Goal: Task Accomplishment & Management: Use online tool/utility

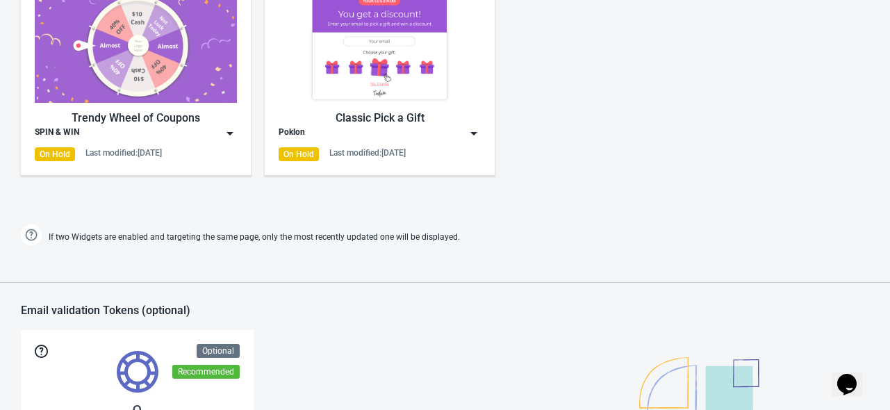
scroll to position [695, 0]
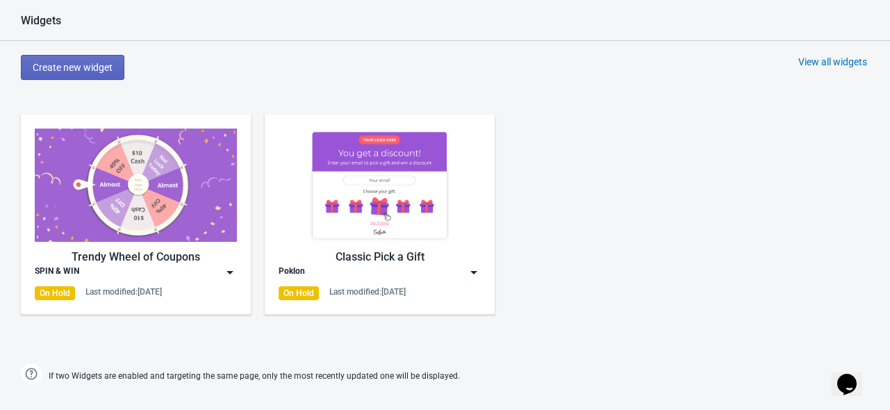
click at [153, 205] on img at bounding box center [136, 185] width 202 height 113
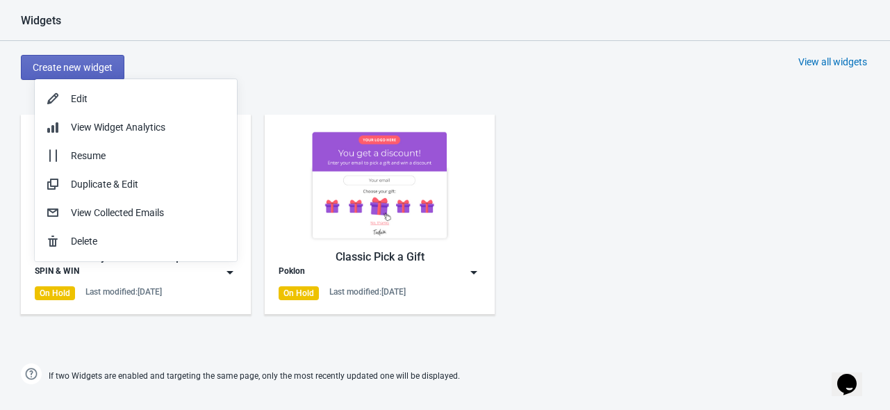
click at [252, 65] on div "Create new widget View all widgets" at bounding box center [455, 67] width 869 height 25
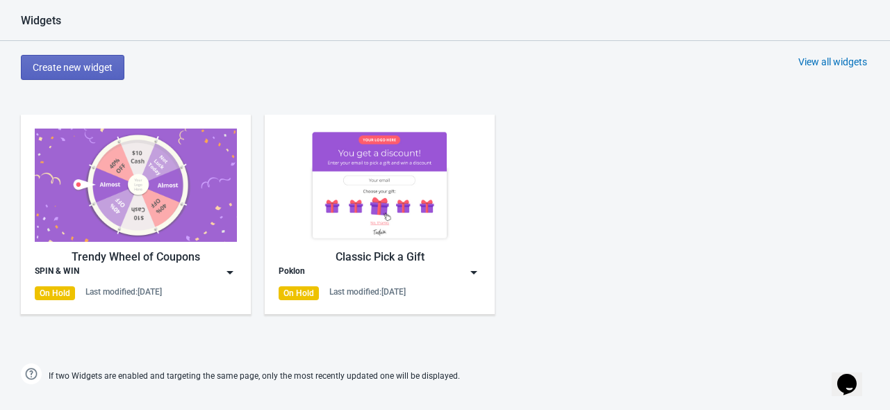
click at [227, 268] on img at bounding box center [230, 272] width 14 height 14
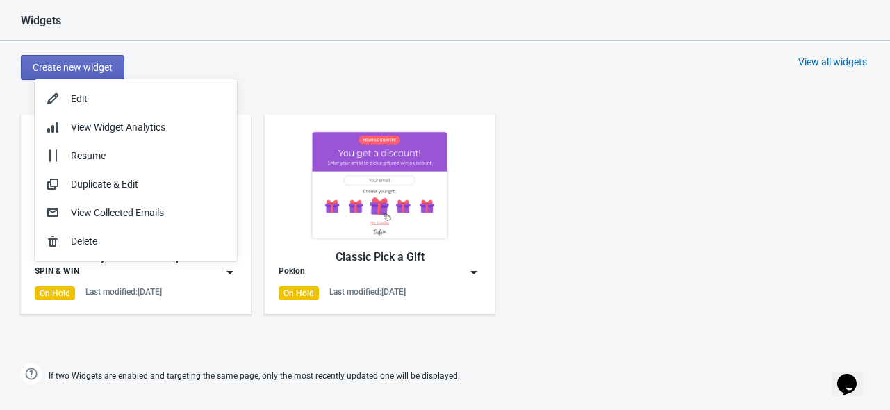
click at [231, 270] on img at bounding box center [230, 272] width 14 height 14
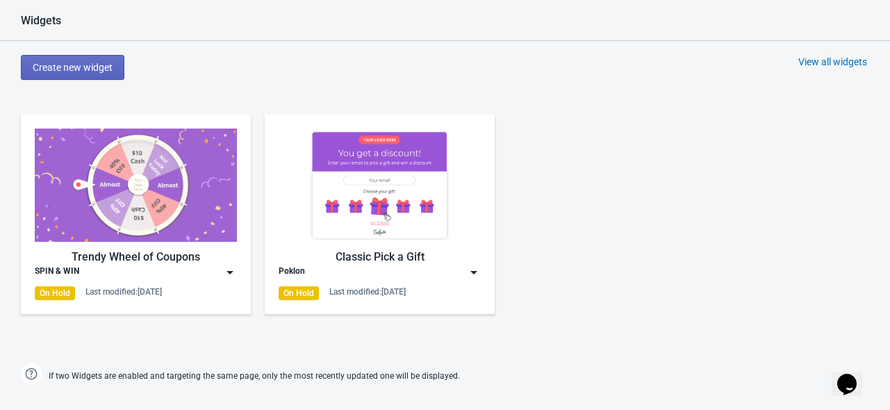
click at [173, 216] on img at bounding box center [136, 185] width 202 height 113
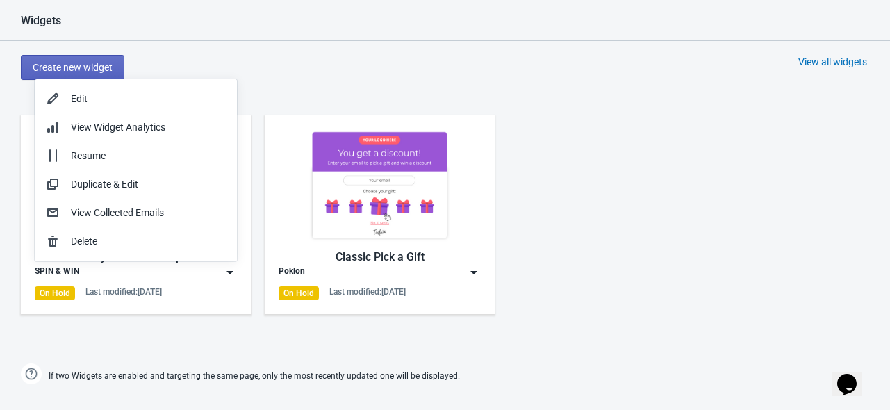
click at [306, 76] on div "Create new widget View all widgets" at bounding box center [455, 67] width 869 height 25
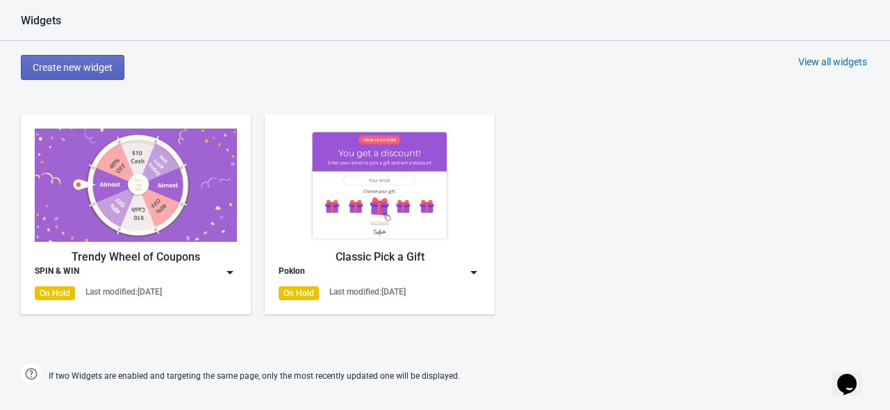
click at [197, 149] on img at bounding box center [136, 185] width 202 height 113
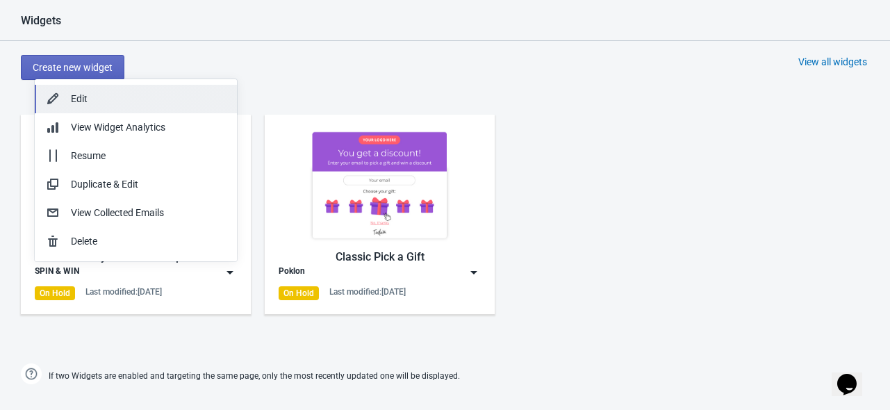
click at [177, 94] on div "Edit" at bounding box center [148, 99] width 155 height 15
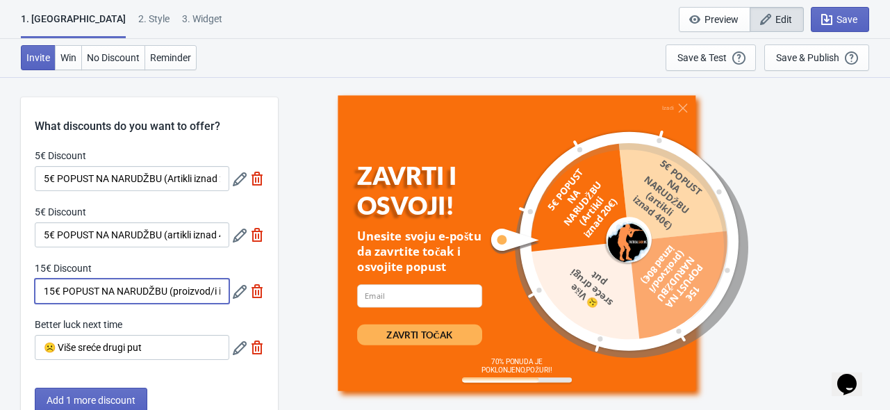
scroll to position [0, 44]
drag, startPoint x: 176, startPoint y: 301, endPoint x: 188, endPoint y: 300, distance: 11.8
click at [188, 300] on input "15€ POPUST NA NARUDŽBU (proizvod/i iznad 80€)" at bounding box center [132, 291] width 195 height 25
click at [176, 294] on input "15€ POPUST NA NARUDŽBU (proizvod/i iznad 80€)" at bounding box center [132, 291] width 195 height 25
click at [181, 265] on div "15€ Discount" at bounding box center [132, 269] width 195 height 17
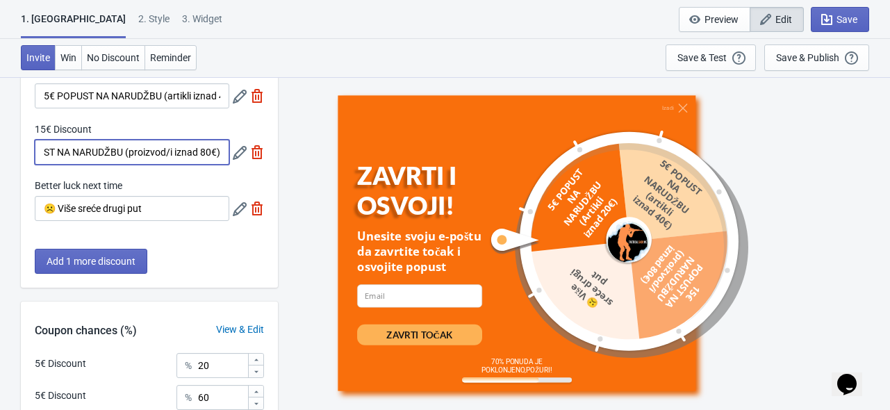
drag, startPoint x: 194, startPoint y: 156, endPoint x: 224, endPoint y: 162, distance: 30.4
click at [224, 162] on input "15€ POPUST NA NARUDŽBU (proizvod/i iznad 80€)" at bounding box center [132, 152] width 195 height 25
click at [186, 157] on input "15€ POPUST NA NARUDŽBU (proizvod/i iznad 80€)" at bounding box center [132, 152] width 195 height 25
click at [211, 167] on div "5€ Discount 5€ POPUST NA NARUDŽBU (Artikli iznad 20€) 5€ Discount 5€ POPUST NA …" at bounding box center [149, 122] width 257 height 225
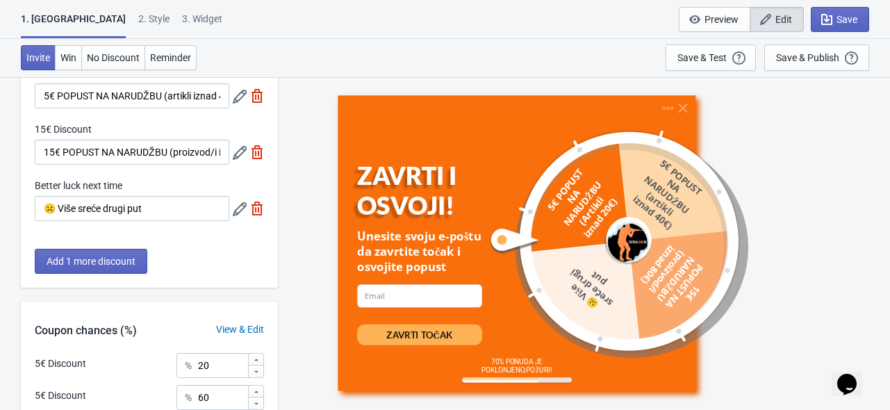
scroll to position [0, 0]
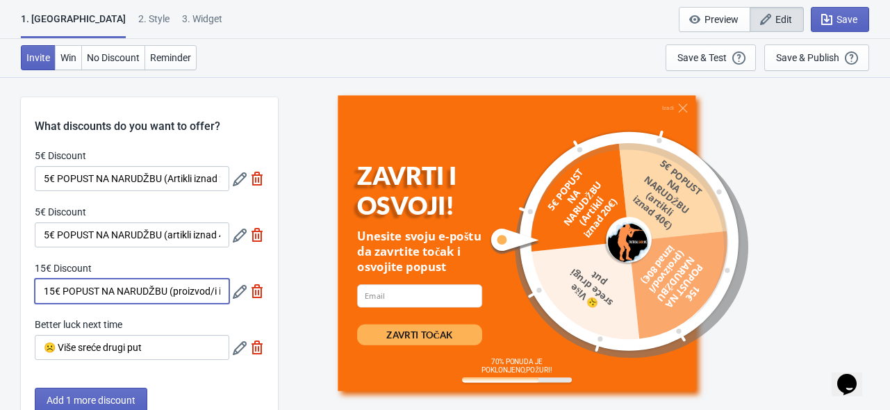
click at [54, 293] on input "15€ POPUST NA NARUDŽBU (proizvod/i iznad 80€)" at bounding box center [132, 291] width 195 height 25
type input "1€ POPUST NA NARUDŽBU (proizvod/i iznad 80€)"
click at [108, 264] on div "15€ Discount" at bounding box center [132, 269] width 195 height 17
click at [233, 294] on icon at bounding box center [240, 292] width 14 height 14
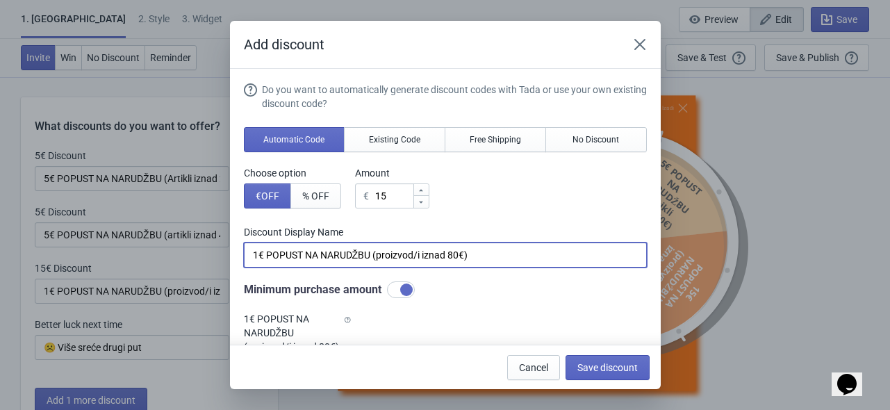
click at [258, 256] on input "1€ POPUST NA NARUDŽBU (proizvod/i iznad 80€)" at bounding box center [445, 254] width 403 height 25
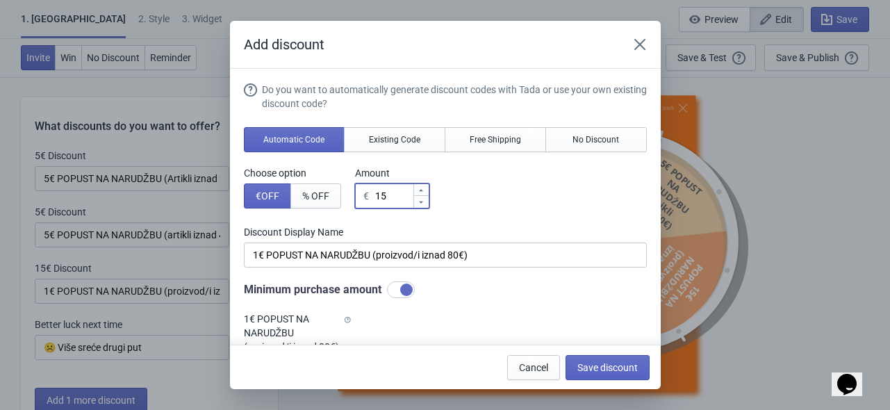
click at [386, 197] on input "15" at bounding box center [393, 195] width 38 height 25
type input "10"
type input "10€ Discount"
type input "10"
click at [643, 42] on icon "Close" at bounding box center [640, 45] width 14 height 14
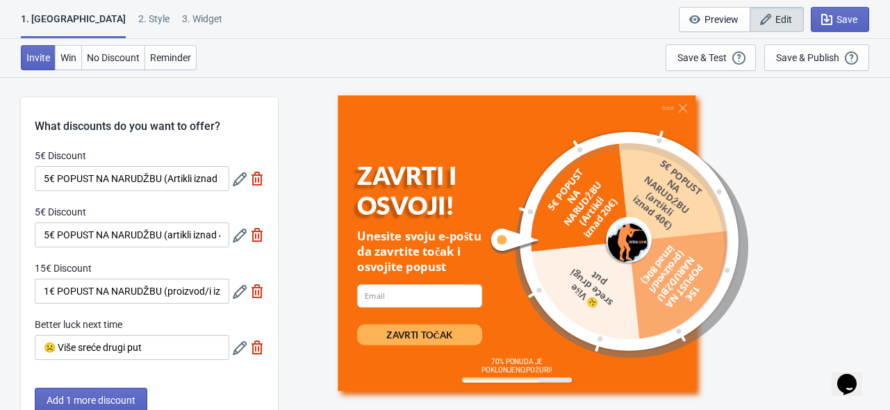
click at [236, 293] on icon at bounding box center [240, 292] width 14 height 14
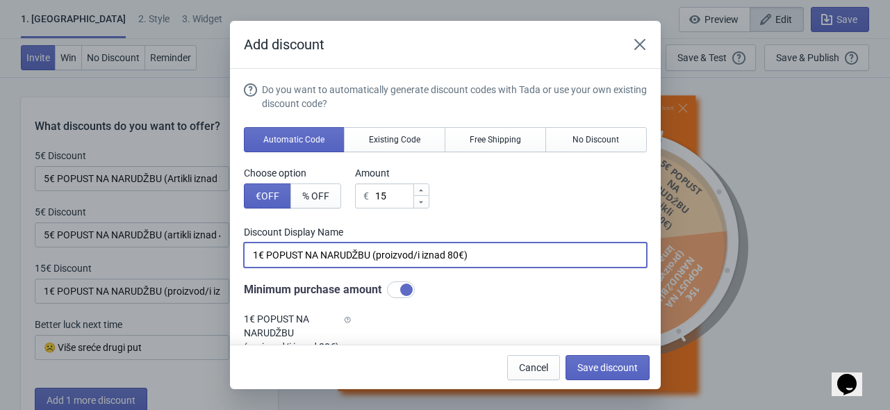
click at [494, 255] on input "1€ POPUST NA NARUDŽBU (proizvod/i iznad 80€)" at bounding box center [445, 254] width 403 height 25
click at [392, 200] on input "15" at bounding box center [393, 195] width 38 height 25
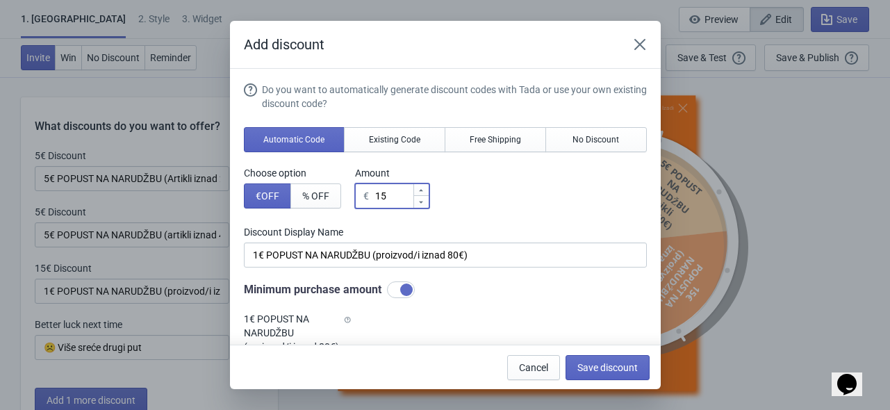
click at [382, 199] on input "15" at bounding box center [393, 195] width 38 height 25
type input "10"
type input "10€ Discount"
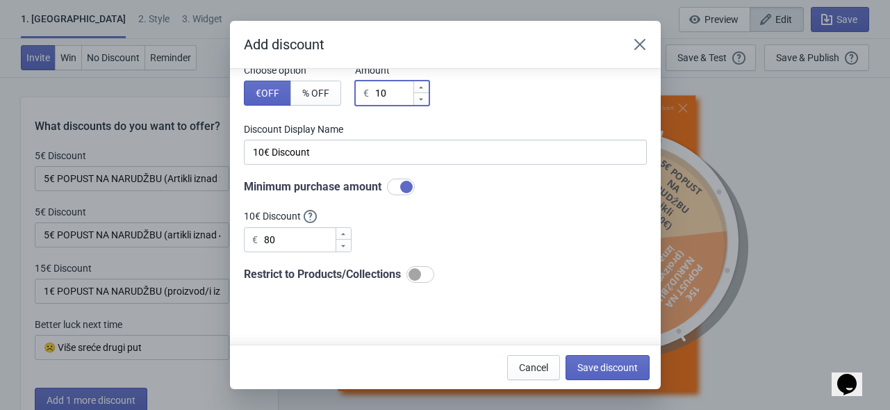
scroll to position [139, 0]
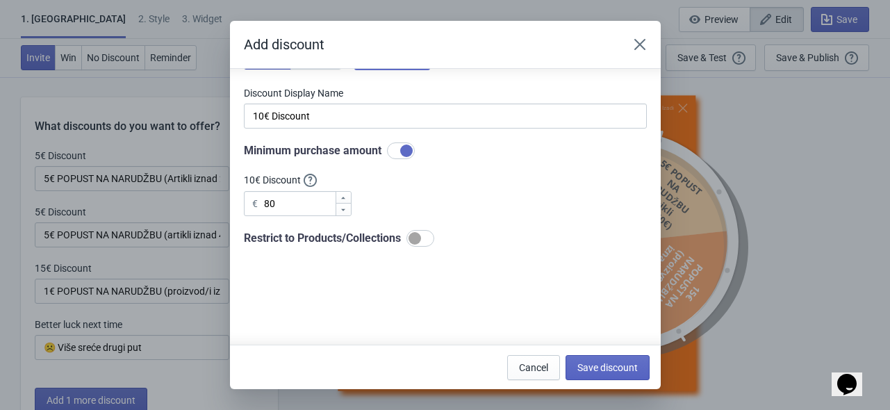
type input "10"
click at [450, 174] on div "Do you want to automatically generate discount codes with Tada or use your own …" at bounding box center [445, 95] width 403 height 303
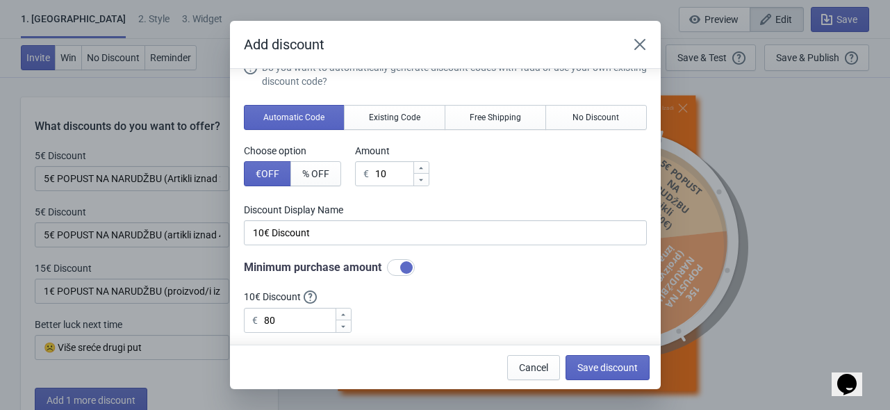
scroll to position [0, 0]
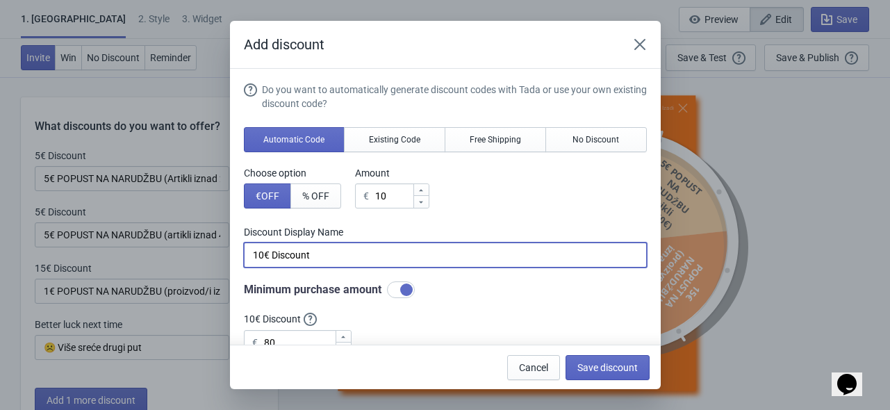
drag, startPoint x: 324, startPoint y: 248, endPoint x: 252, endPoint y: 251, distance: 72.3
click at [252, 251] on input "10€ Discount" at bounding box center [445, 254] width 403 height 25
paste input "€ POPUST NA NARUDŽBU (proizvod/i iznad 80€)"
click at [256, 256] on input "1€ POPUST NA NARUDŽBU (proizvod/i iznad 80€)" at bounding box center [445, 254] width 403 height 25
type input "10€ POPUST NA NARUDŽBU (proizvod/i iznad 80€)"
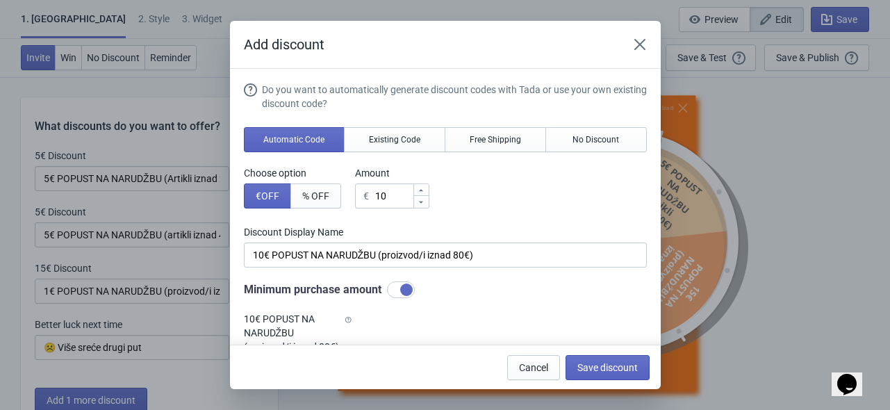
click at [475, 230] on label "Discount Display Name" at bounding box center [445, 232] width 403 height 14
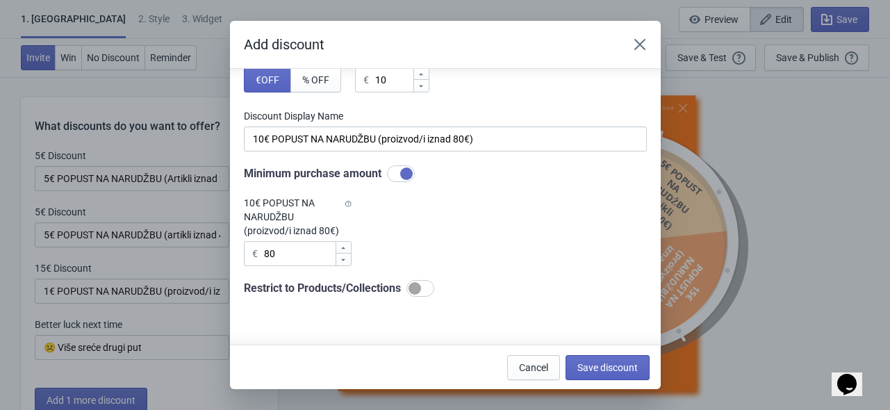
scroll to position [139, 0]
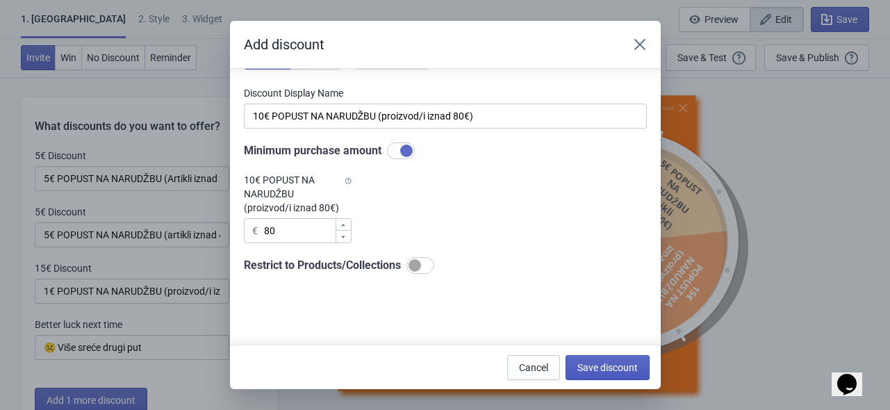
click at [602, 364] on span "Save discount" at bounding box center [607, 367] width 60 height 11
type input "10€ POPUST NA NARUDŽBU (proizvod/i iznad 80€)"
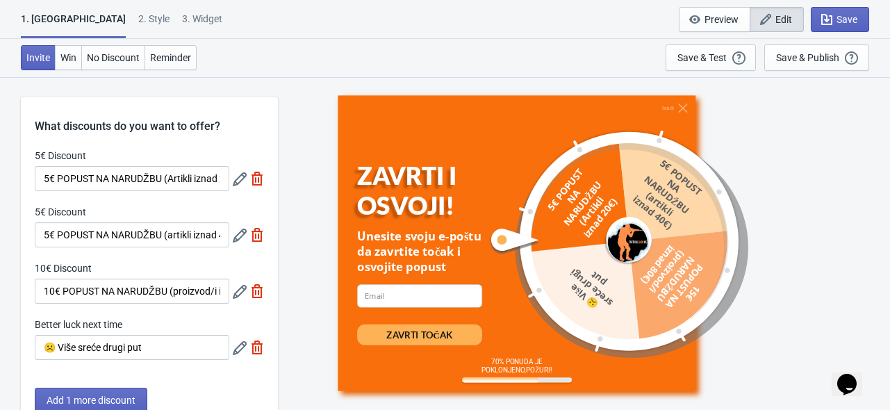
click at [153, 256] on div "5€ Discount 5€ POPUST NA NARUDŽBU (Artikli iznad 20€) 5€ Discount 5€ POPUST NA …" at bounding box center [149, 261] width 257 height 225
click at [68, 59] on span "Win" at bounding box center [68, 57] width 16 height 11
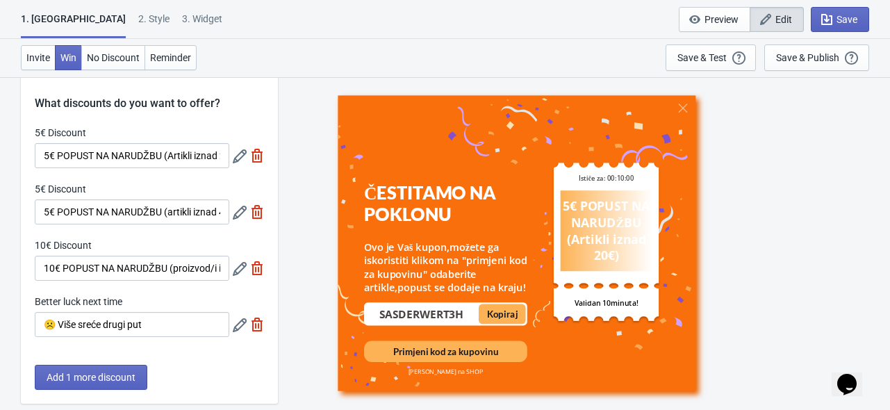
scroll to position [0, 0]
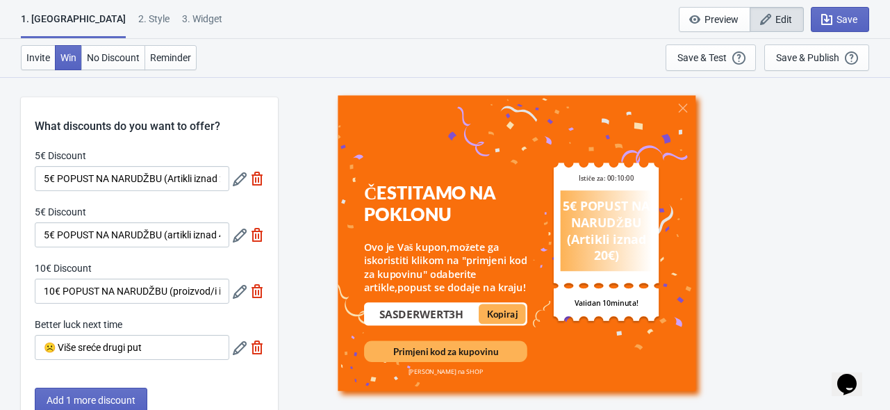
click at [304, 116] on div "ČESTITAMO NA POKLONU Ovo je Vaš kupon,možete ga iskoristiti klikom na "primjeni…" at bounding box center [584, 242] width 598 height 333
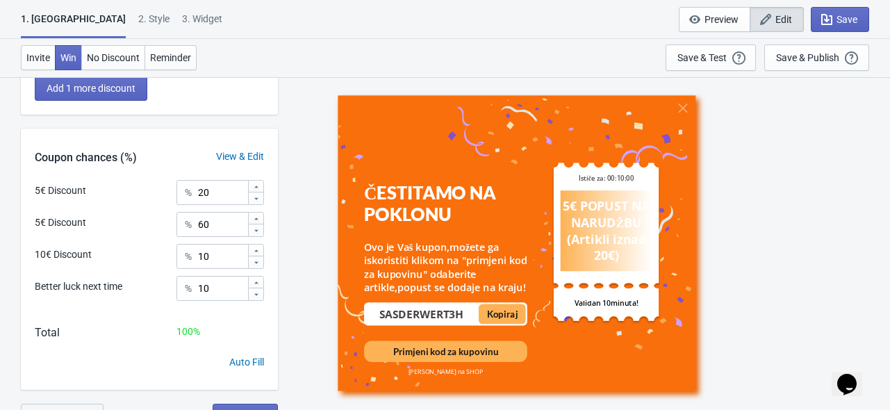
scroll to position [331, 0]
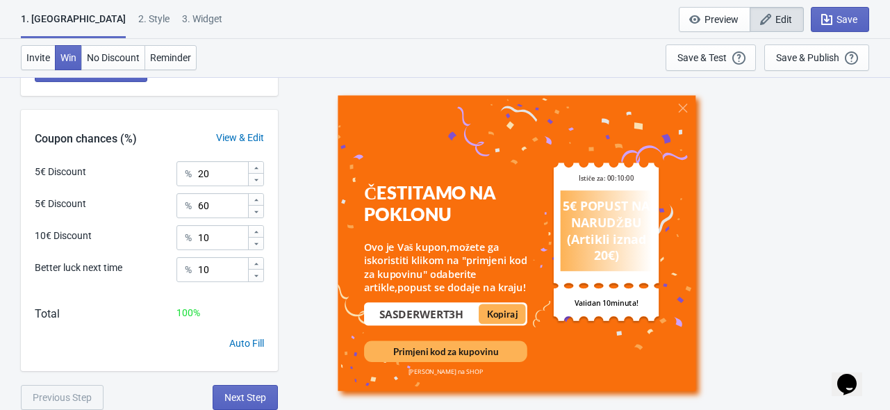
click at [313, 103] on div "ČESTITAMO NA POKLONU Ovo je Vaš kupon,možete ga iskoristiti klikom na "primjeni…" at bounding box center [584, 242] width 598 height 333
drag, startPoint x: 199, startPoint y: 238, endPoint x: 211, endPoint y: 238, distance: 11.8
click at [211, 238] on input "10" at bounding box center [222, 237] width 50 height 25
type input "5"
click at [208, 213] on input "60" at bounding box center [222, 205] width 50 height 25
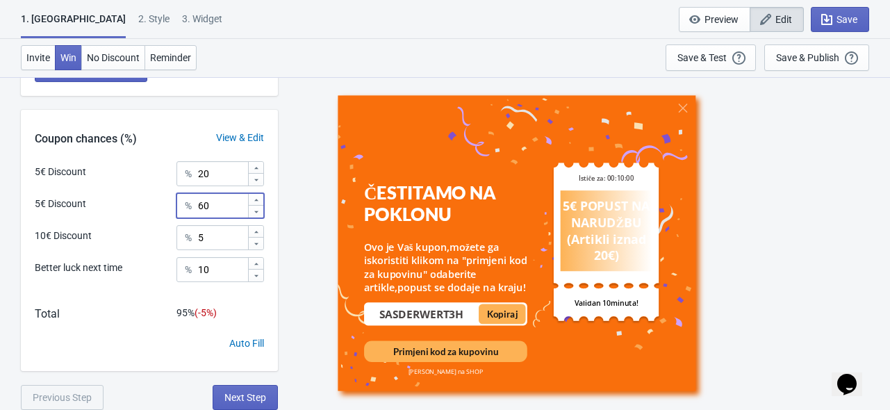
click at [208, 213] on input "60" at bounding box center [222, 205] width 50 height 25
click at [200, 213] on input "60" at bounding box center [222, 205] width 50 height 25
drag, startPoint x: 210, startPoint y: 209, endPoint x: 198, endPoint y: 209, distance: 11.8
click at [198, 209] on input "60" at bounding box center [222, 205] width 50 height 25
type input "7"
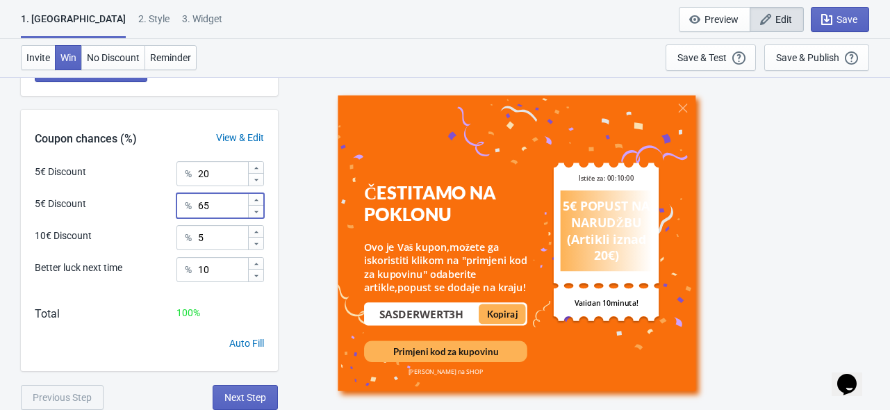
type input "65"
drag, startPoint x: 212, startPoint y: 176, endPoint x: 199, endPoint y: 174, distance: 12.6
click at [199, 174] on input "20" at bounding box center [222, 173] width 50 height 25
click at [316, 178] on div "ČESTITAMO NA POKLONU Ovo je Vaš kupon,možete ga iskoristiti klikom na "primjeni…" at bounding box center [584, 242] width 598 height 333
click at [40, 60] on span "Invite" at bounding box center [38, 57] width 24 height 11
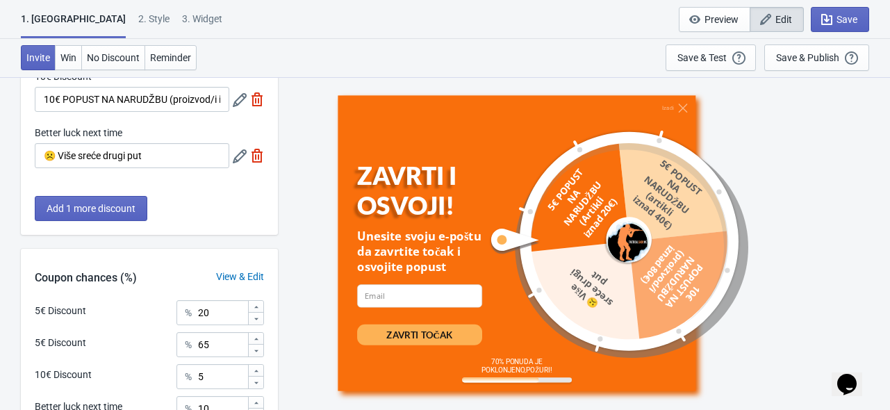
scroll to position [53, 0]
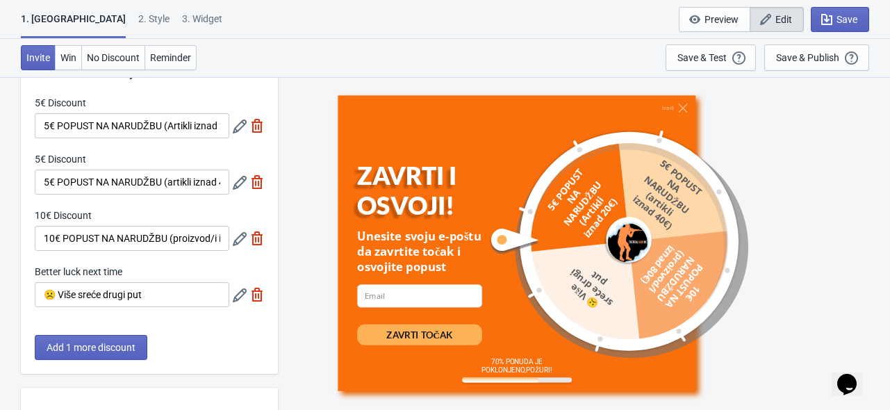
click at [235, 182] on icon at bounding box center [240, 183] width 14 height 14
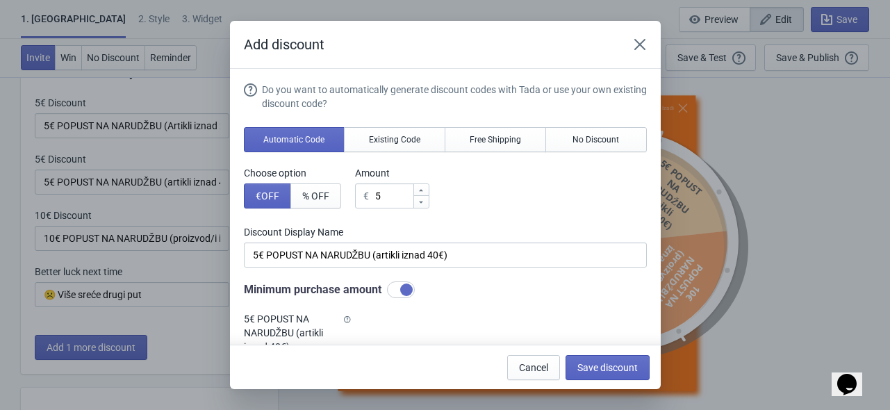
click at [467, 180] on div "Choose option € OFF % OFF Amount € 5" at bounding box center [445, 187] width 403 height 42
click at [497, 181] on div "Choose option € OFF % OFF Amount € 5" at bounding box center [445, 187] width 403 height 42
click at [475, 194] on div "Choose option € OFF % OFF Amount € 5" at bounding box center [445, 187] width 403 height 42
click at [481, 193] on div "Choose option € OFF % OFF Amount € 5" at bounding box center [445, 187] width 403 height 42
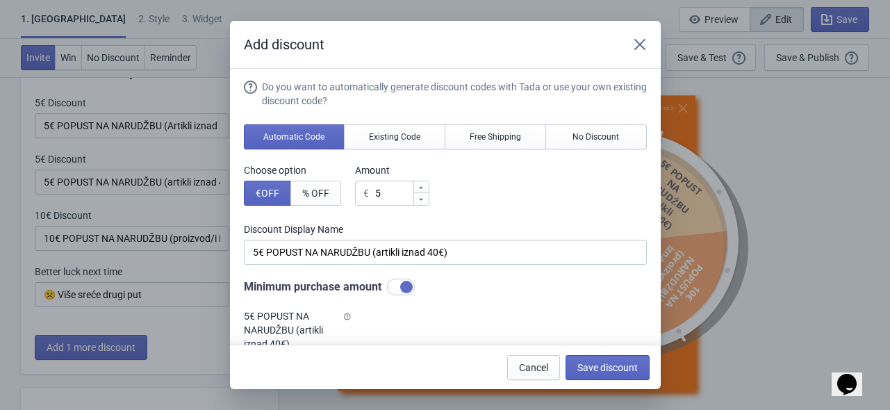
scroll to position [0, 0]
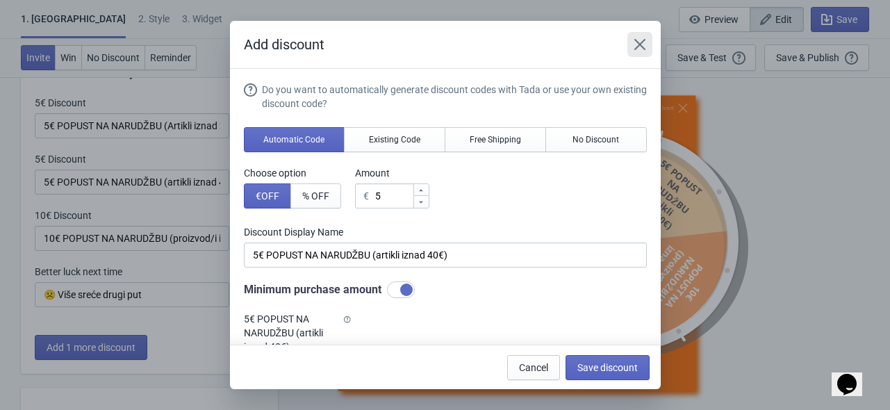
click at [641, 49] on icon "Close" at bounding box center [640, 45] width 14 height 14
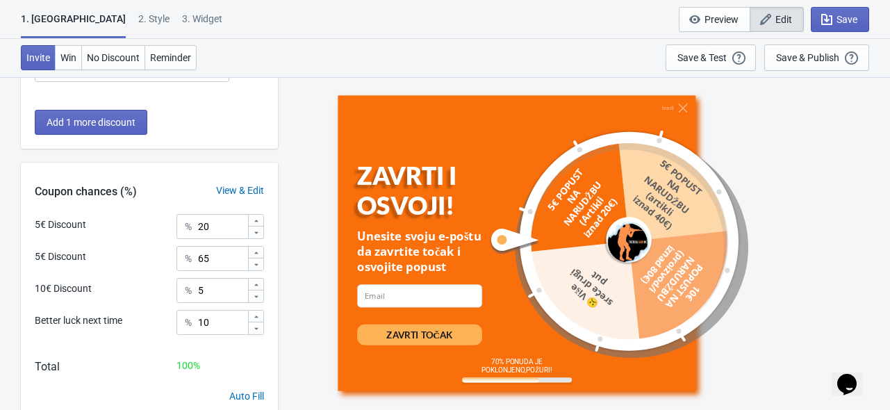
scroll to position [139, 0]
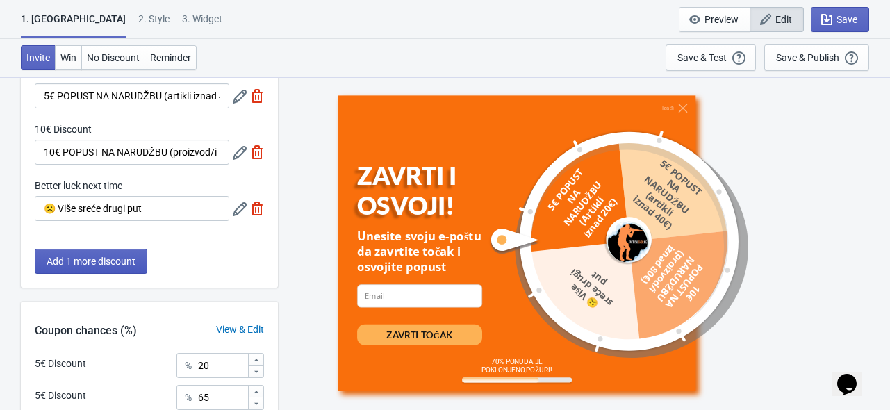
click at [122, 264] on span "Add 1 more discount" at bounding box center [91, 261] width 89 height 11
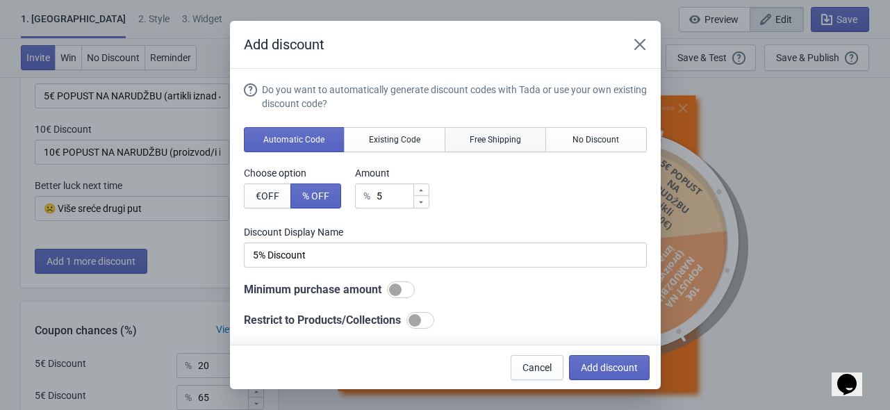
click at [484, 140] on span "Free Shipping" at bounding box center [495, 139] width 51 height 11
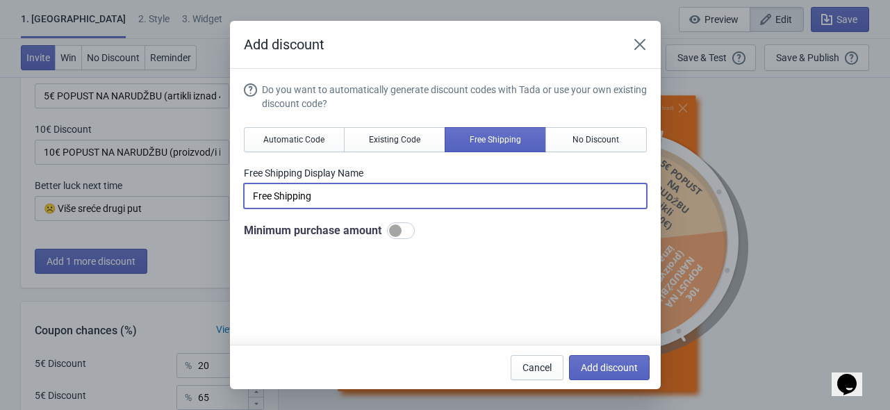
drag, startPoint x: 350, startPoint y: 205, endPoint x: 225, endPoint y: 201, distance: 125.1
click at [225, 201] on div "Add discount Do you want to automatically generate discount codes with Tada or …" at bounding box center [445, 205] width 890 height 368
type input "Besplatna dostava"
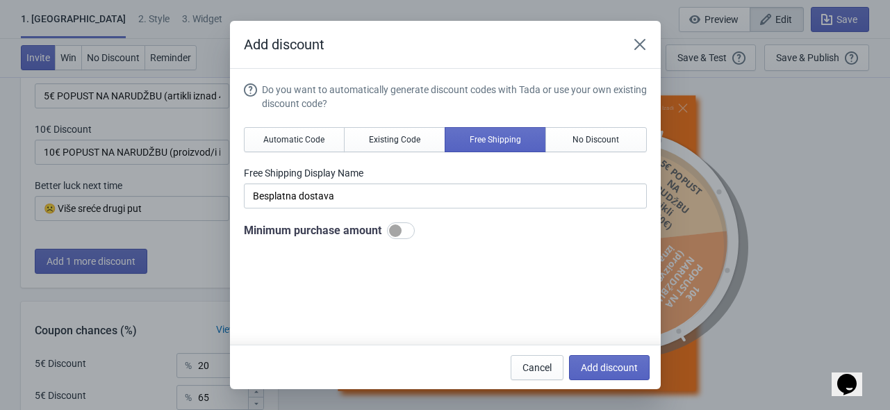
click at [452, 217] on div "Do you want to automatically generate discount codes with Tada or use your own …" at bounding box center [445, 161] width 403 height 156
click at [450, 215] on div "Do you want to automatically generate discount codes with Tada or use your own …" at bounding box center [445, 161] width 403 height 156
click at [604, 363] on span "Add discount" at bounding box center [609, 367] width 57 height 11
type input "20"
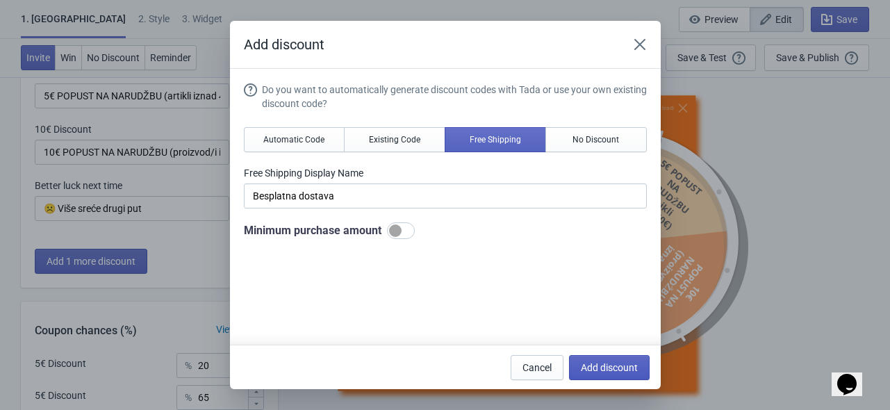
type input "20"
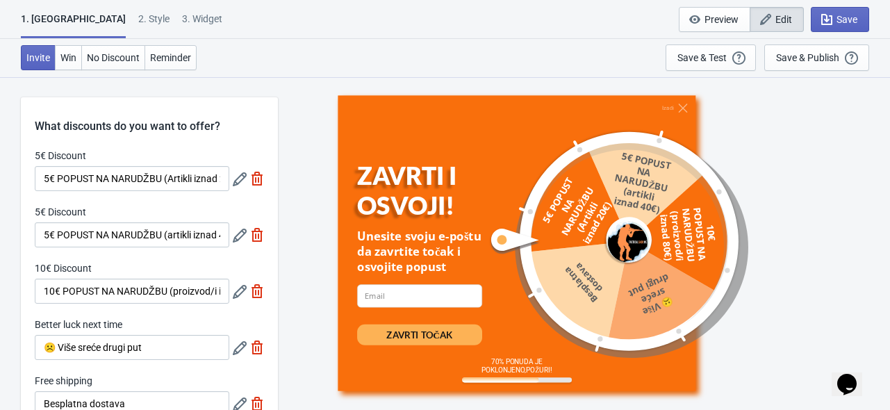
scroll to position [139, 0]
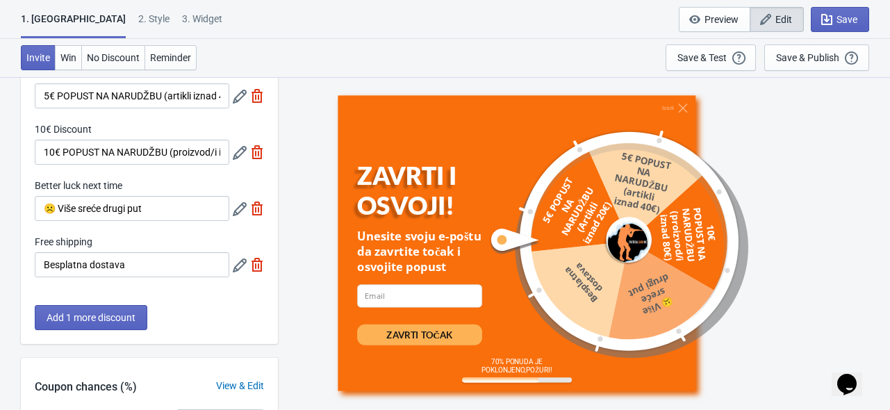
click at [235, 207] on icon at bounding box center [240, 209] width 14 height 14
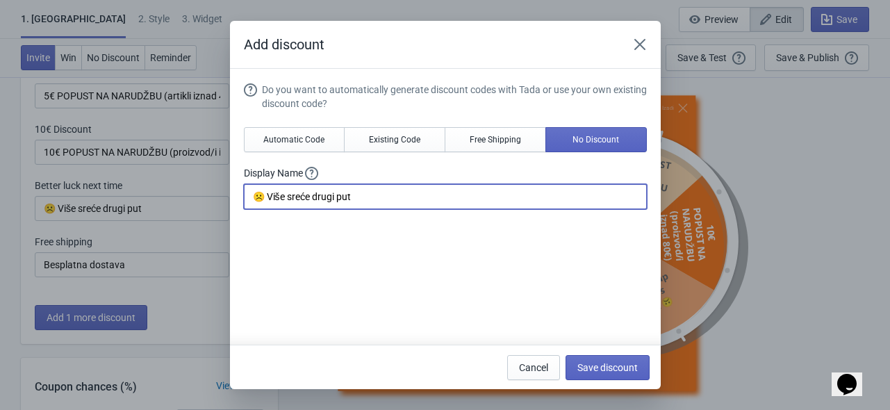
drag, startPoint x: 400, startPoint y: 197, endPoint x: 222, endPoint y: 216, distance: 178.9
click at [222, 216] on div "Add discount Do you want to automatically generate discount codes with Tada or …" at bounding box center [445, 205] width 890 height 368
click at [536, 361] on button "Cancel" at bounding box center [533, 367] width 53 height 25
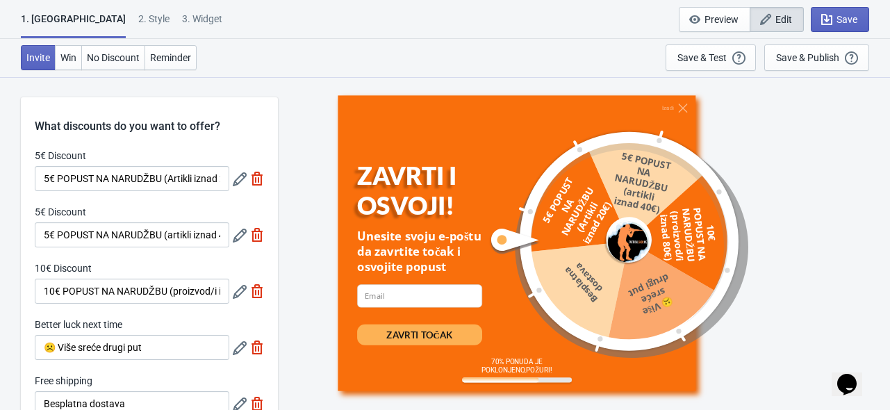
scroll to position [139, 0]
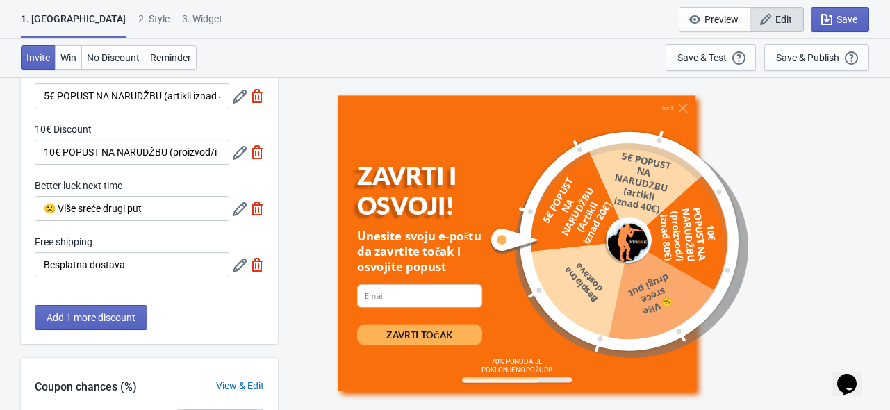
click at [252, 210] on img at bounding box center [257, 208] width 14 height 14
type input "25"
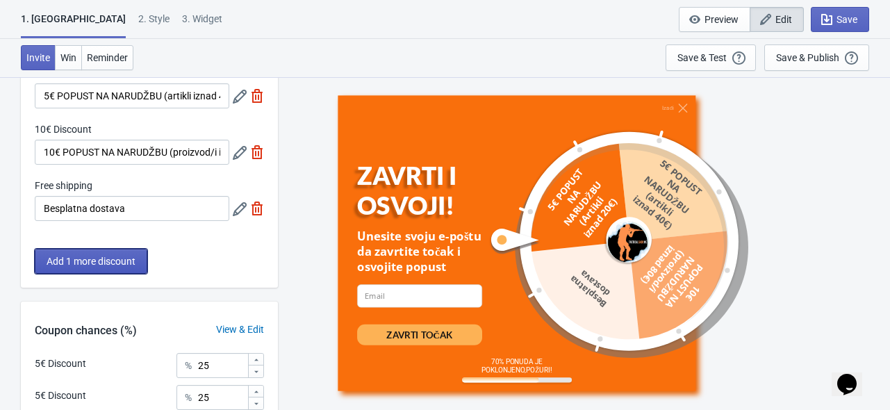
click at [120, 256] on span "Add 1 more discount" at bounding box center [91, 261] width 89 height 11
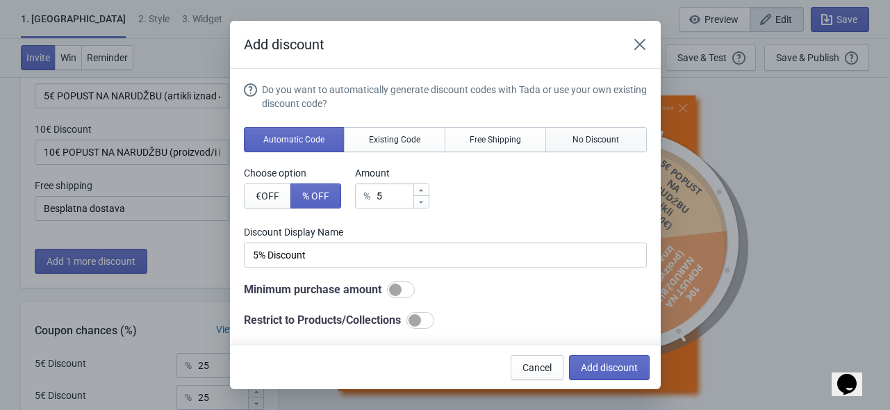
click at [587, 135] on span "No Discount" at bounding box center [596, 139] width 47 height 11
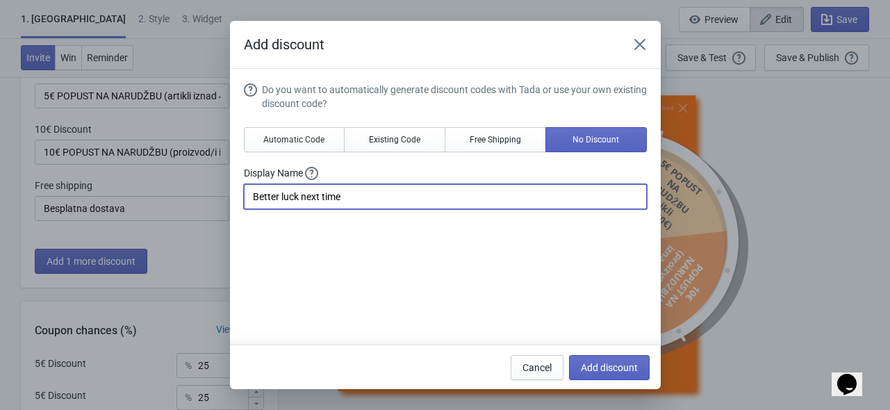
drag, startPoint x: 412, startPoint y: 188, endPoint x: 109, endPoint y: 197, distance: 303.0
click at [100, 195] on div "Add discount Do you want to automatically generate discount codes with Tada or …" at bounding box center [445, 205] width 890 height 368
paste input "☹️ Više sreće drugi put"
type input "☹️ Više sreće drugi put"
click at [603, 366] on span "Add discount" at bounding box center [609, 367] width 57 height 11
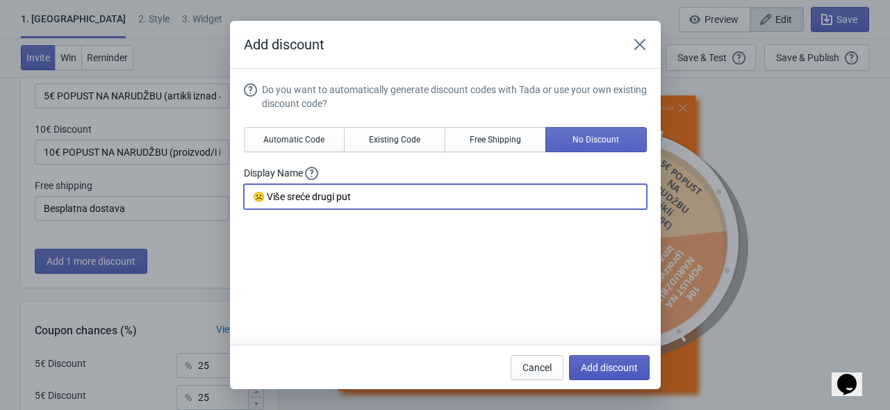
type input "20"
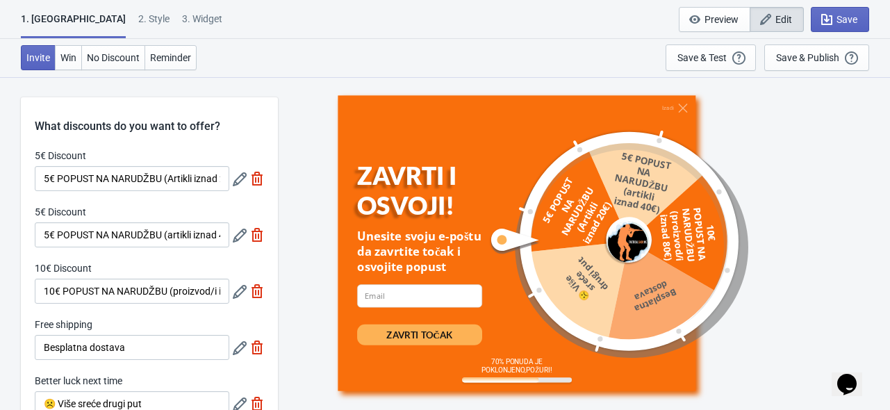
scroll to position [139, 0]
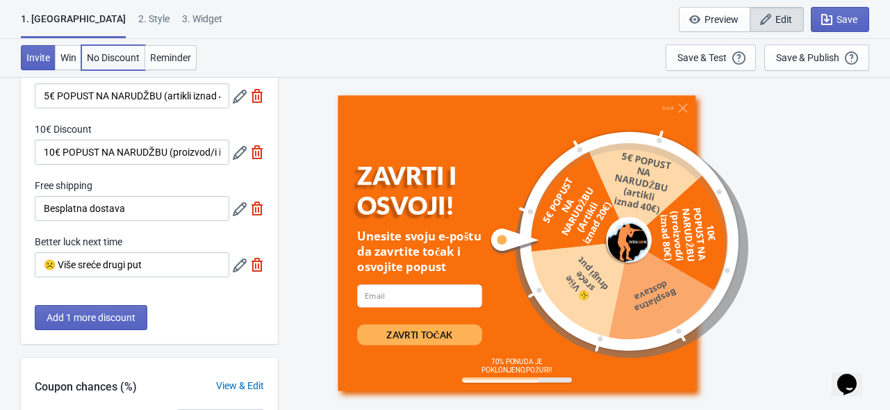
click at [117, 58] on span "No Discount" at bounding box center [113, 57] width 53 height 11
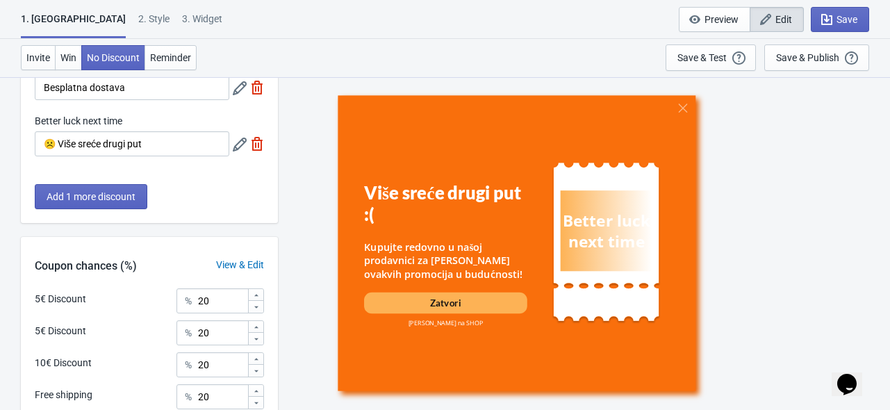
scroll to position [0, 0]
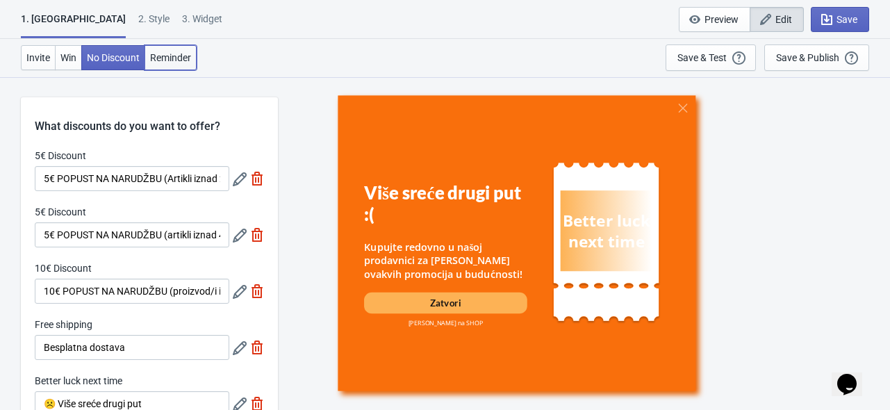
click at [167, 64] on button "Reminder" at bounding box center [171, 57] width 52 height 25
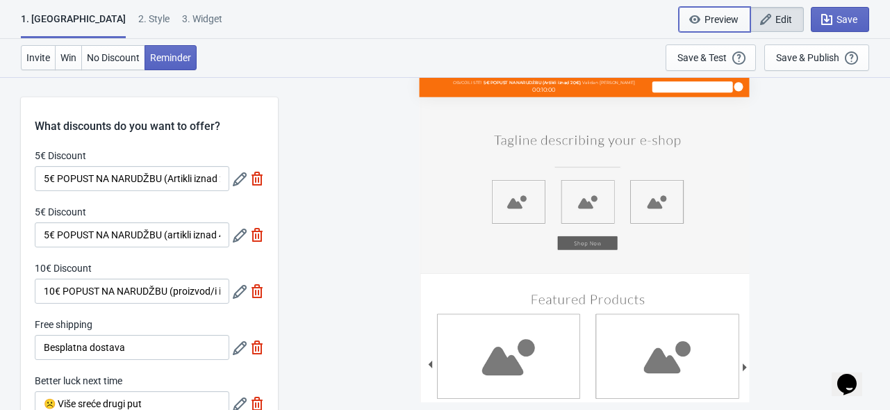
click at [702, 19] on icon "button" at bounding box center [695, 20] width 14 height 14
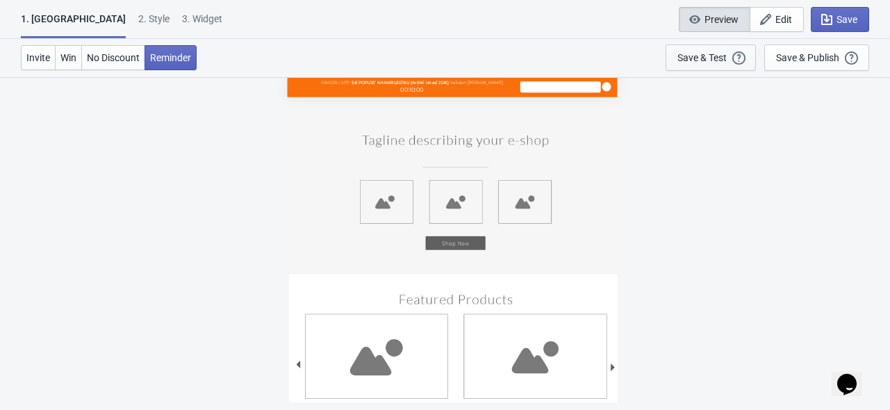
click at [706, 60] on div "Save & Test" at bounding box center [701, 57] width 49 height 11
click at [706, 17] on span "Preview" at bounding box center [722, 19] width 34 height 11
click at [709, 59] on div "Save & Test" at bounding box center [701, 57] width 49 height 11
click at [768, 17] on icon "button" at bounding box center [765, 19] width 11 height 11
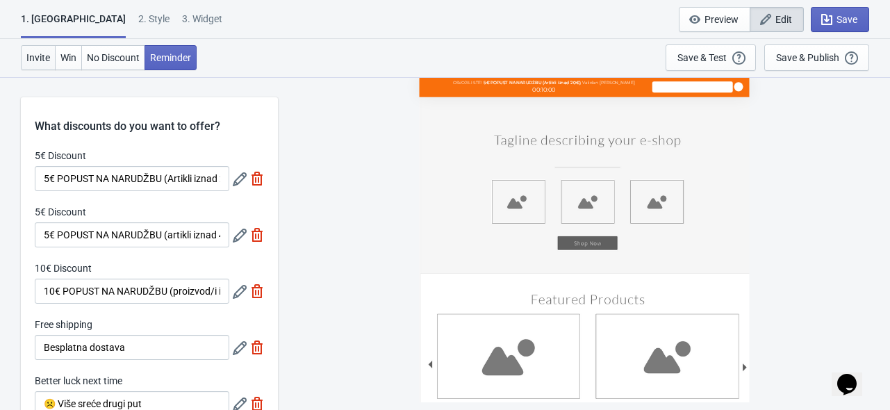
click at [42, 57] on span "Invite" at bounding box center [38, 57] width 24 height 11
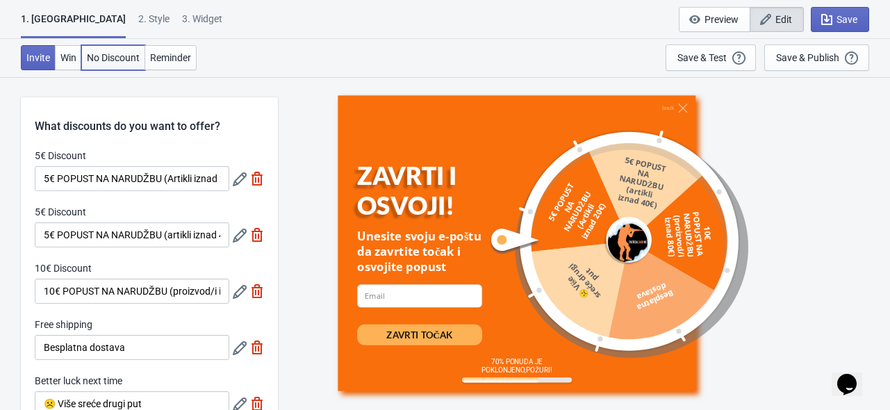
click at [81, 57] on button "No Discount" at bounding box center [113, 57] width 64 height 25
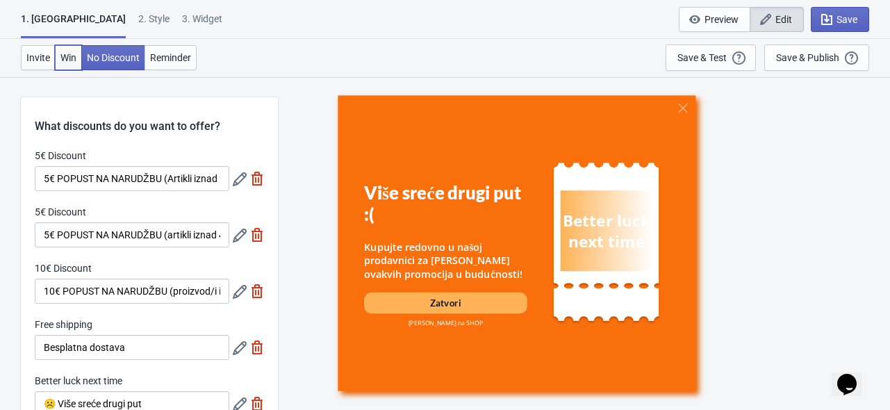
click at [67, 57] on span "Win" at bounding box center [68, 57] width 16 height 11
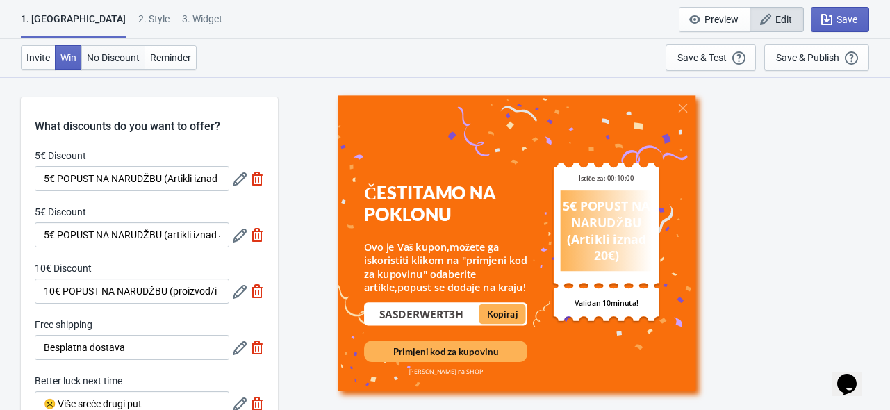
click at [87, 57] on span "No Discount" at bounding box center [113, 57] width 53 height 11
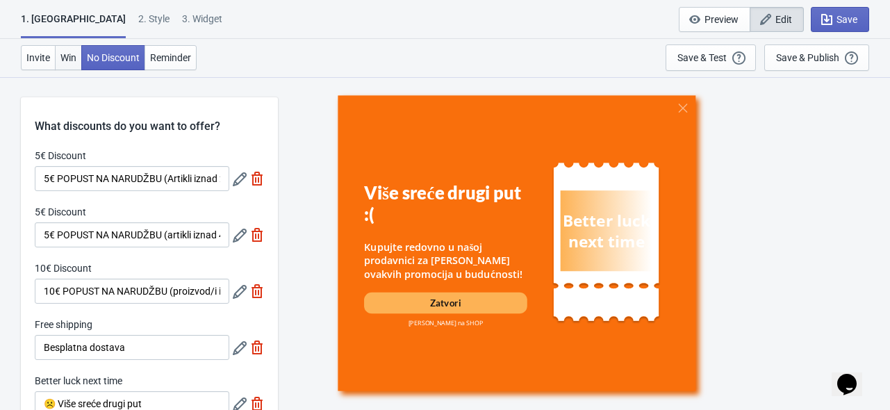
click at [70, 58] on span "Win" at bounding box center [68, 57] width 16 height 11
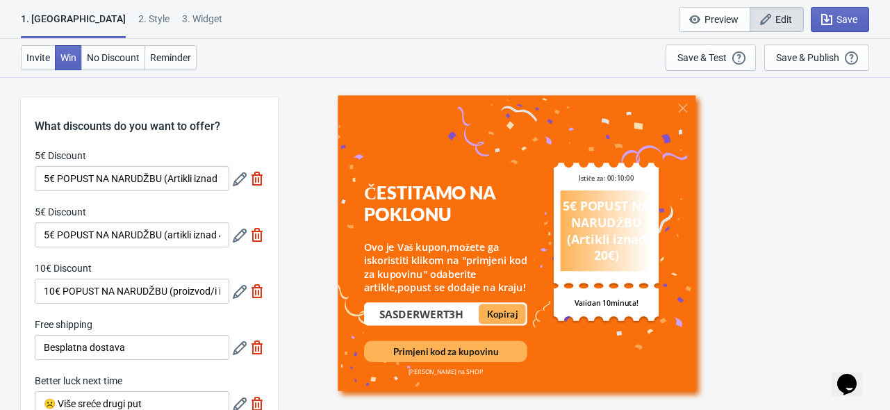
click at [126, 74] on div "Invite Win No Discount Reminder Save & Test Open a Widget Preview of your site …" at bounding box center [445, 58] width 890 height 38
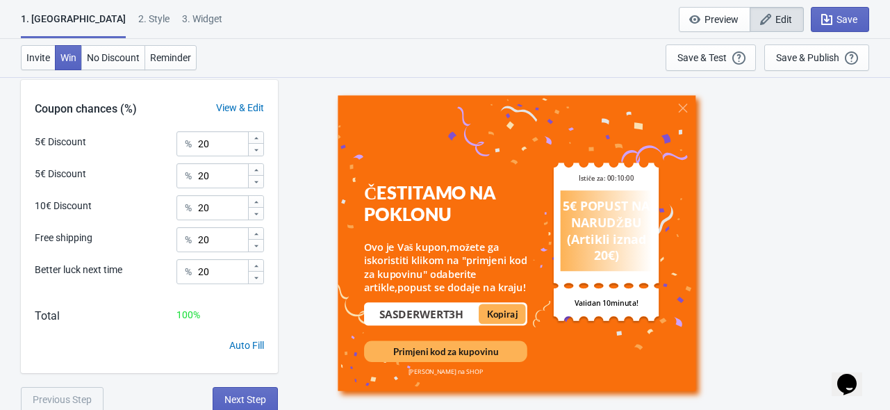
scroll to position [418, 0]
click at [235, 107] on div "View & Edit" at bounding box center [240, 106] width 76 height 15
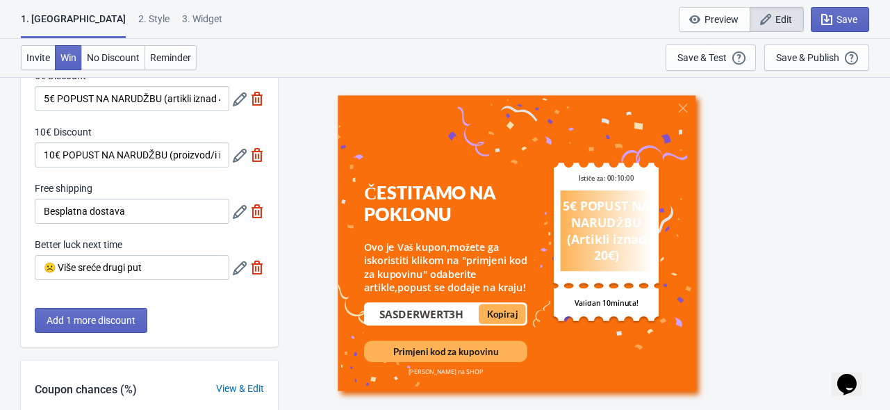
scroll to position [176, 0]
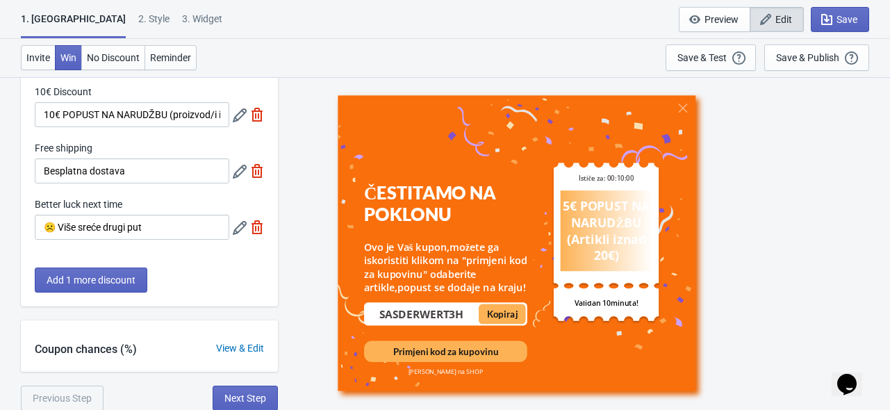
click at [243, 347] on div "View & Edit" at bounding box center [240, 348] width 76 height 15
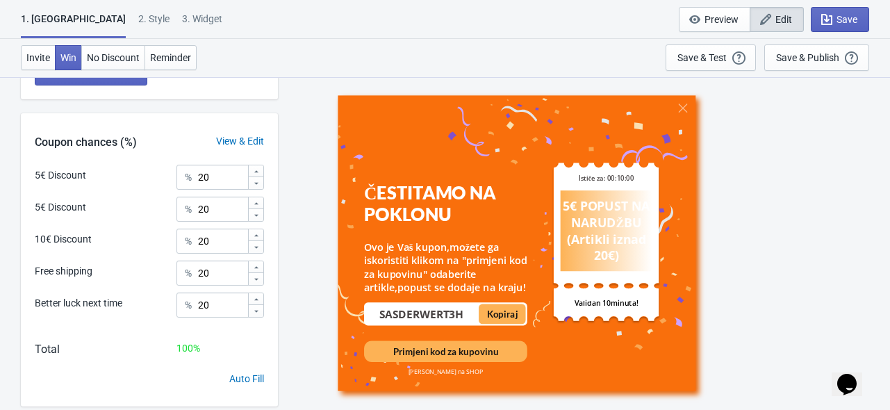
scroll to position [418, 0]
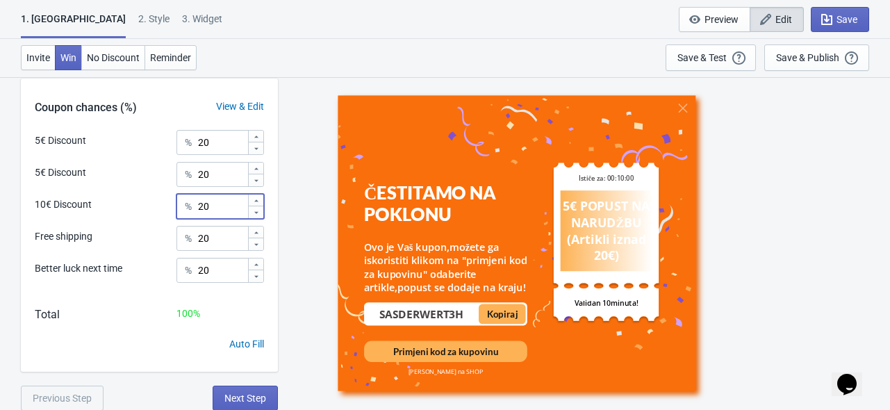
drag, startPoint x: 212, startPoint y: 205, endPoint x: 192, endPoint y: 205, distance: 20.1
click at [192, 205] on div "% 20" at bounding box center [220, 206] width 88 height 25
click at [192, 208] on div "% 3" at bounding box center [220, 206] width 88 height 25
click at [210, 177] on input "20" at bounding box center [222, 174] width 50 height 25
click at [297, 138] on div "ČESTITAMO NA POKLONU Ovo je Vaš kupon,možete ga iskoristiti klikom na "primjeni…" at bounding box center [584, 242] width 598 height 333
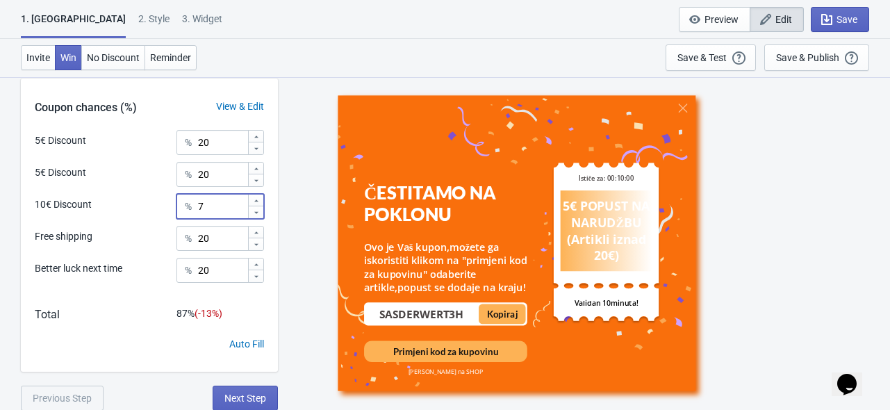
drag, startPoint x: 207, startPoint y: 207, endPoint x: 189, endPoint y: 208, distance: 18.1
click at [189, 208] on div "% 7" at bounding box center [220, 206] width 88 height 25
type input "20"
click at [282, 155] on div "What discounts do you want to offer? 5€ Discount 5€ POPUST NA NARUDŽBU (Artikli…" at bounding box center [445, 34] width 890 height 752
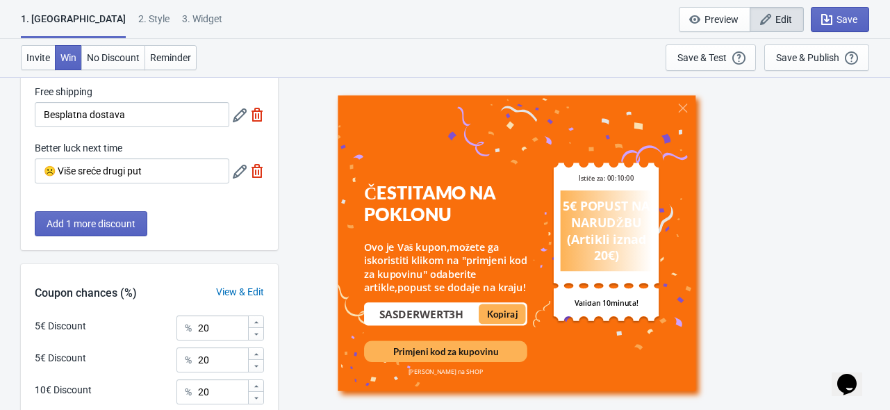
scroll to position [1, 0]
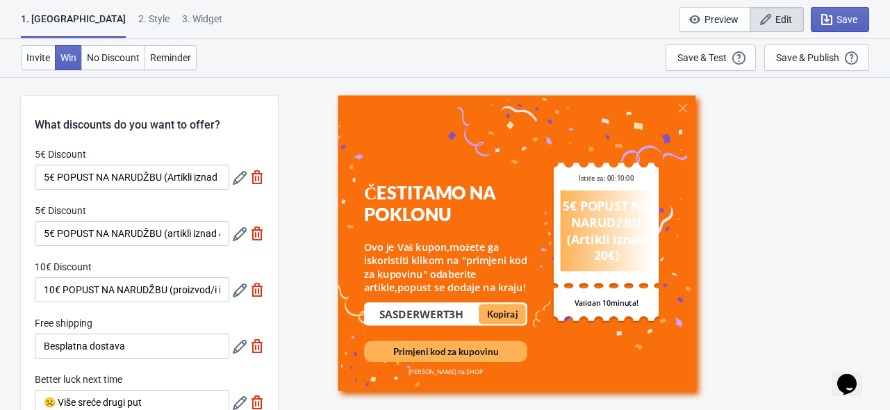
click at [236, 179] on icon at bounding box center [240, 178] width 14 height 14
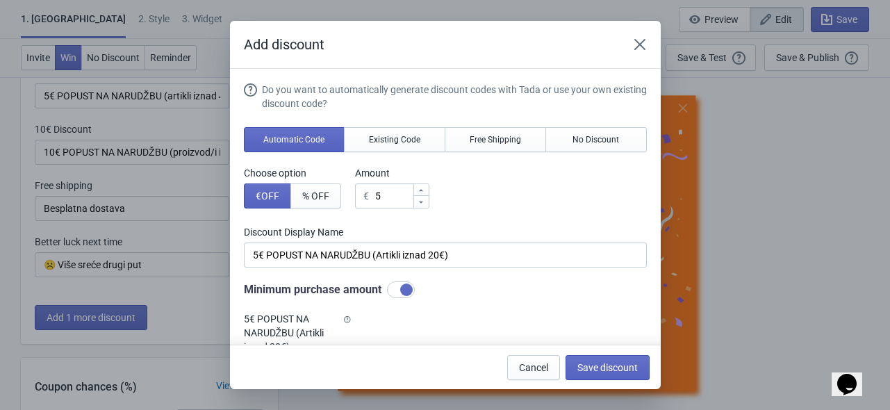
scroll to position [0, 0]
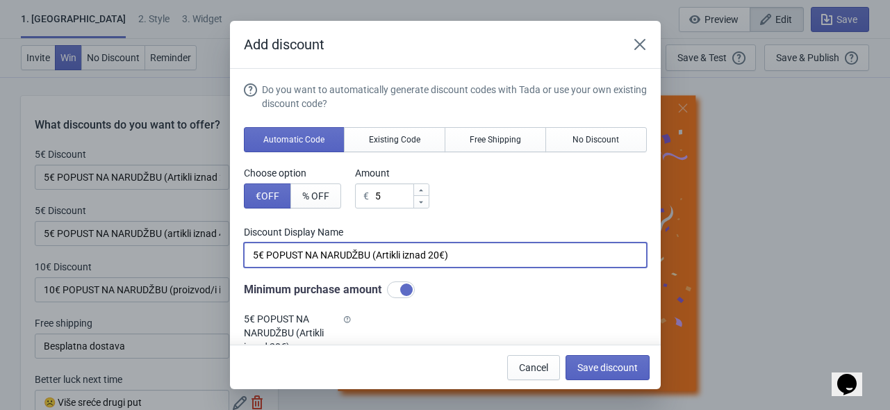
click at [412, 252] on input "5€ POPUST NA NARUDŽBU (Artikli iznad 20€)" at bounding box center [445, 254] width 403 height 25
click at [363, 252] on input "5€ POPUST NA NARUDŽBU (Artikli iznad 20€)" at bounding box center [445, 254] width 403 height 25
click at [250, 253] on input "5€ POPUST NA NARUDŽBU (Artikli iznad 20€)" at bounding box center [445, 254] width 403 height 25
type input "3€ POPUST NA NARUDŽBU (Artikli iznad 20€)"
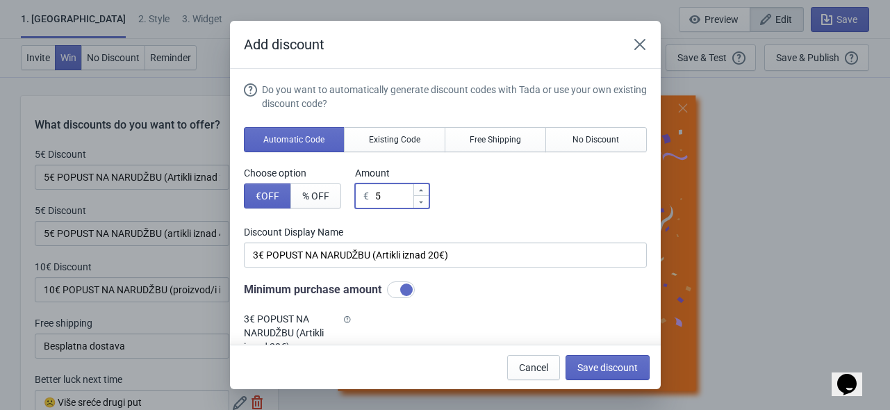
click at [383, 202] on input "5" at bounding box center [393, 195] width 38 height 25
type input "3"
type input "3€ Discount"
type input "3"
click at [408, 240] on div "Discount Display Name 3€ Discount" at bounding box center [445, 246] width 403 height 42
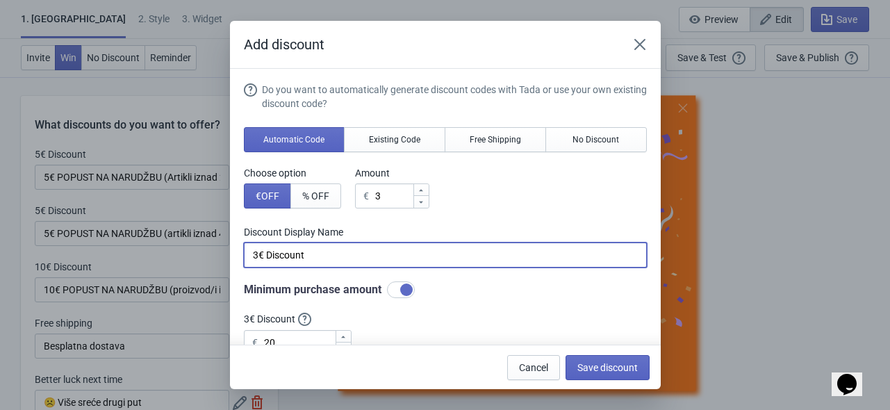
click at [406, 253] on input "3€ Discount" at bounding box center [445, 254] width 403 height 25
paste input "5€ POPUST NA NARUDŽBU (Artikli iznad 20€)"
drag, startPoint x: 260, startPoint y: 253, endPoint x: 252, endPoint y: 253, distance: 7.6
click at [252, 253] on input "5€ POPUST NA NARUDŽBU (Artikli iznad 20€)" at bounding box center [445, 254] width 403 height 25
click at [475, 258] on input "3€ POPUST NA NARUDŽBU (Artikli iznad 20€)" at bounding box center [445, 254] width 403 height 25
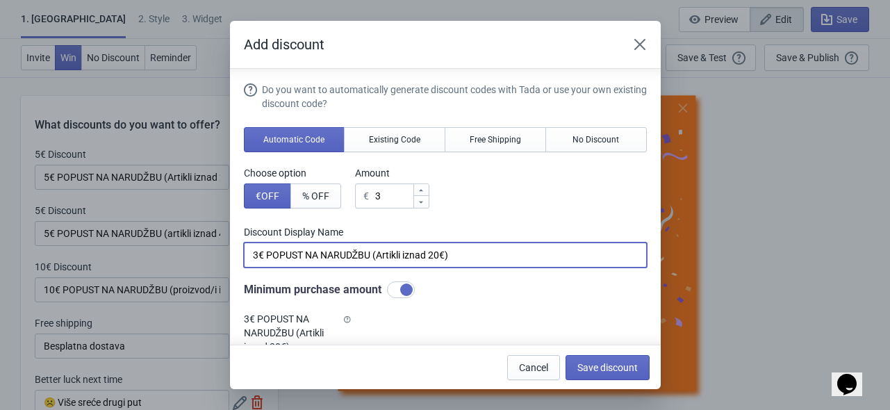
scroll to position [139, 0]
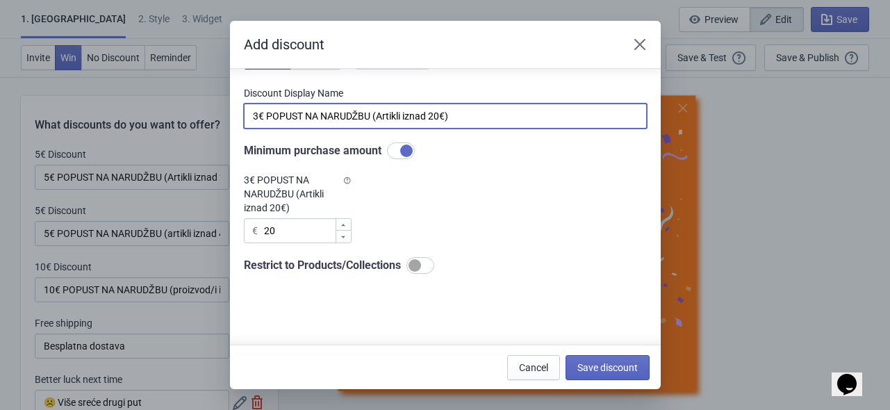
type input "3€ POPUST NA NARUDŽBU (Artikli iznad 20€)"
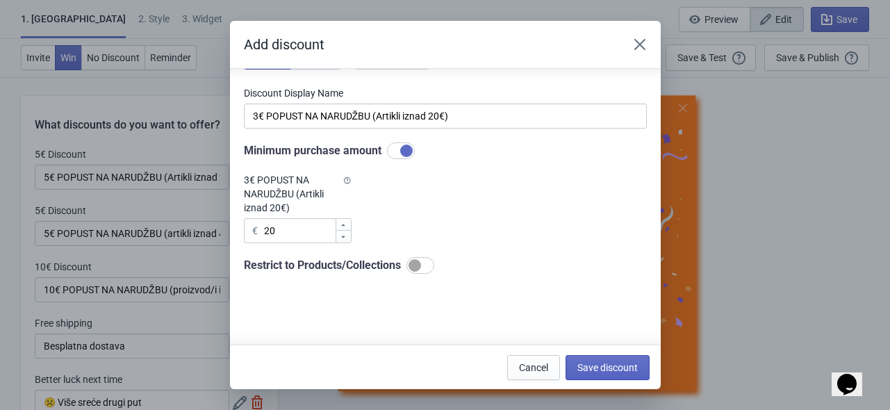
click at [412, 219] on div "Do you want to automatically generate discount codes with Tada or use your own …" at bounding box center [445, 109] width 403 height 330
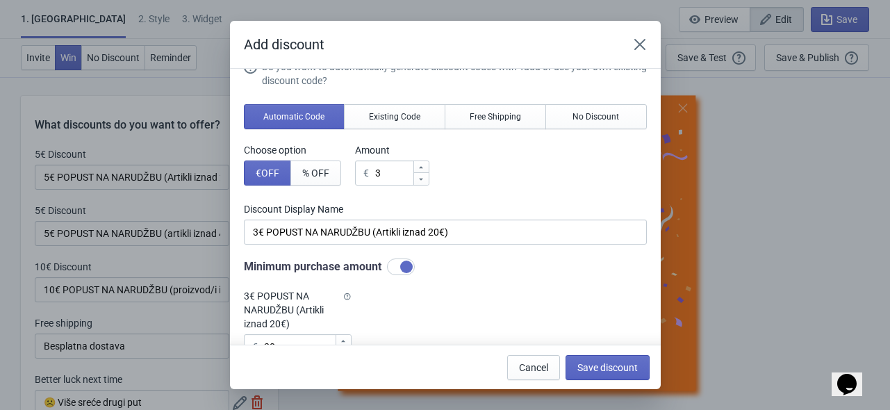
scroll to position [0, 0]
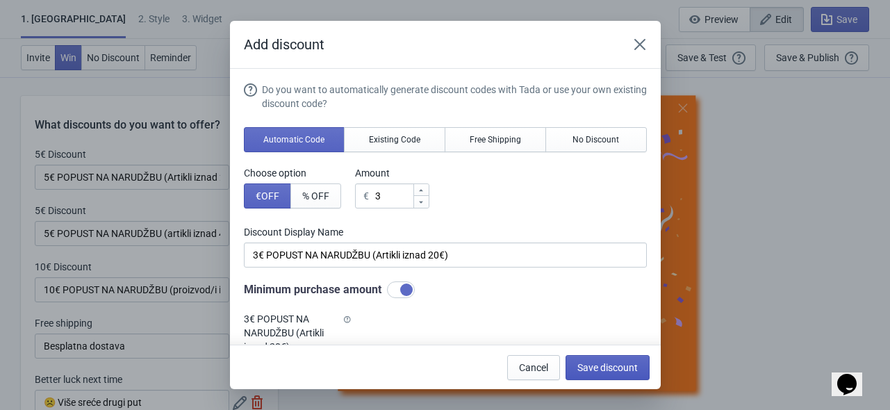
click at [614, 368] on span "Save discount" at bounding box center [607, 367] width 60 height 11
type input "3€ POPUST NA NARUDŽBU (Artikli iznad 20€)"
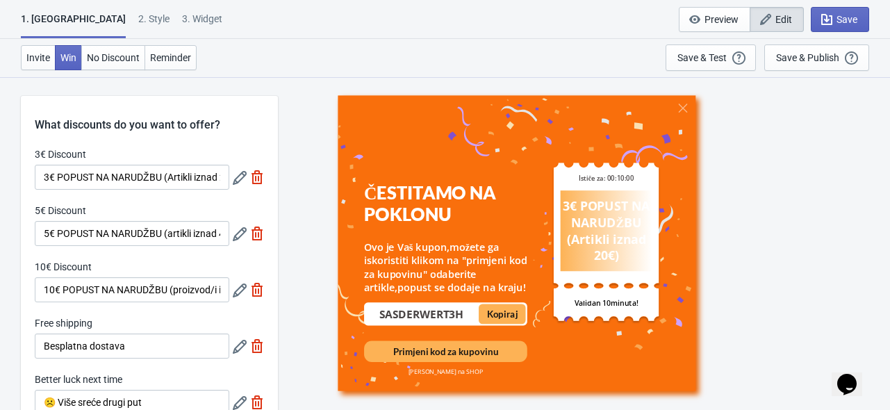
click at [240, 238] on icon at bounding box center [240, 234] width 14 height 14
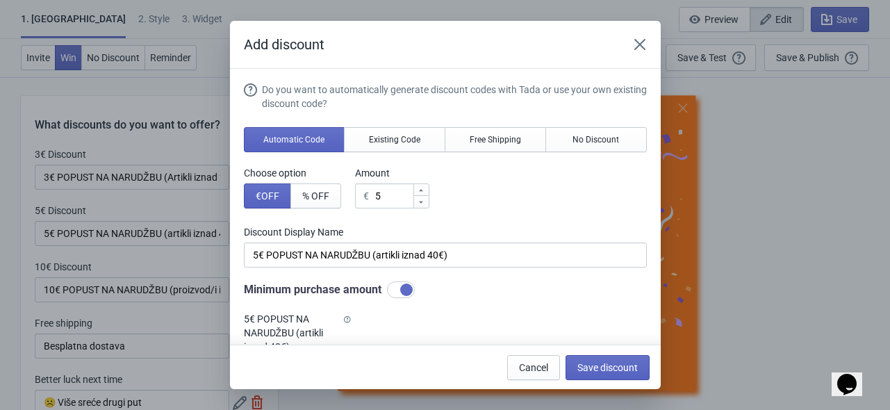
scroll to position [0, 0]
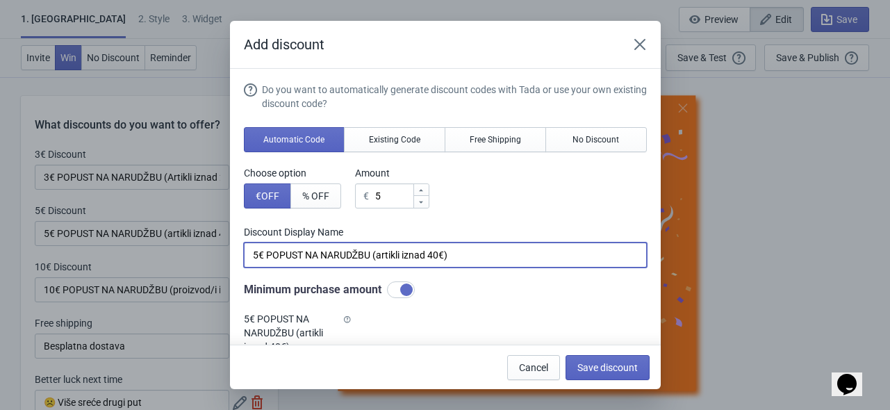
click at [445, 266] on input "5€ POPUST NA NARUDŽBU (artikli iznad 40€)" at bounding box center [445, 254] width 403 height 25
click at [468, 256] on input "5€ POPUST NA NARUDŽBU (artikli iznad 40€)" at bounding box center [445, 254] width 403 height 25
click at [429, 256] on input "5€ POPUST NA NARUDŽBU (artikli iznad 40€)" at bounding box center [445, 254] width 403 height 25
click at [478, 251] on input "5€ POPUST NA NARUDŽBU (artikli iznad 30€)" at bounding box center [445, 254] width 403 height 25
type input "5€ POPUST NA NARUDŽBU (artikli iznad 30€)"
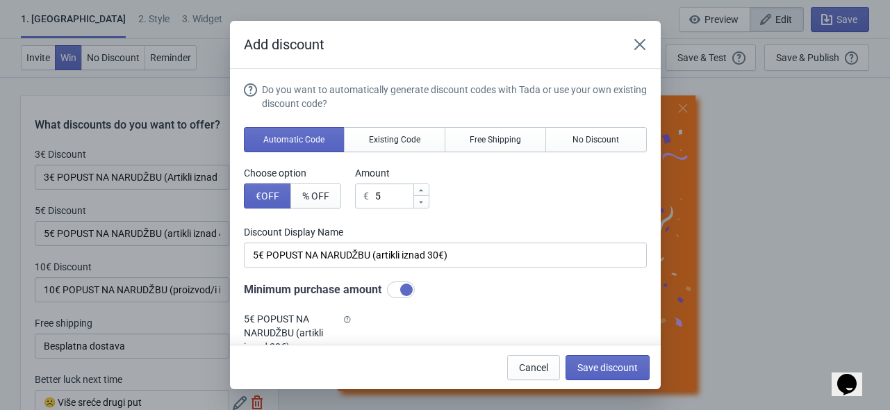
click at [503, 219] on div "Do you want to automatically generate discount codes with Tada or use your own …" at bounding box center [445, 248] width 403 height 330
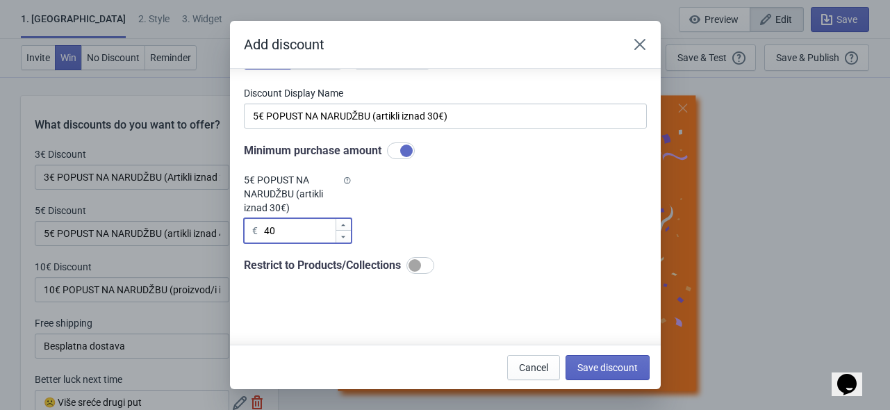
click at [267, 233] on input "40" at bounding box center [299, 230] width 72 height 25
type input "30"
click at [446, 211] on div "Do you want to automatically generate discount codes with Tada or use your own …" at bounding box center [445, 109] width 403 height 330
click at [416, 220] on div "Do you want to automatically generate discount codes with Tada or use your own …" at bounding box center [445, 109] width 403 height 330
click at [457, 217] on div "Do you want to automatically generate discount codes with Tada or use your own …" at bounding box center [445, 109] width 403 height 330
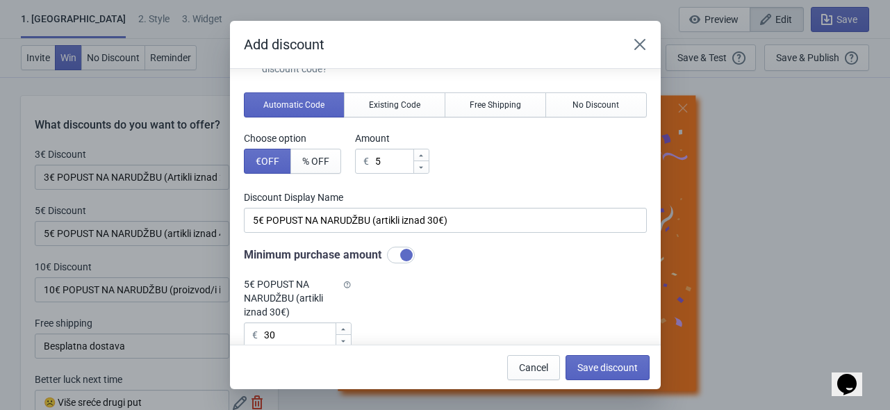
scroll to position [0, 0]
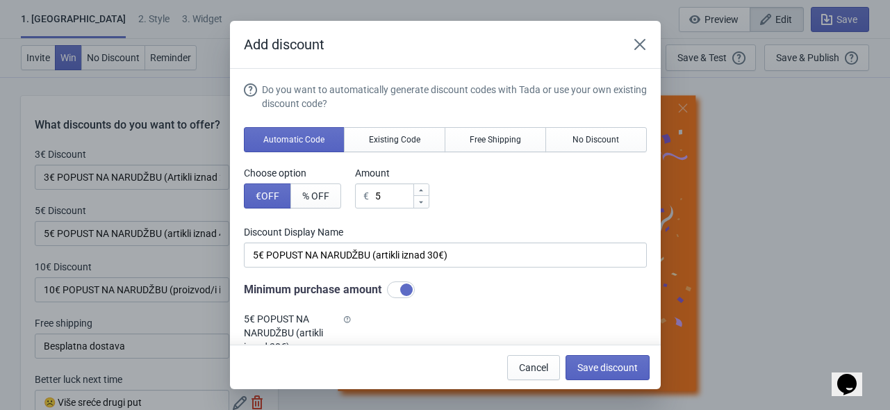
click at [470, 220] on div "Do you want to automatically generate discount codes with Tada or use your own …" at bounding box center [445, 248] width 403 height 330
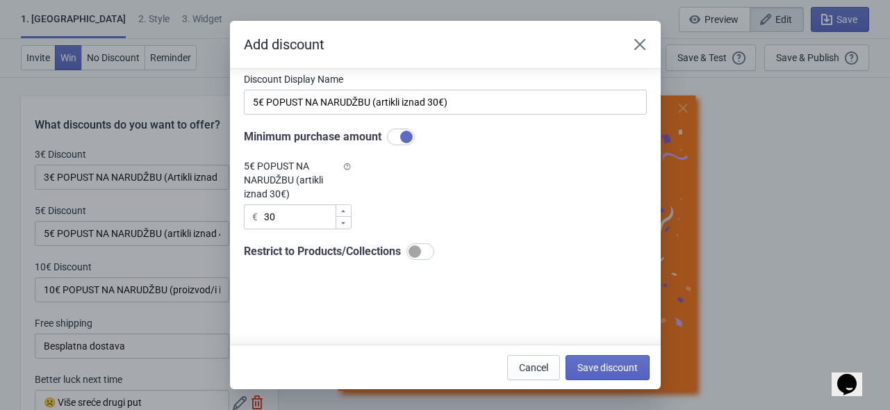
scroll to position [153, 0]
click at [595, 366] on span "Save discount" at bounding box center [607, 367] width 60 height 11
type input "5€ POPUST NA NARUDŽBU (artikli iznad 30€)"
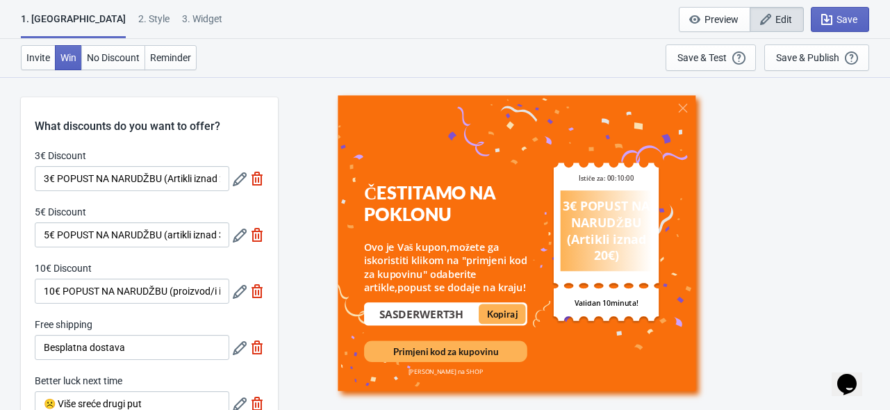
scroll to position [1, 0]
click at [242, 286] on icon at bounding box center [240, 290] width 14 height 14
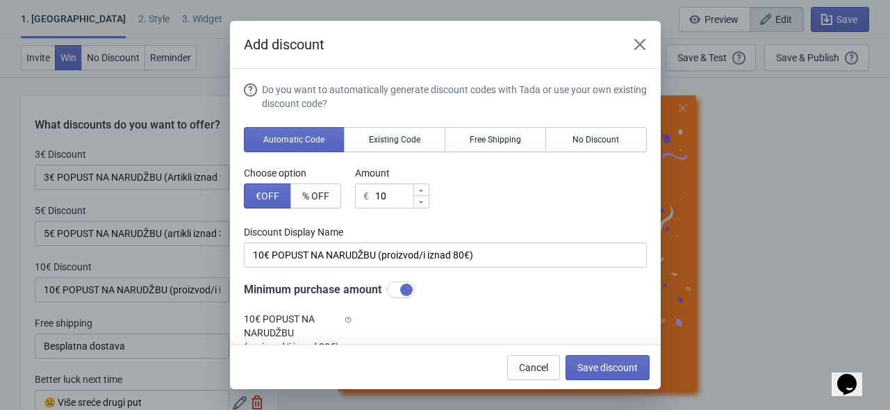
scroll to position [0, 0]
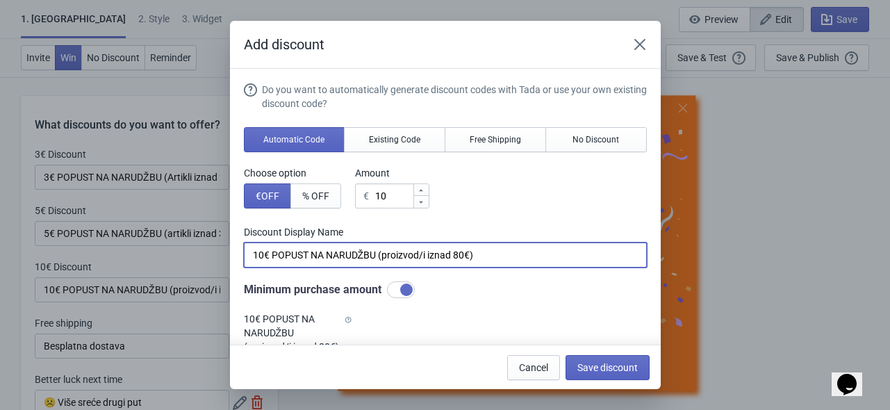
click at [466, 257] on input "10€ POPUST NA NARUDŽBU (proizvod/i iznad 80€)" at bounding box center [445, 254] width 403 height 25
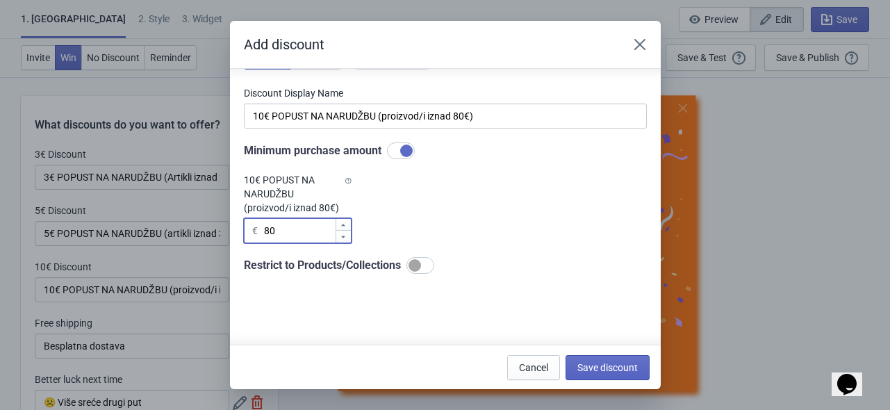
drag, startPoint x: 280, startPoint y: 232, endPoint x: 261, endPoint y: 232, distance: 19.5
click at [261, 232] on div "€ 80" at bounding box center [298, 230] width 108 height 25
type input "60"
click at [420, 217] on div "Do you want to automatically generate discount codes with Tada or use your own …" at bounding box center [445, 109] width 403 height 330
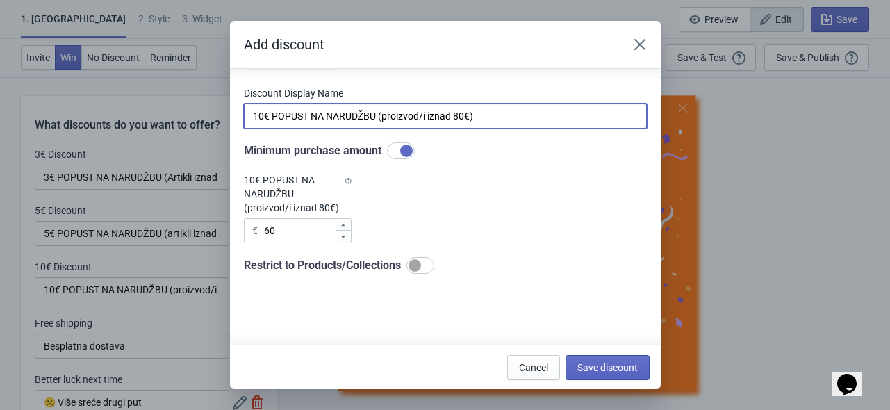
drag, startPoint x: 464, startPoint y: 114, endPoint x: 454, endPoint y: 117, distance: 10.1
click at [454, 117] on input "10€ POPUST NA NARUDŽBU (proizvod/i iznad 80€)" at bounding box center [445, 116] width 403 height 25
type input "10€ POPUST NA NARUDŽBU (proizvod/i iznad 60€)"
click at [456, 191] on div "Do you want to automatically generate discount codes with Tada or use your own …" at bounding box center [445, 109] width 403 height 330
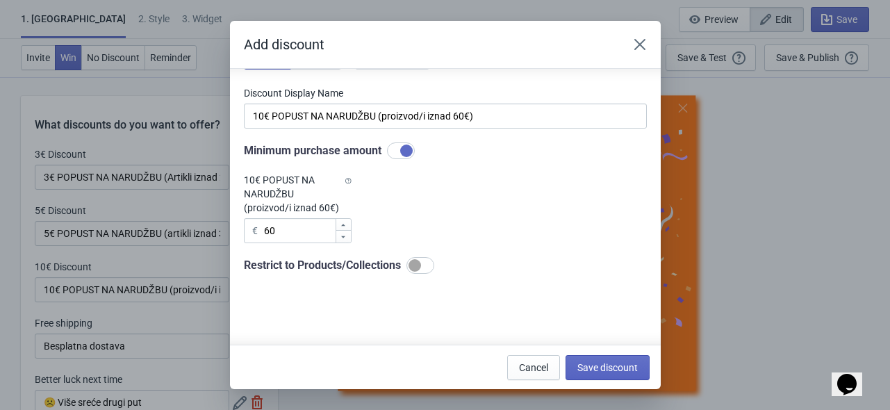
scroll to position [0, 0]
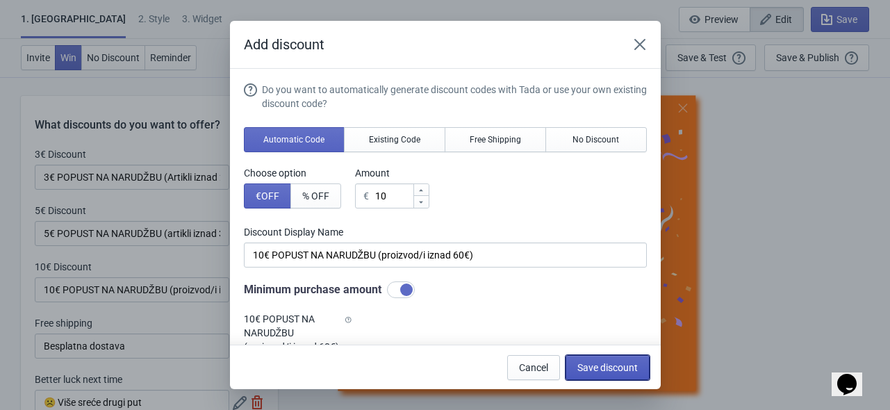
click at [595, 358] on button "Save discount" at bounding box center [608, 367] width 84 height 25
type input "10€ POPUST NA NARUDŽBU (proizvod/i iznad 60€)"
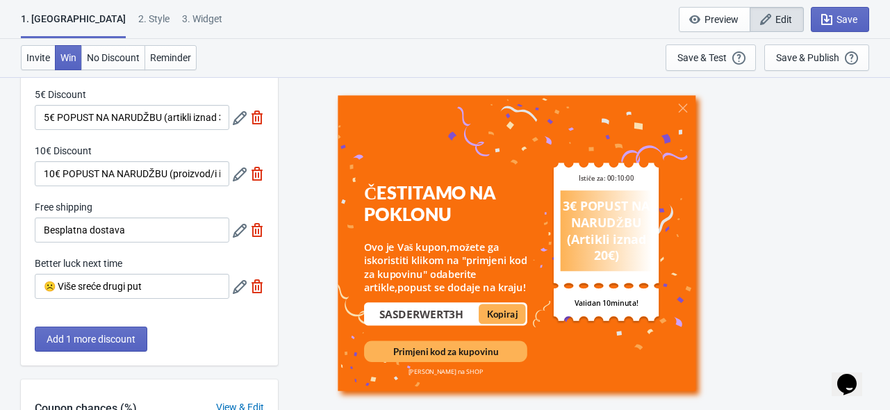
scroll to position [140, 0]
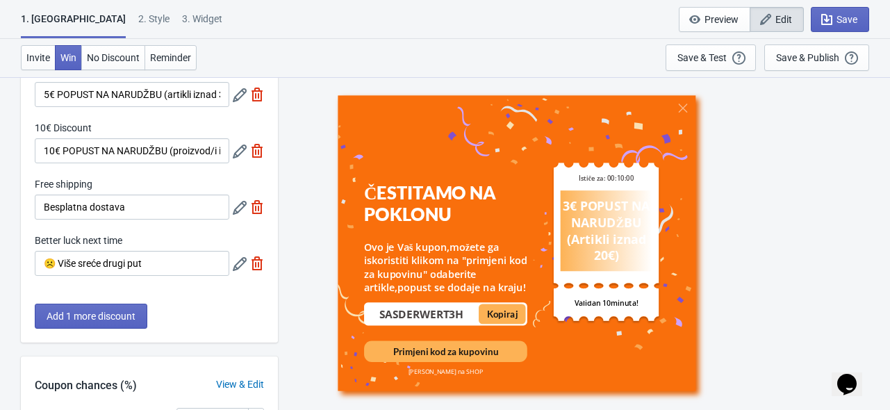
click at [241, 265] on icon at bounding box center [240, 264] width 14 height 14
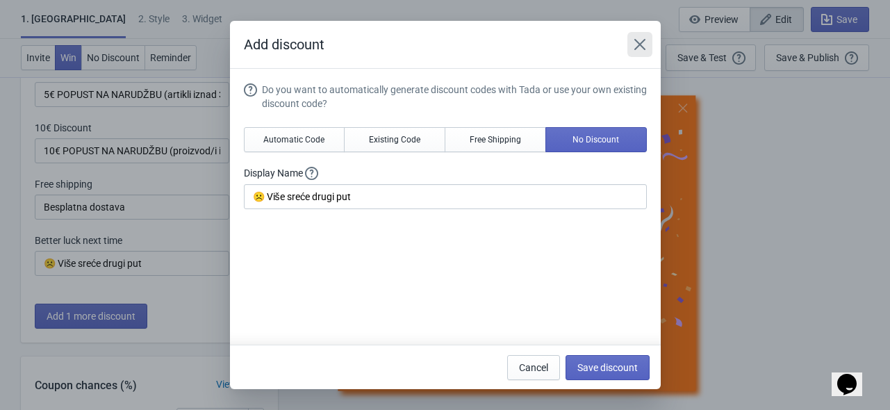
click at [634, 44] on icon "Close" at bounding box center [640, 45] width 14 height 14
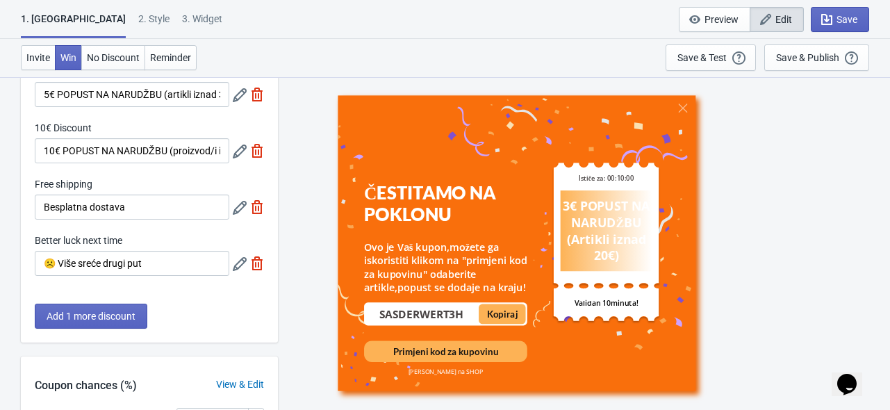
click at [233, 209] on icon at bounding box center [240, 208] width 14 height 14
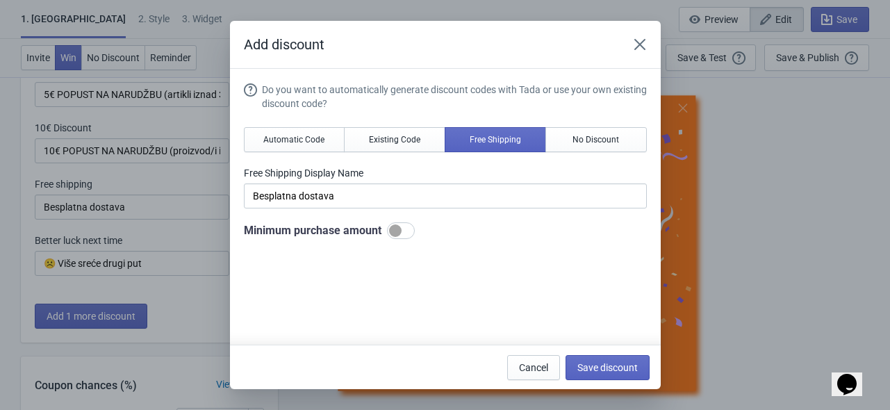
scroll to position [0, 0]
click at [399, 224] on div at bounding box center [401, 230] width 28 height 17
checkbox input "true"
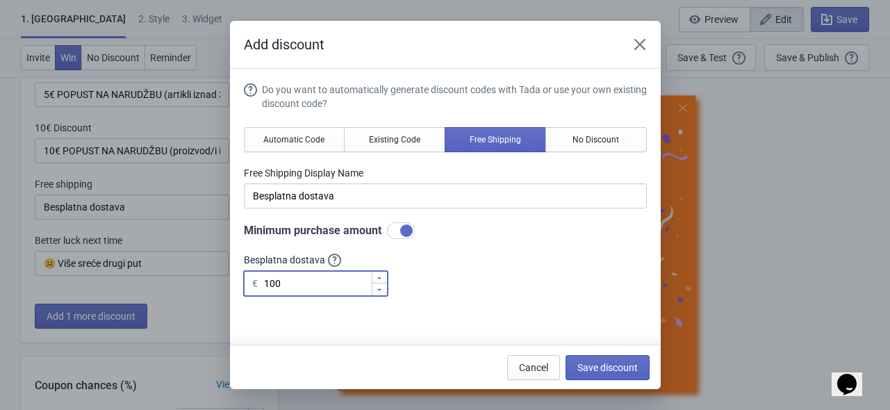
click at [271, 286] on input "100" at bounding box center [317, 283] width 108 height 25
drag, startPoint x: 286, startPoint y: 286, endPoint x: 264, endPoint y: 291, distance: 22.1
click at [264, 291] on input "100" at bounding box center [317, 283] width 108 height 25
type input "18"
click at [467, 277] on div "Do you want to automatically generate discount codes with Tada or use your own …" at bounding box center [445, 189] width 403 height 213
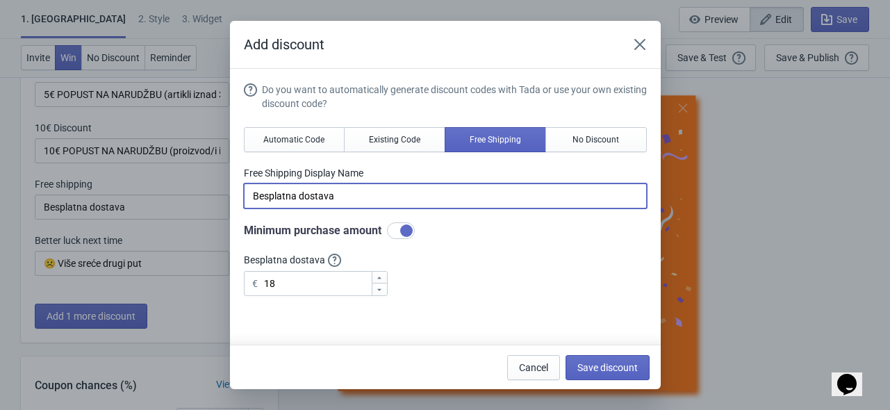
click at [384, 199] on input "Besplatna dostava" at bounding box center [445, 195] width 403 height 25
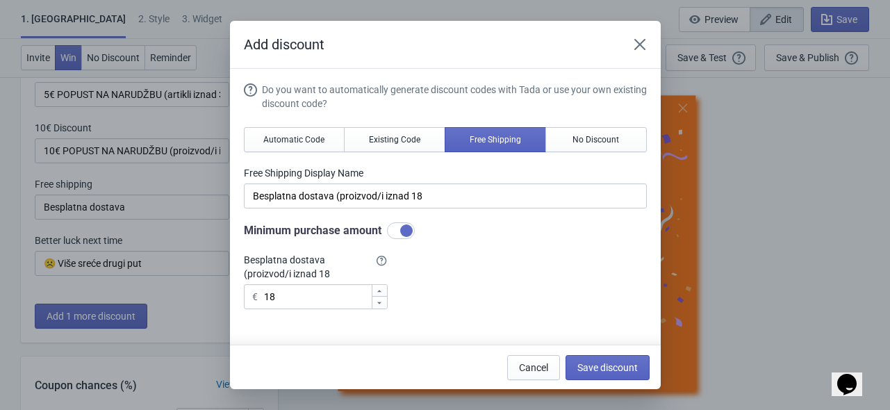
click at [255, 297] on div "€" at bounding box center [255, 296] width 6 height 17
drag, startPoint x: 255, startPoint y: 297, endPoint x: 245, endPoint y: 297, distance: 10.4
click at [245, 297] on div "€ 18" at bounding box center [316, 296] width 144 height 25
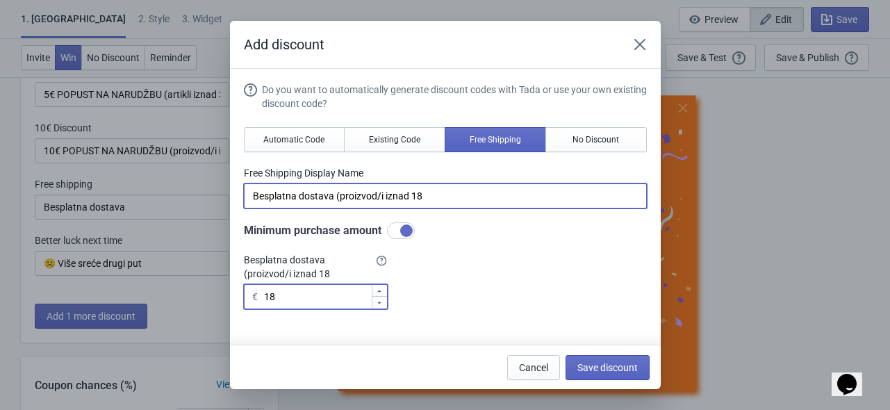
click at [470, 190] on input "Besplatna dostava (proizvod/i iznad 18" at bounding box center [445, 195] width 403 height 25
click at [444, 204] on input "Besplatna dostava (proizvod/i iznad 18" at bounding box center [445, 195] width 403 height 25
paste input "€"
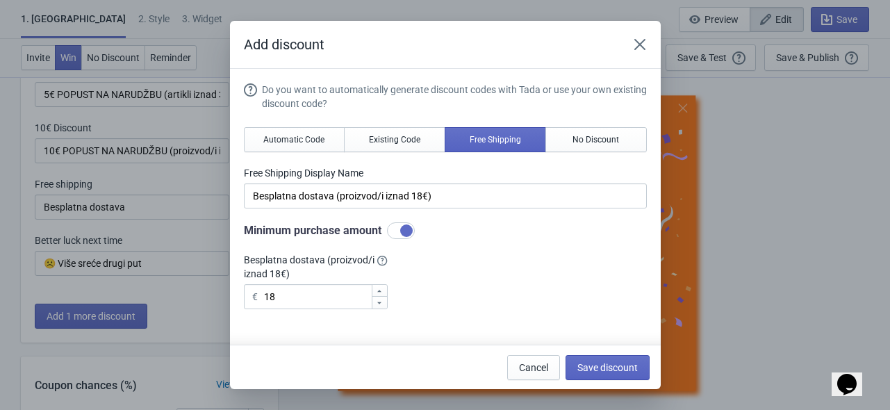
click at [525, 242] on div "Do you want to automatically generate discount codes with Tada or use your own …" at bounding box center [445, 196] width 403 height 227
click at [475, 258] on div "Do you want to automatically generate discount codes with Tada or use your own …" at bounding box center [445, 196] width 403 height 227
click at [479, 245] on div "Do you want to automatically generate discount codes with Tada or use your own …" at bounding box center [445, 196] width 403 height 227
click at [487, 252] on div "Do you want to automatically generate discount codes with Tada or use your own …" at bounding box center [445, 196] width 403 height 227
click at [475, 251] on div "Do you want to automatically generate discount codes with Tada or use your own …" at bounding box center [445, 196] width 403 height 227
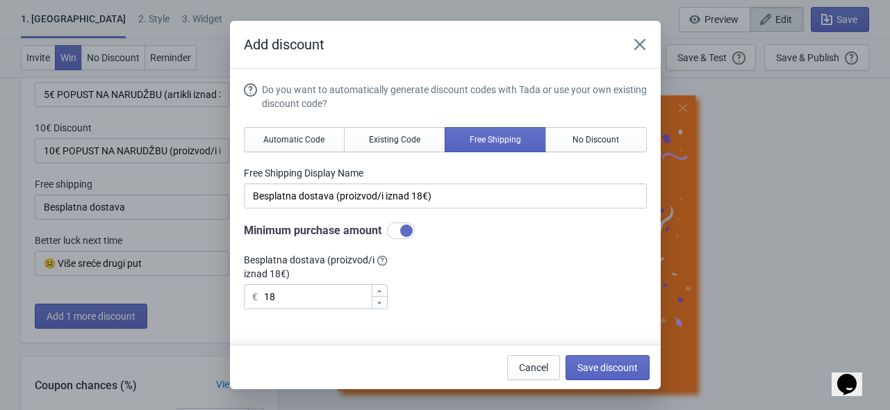
click at [475, 247] on div "Do you want to automatically generate discount codes with Tada or use your own …" at bounding box center [445, 196] width 403 height 227
click at [481, 247] on div "Do you want to automatically generate discount codes with Tada or use your own …" at bounding box center [445, 196] width 403 height 227
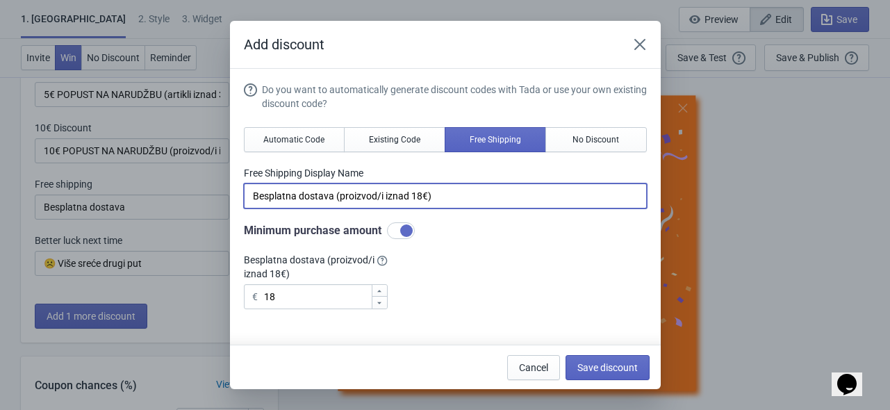
drag, startPoint x: 423, startPoint y: 199, endPoint x: 414, endPoint y: 204, distance: 10.6
click at [414, 204] on input "Besplatna dostava (proizvod/i iznad 18€)" at bounding box center [445, 195] width 403 height 25
click at [424, 197] on input "Besplatna dostava (proizvod/i iznad 18€)" at bounding box center [445, 195] width 403 height 25
drag, startPoint x: 420, startPoint y: 197, endPoint x: 411, endPoint y: 197, distance: 8.3
click at [411, 197] on input "Besplatna dostava (proizvod/i iznad 18€)" at bounding box center [445, 195] width 403 height 25
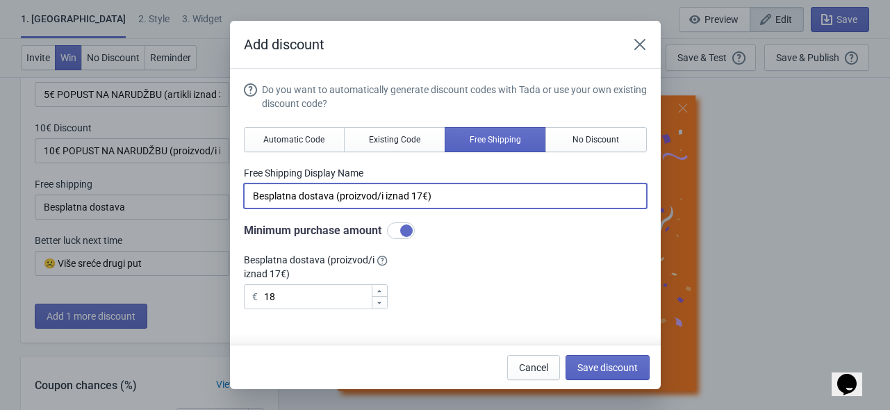
type input "Besplatna dostava (proizvod/i iznad 17€)"
click at [507, 229] on div "Minimum purchase amount" at bounding box center [445, 230] width 403 height 17
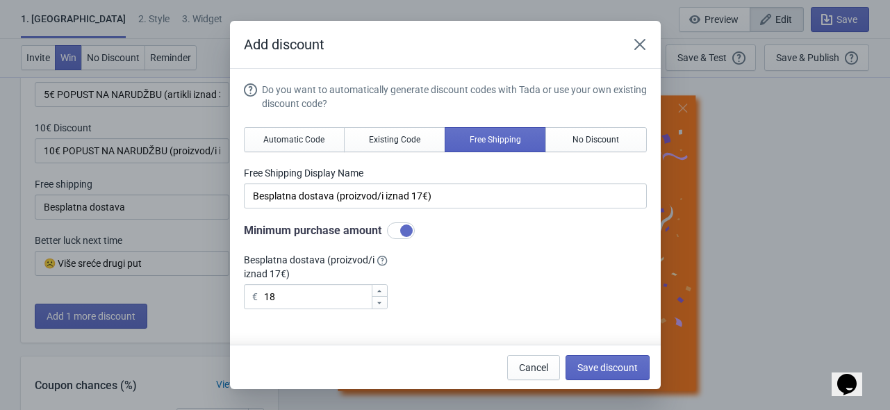
click at [256, 302] on div "€" at bounding box center [255, 296] width 6 height 17
click at [270, 302] on input "18" at bounding box center [317, 296] width 108 height 25
type input "17"
click at [477, 274] on div "Do you want to automatically generate discount codes with Tada or use your own …" at bounding box center [445, 196] width 403 height 227
click at [465, 258] on div "Do you want to automatically generate discount codes with Tada or use your own …" at bounding box center [445, 196] width 403 height 227
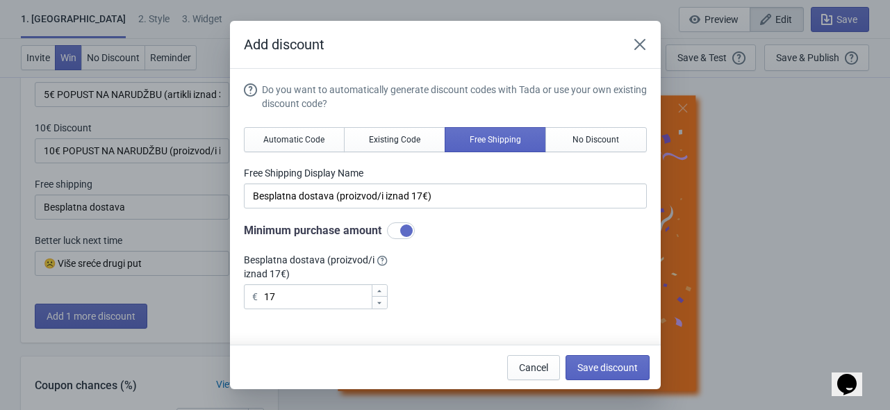
click at [476, 229] on div "Minimum purchase amount" at bounding box center [445, 230] width 403 height 17
click at [600, 368] on span "Save discount" at bounding box center [607, 367] width 60 height 11
type input "Besplatna dostava (proizvod/i iznad 17€)"
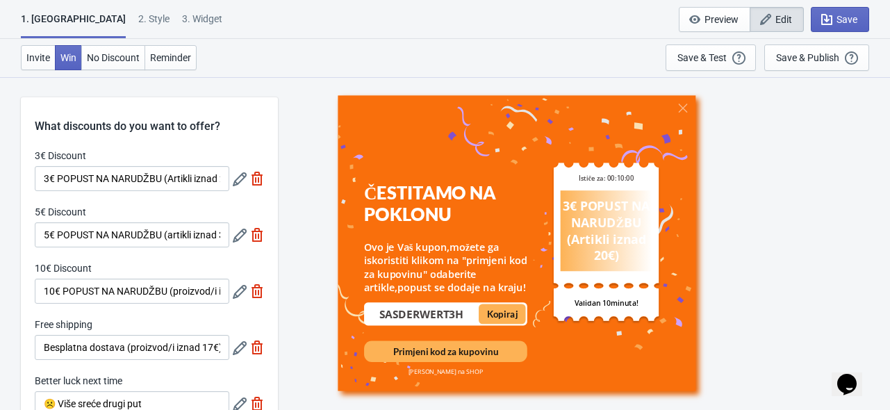
click at [246, 179] on icon at bounding box center [240, 179] width 14 height 14
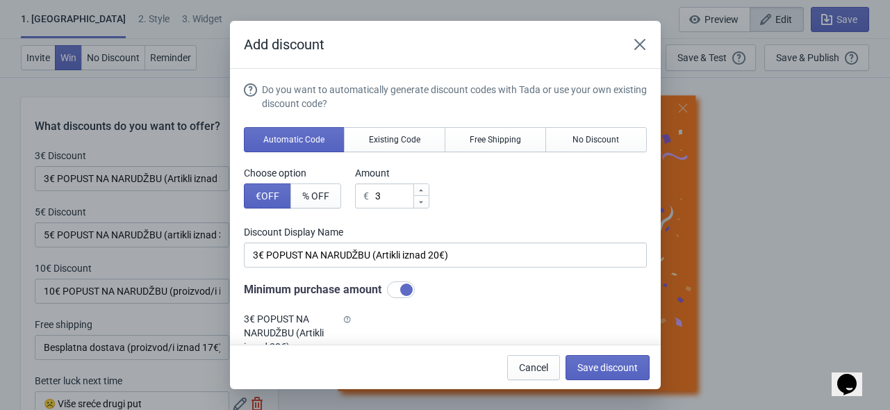
click at [484, 193] on div "Choose option € OFF % OFF Amount € 3" at bounding box center [445, 187] width 403 height 42
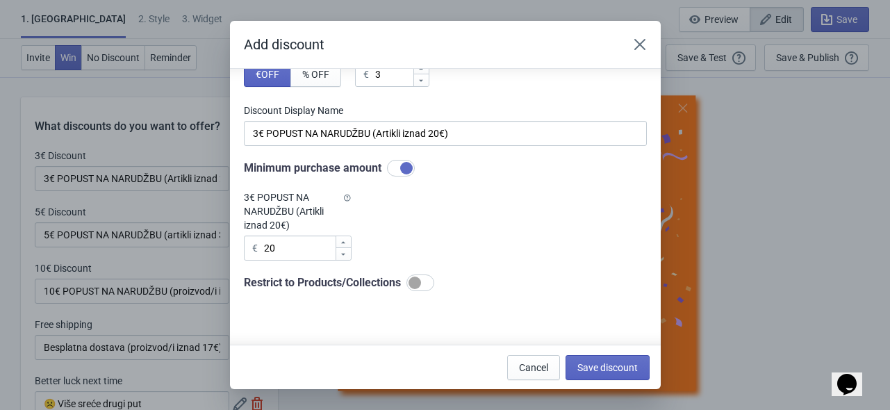
scroll to position [139, 0]
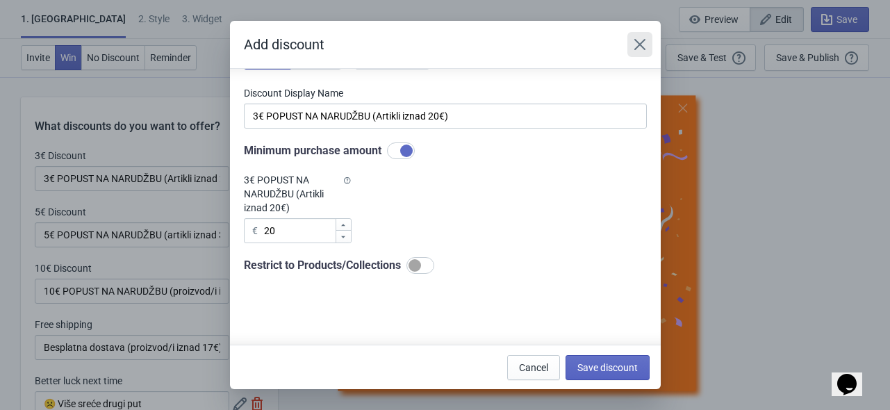
click at [639, 47] on icon "Close" at bounding box center [640, 45] width 14 height 14
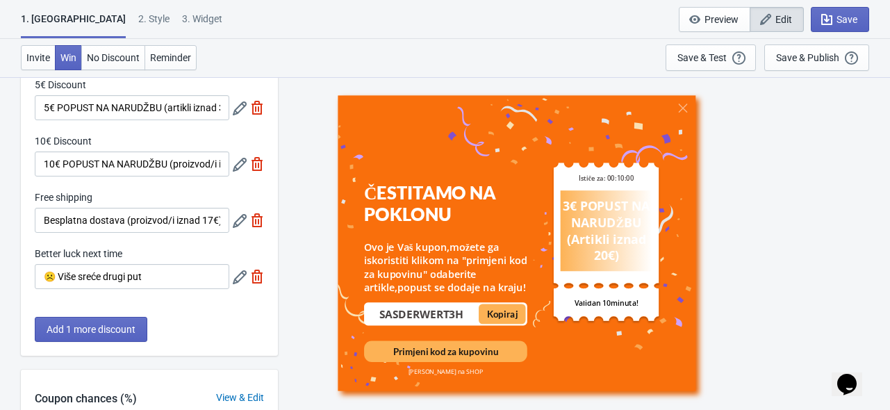
scroll to position [1, 0]
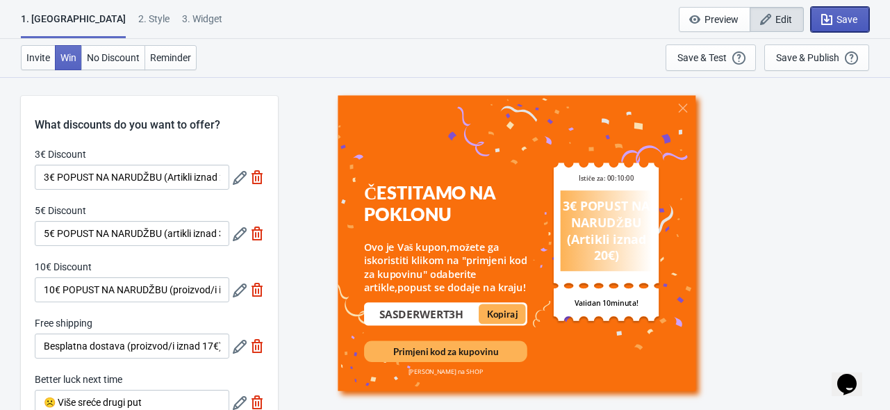
click at [834, 23] on icon "button" at bounding box center [827, 20] width 14 height 14
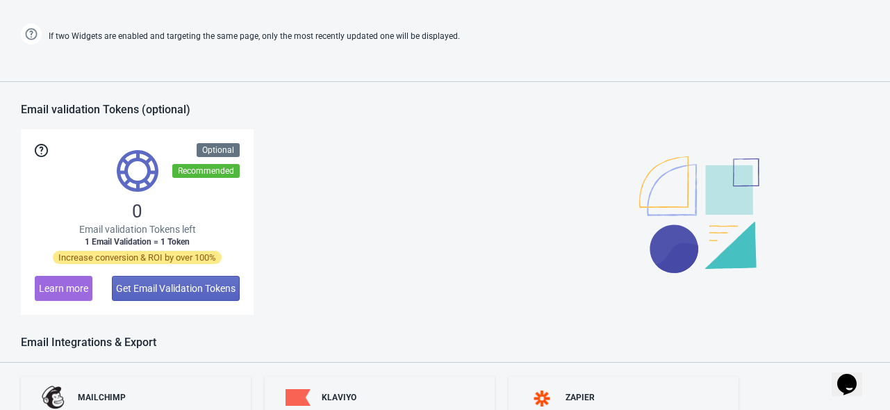
scroll to position [1160, 0]
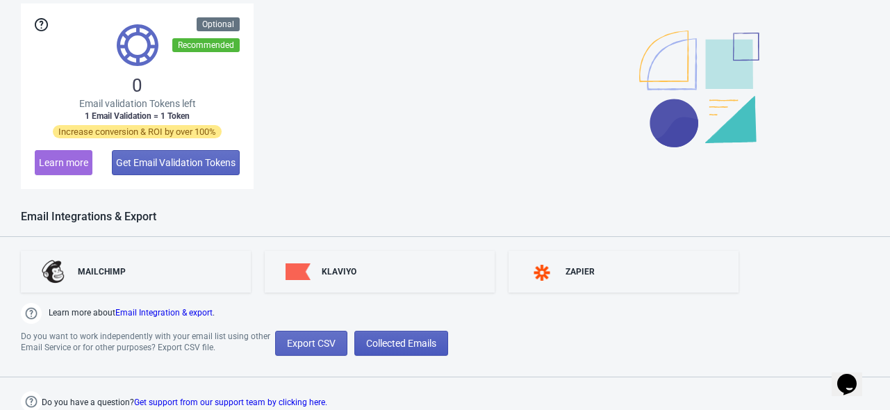
click at [397, 342] on span "Collected Emails" at bounding box center [401, 343] width 70 height 11
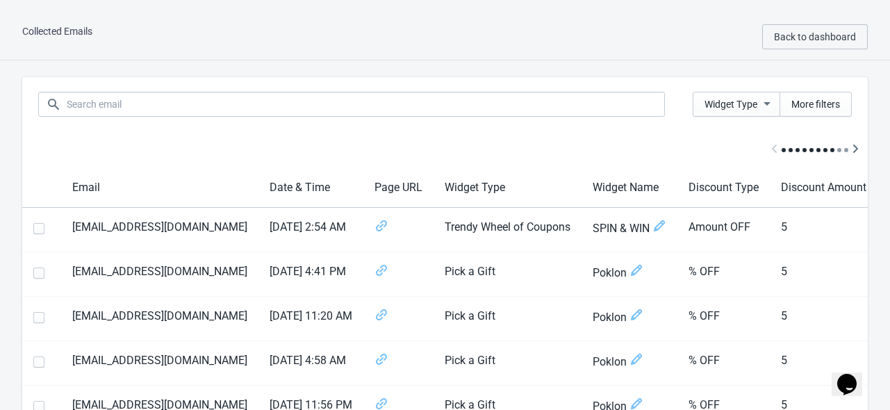
click at [385, 143] on div at bounding box center [445, 149] width 846 height 37
click at [793, 42] on button "Back to dashboard" at bounding box center [815, 36] width 106 height 25
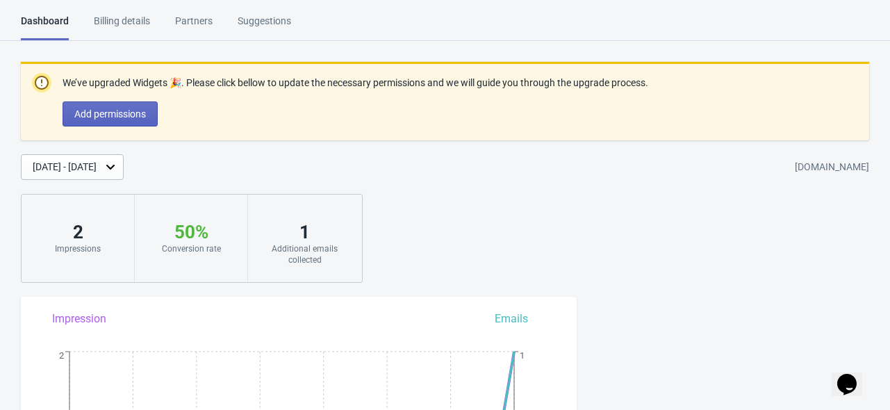
click at [267, 149] on div "We’ve upgraded Widgets 🎉. Please click bellow to update the necessary permissio…" at bounding box center [445, 172] width 890 height 221
click at [133, 16] on div "Billing details" at bounding box center [122, 26] width 56 height 24
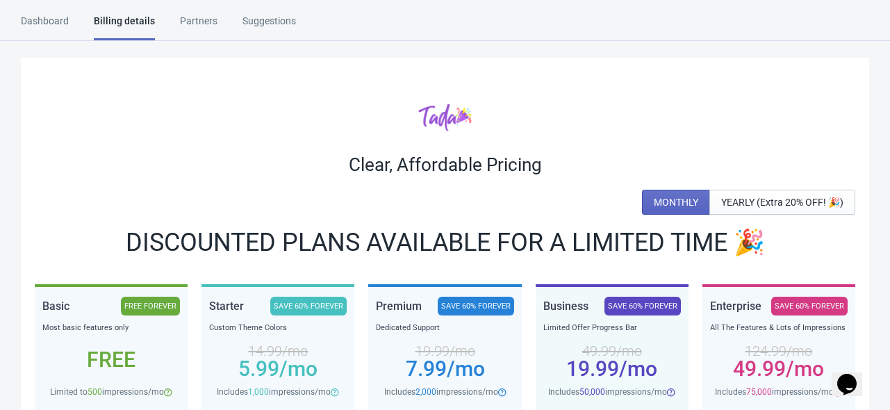
click at [44, 22] on div "Dashboard" at bounding box center [45, 26] width 48 height 24
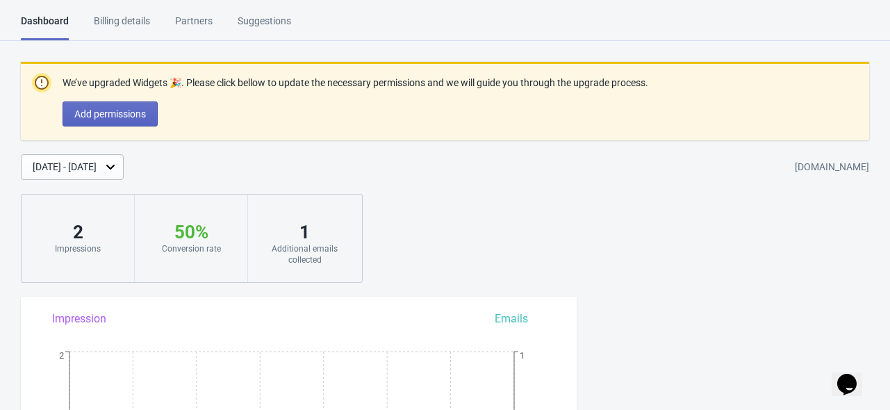
click at [286, 160] on div "Oct 1, 2025 - Oct 8, 2025 fca823-2.myshopify.com" at bounding box center [455, 167] width 869 height 26
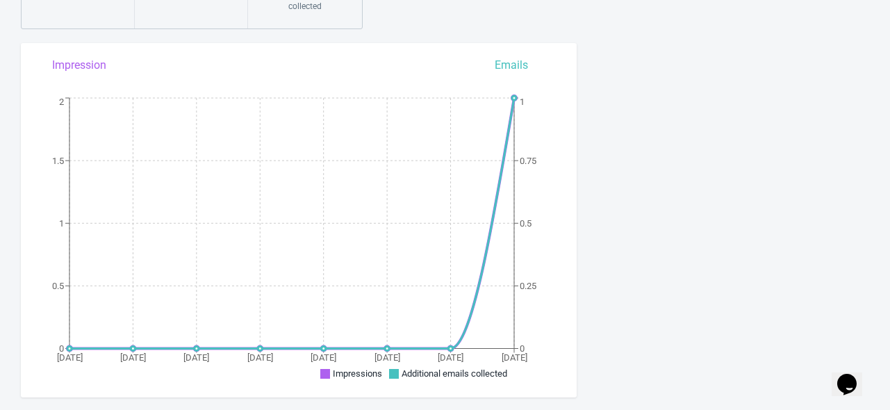
scroll to position [278, 0]
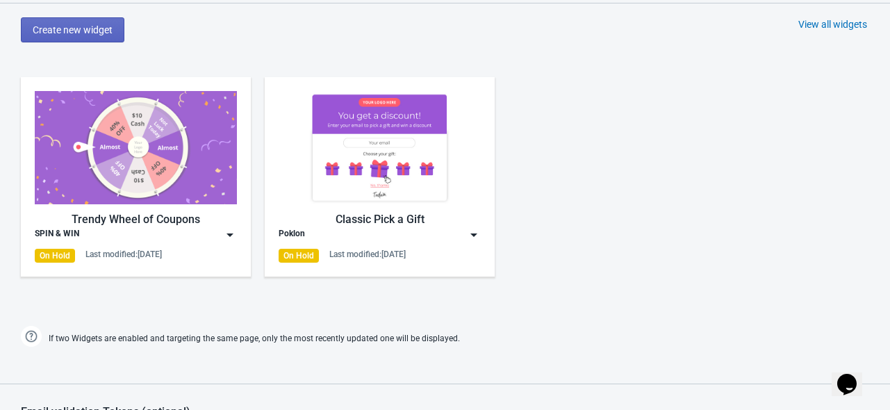
scroll to position [695, 0]
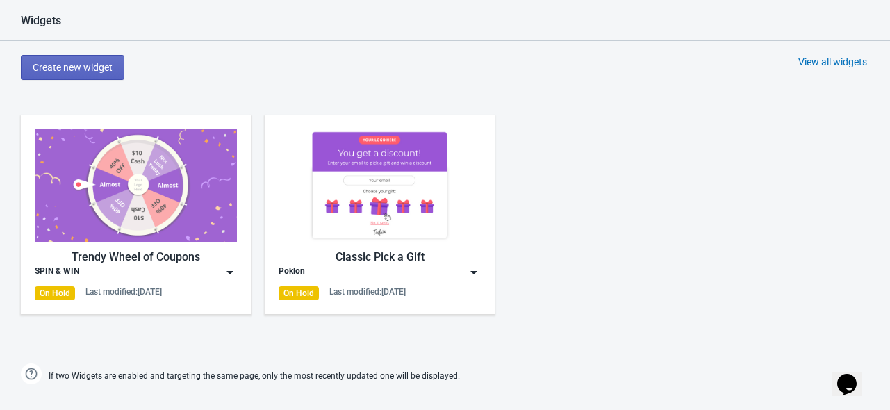
click at [820, 58] on div "View all widgets" at bounding box center [832, 62] width 69 height 14
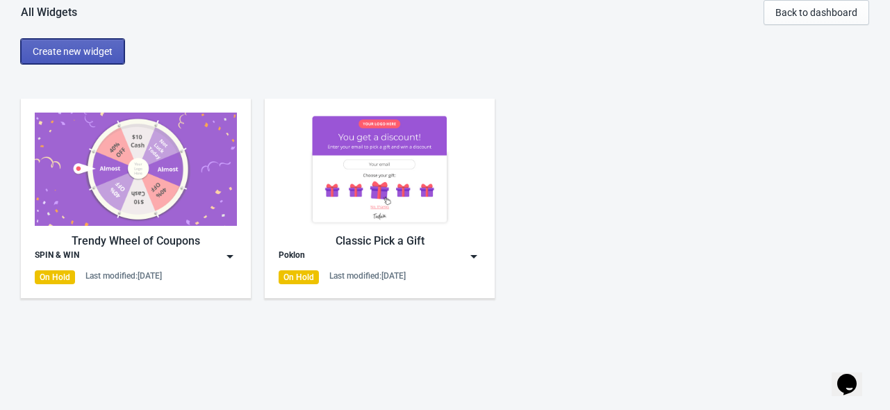
click at [69, 58] on button "Create new widget" at bounding box center [73, 51] width 104 height 25
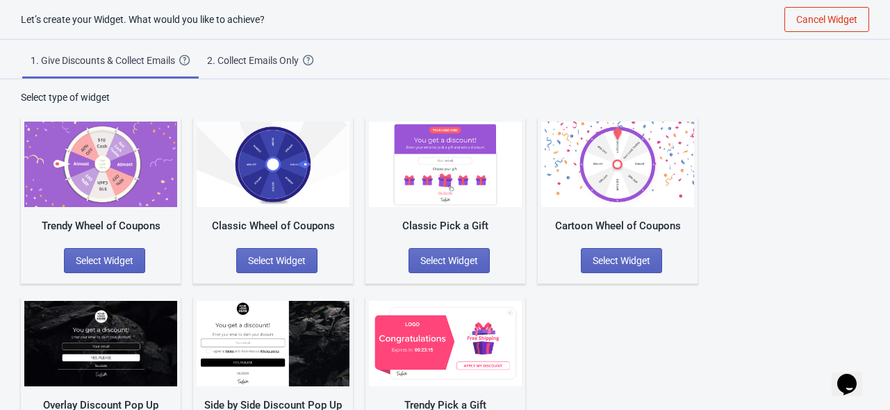
click at [422, 62] on div "1. Give Discounts & Collect Emails Create a Widget that will collect the email …" at bounding box center [445, 60] width 890 height 40
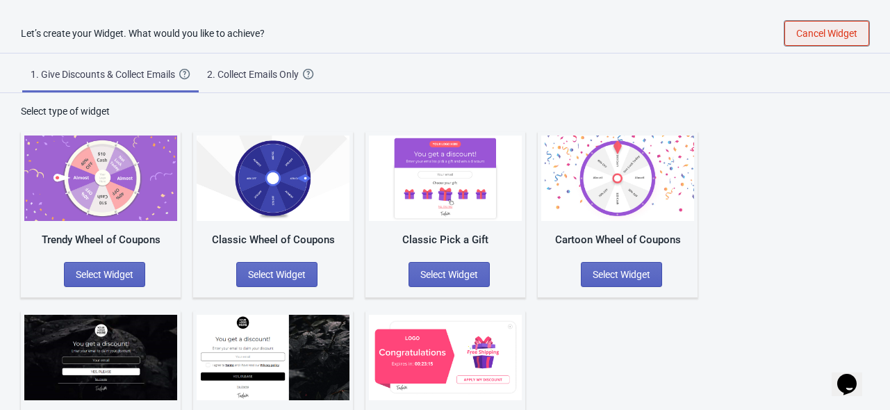
click at [853, 38] on span "Cancel Widget" at bounding box center [826, 33] width 61 height 11
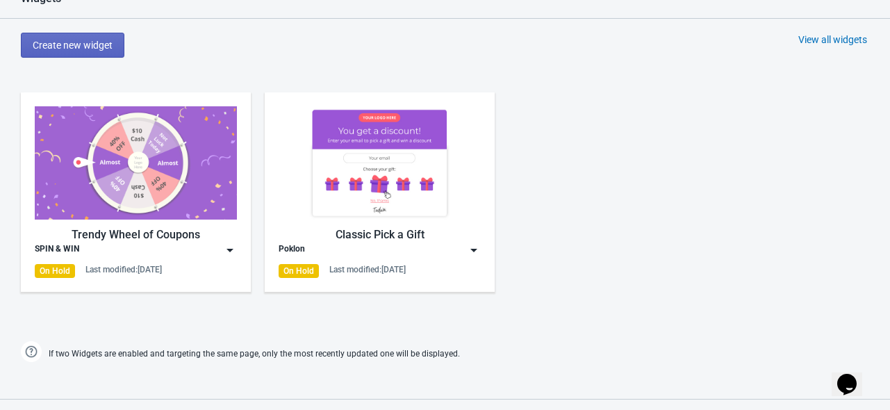
scroll to position [695, 0]
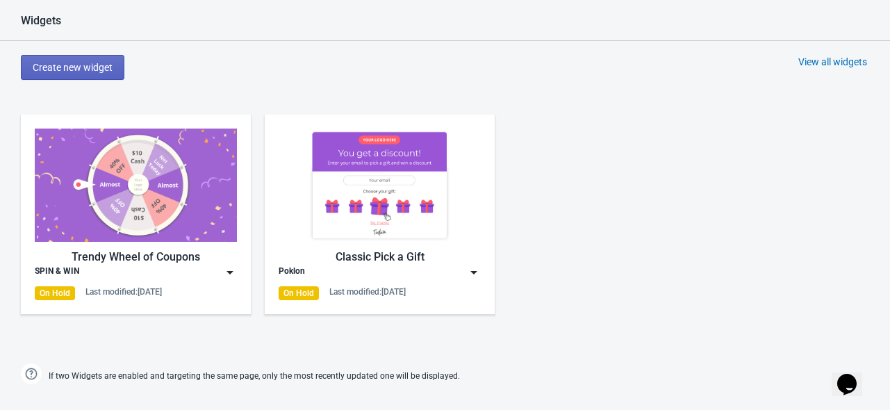
click at [544, 154] on div "Trendy Wheel of Coupons SPIN & WIN On Hold Last modified: 8.10.2025 Classic Pic…" at bounding box center [445, 226] width 890 height 250
click at [238, 271] on div "Trendy Wheel of Coupons SPIN & WIN On Hold Last modified: 8.10.2025" at bounding box center [136, 214] width 230 height 199
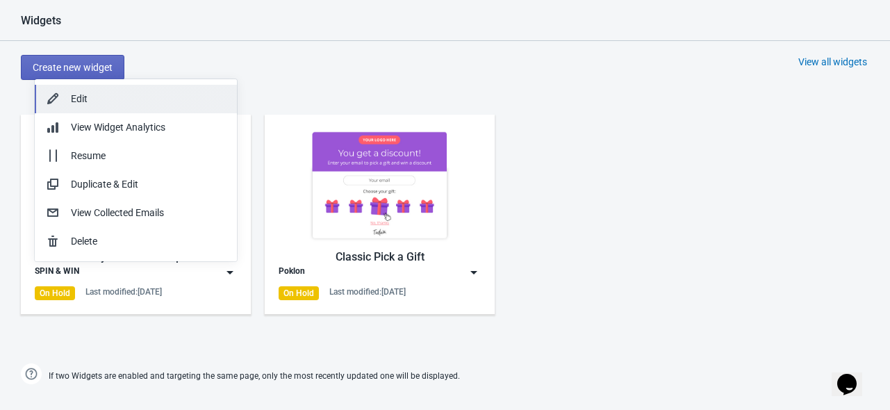
click at [168, 92] on div "Edit" at bounding box center [148, 99] width 155 height 15
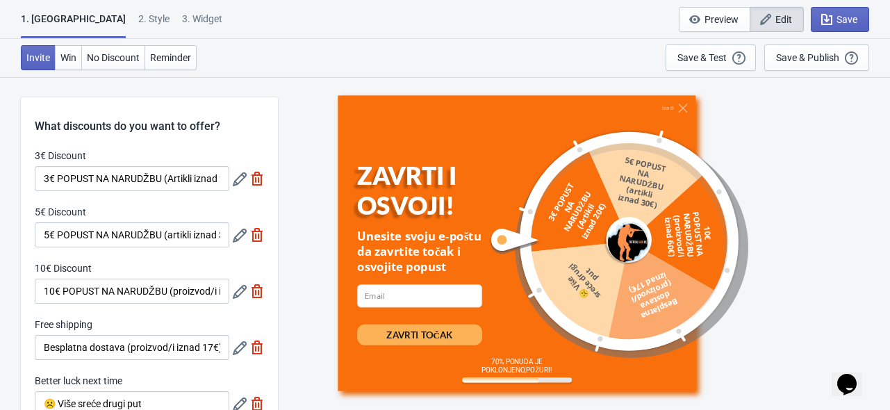
click at [549, 41] on div "Invite Win No Discount Reminder Save & Test Open a Widget Preview of your site …" at bounding box center [445, 58] width 890 height 38
click at [182, 17] on div "3. Widget" at bounding box center [202, 24] width 40 height 24
select select "products"
select select "once"
select select "1"
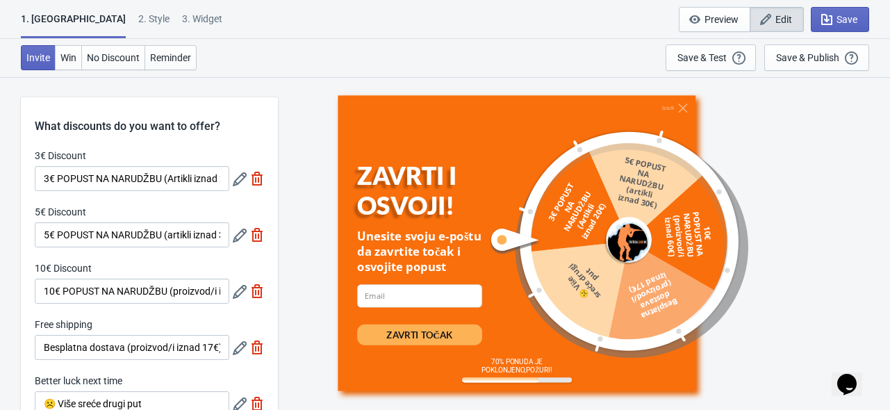
select select "1"
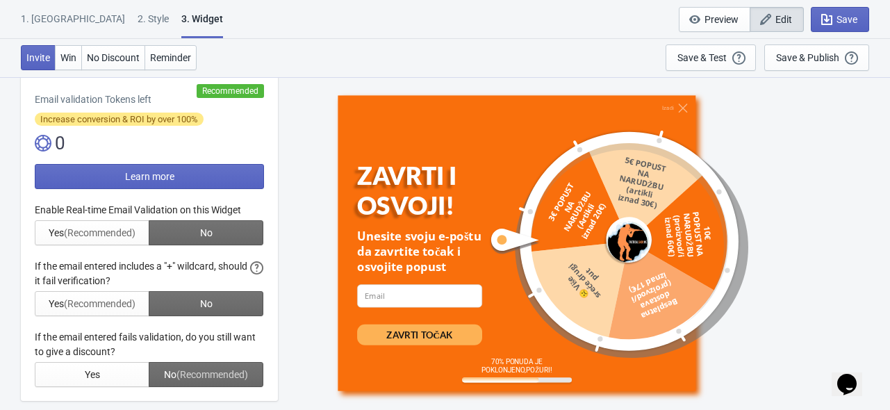
scroll to position [324, 0]
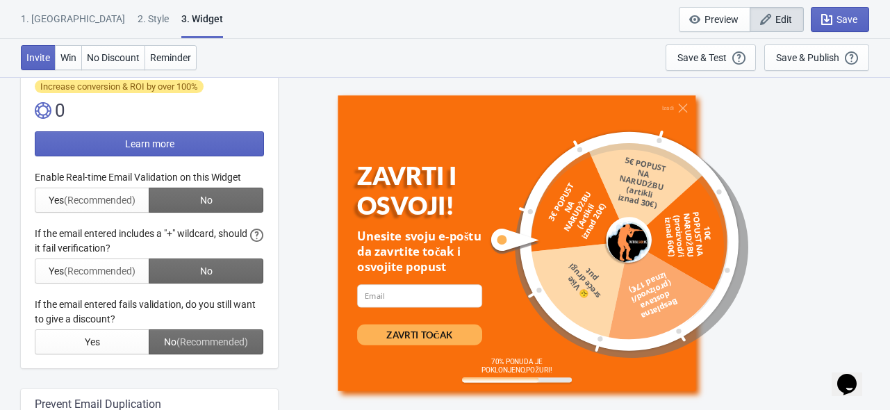
click at [102, 202] on div at bounding box center [149, 262] width 229 height 184
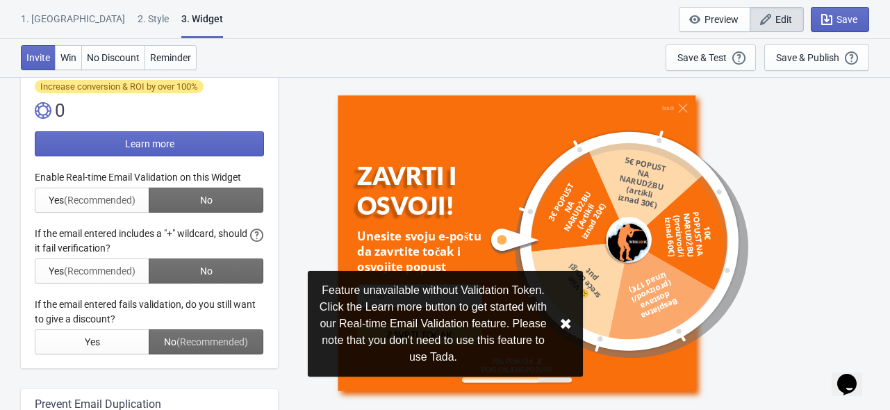
click at [563, 324] on button "✖︎" at bounding box center [565, 323] width 13 height 17
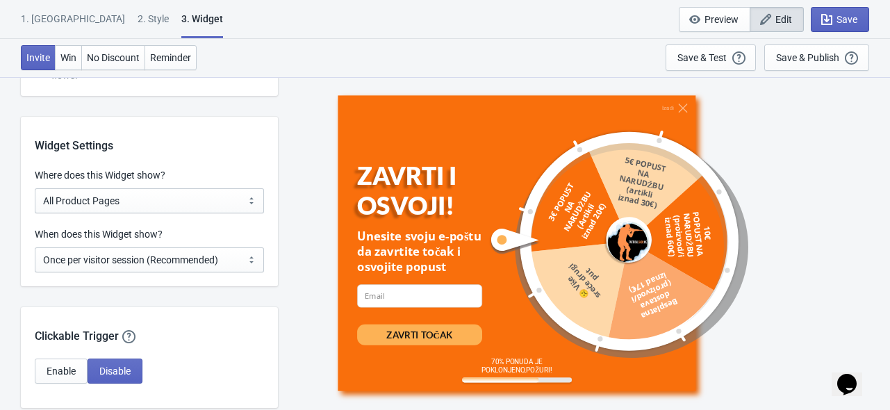
scroll to position [1019, 0]
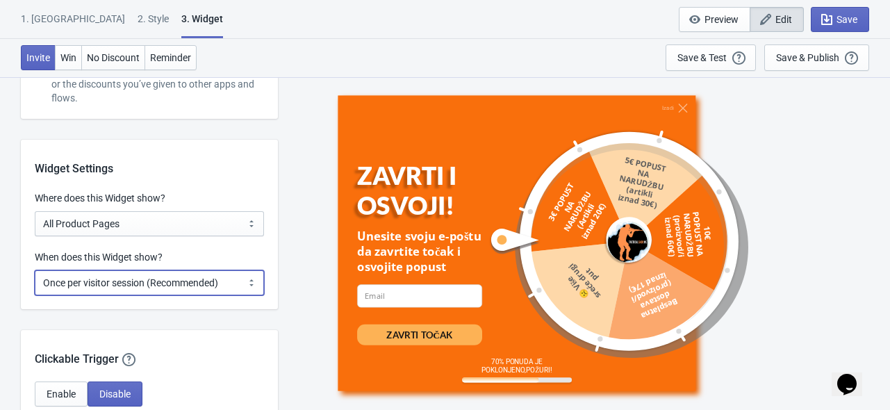
click at [153, 283] on select "Every new visit of page Once every period of time Once per visitor session (Rec…" at bounding box center [149, 282] width 229 height 25
select select "once_per_user"
click at [35, 270] on select "Every new visit of page Once every period of time Once per visitor session (Rec…" at bounding box center [149, 282] width 229 height 25
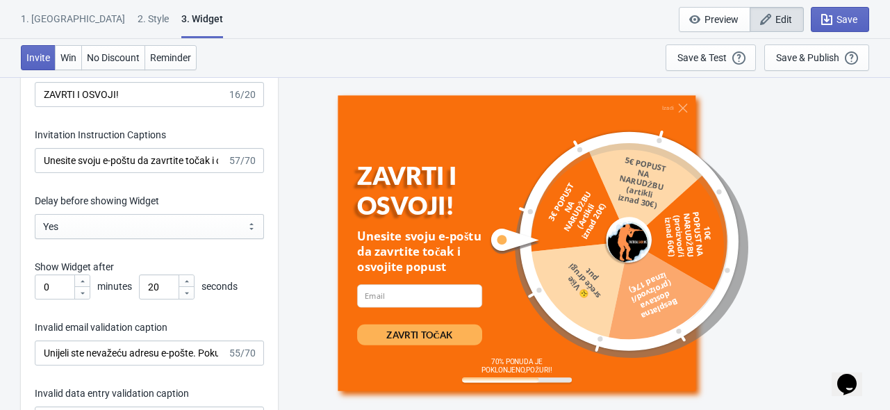
scroll to position [1992, 0]
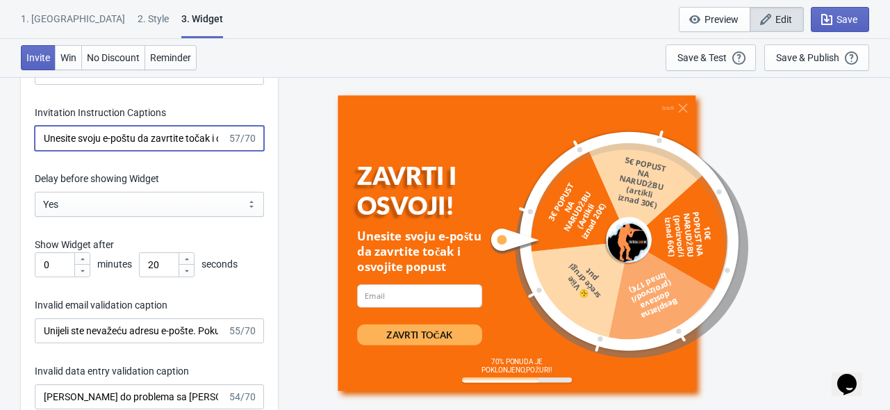
drag, startPoint x: 97, startPoint y: 139, endPoint x: 136, endPoint y: 142, distance: 39.1
click at [136, 142] on input "Unesite svoju e-poštu da zavrtite točak i osvojite popust" at bounding box center [131, 138] width 192 height 25
type input "Unesite svoj email da zavrtite točak i osvojite popust"
click at [299, 174] on div "Izađi ZAVRTI I OSVOJI! Unesite svoj email da zavrtite točak i osvojite popust e…" at bounding box center [584, 242] width 598 height 333
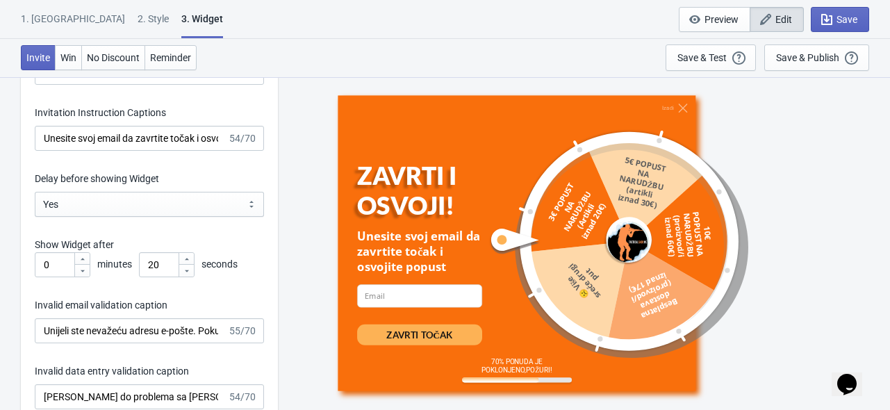
click at [289, 184] on div "Izađi ZAVRTI I OSVOJI! Unesite svoj email da zavrtite točak i osvojite popust e…" at bounding box center [584, 242] width 598 height 333
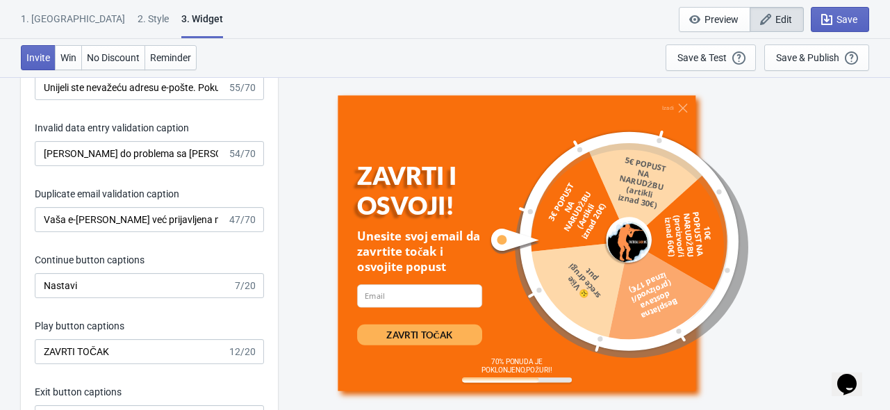
scroll to position [2270, 0]
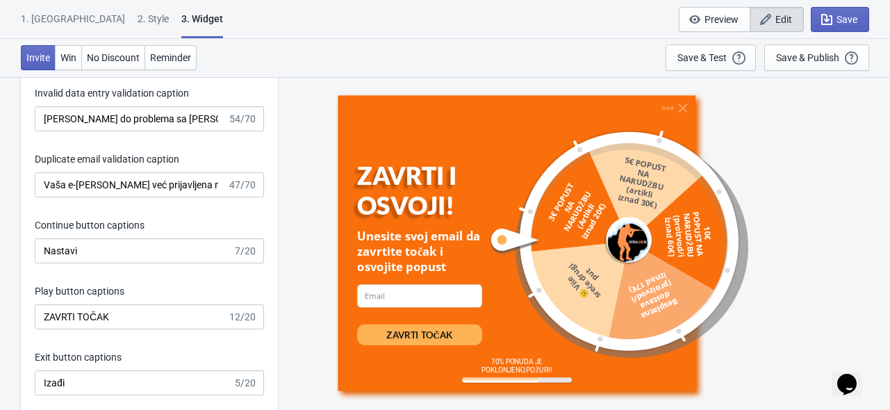
click at [273, 203] on div "Invitation title captions ZAVRTI I OSVOJI! 16/20 Invitation Instruction Caption…" at bounding box center [149, 103] width 257 height 725
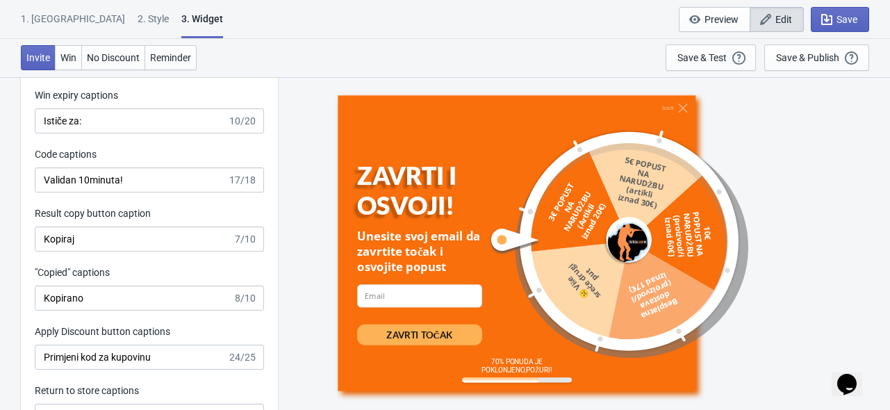
scroll to position [2687, 0]
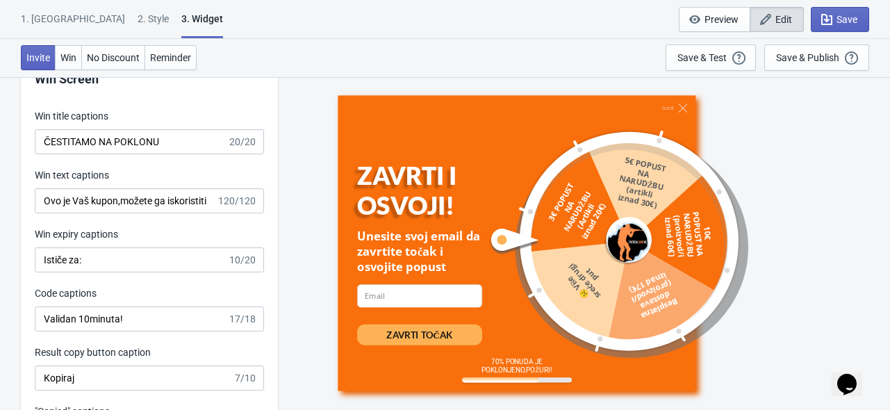
click at [271, 183] on div "Win Screen Win title captions ČESTITAMO NA POKLONU 20/20 Win text captions Ovo …" at bounding box center [149, 316] width 257 height 534
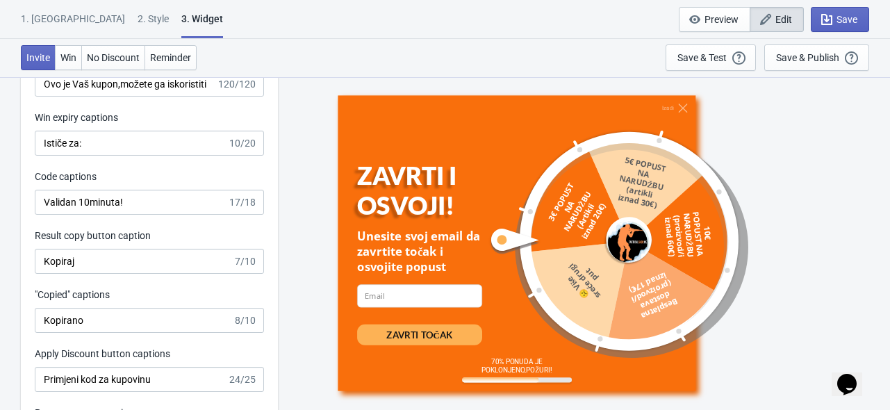
scroll to position [2826, 0]
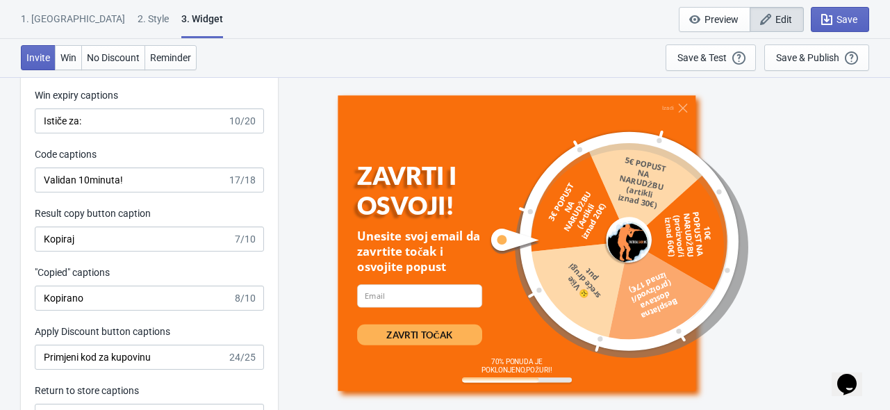
click at [91, 173] on input "Validan 10minuta!" at bounding box center [131, 179] width 192 height 25
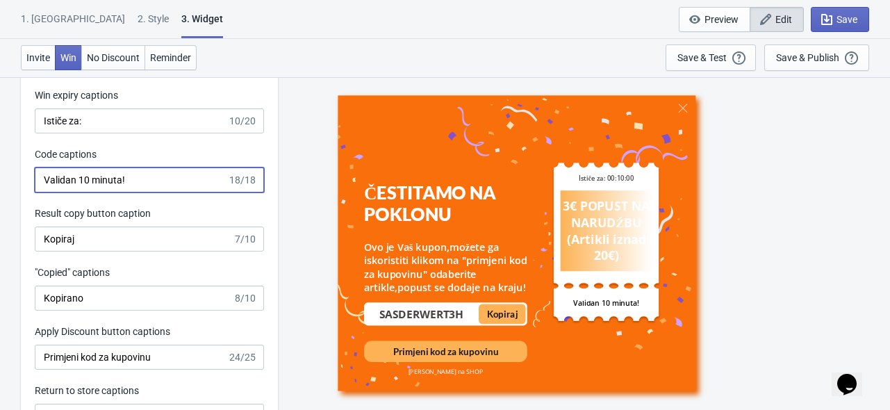
type input "Validan 10 minuta!"
click at [295, 200] on div "ČESTITAMO NA POKLONU Ovo je Vaš kupon,možete ga iskoristiti klikom na "primjeni…" at bounding box center [584, 242] width 598 height 333
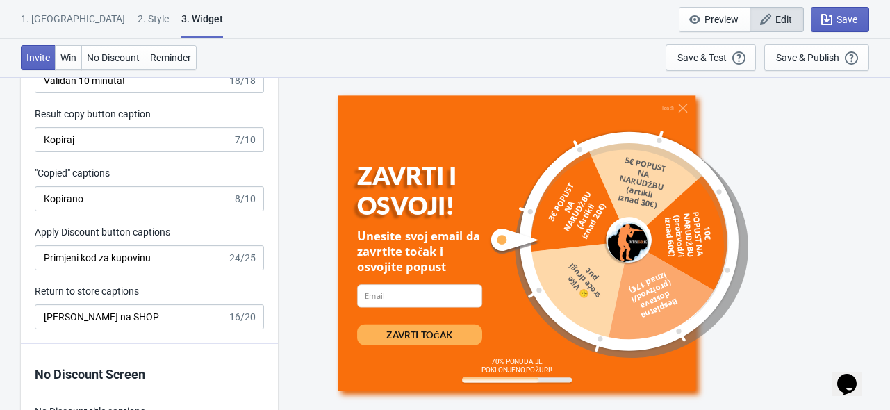
scroll to position [2965, 0]
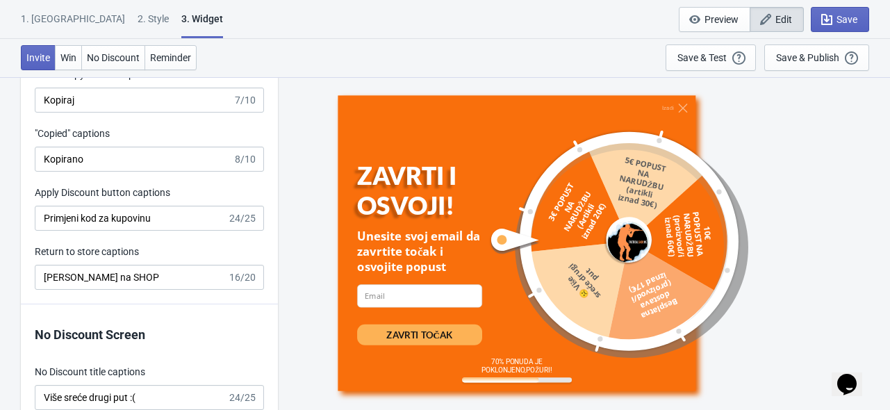
click at [261, 188] on div "Apply Discount button captions" at bounding box center [149, 194] width 229 height 17
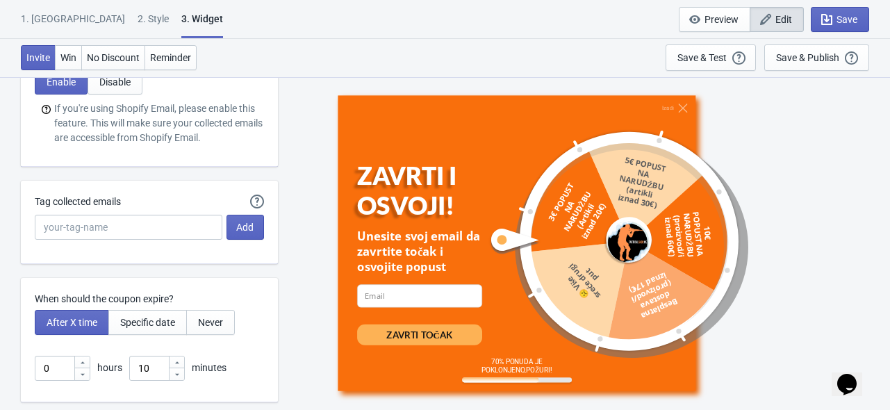
scroll to position [3520, 0]
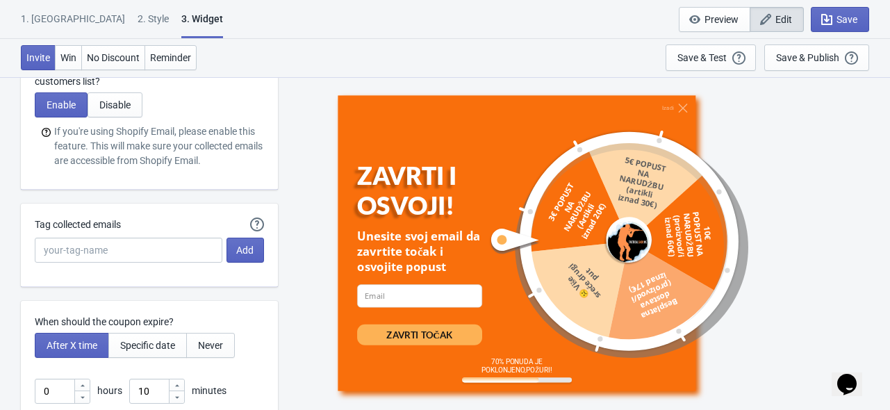
click at [287, 181] on div "Izađi ZAVRTI I OSVOJI! Unesite svoj email da zavrtite točak i osvojite popust e…" at bounding box center [584, 242] width 598 height 333
click at [308, 229] on div "Izađi ZAVRTI I OSVOJI! Unesite svoj email da zavrtite točak i osvojite popust e…" at bounding box center [584, 242] width 598 height 333
click at [304, 225] on div "Izađi ZAVRTI I OSVOJI! Unesite svoj email da zavrtite točak i osvojite popust e…" at bounding box center [584, 242] width 598 height 333
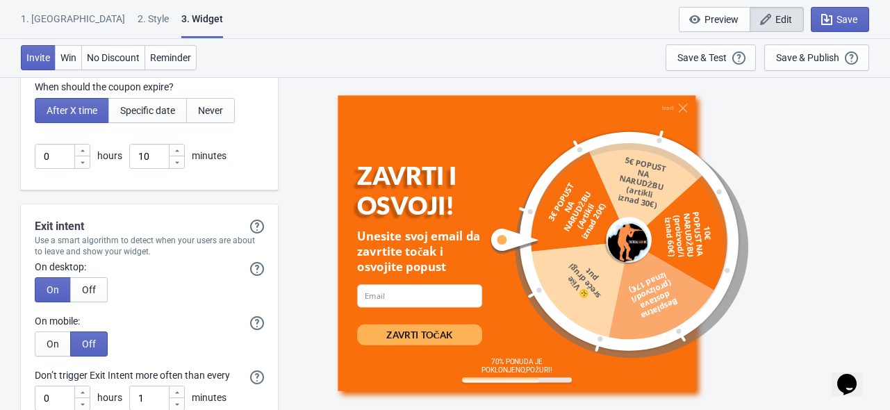
scroll to position [3798, 0]
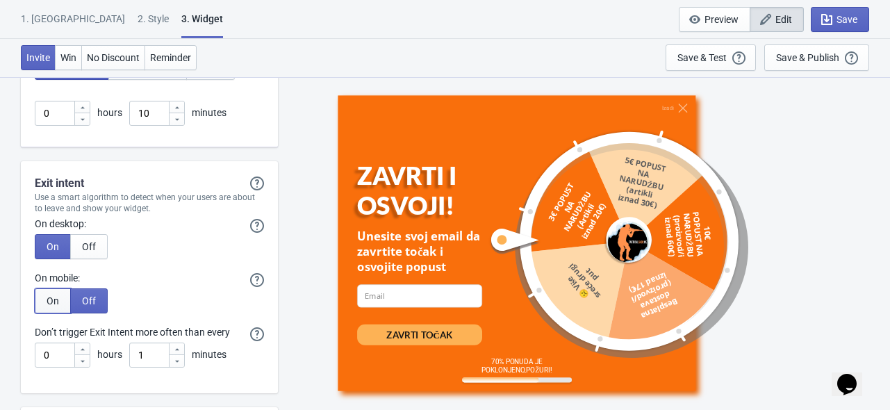
click at [51, 299] on span "On" at bounding box center [53, 300] width 13 height 11
click at [298, 241] on div "Izađi ZAVRTI I OSVOJI! Unesite svoj email da zavrtite točak i osvojite popust e…" at bounding box center [584, 242] width 598 height 333
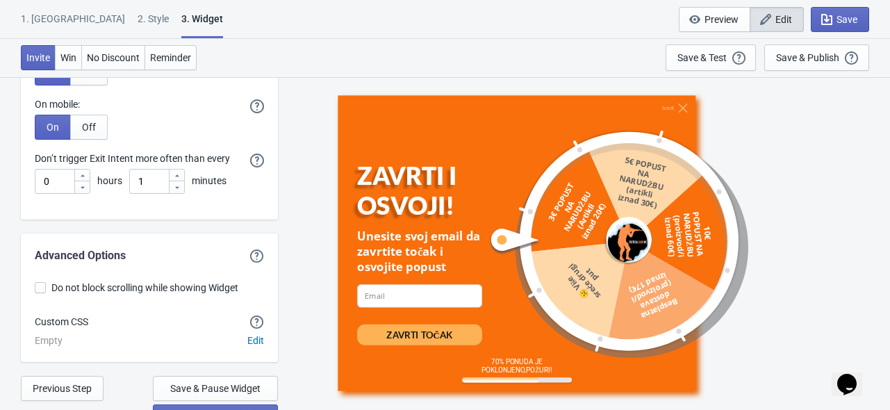
scroll to position [3991, 0]
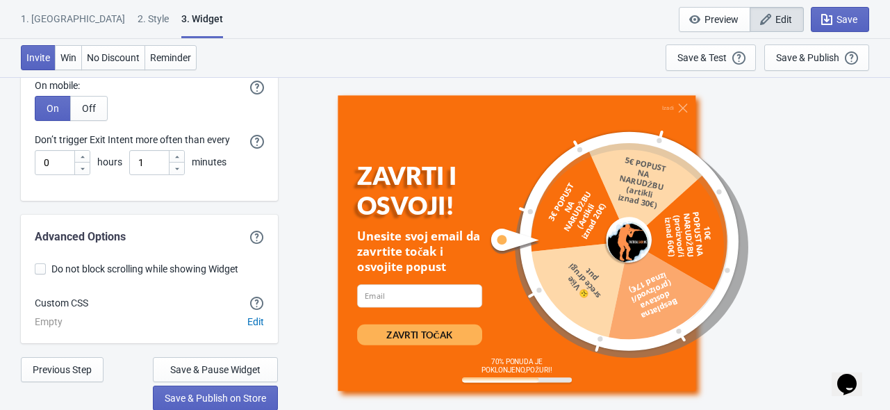
drag, startPoint x: 286, startPoint y: 337, endPoint x: 289, endPoint y: 286, distance: 51.5
click at [289, 286] on div "Izađi ZAVRTI I OSVOJI! Unesite svoj email da zavrtite točak i osvojite popust e…" at bounding box center [584, 242] width 598 height 333
click at [39, 271] on span at bounding box center [40, 268] width 11 height 11
click at [35, 271] on input "Do not block scrolling while showing Widget" at bounding box center [35, 275] width 1 height 25
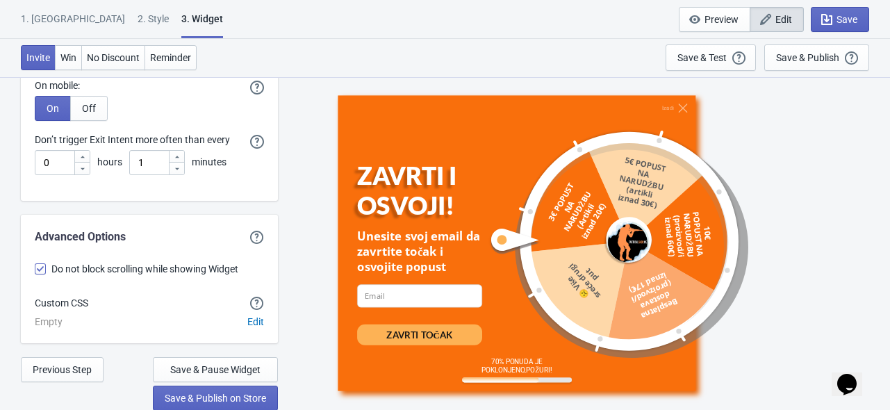
click at [293, 263] on div "Izađi ZAVRTI I OSVOJI! Unesite svoj email da zavrtite točak i osvojite popust e…" at bounding box center [584, 242] width 598 height 333
drag, startPoint x: 48, startPoint y: 267, endPoint x: 38, endPoint y: 267, distance: 10.4
click at [47, 267] on label "Do not block scrolling while showing Widget" at bounding box center [149, 268] width 229 height 19
click at [35, 267] on input "Do not block scrolling while showing Widget" at bounding box center [35, 275] width 1 height 25
checkbox input "false"
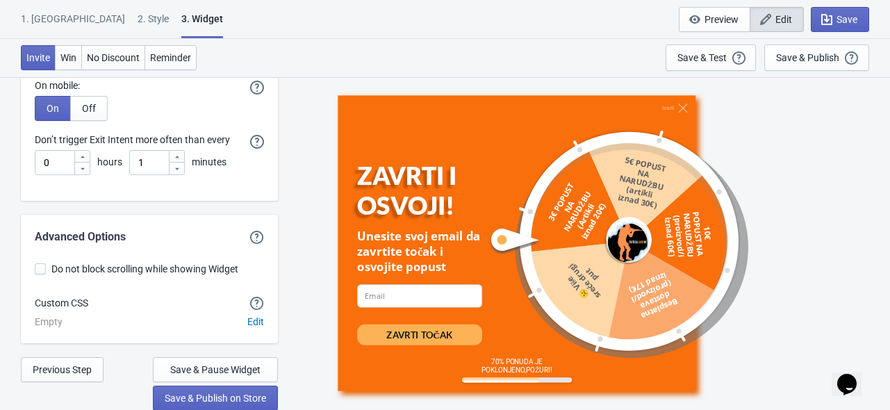
click at [306, 210] on div "Izađi ZAVRTI I OSVOJI! Unesite svoj email da zavrtite točak i osvojite popust e…" at bounding box center [584, 242] width 598 height 333
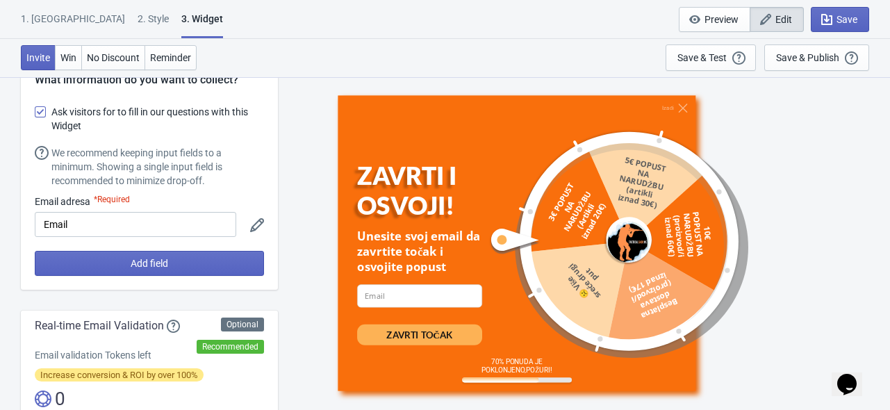
scroll to position [0, 0]
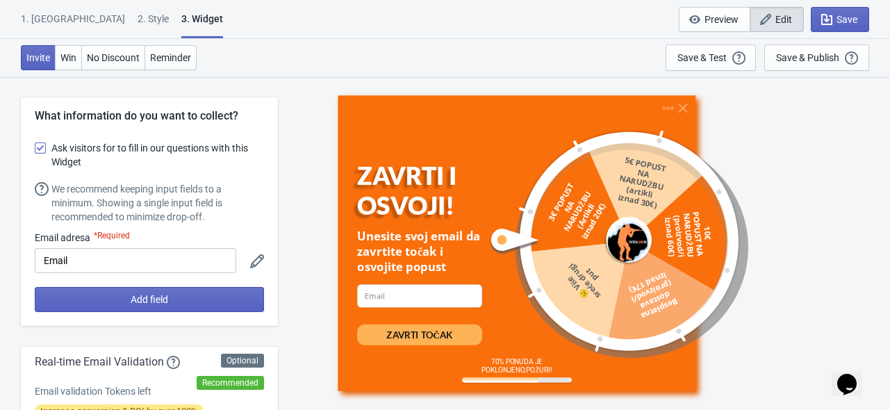
click at [299, 183] on div "Izađi ZAVRTI I OSVOJI! Unesite svoj email da zavrtite točak i osvojite popust e…" at bounding box center [584, 242] width 598 height 333
click at [89, 255] on input "Email" at bounding box center [135, 260] width 201 height 25
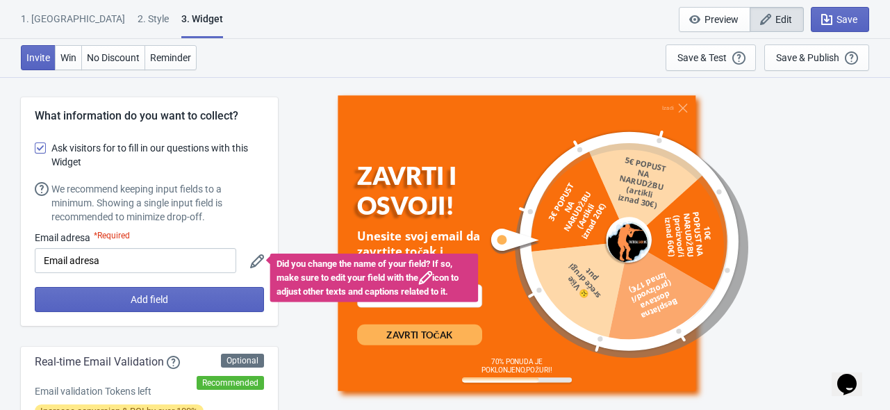
click at [291, 223] on div "Izađi ZAVRTI I OSVOJI! Unesite svoj email da zavrtite točak i osvojite popust e…" at bounding box center [584, 242] width 598 height 333
click at [302, 213] on div "Izađi ZAVRTI I OSVOJI! Unesite svoj email da zavrtite točak i osvojite popust e…" at bounding box center [584, 242] width 598 height 333
click at [136, 267] on input "Email adresa" at bounding box center [135, 260] width 201 height 25
drag, startPoint x: 89, startPoint y: 261, endPoint x: 39, endPoint y: 259, distance: 50.1
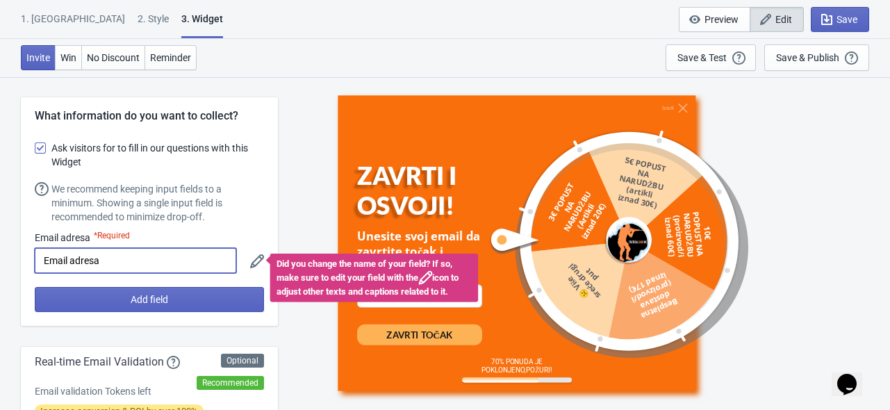
click at [39, 259] on input "Email adresa" at bounding box center [135, 260] width 201 height 25
type input "Validna email adresa"
click at [258, 261] on icon at bounding box center [257, 261] width 14 height 14
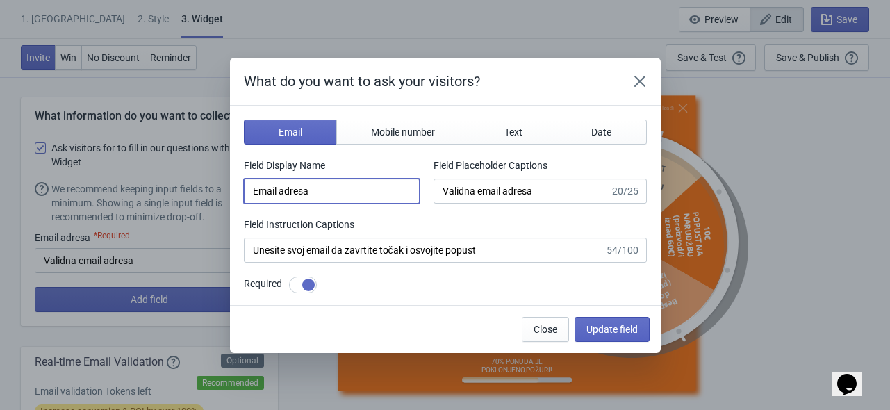
click at [353, 195] on input "Email adresa" at bounding box center [332, 191] width 176 height 25
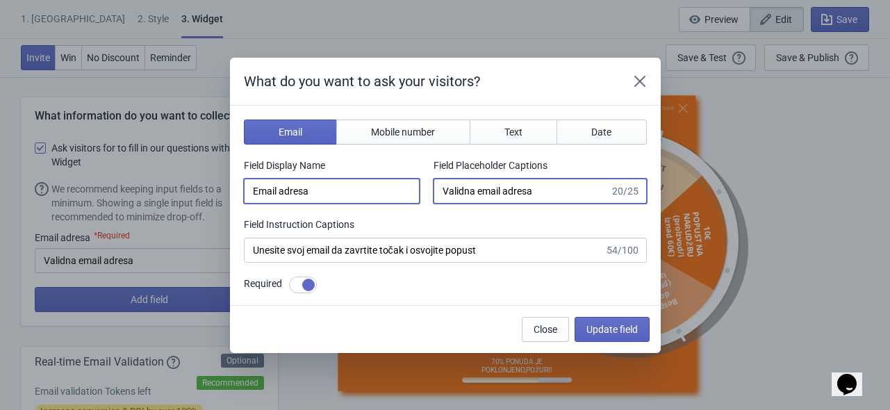
click at [545, 193] on input "Validna email adresa" at bounding box center [522, 191] width 176 height 25
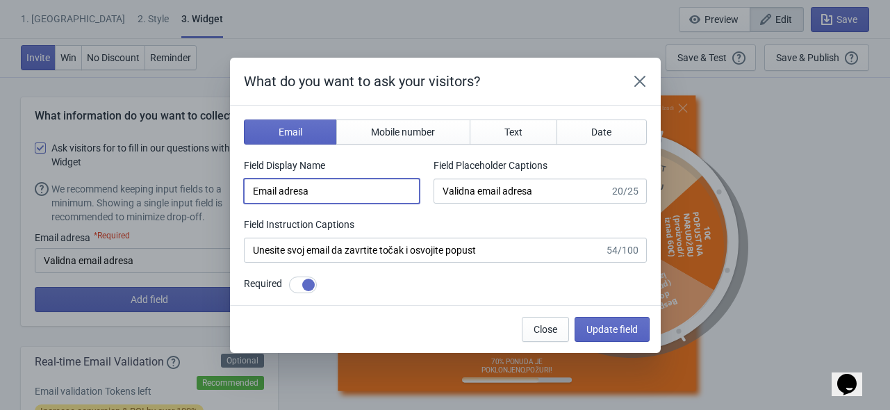
click at [374, 191] on input "Email adresa" at bounding box center [332, 191] width 176 height 25
click at [370, 191] on input "Email adresa" at bounding box center [332, 191] width 176 height 25
paste input "Validna e"
click at [432, 129] on span "Mobile number" at bounding box center [403, 131] width 64 height 11
type input "phone"
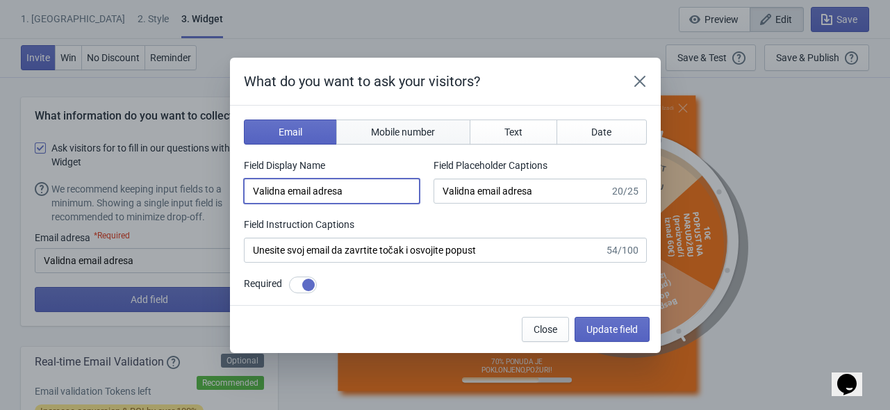
type input "Enter your mobile number"
type input "Next, enter your mobile number to spin the wheel"
checkbox input "false"
select select "me"
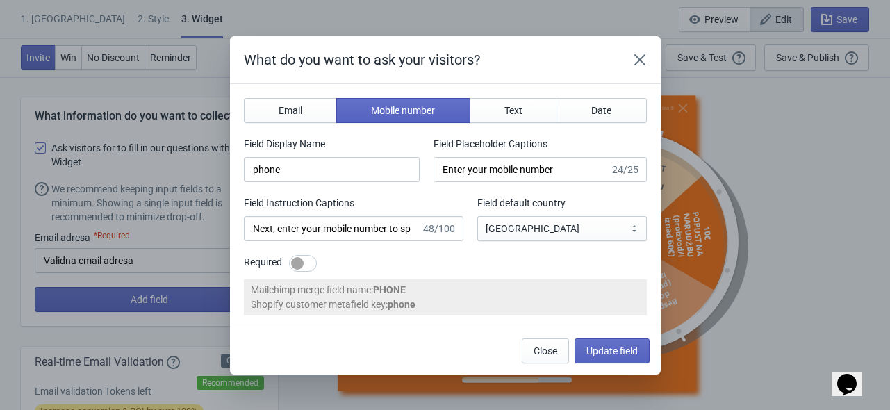
click at [300, 266] on div at bounding box center [297, 263] width 13 height 13
checkbox input "true"
click at [313, 109] on button "Email" at bounding box center [291, 110] width 94 height 25
type input "email"
type input "Enter your email"
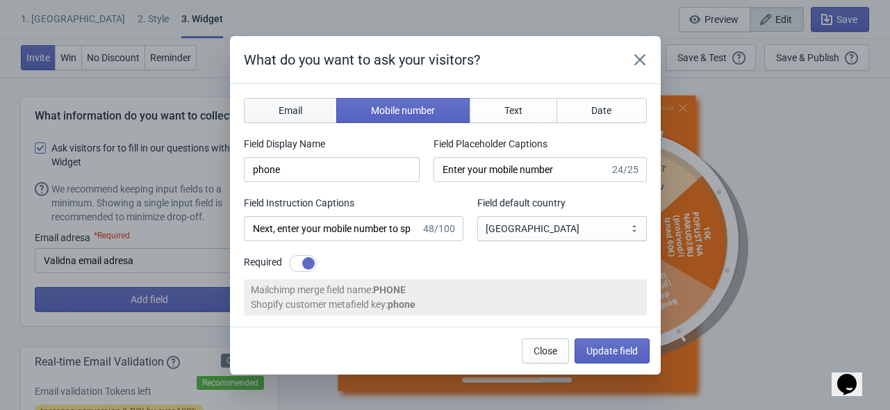
type input "Enter your email to spin the wheel and win a discount"
checkbox input "false"
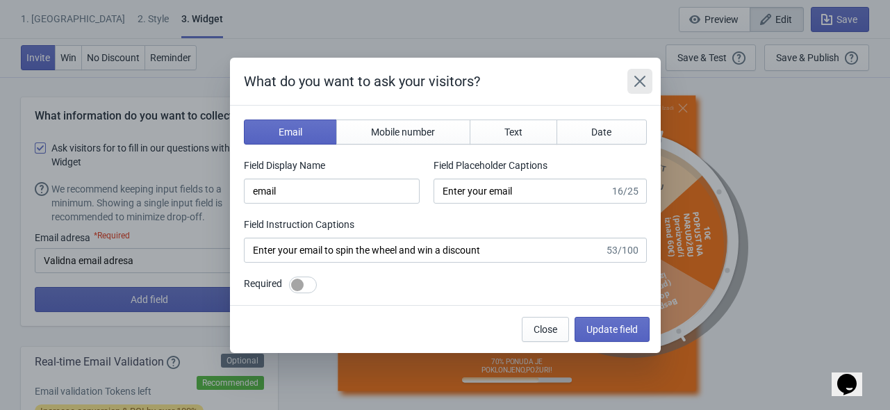
click at [642, 85] on icon "Close" at bounding box center [640, 81] width 14 height 14
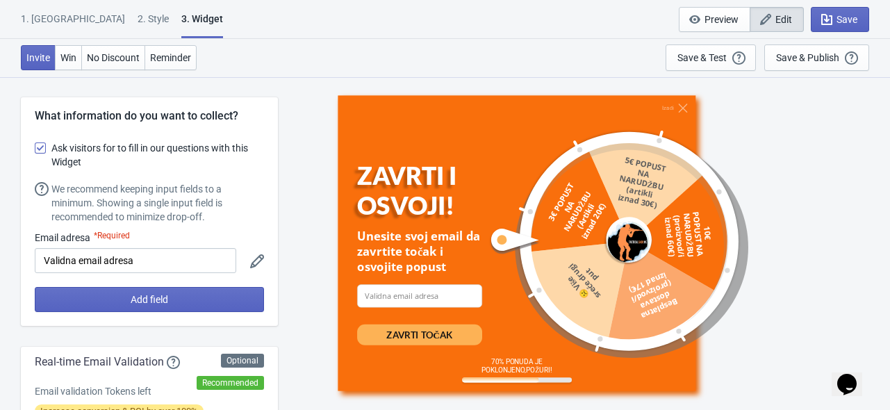
click at [261, 256] on icon at bounding box center [257, 261] width 14 height 14
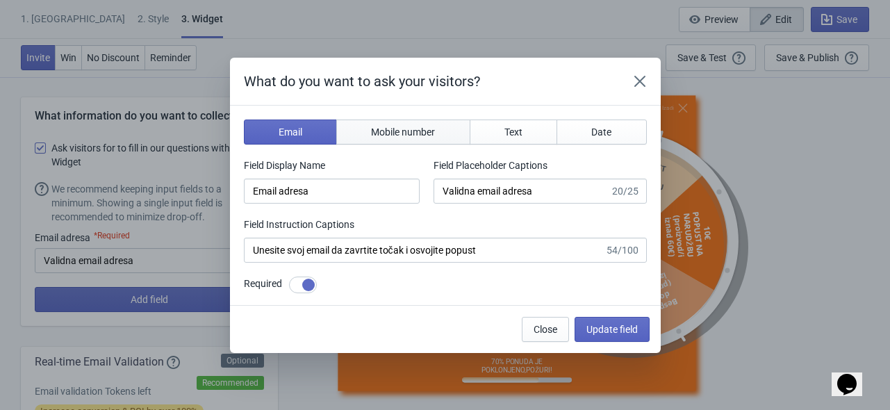
click at [406, 136] on span "Mobile number" at bounding box center [403, 131] width 64 height 11
type input "phone"
type input "Enter your mobile number"
type input "Next, enter your mobile number to spin the wheel"
checkbox input "false"
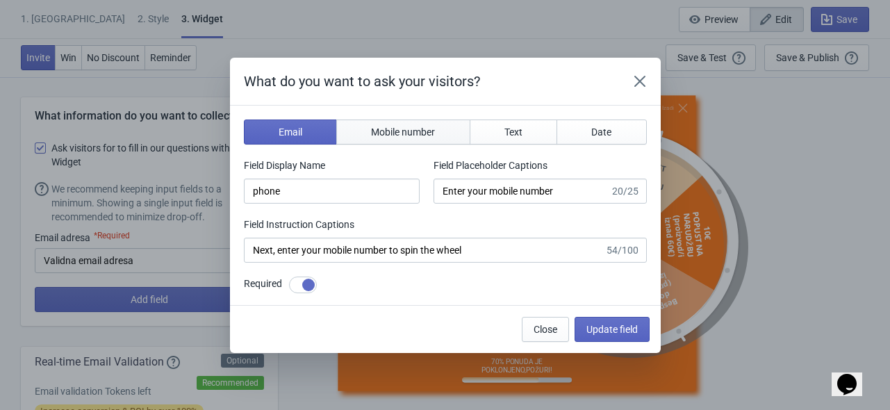
select select "me"
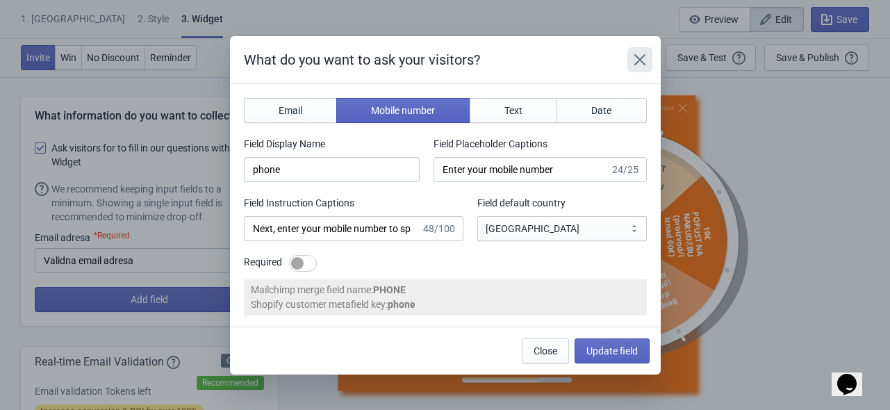
click at [641, 61] on icon "Close" at bounding box center [639, 58] width 11 height 11
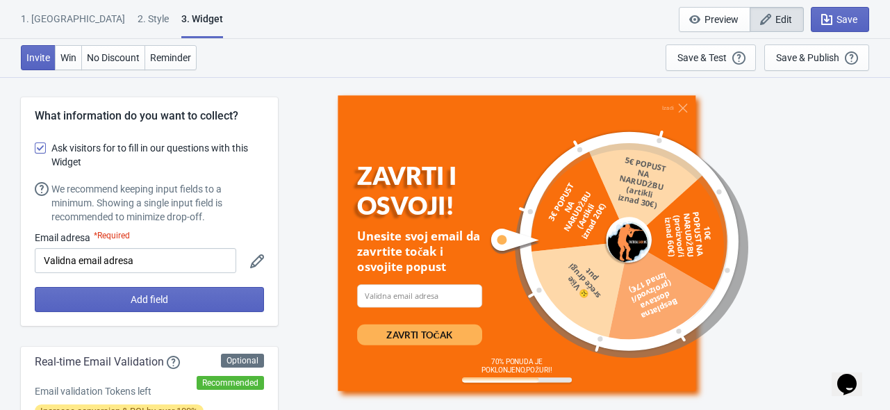
click at [264, 194] on div "What information do you want to collect? Ask visitors for to fill in our questi…" at bounding box center [149, 211] width 257 height 229
drag, startPoint x: 153, startPoint y: 264, endPoint x: 67, endPoint y: 279, distance: 86.8
click at [67, 279] on div "What information do you want to collect? Ask visitors for to fill in our questi…" at bounding box center [149, 211] width 257 height 229
type input "Validan email"
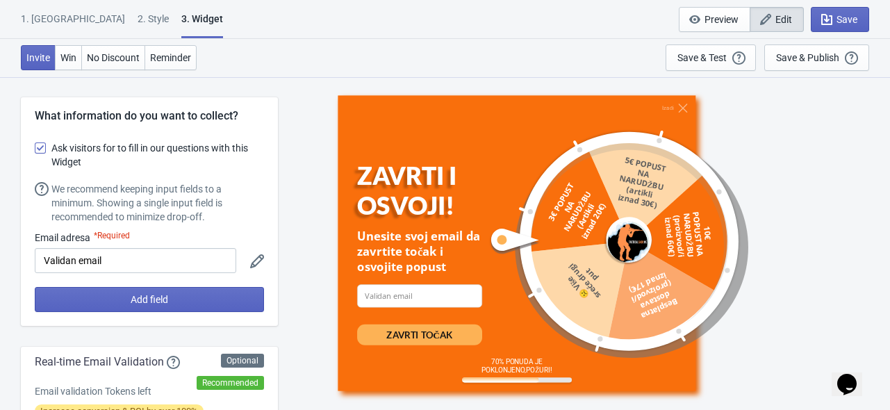
click at [289, 216] on div "Izađi ZAVRTI I OSVOJI! Unesite svoj email da zavrtite točak i osvojite popust e…" at bounding box center [584, 242] width 598 height 333
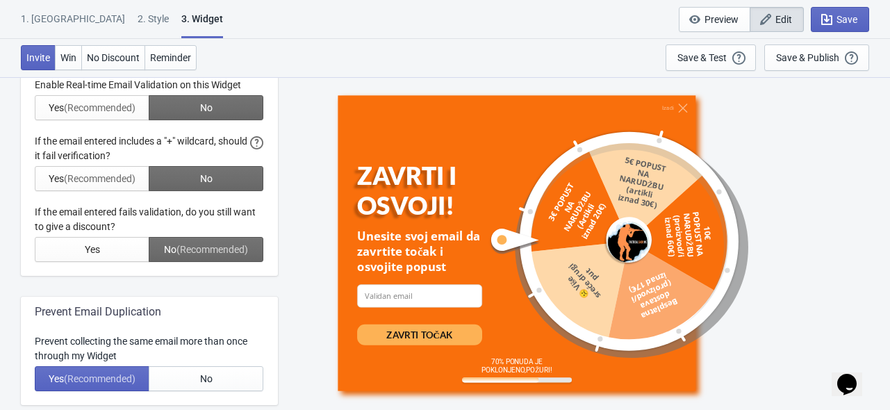
scroll to position [278, 0]
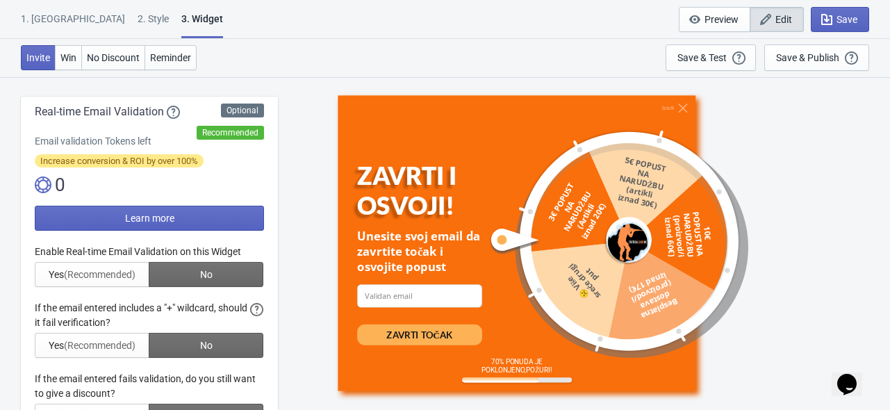
click at [60, 275] on div at bounding box center [149, 337] width 229 height 184
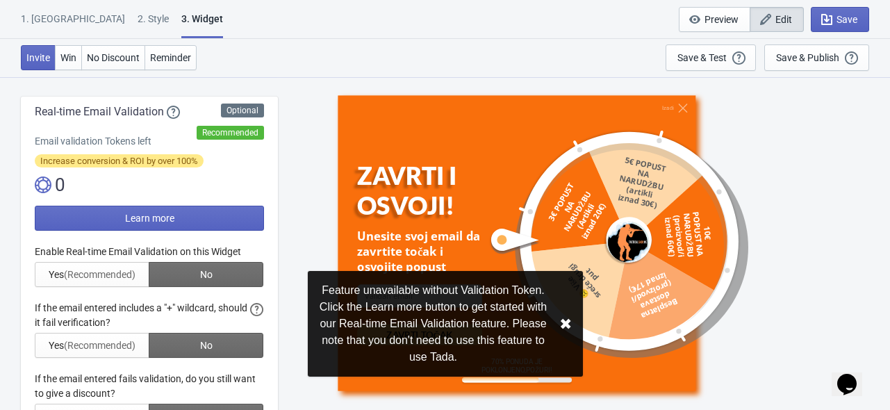
click at [469, 347] on div "Feature unavailable without Validation Token. Click the Learn more button to ge…" at bounding box center [433, 323] width 229 height 83
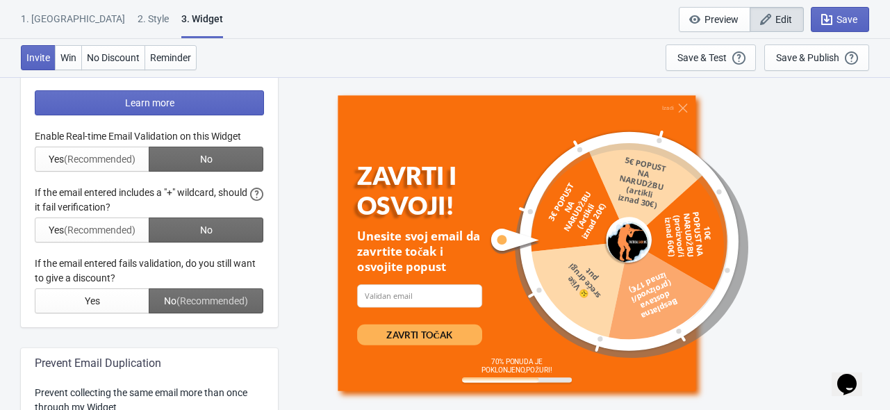
scroll to position [389, 0]
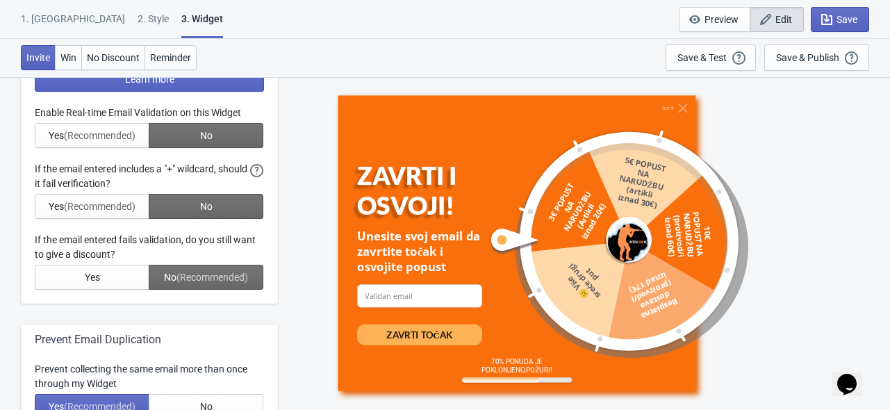
click at [255, 172] on div at bounding box center [149, 198] width 229 height 184
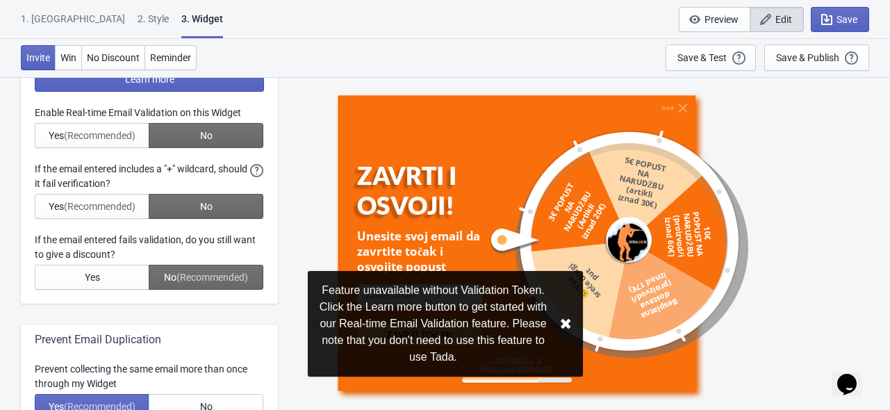
click at [557, 323] on div "Feature unavailable without Validation Token. Click the Learn more button to ge…" at bounding box center [445, 324] width 275 height 106
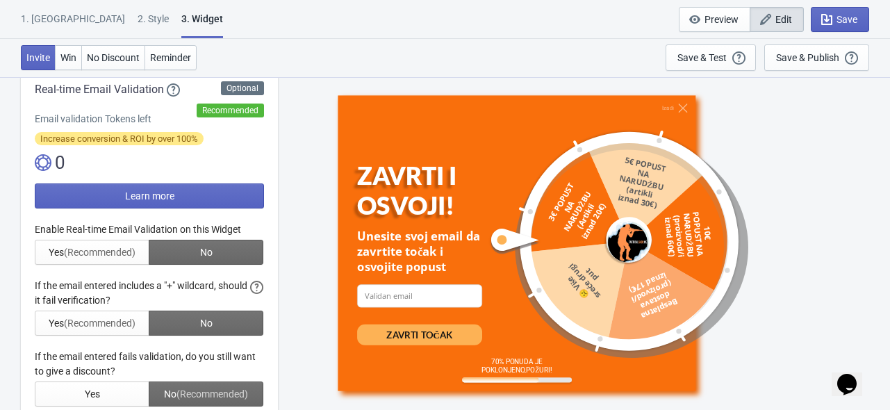
scroll to position [250, 0]
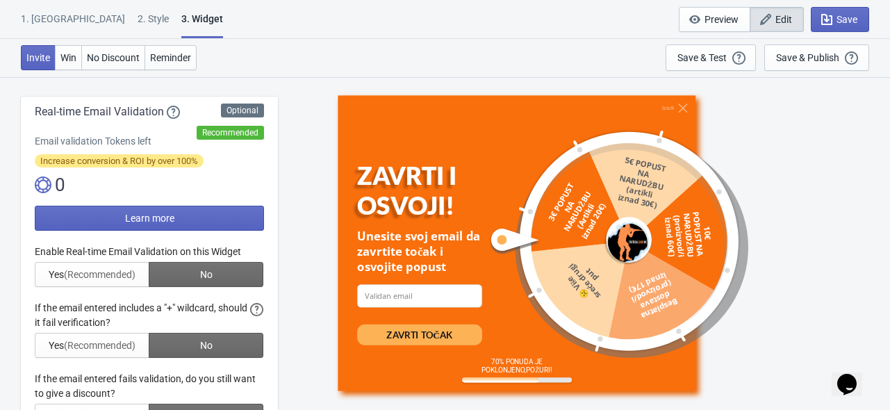
click at [292, 219] on div "Izađi ZAVRTI I OSVOJI! Unesite svoj email da zavrtite točak i osvojite popust e…" at bounding box center [584, 242] width 598 height 333
click at [185, 217] on button "Learn more" at bounding box center [149, 218] width 229 height 25
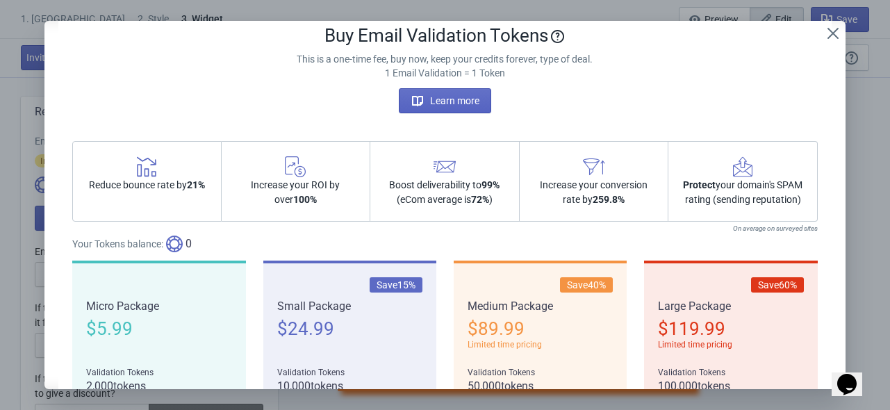
scroll to position [15, 0]
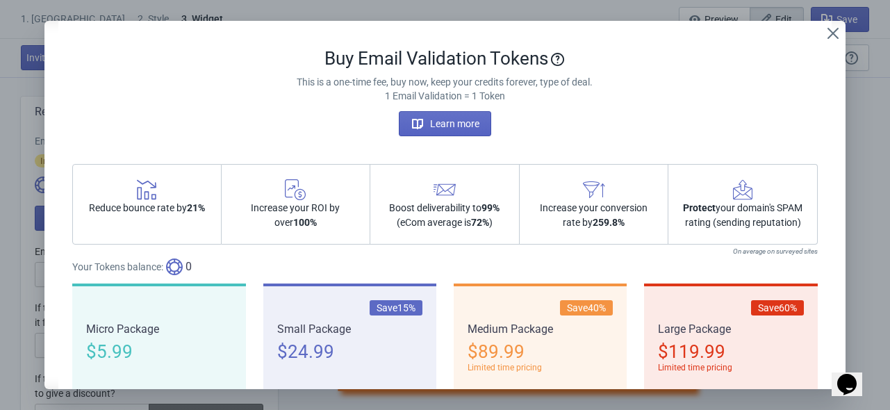
click at [263, 111] on div "Learn more" at bounding box center [445, 123] width 746 height 25
click at [278, 111] on div "Learn more" at bounding box center [445, 123] width 746 height 25
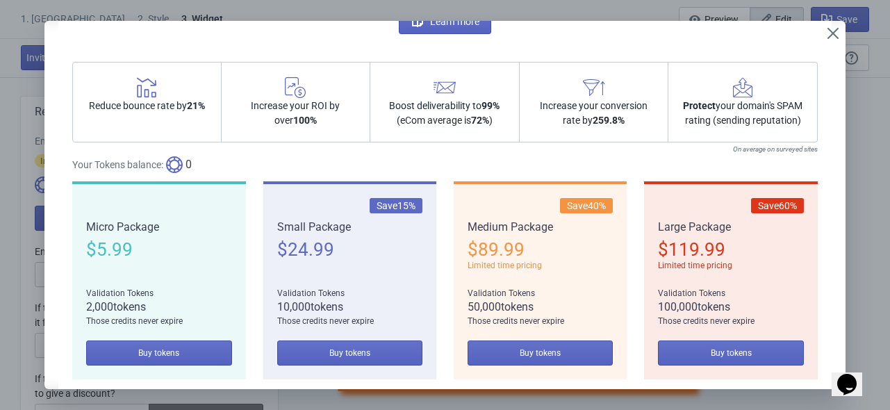
scroll to position [154, 0]
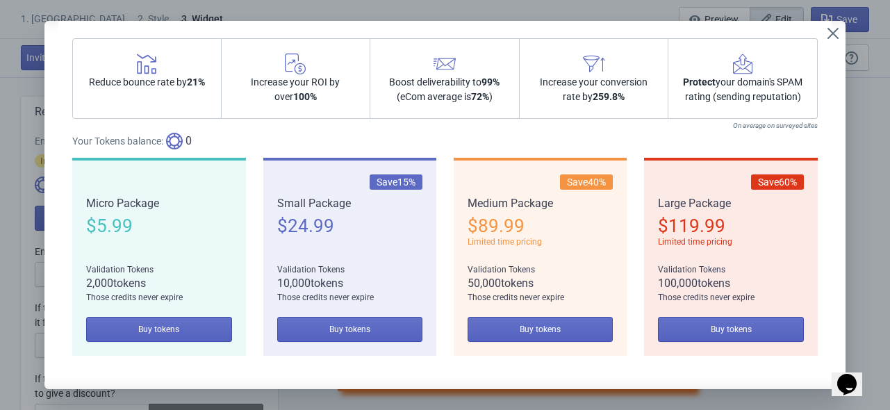
click at [245, 135] on div "Your Tokens balance: 0" at bounding box center [445, 141] width 746 height 17
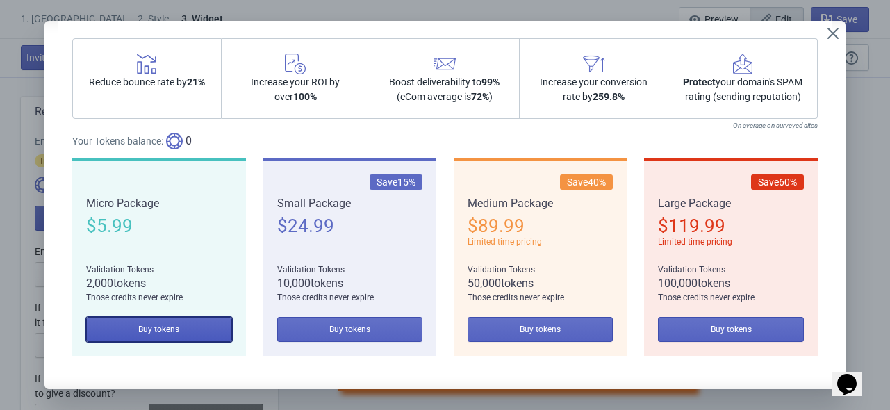
click at [208, 328] on button "Buy tokens" at bounding box center [158, 329] width 145 height 25
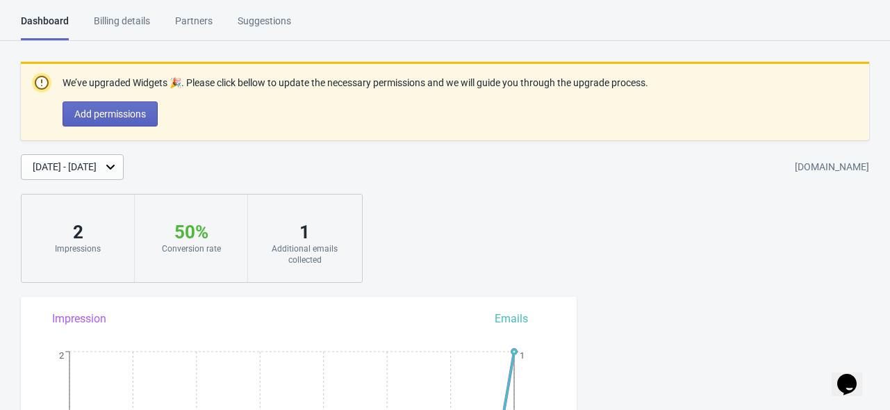
click at [353, 163] on div "Oct 1, 2025 - Oct 8, 2025 fca823-2.myshopify.com" at bounding box center [455, 167] width 869 height 26
click at [143, 24] on div "Billing details" at bounding box center [122, 26] width 56 height 24
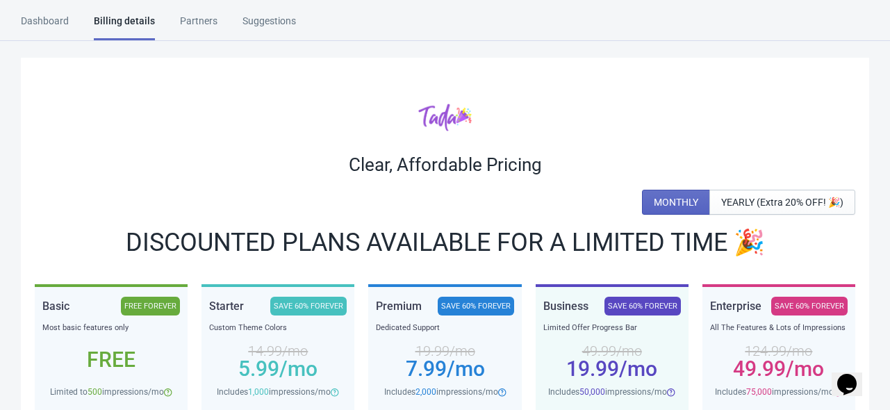
click at [56, 22] on div "Dashboard" at bounding box center [45, 26] width 48 height 24
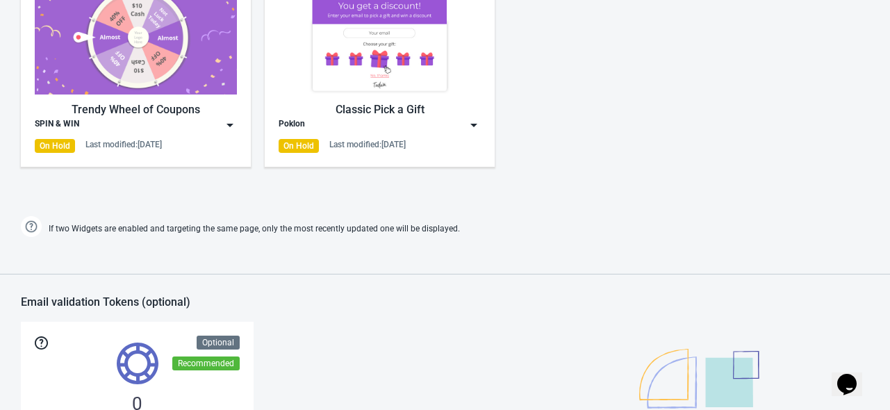
scroll to position [695, 0]
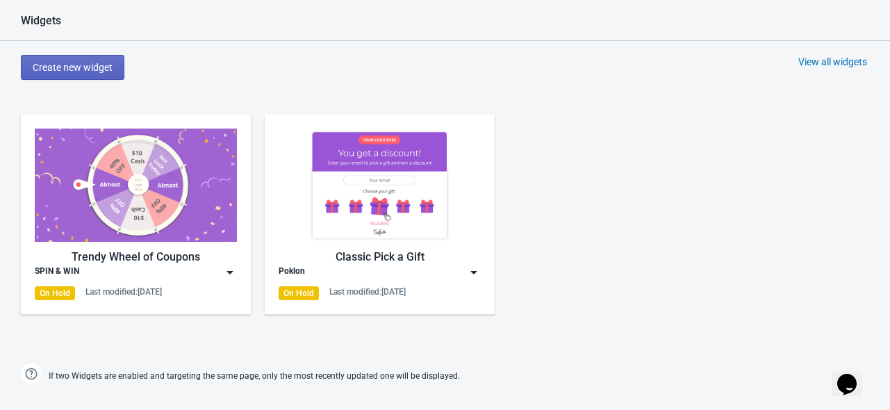
click at [226, 274] on img at bounding box center [230, 272] width 14 height 14
click at [228, 263] on div "Trendy Wheel of Coupons" at bounding box center [136, 257] width 202 height 17
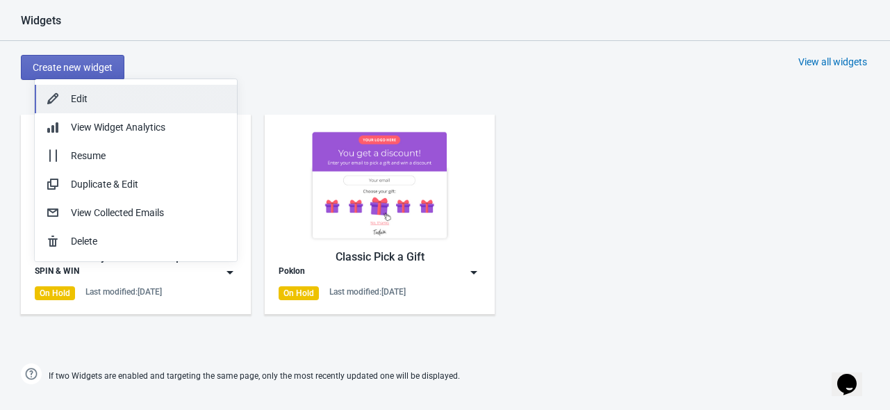
click at [133, 94] on div "Edit" at bounding box center [148, 99] width 155 height 15
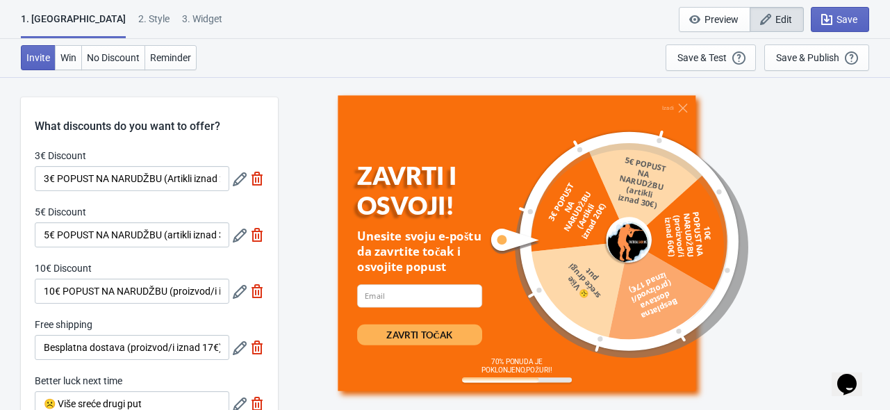
click at [773, 16] on span "Edit" at bounding box center [776, 20] width 31 height 14
click at [175, 63] on button "Reminder" at bounding box center [171, 57] width 52 height 25
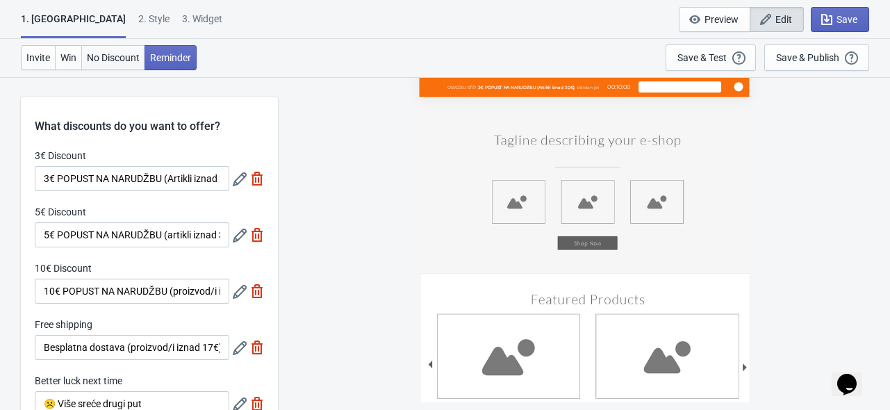
click at [97, 61] on span "No Discount" at bounding box center [113, 57] width 53 height 11
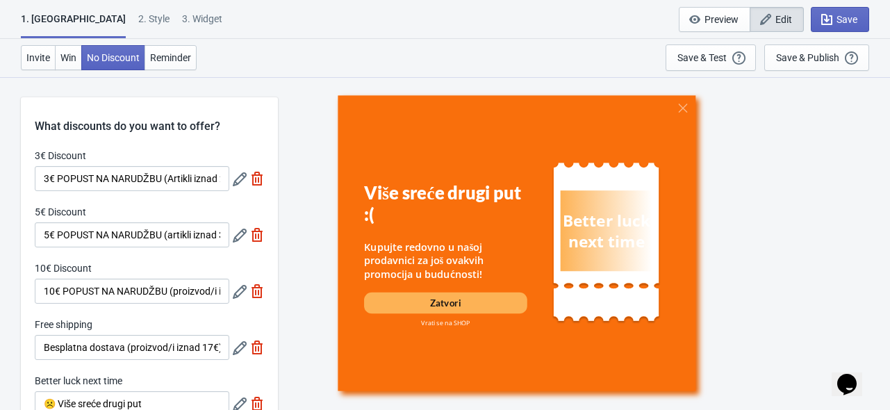
scroll to position [418, 0]
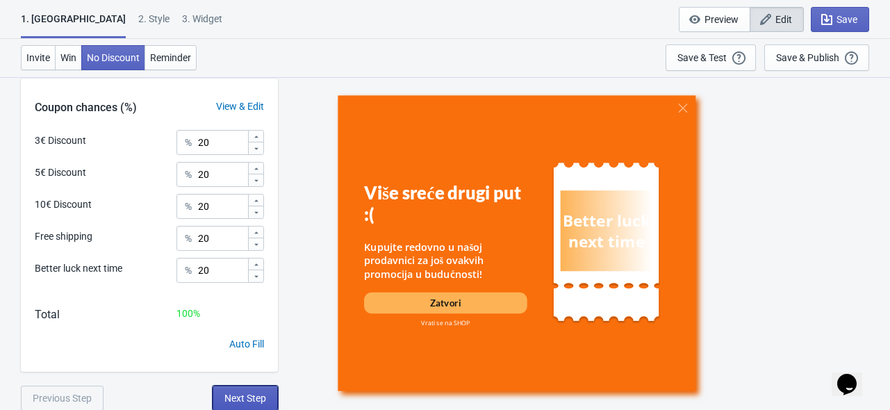
click at [247, 391] on button "Next Step" at bounding box center [245, 398] width 65 height 25
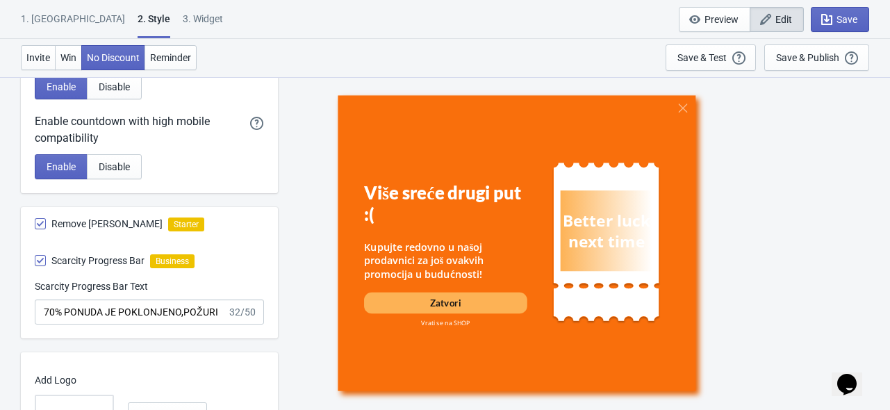
scroll to position [731, 0]
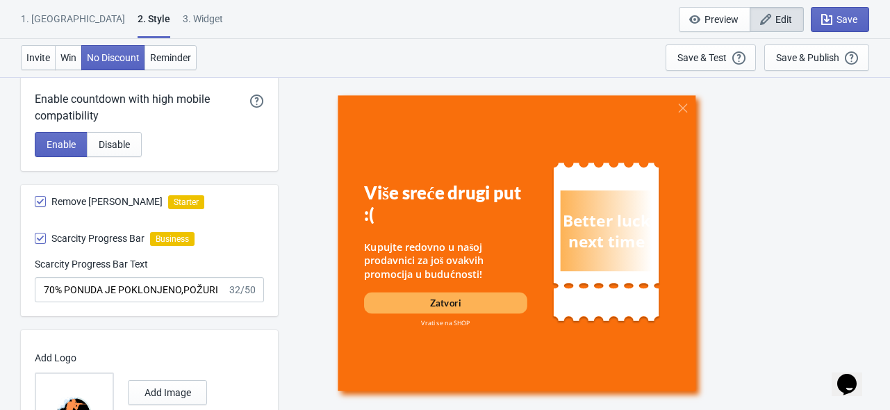
click at [289, 199] on div "Više sreće drugi put :( Kupujte redovno u našoj prodavnici za još ovakvih promo…" at bounding box center [584, 242] width 598 height 333
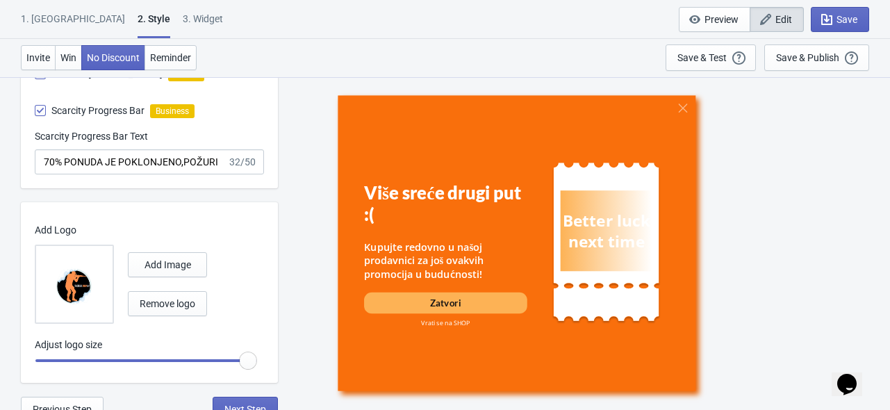
scroll to position [870, 0]
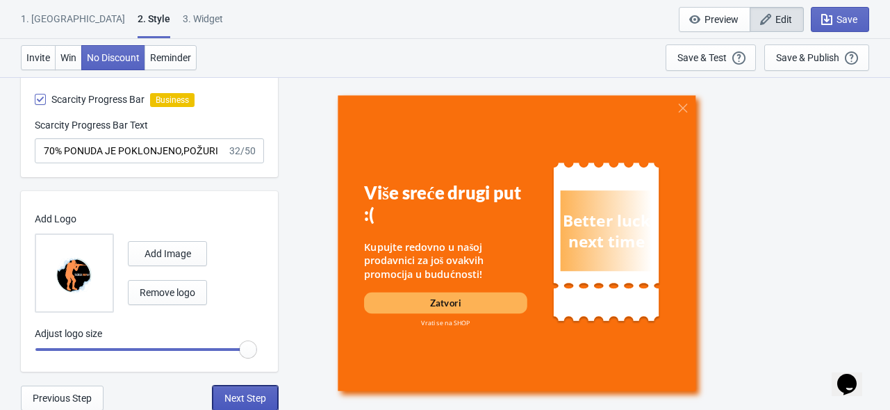
click at [245, 399] on span "Next Step" at bounding box center [245, 398] width 42 height 11
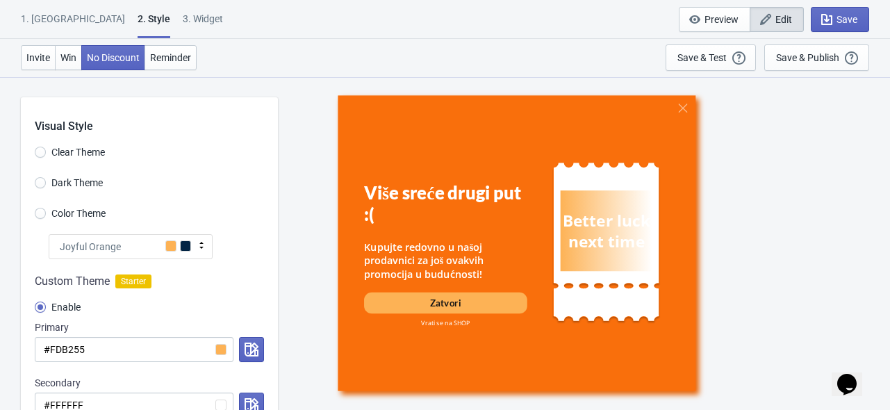
select select "products"
select select "once"
select select "1"
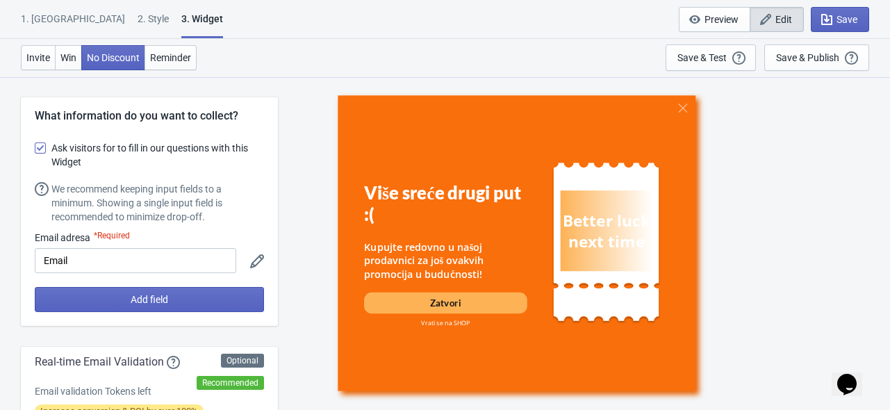
click at [304, 162] on div "Više sreće drugi put :( Kupujte redovno u našoj prodavnici za još ovakvih promo…" at bounding box center [584, 242] width 598 height 333
click at [306, 169] on div "Više sreće drugi put :( Kupujte redovno u našoj prodavnici za još ovakvih promo…" at bounding box center [584, 242] width 598 height 333
click at [311, 160] on div "Više sreće drugi put :( Kupujte redovno u našoj prodavnici za još ovakvih promo…" at bounding box center [584, 242] width 598 height 333
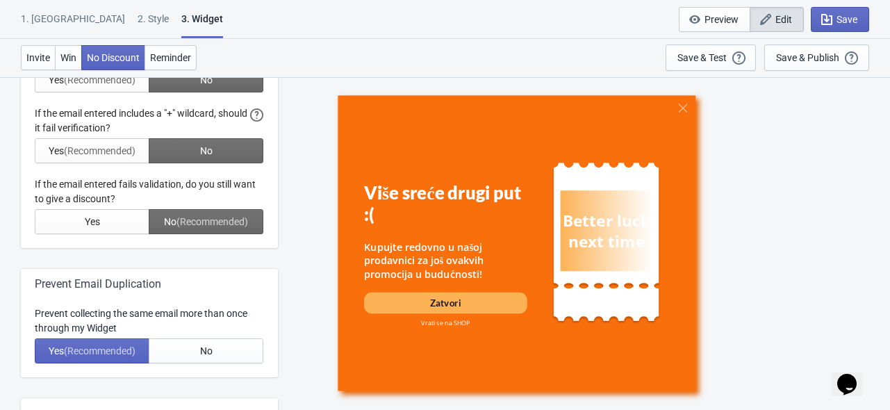
scroll to position [556, 0]
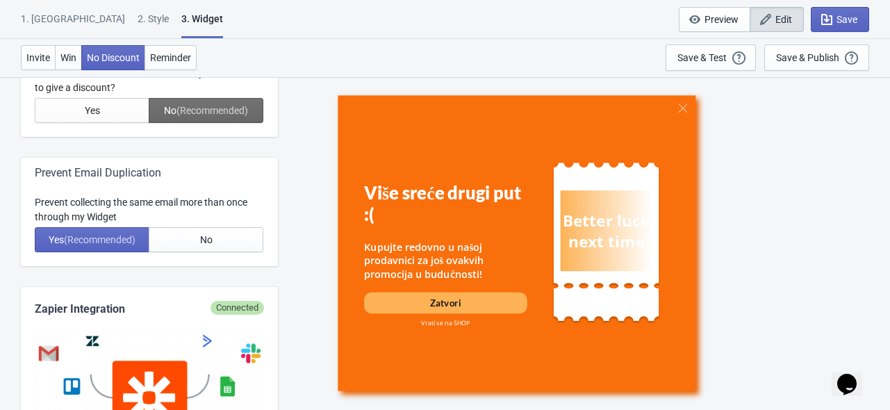
click at [293, 188] on div "Više sreće drugi put :( Kupujte redovno u našoj prodavnici za još ovakvih promo…" at bounding box center [584, 242] width 598 height 333
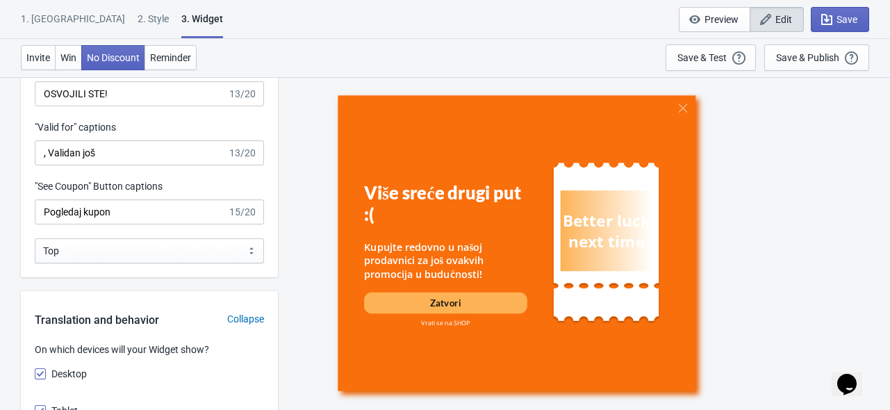
scroll to position [1806, 0]
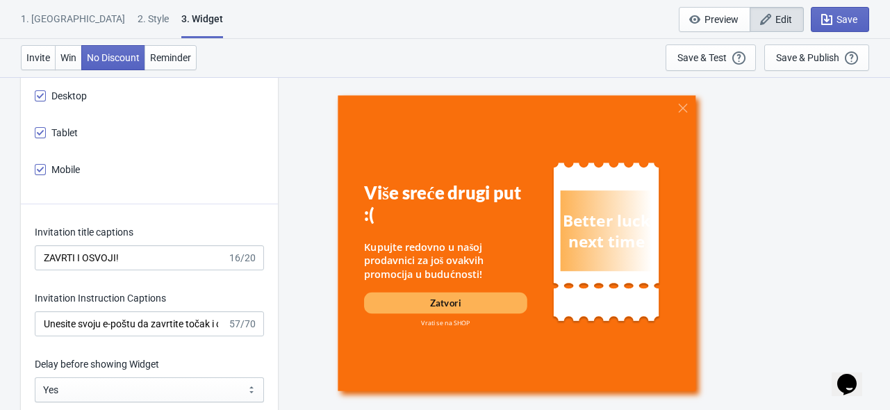
click at [302, 187] on div "Više sreće drugi put :( Kupujte redovno u našoj prodavnici za još ovakvih promo…" at bounding box center [584, 242] width 598 height 333
click at [304, 193] on div "Više sreće drugi put :( Kupujte redovno u našoj prodavnici za još ovakvih promo…" at bounding box center [584, 242] width 598 height 333
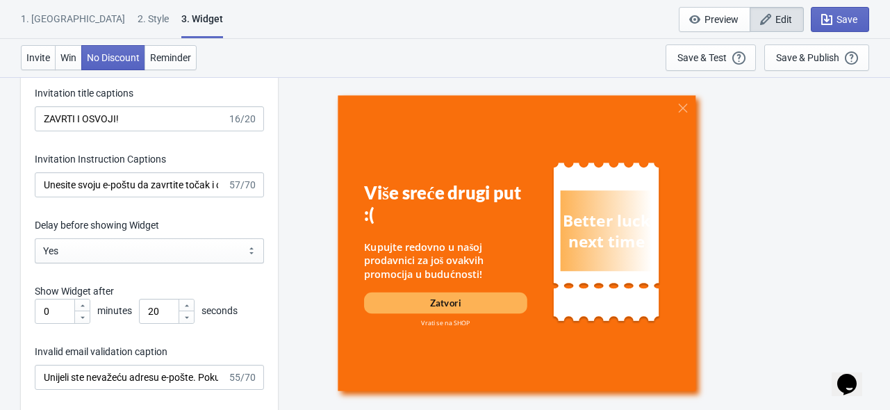
click at [302, 201] on div "Više sreće drugi put :( Kupujte redovno u našoj prodavnici za još ovakvih promo…" at bounding box center [584, 242] width 598 height 333
drag, startPoint x: 136, startPoint y: 188, endPoint x: 80, endPoint y: 195, distance: 56.6
click at [80, 195] on input "Unesite svoju e-poštu da zavrtite točak i osvojite popust" at bounding box center [131, 184] width 192 height 25
type input "Unesite validan email da zavrtite točak i osvojite popust"
click at [289, 186] on div "Više sreće drugi put :( Kupujte redovno u našoj prodavnici za još ovakvih promo…" at bounding box center [584, 242] width 598 height 333
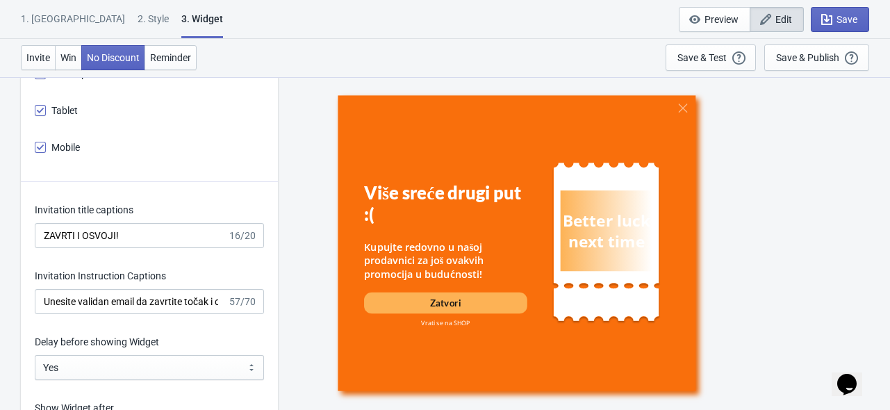
scroll to position [1806, 0]
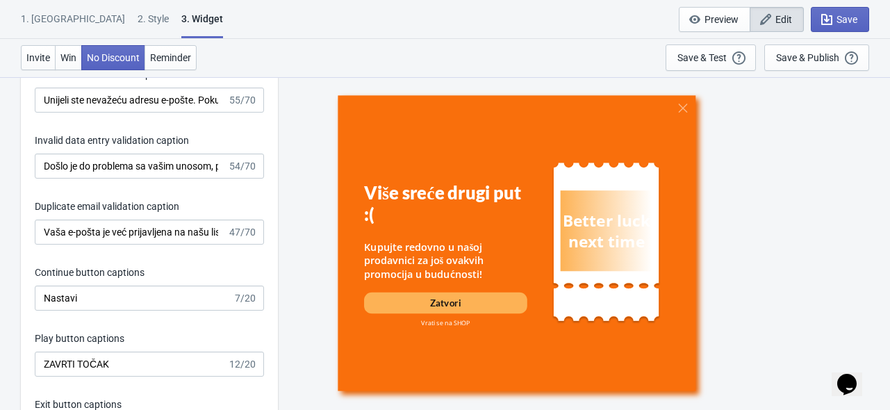
scroll to position [2223, 0]
click at [220, 183] on div "Invitation title captions ZAVRTI I OSVOJI! 16/20 Invitation Instruction Caption…" at bounding box center [149, 149] width 257 height 725
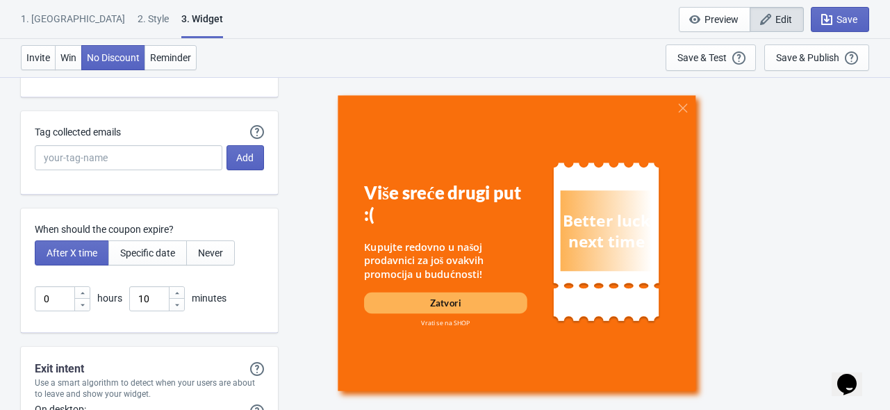
scroll to position [3752, 0]
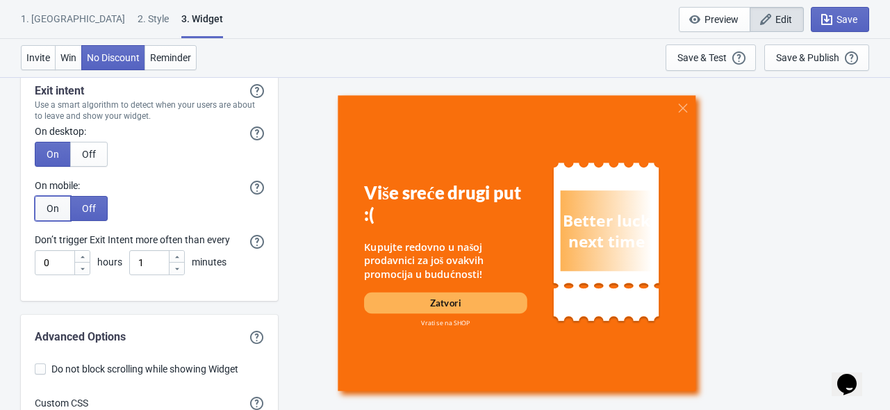
click at [53, 203] on span "On" at bounding box center [53, 208] width 13 height 11
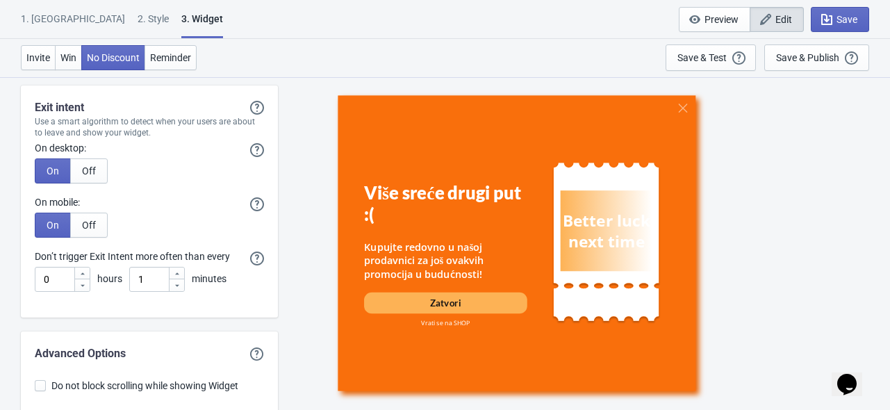
scroll to position [3852, 0]
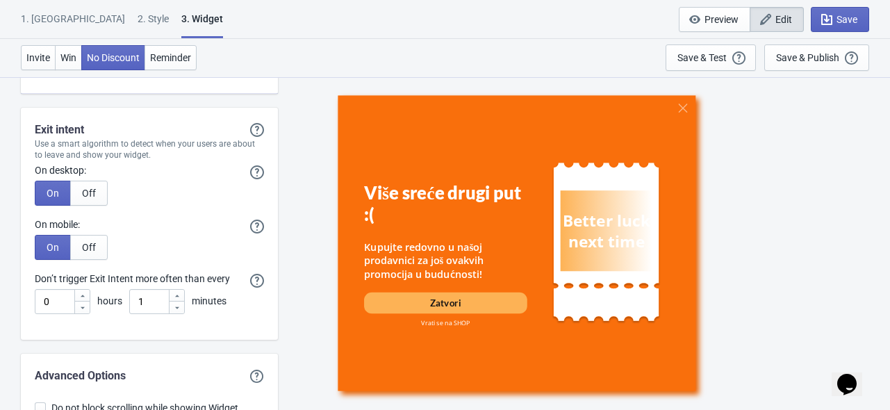
click at [293, 179] on div "Više sreće drugi put :( Kupujte redovno u našoj prodavnici za još ovakvih promo…" at bounding box center [584, 242] width 598 height 333
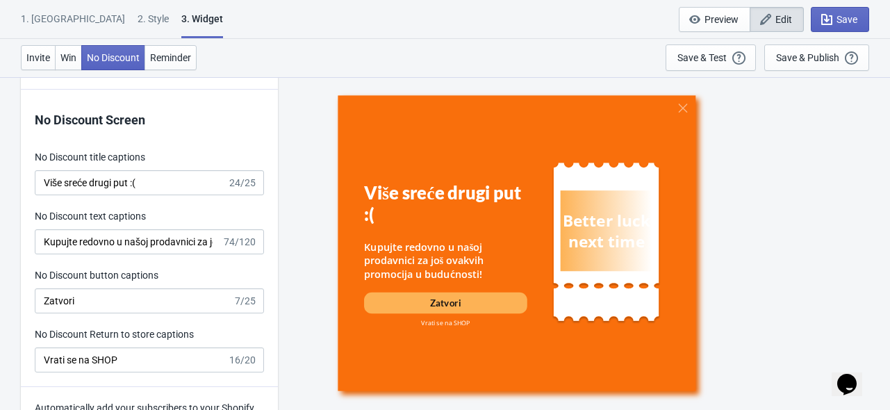
scroll to position [3157, 0]
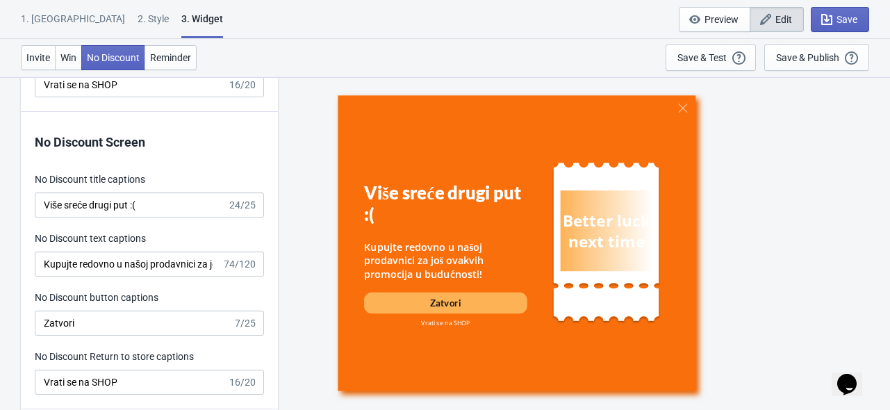
click at [310, 117] on div "Više sreće drugi put :( Kupujte redovno u našoj prodavnici za još ovakvih promo…" at bounding box center [584, 242] width 598 height 333
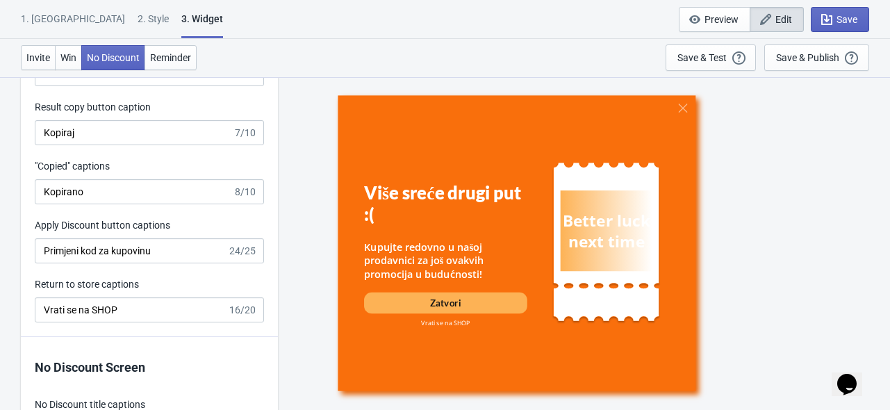
scroll to position [2935, 0]
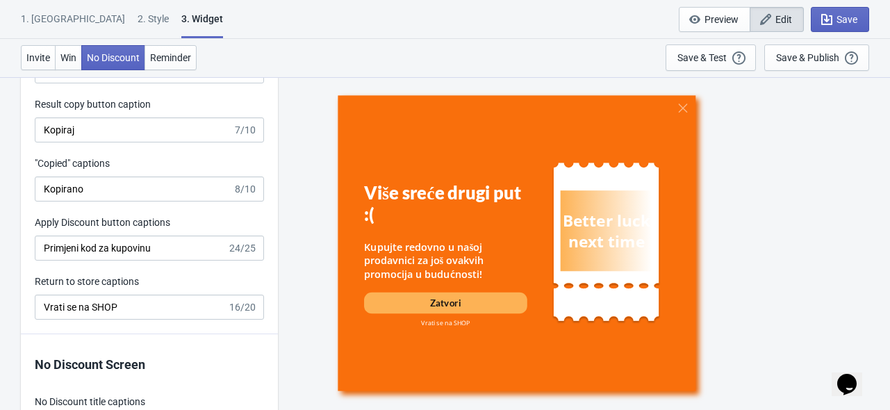
click at [295, 148] on div "Više sreće drugi put :( Kupujte redovno u našoj prodavnici za još ovakvih promo…" at bounding box center [584, 242] width 598 height 333
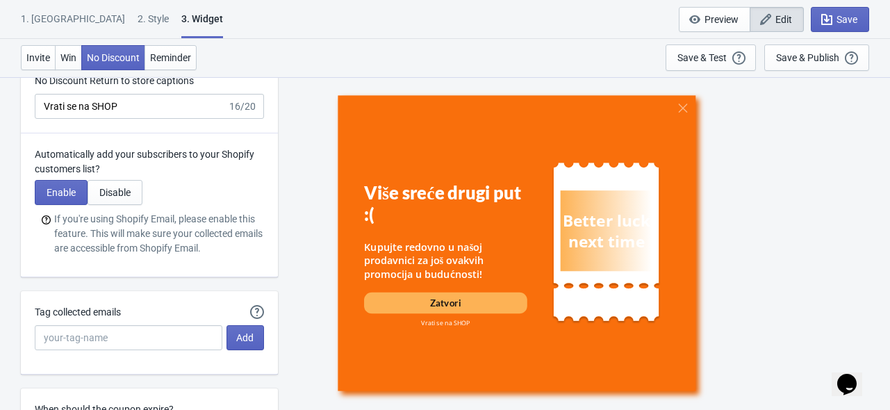
scroll to position [3435, 0]
click at [689, 58] on div "Save & Test" at bounding box center [701, 57] width 49 height 11
click at [285, 222] on div "Više sreće drugi put :( Kupujte redovno u našoj prodavnici za još ovakvih promo…" at bounding box center [584, 242] width 598 height 333
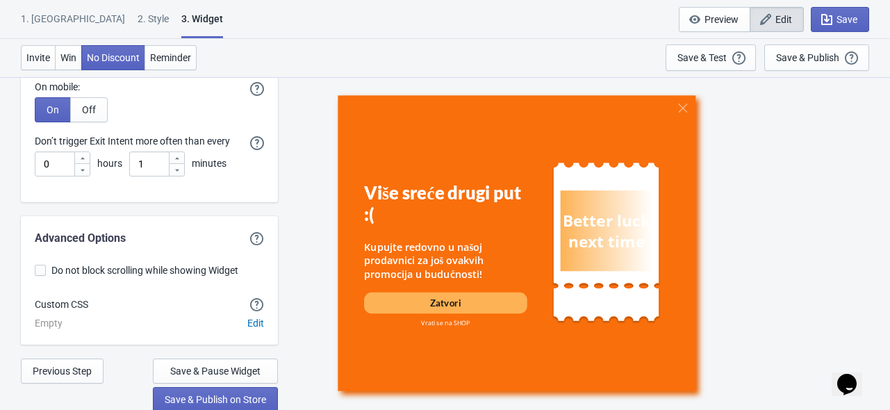
scroll to position [3991, 0]
click at [292, 227] on div "Više sreće drugi put :( Kupujte redovno u našoj prodavnici za još ovakvih promo…" at bounding box center [584, 242] width 598 height 333
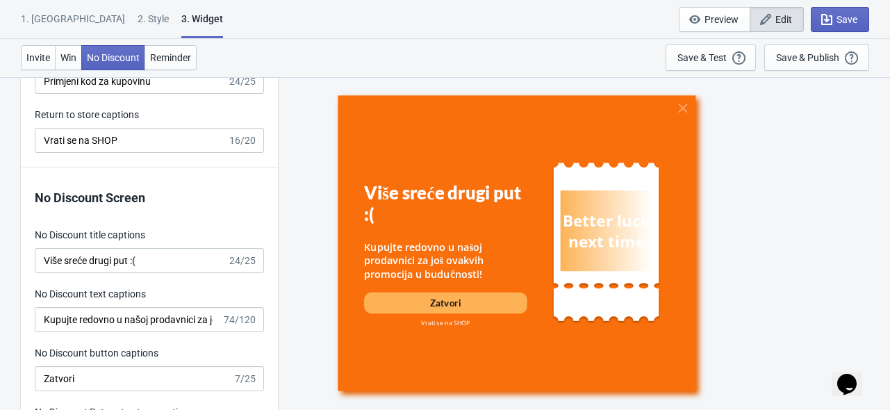
scroll to position [3129, 0]
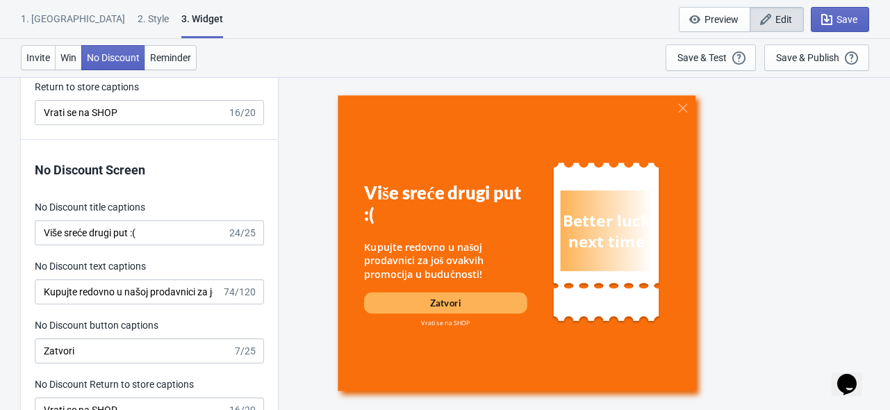
click at [293, 215] on div "Više sreće drugi put :( Kupujte redovno u našoj prodavnici za još ovakvih promo…" at bounding box center [584, 242] width 598 height 333
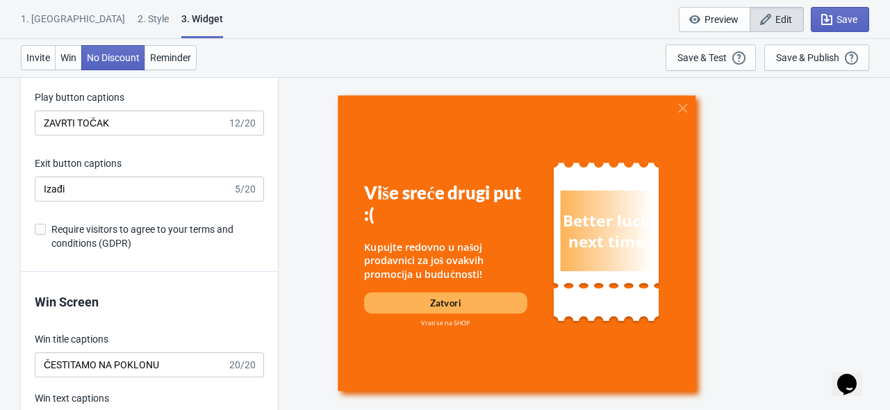
scroll to position [2351, 0]
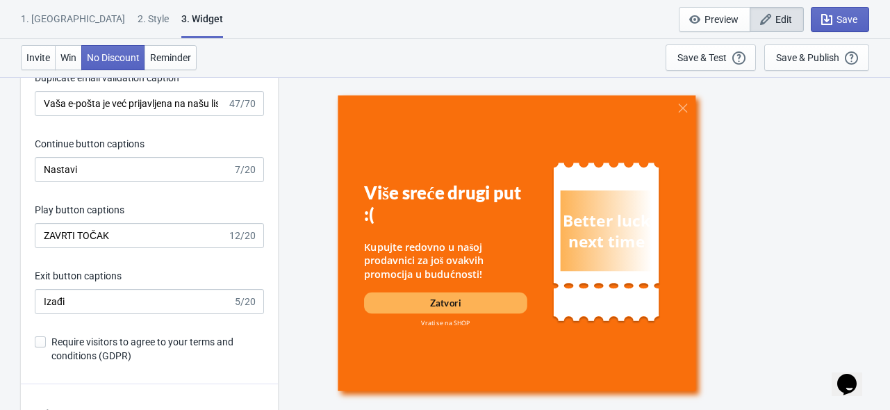
click at [40, 342] on span at bounding box center [40, 341] width 11 height 11
click at [35, 342] on input "Require visitors to agree to your terms and conditions (GDPR)" at bounding box center [35, 348] width 1 height 25
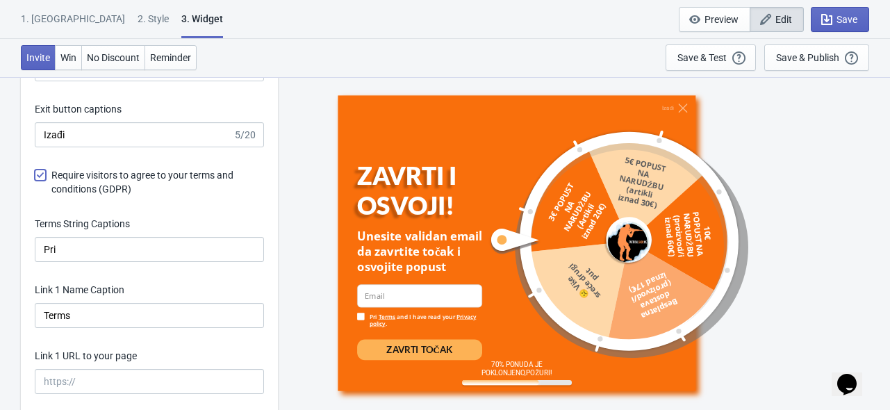
scroll to position [2490, 0]
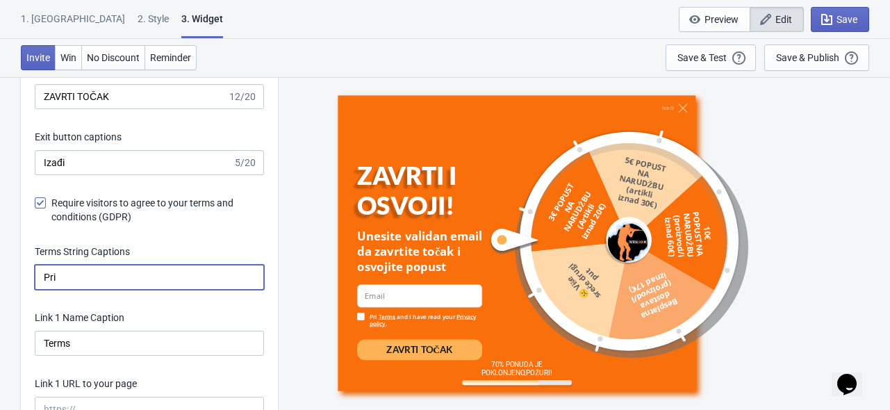
click at [83, 281] on input "Pri" at bounding box center [149, 277] width 229 height 25
click at [41, 203] on span at bounding box center [40, 202] width 11 height 11
click at [35, 203] on input "Require visitors to agree to your terms and conditions (GDPR)" at bounding box center [35, 209] width 1 height 25
checkbox input "false"
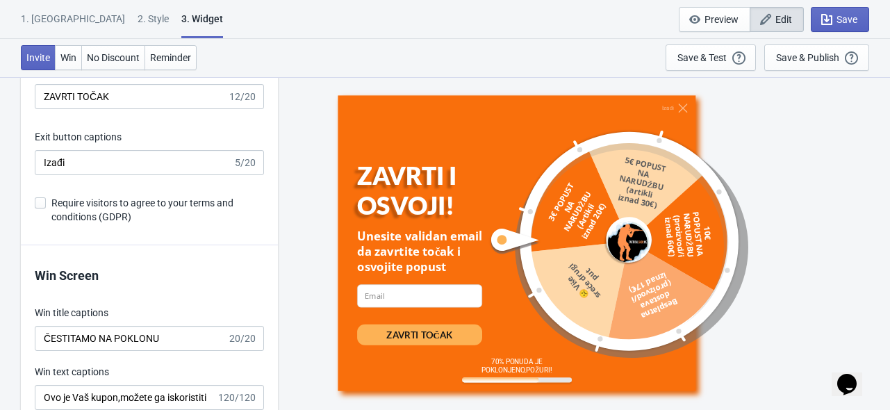
click at [295, 249] on div "Izađi ZAVRTI I OSVOJI! Unesite validan email da zavrtite točak i osvojite popus…" at bounding box center [584, 242] width 598 height 333
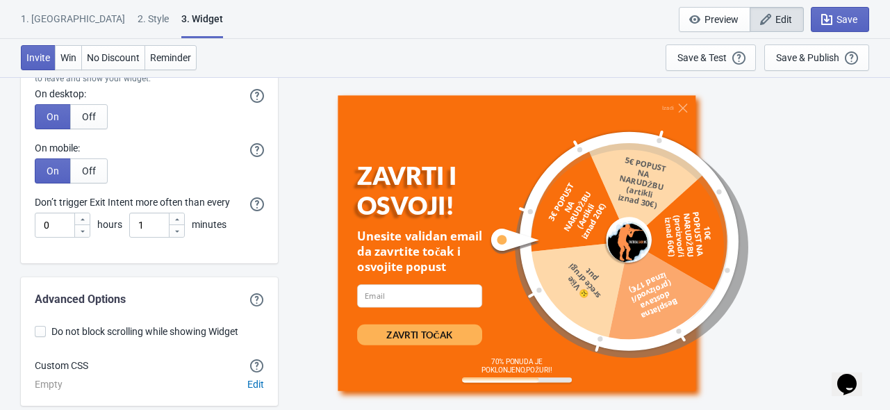
scroll to position [3991, 0]
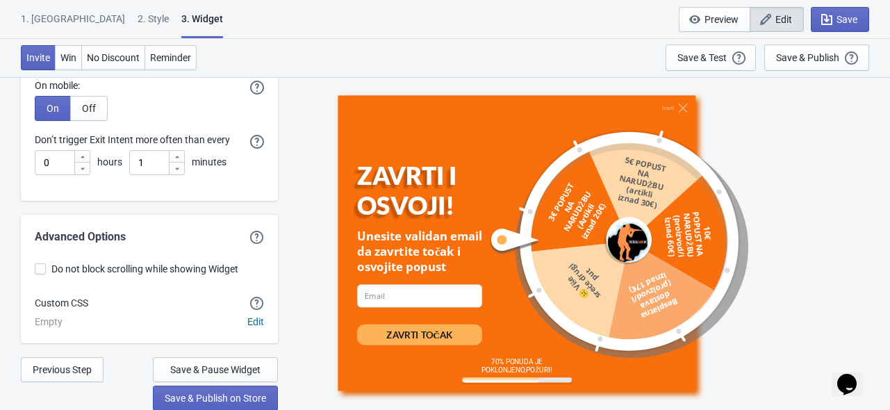
click at [306, 263] on div "Izađi ZAVRTI I OSVOJI! Unesite validan email da zavrtite točak i osvojite popus…" at bounding box center [584, 242] width 598 height 333
click at [64, 372] on span "Previous Step" at bounding box center [62, 369] width 59 height 11
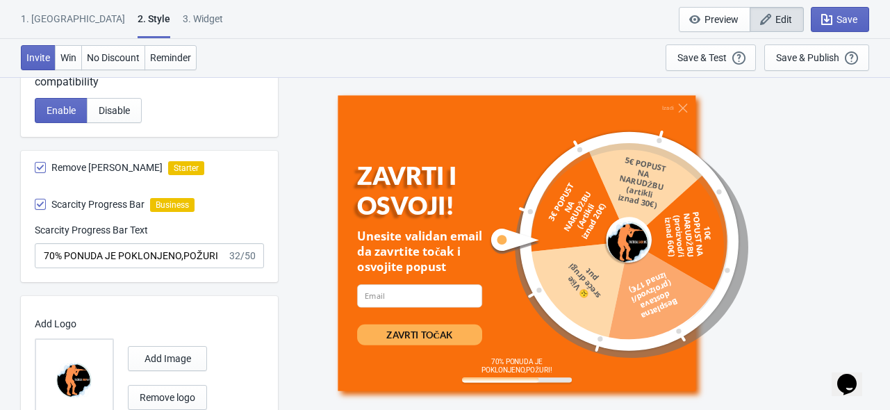
scroll to position [814, 0]
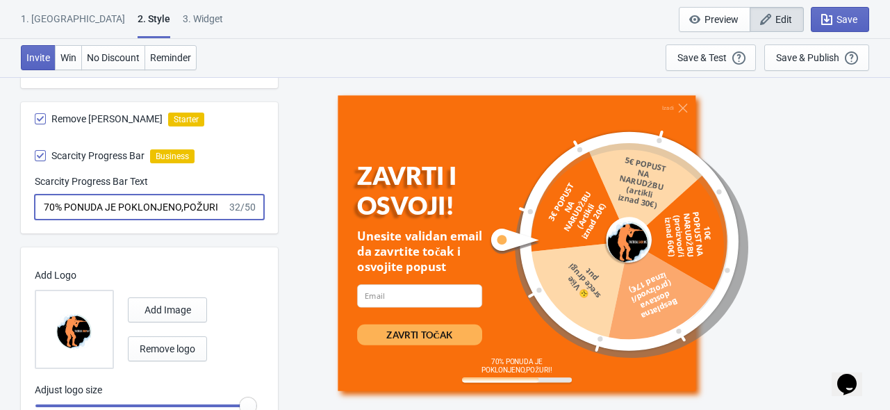
click at [44, 205] on input "70% PONUDA JE POKLONJENO,POŽURI!" at bounding box center [131, 207] width 192 height 25
radio input "true"
type input "30% PONUDA JE POKLONJENO,POŽURI!"
click at [295, 196] on div "Izađi ZAVRTI I OSVOJI! Unesite validan email da zavrtite točak i osvojite popus…" at bounding box center [584, 242] width 598 height 333
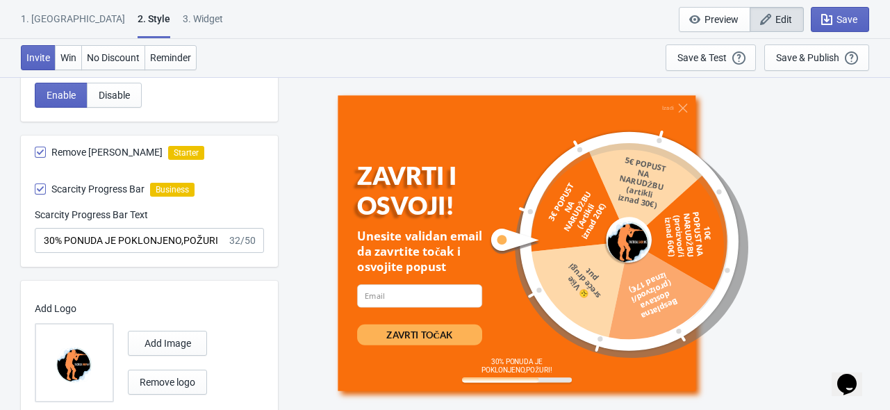
scroll to position [870, 0]
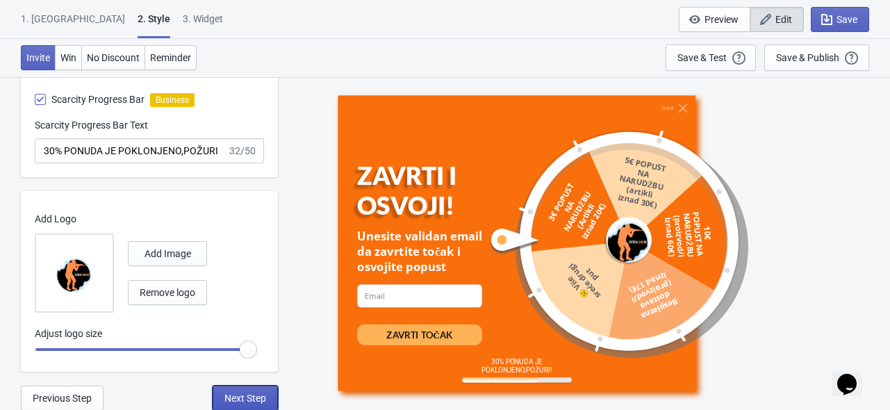
click at [261, 388] on button "Next Step" at bounding box center [245, 398] width 65 height 25
select select "products"
select select "once"
select select "1"
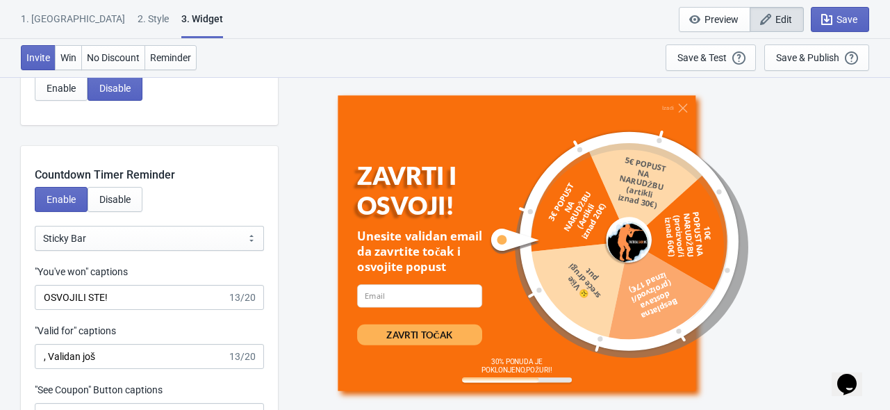
scroll to position [1356, 0]
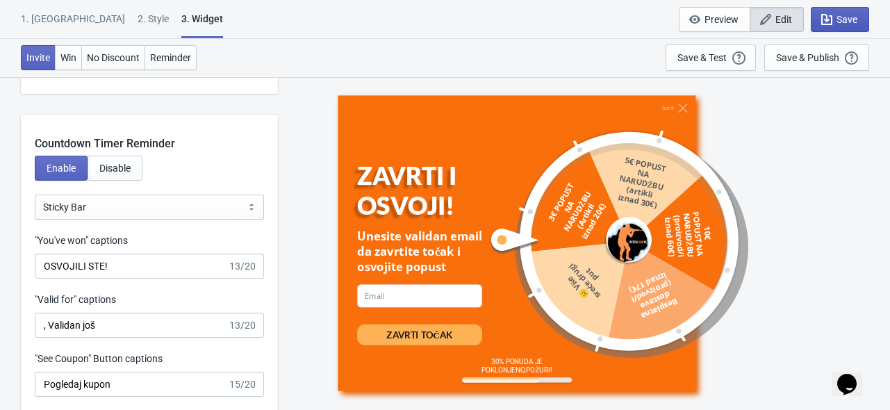
click at [839, 17] on span "Save" at bounding box center [847, 19] width 21 height 11
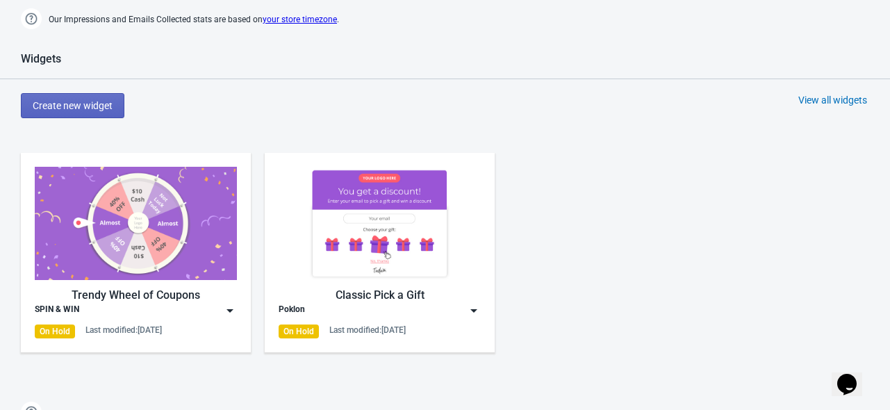
scroll to position [650, 0]
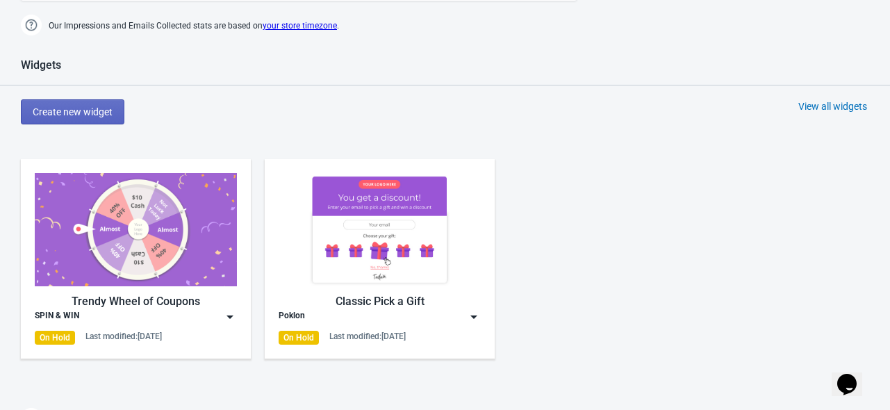
click at [228, 315] on img at bounding box center [230, 317] width 14 height 14
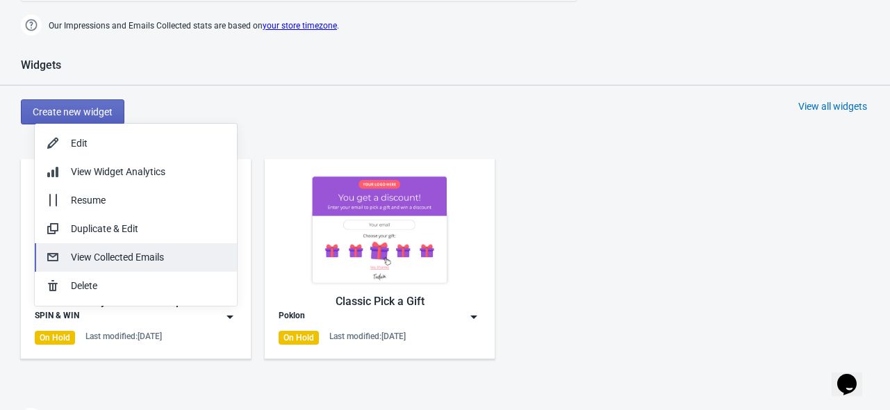
click at [145, 253] on div "View Collected Emails" at bounding box center [148, 257] width 155 height 15
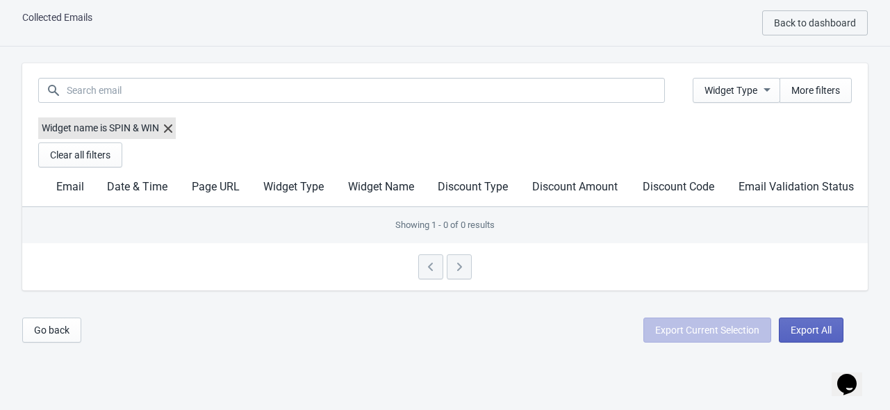
click at [172, 124] on icon at bounding box center [168, 128] width 8 height 8
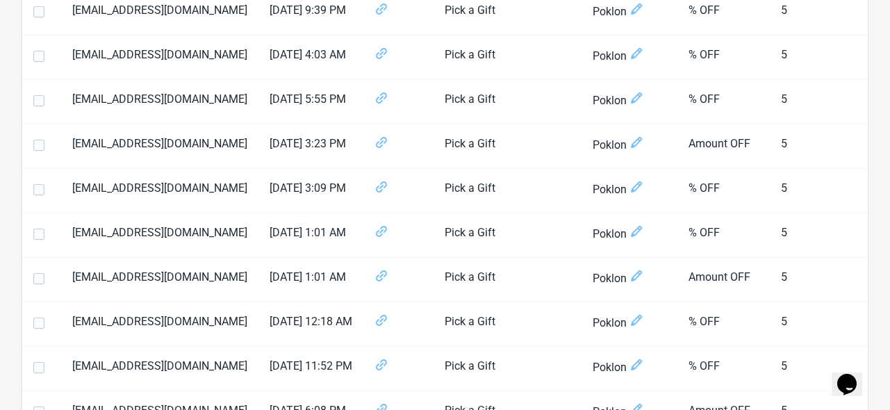
scroll to position [2170, 0]
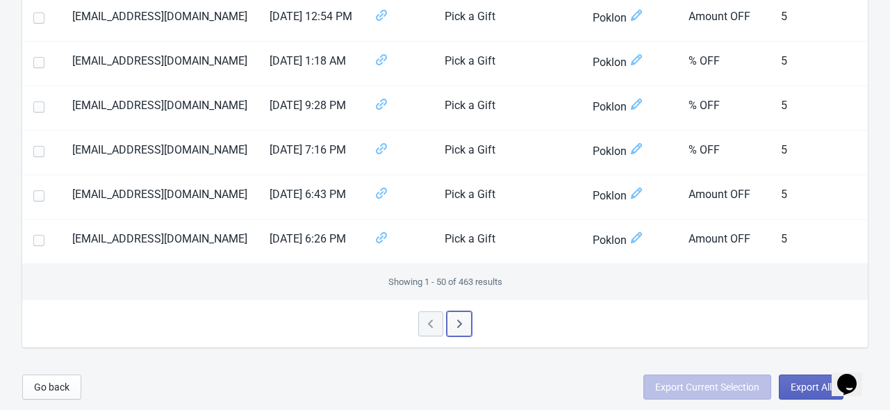
click at [456, 315] on button "button" at bounding box center [459, 323] width 25 height 25
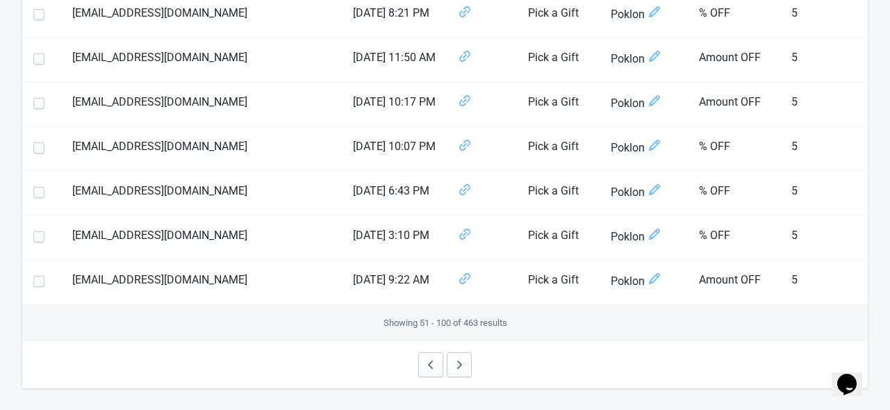
scroll to position [2167, 0]
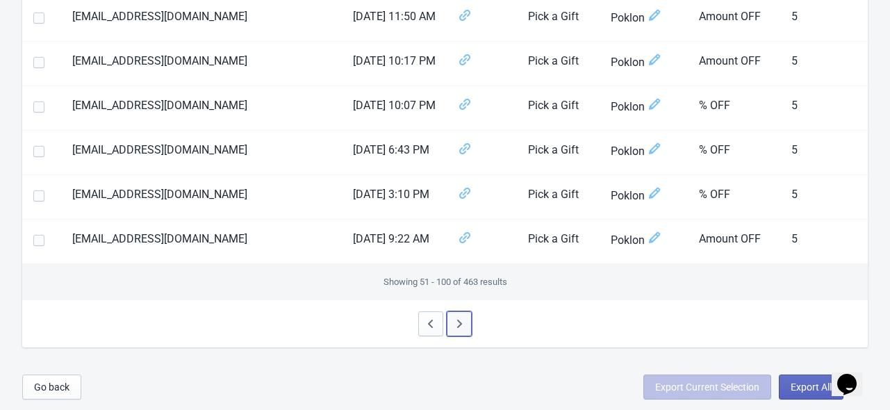
click at [452, 330] on icon "button" at bounding box center [459, 324] width 14 height 14
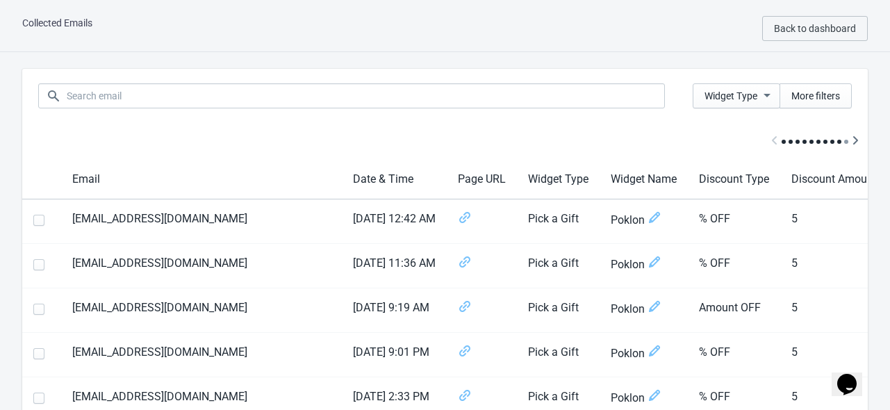
scroll to position [0, 0]
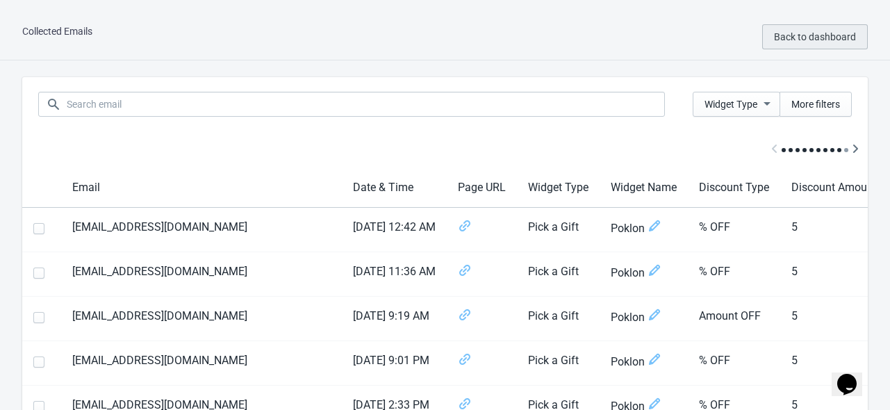
click at [827, 28] on button "Back to dashboard" at bounding box center [815, 36] width 106 height 25
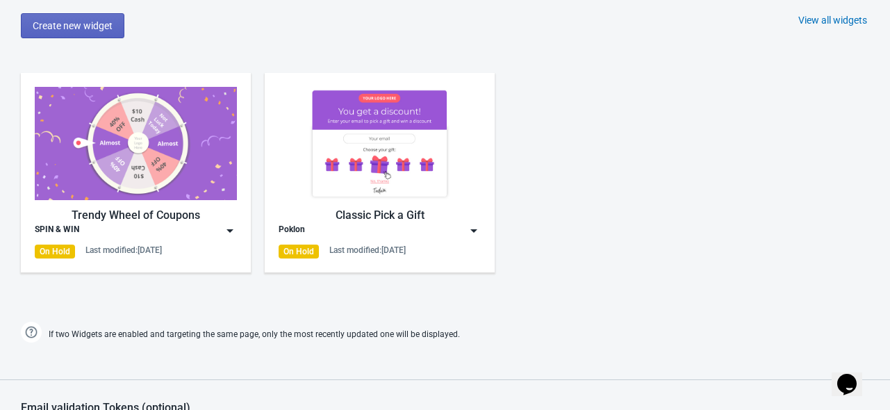
scroll to position [748, 0]
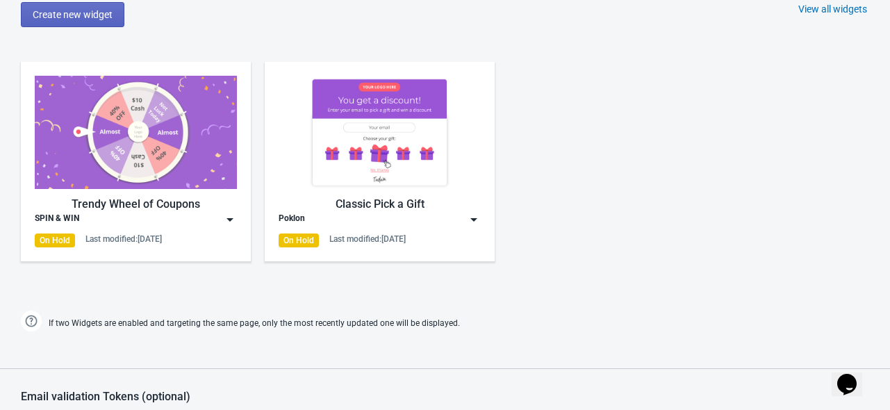
click at [475, 219] on img at bounding box center [474, 220] width 14 height 14
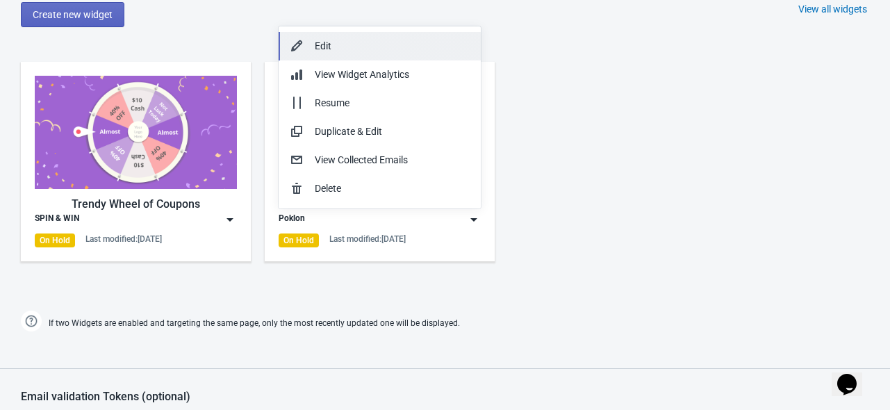
click at [394, 49] on div "Edit" at bounding box center [392, 46] width 155 height 15
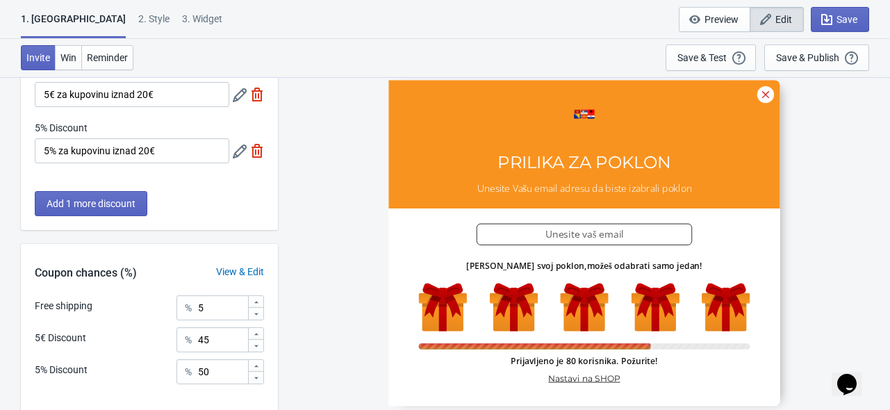
scroll to position [242, 0]
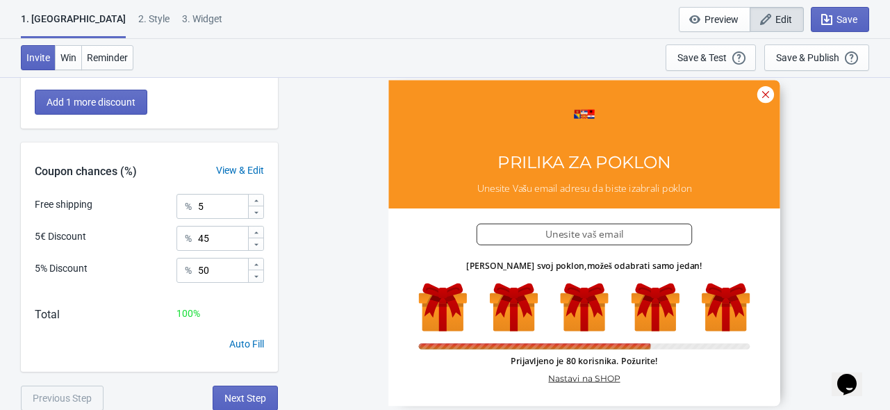
click at [308, 202] on div "SASDERWERT3H PRILIKA ZA POKLON Unesite Vašu email adresu da biste izabrali pokl…" at bounding box center [584, 242] width 598 height 333
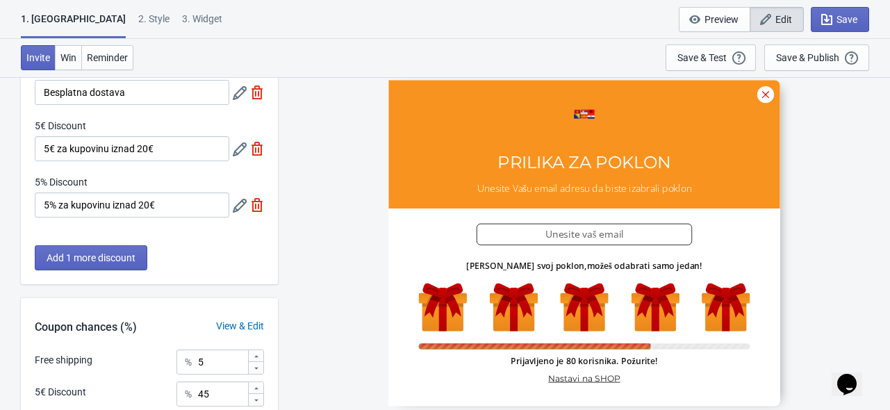
scroll to position [112, 0]
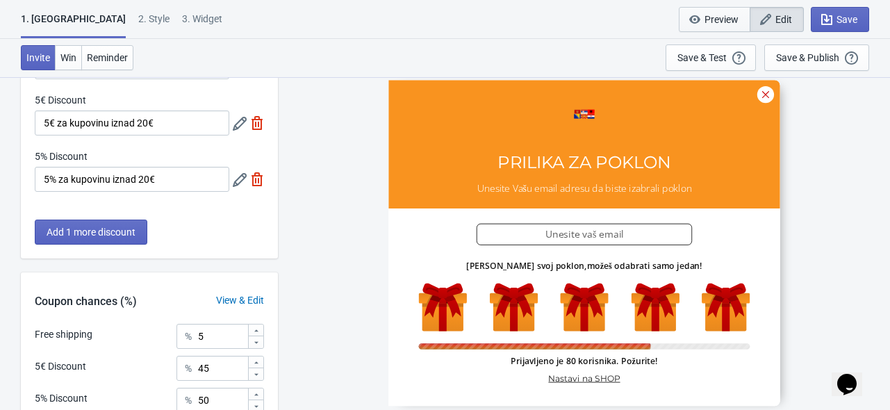
click at [689, 25] on icon "button" at bounding box center [695, 20] width 14 height 14
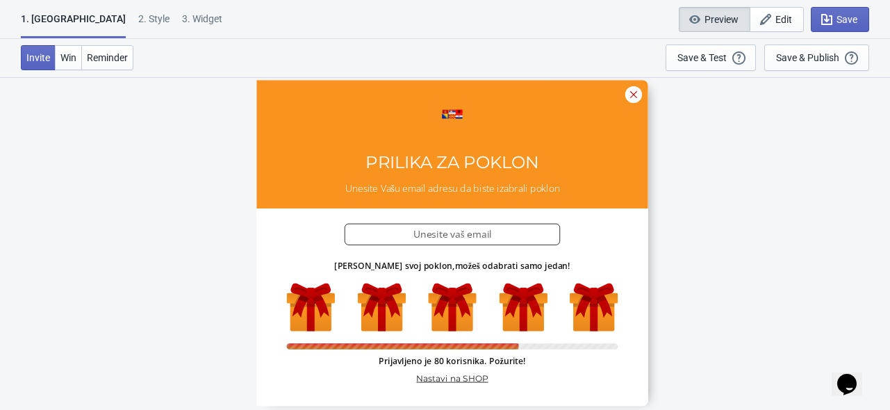
scroll to position [76, 0]
click at [701, 56] on div "Save & Test" at bounding box center [701, 57] width 49 height 11
click at [780, 19] on span "Edit" at bounding box center [783, 19] width 17 height 11
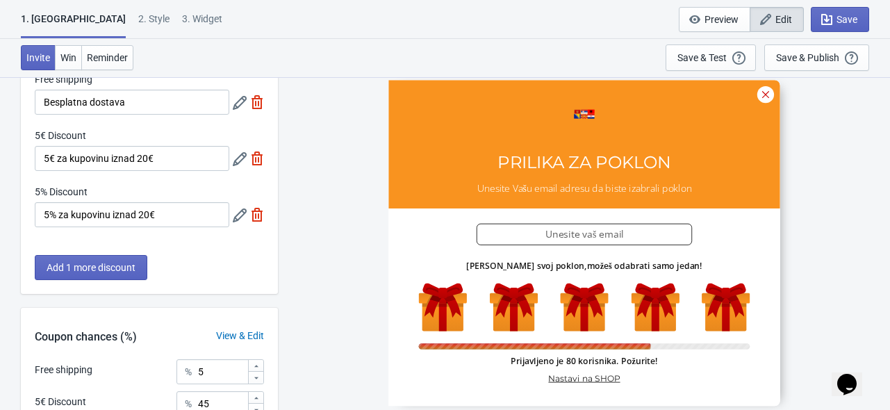
click at [233, 163] on icon at bounding box center [240, 159] width 14 height 14
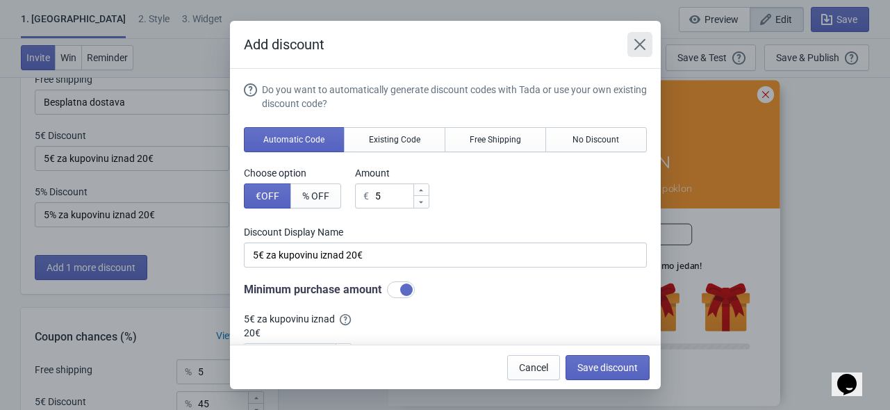
click at [648, 42] on button "Close" at bounding box center [639, 44] width 25 height 25
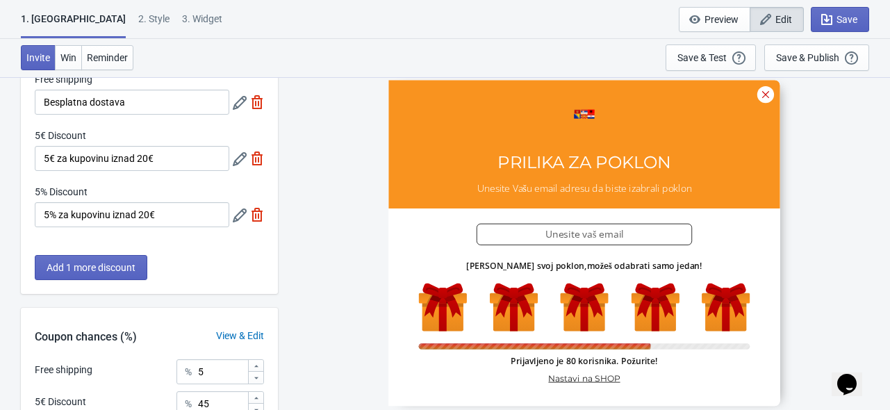
click at [286, 150] on div "SASDERWERT3H PRILIKA ZA POKLON Unesite Vašu email adresu da biste izabrali pokl…" at bounding box center [584, 242] width 598 height 333
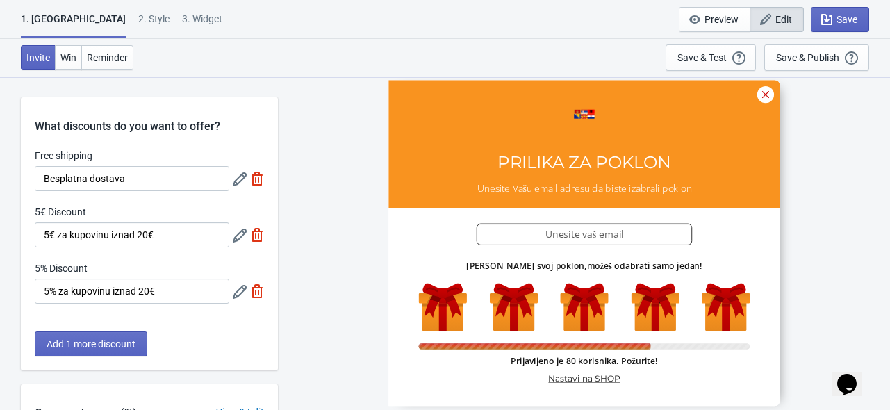
scroll to position [28, 0]
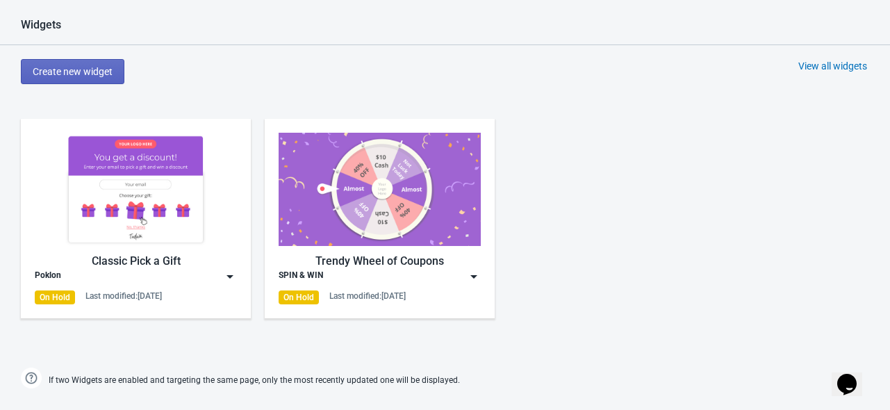
scroll to position [711, 0]
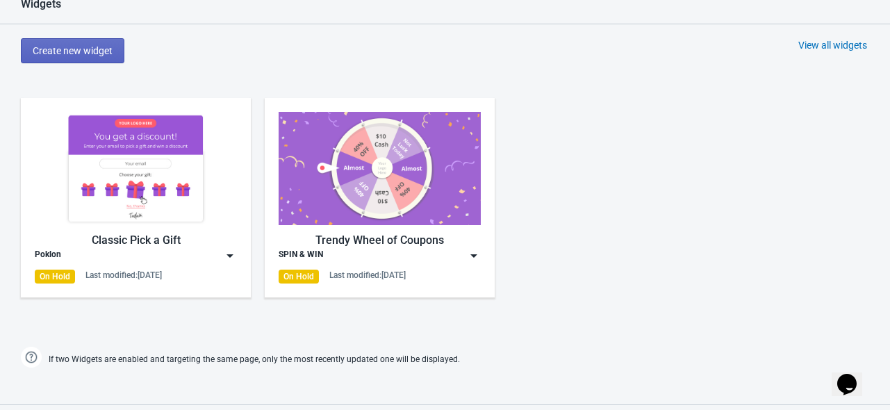
click at [228, 254] on img at bounding box center [230, 256] width 14 height 14
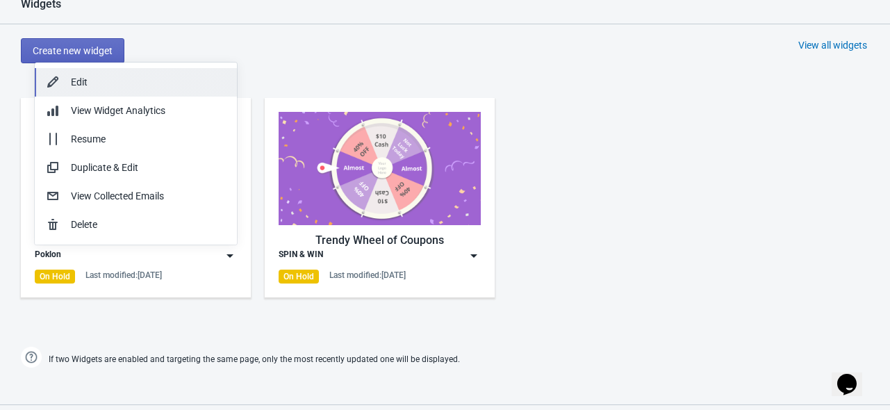
click at [131, 83] on div "Edit" at bounding box center [148, 82] width 155 height 15
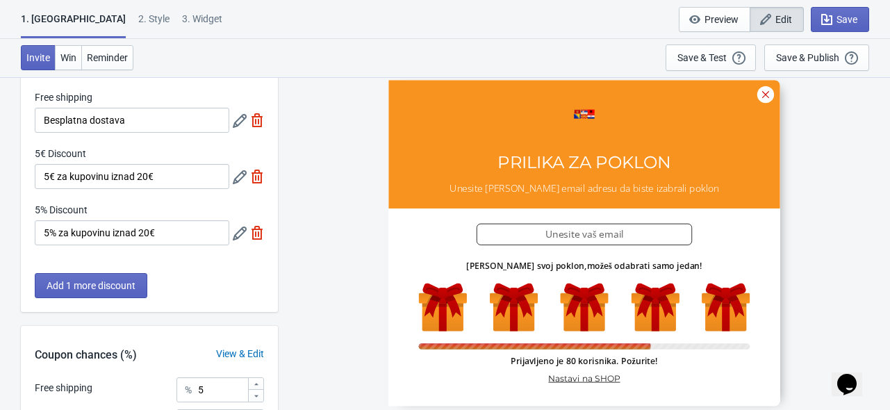
scroll to position [59, 0]
click at [238, 176] on icon at bounding box center [240, 177] width 14 height 14
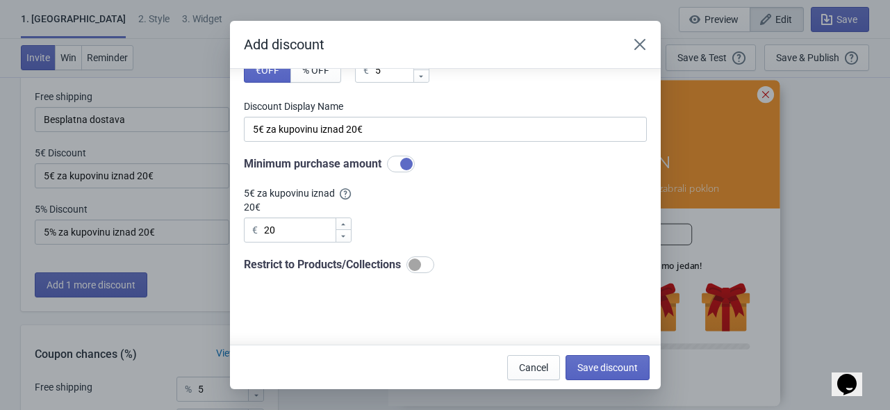
scroll to position [0, 0]
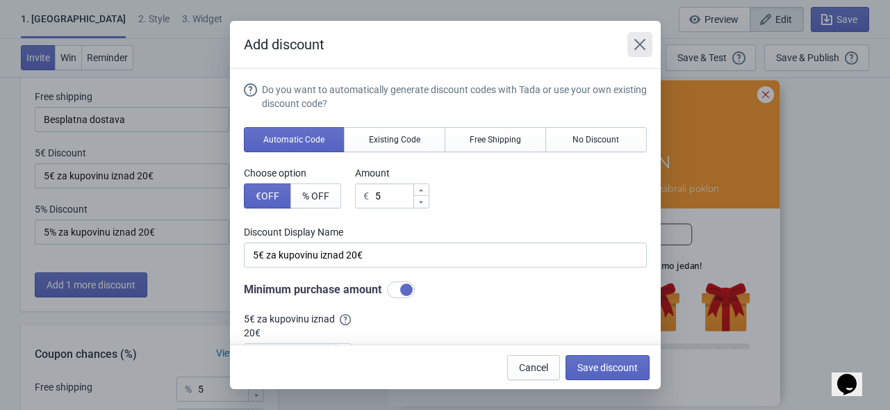
click at [635, 47] on icon "Close" at bounding box center [640, 45] width 14 height 14
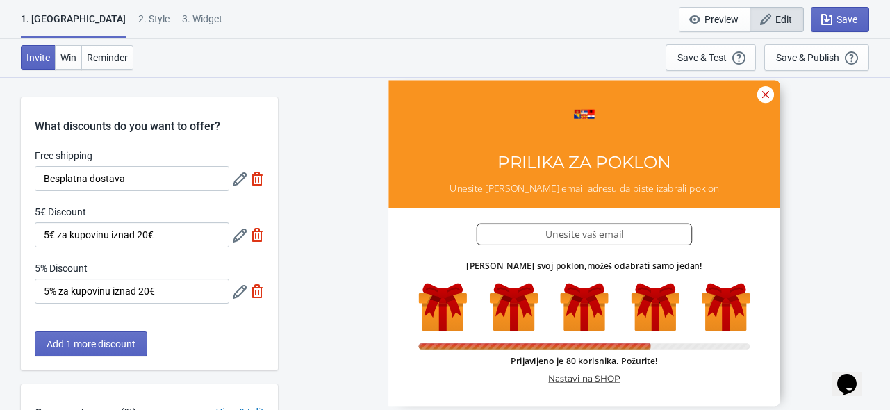
scroll to position [59, 0]
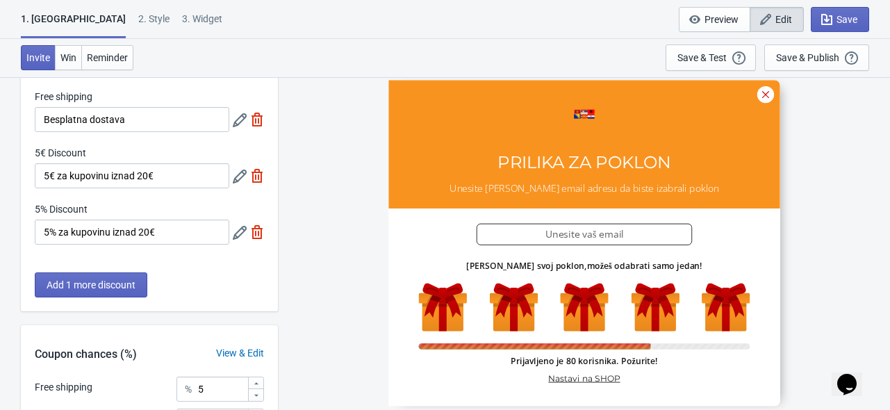
click at [317, 177] on div "SASDERWERT3H PRILIKA ZA POKLON Unesite Vašu email adresu da biste izabrali pokl…" at bounding box center [584, 242] width 598 height 333
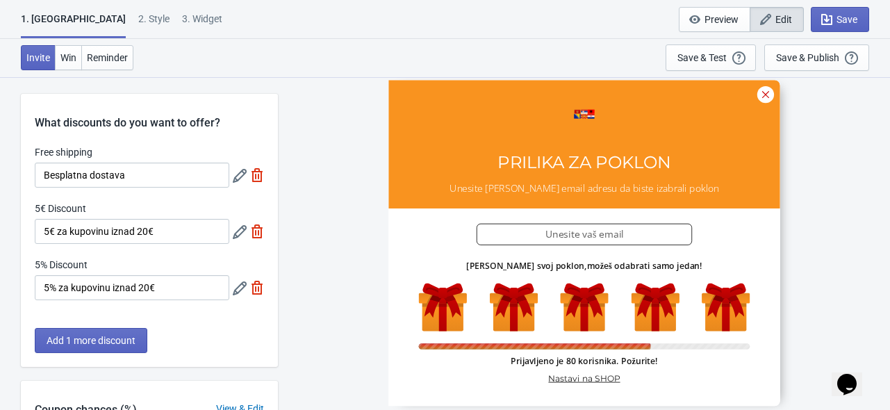
scroll to position [31, 0]
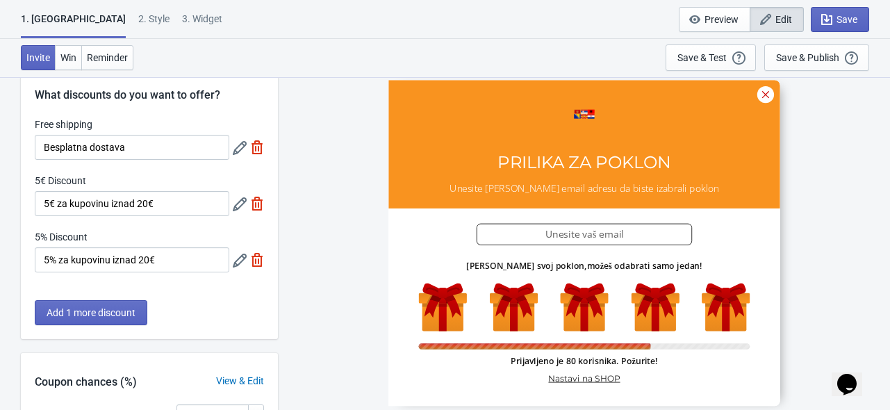
click at [239, 206] on icon at bounding box center [240, 204] width 14 height 14
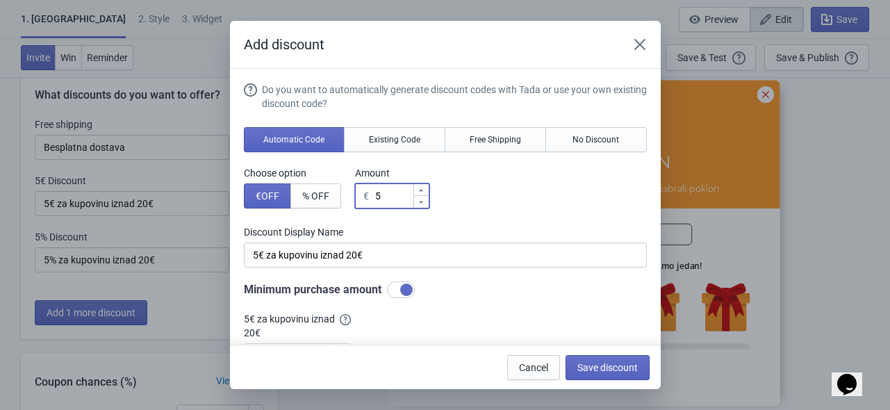
click at [384, 197] on input "5" at bounding box center [393, 195] width 38 height 25
type input "53"
type input "53€ Discount"
type input "5"
type input "5€ Discount"
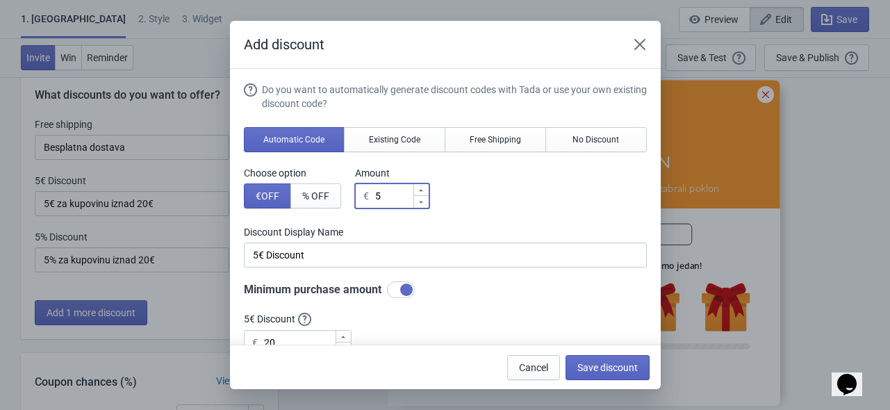
type input "€ Discount"
type input "3"
type input "3€ Discount"
type input "3"
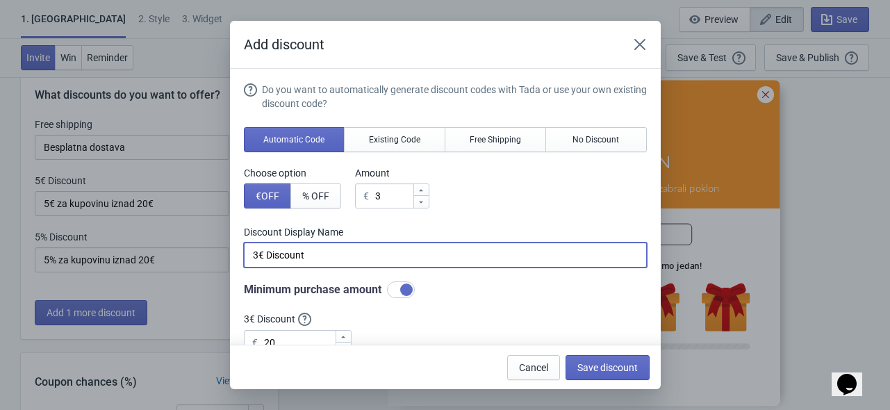
click at [317, 252] on input "3€ Discount" at bounding box center [445, 254] width 403 height 25
paste input "POPUST NA NARUDŽBU (Artikli iznad 20€)"
type input "3€ POPUST NA NARUDŽBU (Artikli iznad 20€)"
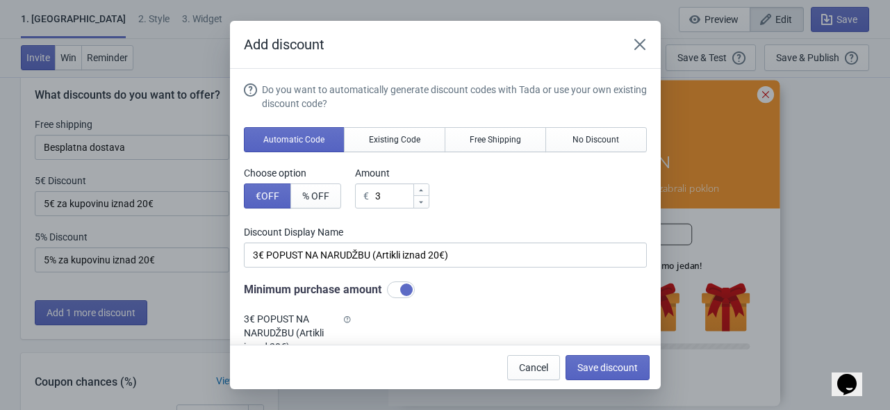
click at [475, 233] on label "Discount Display Name" at bounding box center [445, 232] width 403 height 14
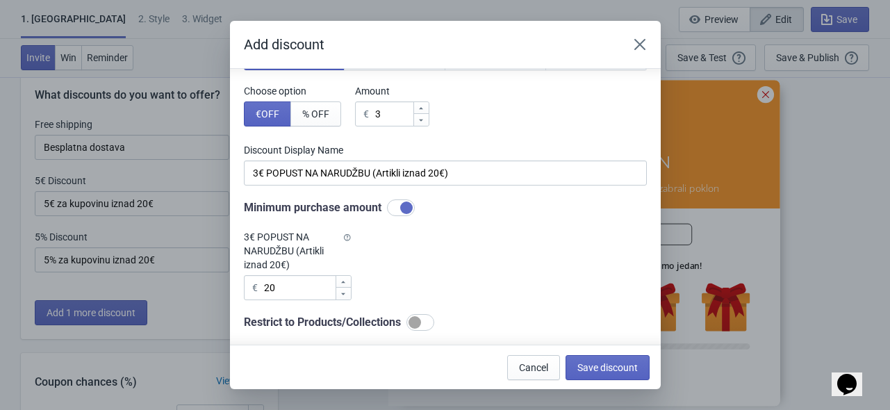
scroll to position [0, 0]
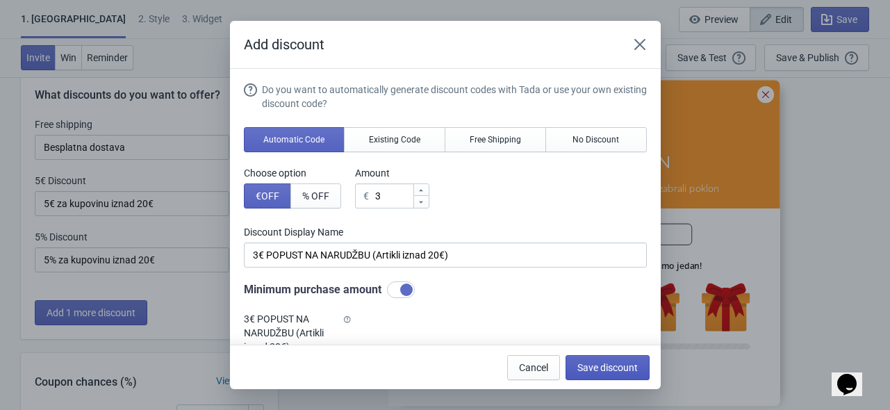
click at [623, 369] on span "Save discount" at bounding box center [607, 367] width 60 height 11
type input "3€ POPUST NA NARUDŽBU (Artikli iznad 20€)"
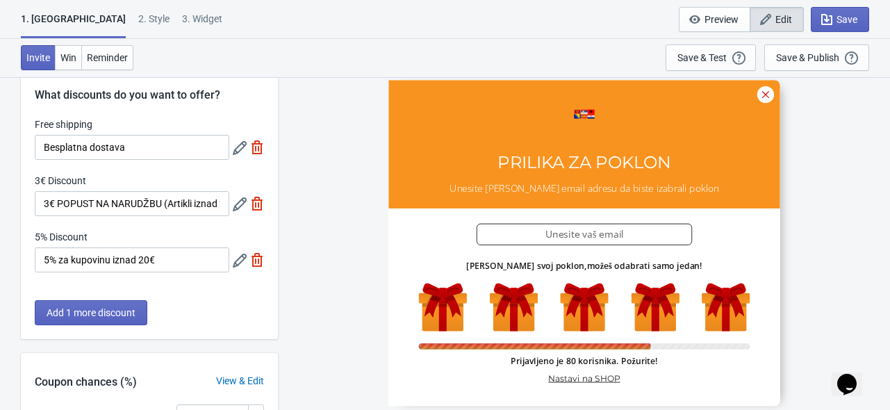
click at [235, 261] on icon at bounding box center [240, 261] width 14 height 14
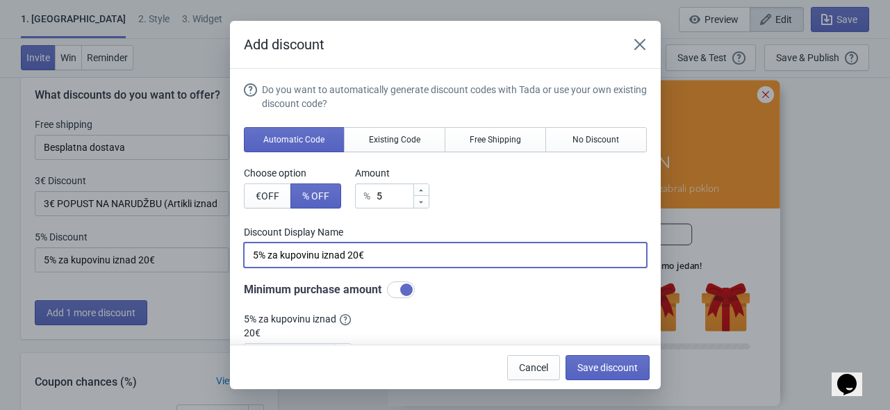
click at [343, 261] on input "5% za kupovinu iznad 20€" at bounding box center [445, 254] width 403 height 25
paste input "€ POPUST NA NARUDŽBU (artikli iznad 30€)"
type input "5€ POPUST NA NARUDŽBU (artikli iznad 30€)"
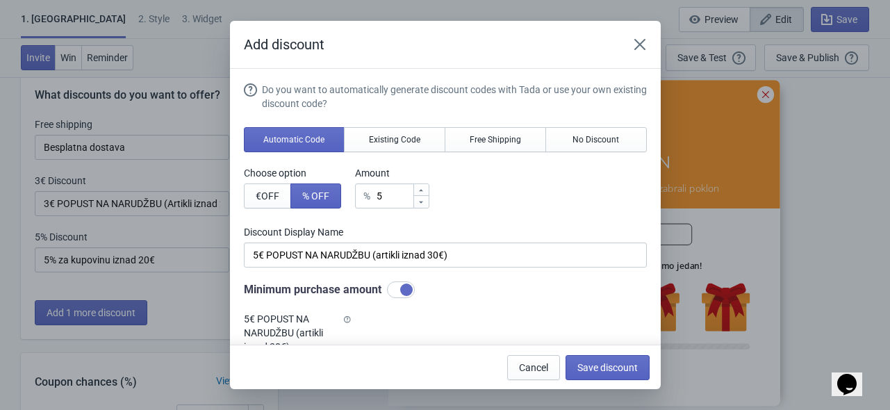
click at [484, 283] on div "Minimum purchase amount" at bounding box center [445, 289] width 403 height 17
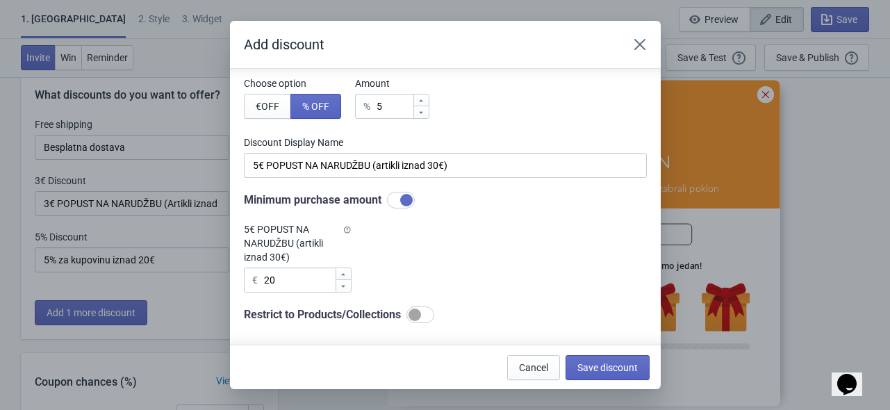
scroll to position [97, 0]
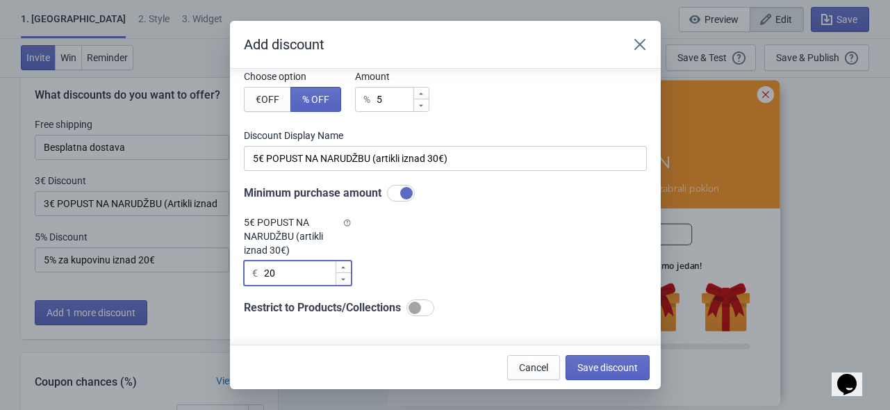
click at [267, 277] on input "20" at bounding box center [299, 273] width 72 height 25
type input "30"
click at [413, 265] on div "Do you want to automatically generate discount codes with Tada or use your own …" at bounding box center [445, 151] width 403 height 330
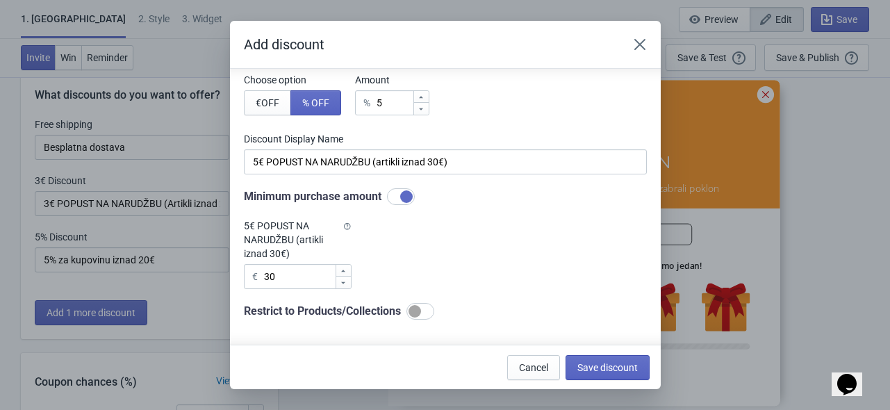
scroll to position [102, 0]
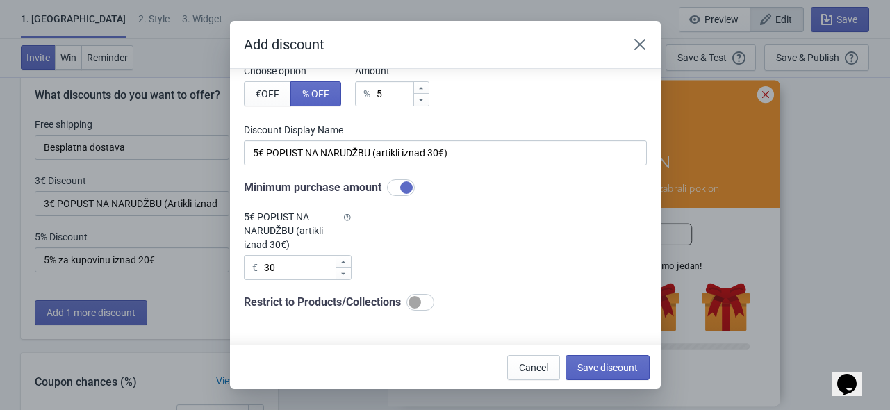
click at [425, 299] on div at bounding box center [420, 302] width 28 height 17
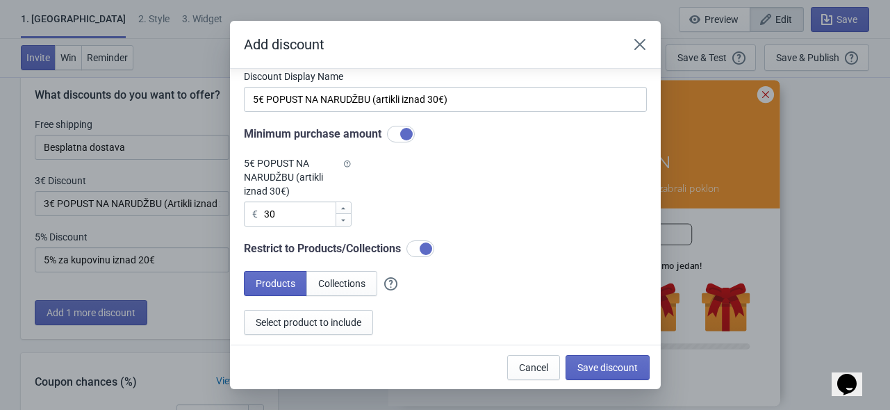
scroll to position [156, 0]
click at [350, 287] on span "Collections" at bounding box center [341, 282] width 47 height 11
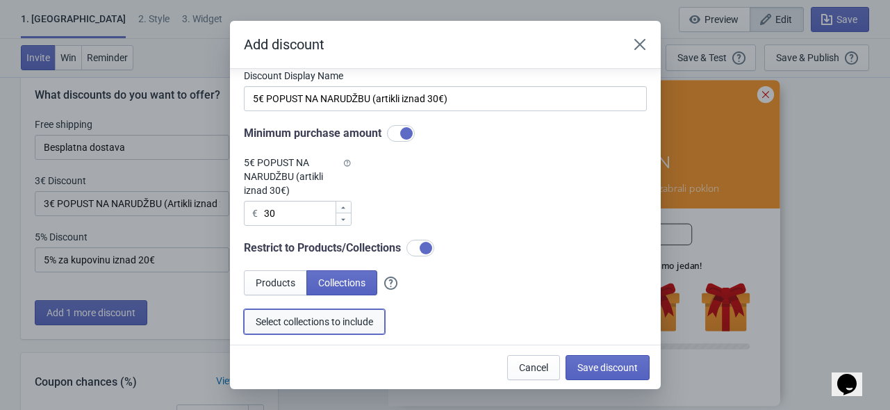
click at [339, 316] on span "Select collections to include" at bounding box center [314, 321] width 117 height 11
click at [431, 247] on div at bounding box center [426, 248] width 13 height 13
checkbox input "false"
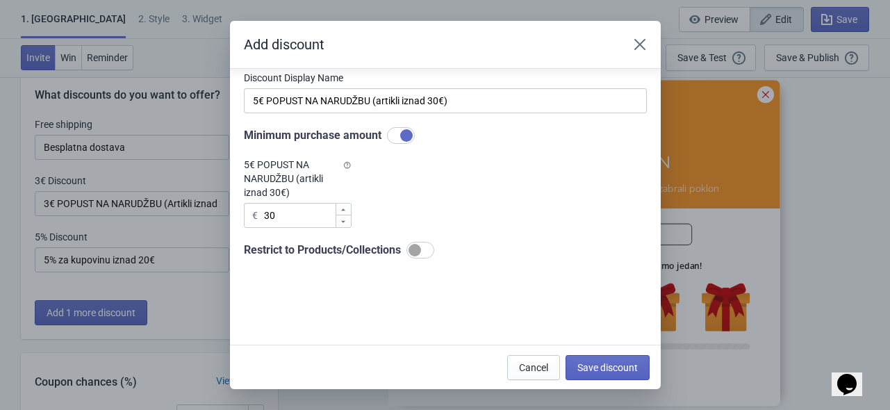
scroll to position [154, 0]
click at [534, 243] on div "Restrict to Products/Collections" at bounding box center [445, 250] width 403 height 17
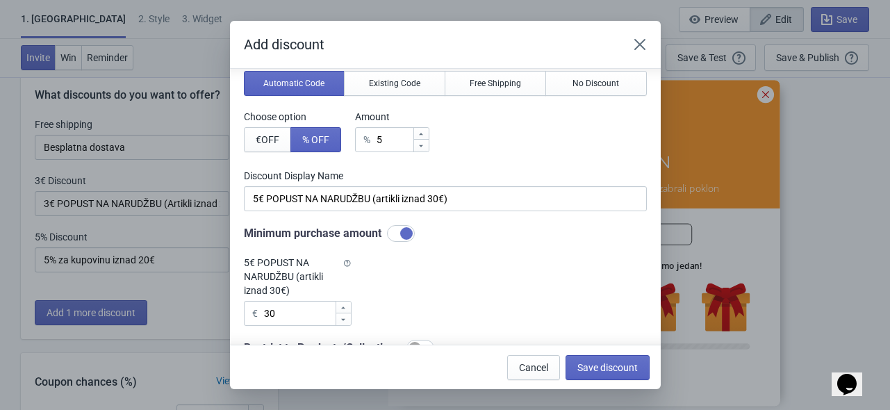
scroll to position [44, 0]
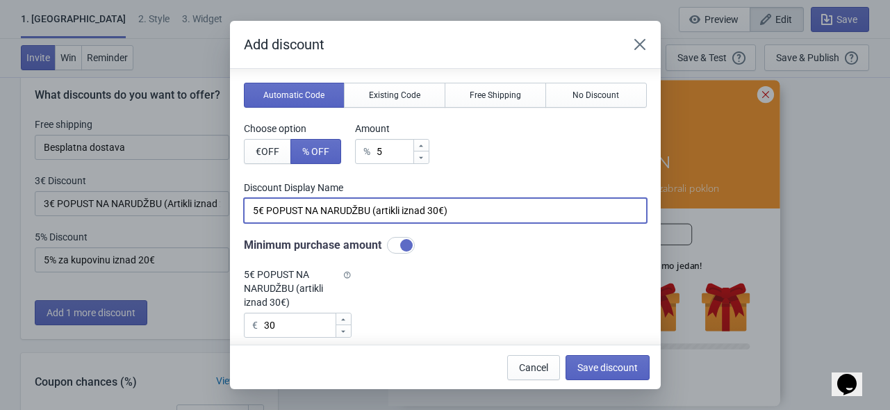
click at [374, 214] on input "5€ POPUST NA NARUDŽBU (artikli iznad 30€)" at bounding box center [445, 210] width 403 height 25
click at [261, 157] on button "€ OFF" at bounding box center [267, 151] width 47 height 25
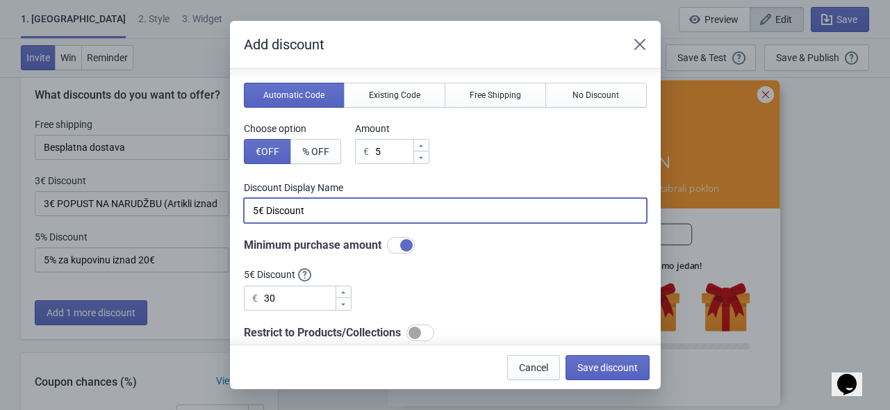
click at [332, 209] on input "5€ Discount" at bounding box center [445, 210] width 403 height 25
paste input "POPUST NA NARUDŽBU (artikli iznad 30€)"
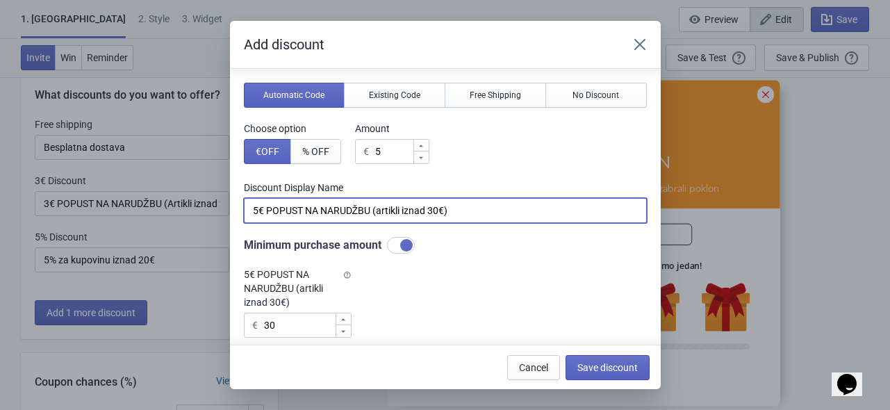
type input "5€ POPUST NA NARUDŽBU (artikli iznad 30€)"
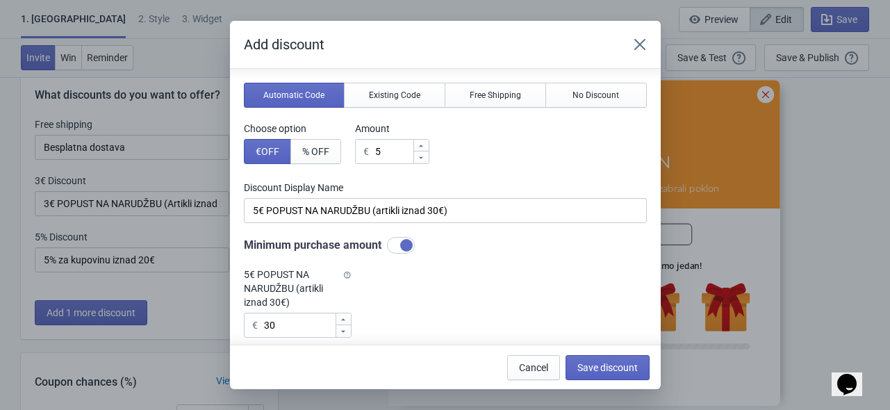
click at [486, 288] on div "Do you want to automatically generate discount codes with Tada or use your own …" at bounding box center [445, 203] width 403 height 330
click at [482, 286] on div "Do you want to automatically generate discount codes with Tada or use your own …" at bounding box center [445, 203] width 403 height 330
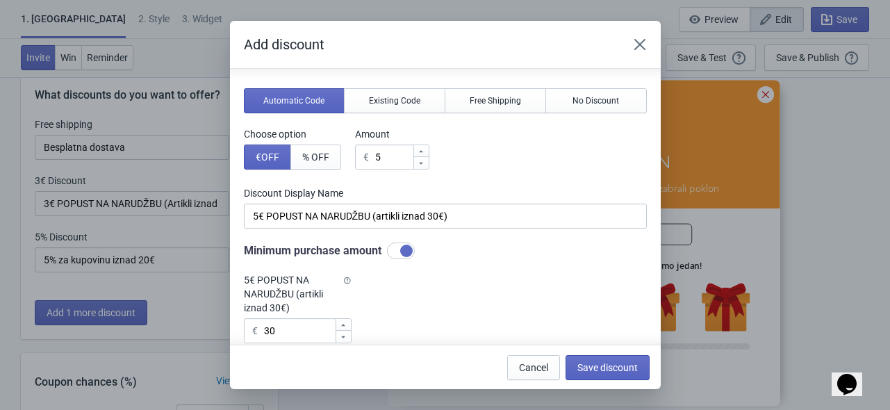
scroll to position [0, 0]
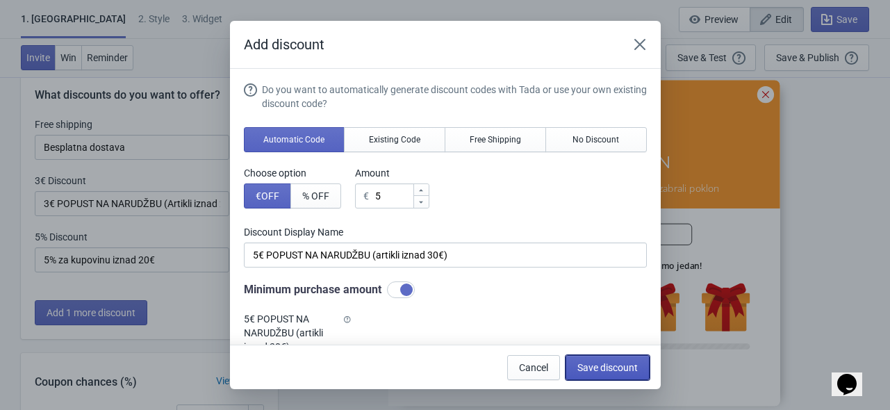
click at [617, 365] on span "Save discount" at bounding box center [607, 367] width 60 height 11
type input "5€ POPUST NA NARUDŽBU (artikli iznad 30€)"
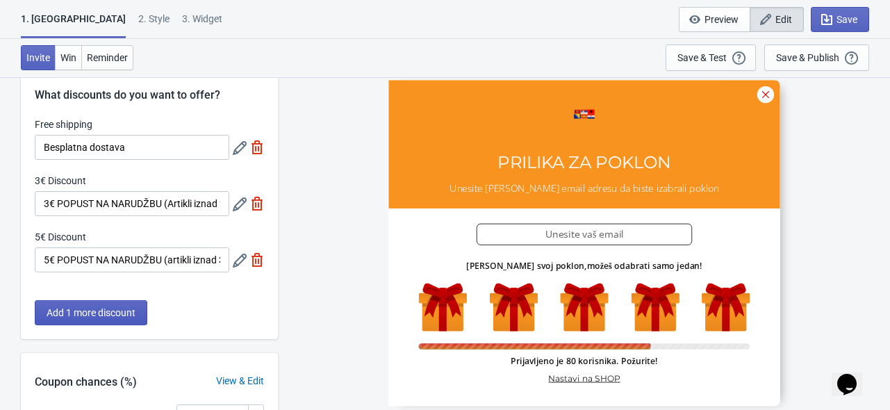
click at [133, 307] on span "Add 1 more discount" at bounding box center [91, 312] width 89 height 11
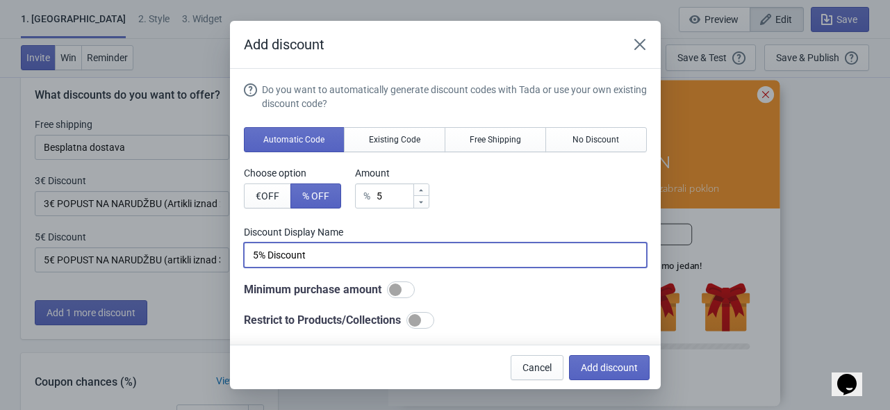
click at [363, 258] on input "5% Discount" at bounding box center [445, 254] width 403 height 25
paste input "10€ POPUST NA NARUDŽBU (proizvod/i iznad 60€)"
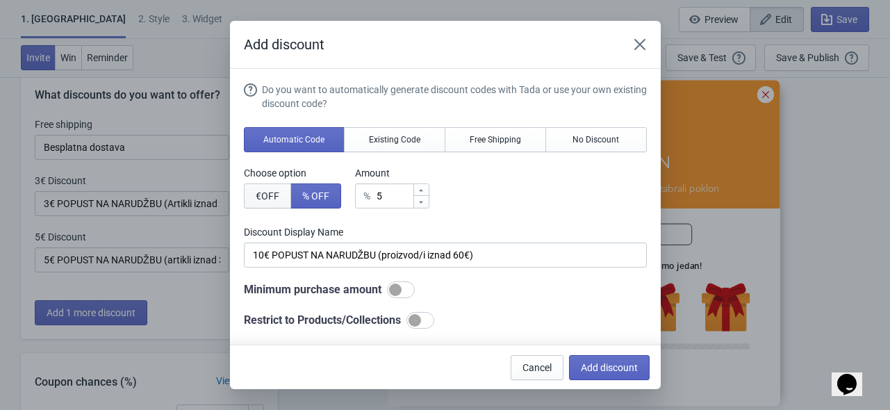
click at [258, 195] on span "€ OFF" at bounding box center [268, 195] width 24 height 11
type input "5€ Discount"
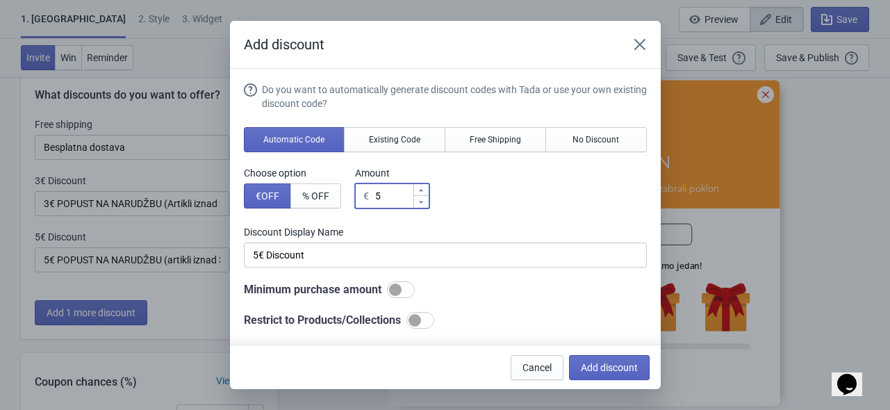
click at [386, 195] on input "5" at bounding box center [393, 195] width 38 height 25
type input "€ Discount"
type input "1"
type input "1€ Discount"
type input "10"
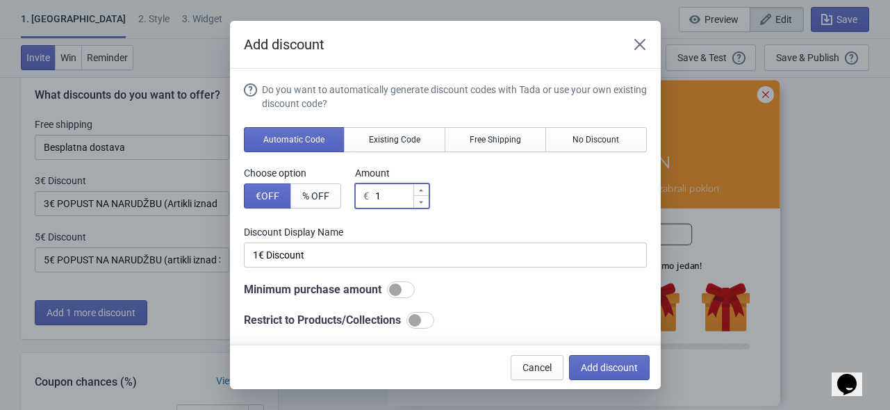
type input "10€ Discount"
type input "10"
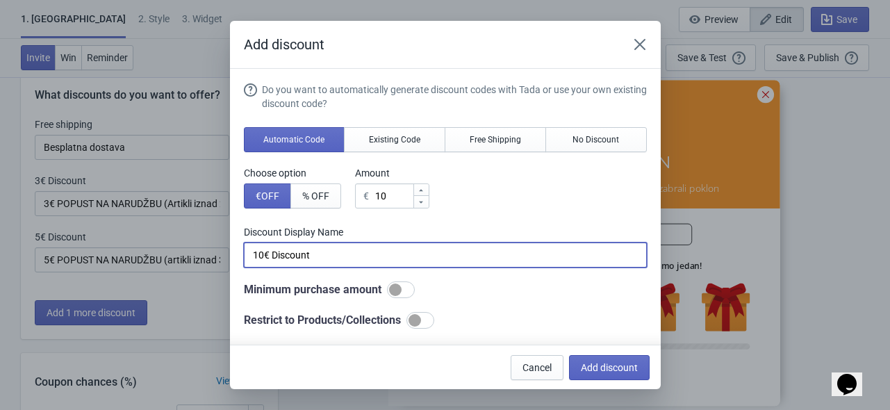
click at [436, 264] on input "10€ Discount" at bounding box center [445, 254] width 403 height 25
paste input "POPUST NA NARUDŽBU (proizvod/i iznad 60€)"
type input "10€ POPUST NA NARUDŽBU (proizvod/i iznad 60€)"
click at [489, 280] on div "Do you want to automatically generate discount codes with Tada or use your own …" at bounding box center [445, 206] width 403 height 246
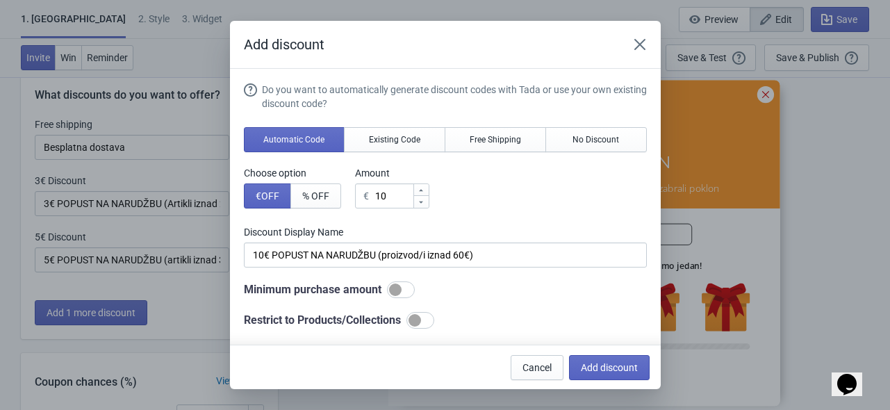
click at [403, 292] on div at bounding box center [401, 289] width 28 height 17
checkbox input "true"
click at [459, 308] on div "Do you want to automatically generate discount codes with Tada or use your own …" at bounding box center [445, 248] width 403 height 330
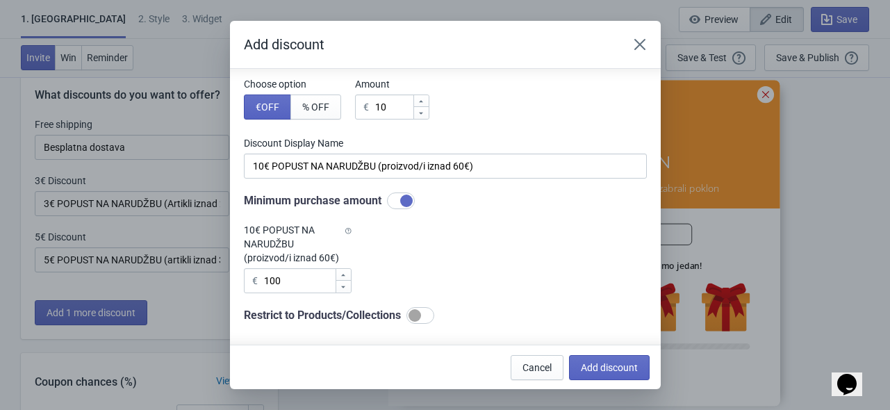
scroll to position [90, 0]
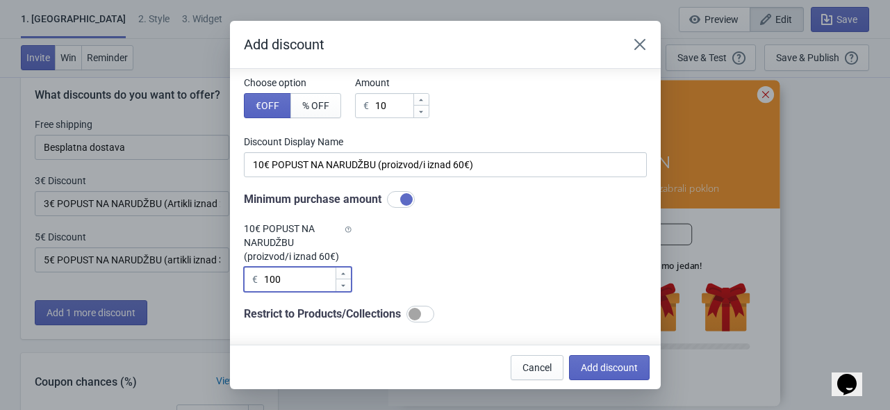
drag, startPoint x: 278, startPoint y: 277, endPoint x: 254, endPoint y: 277, distance: 23.6
click at [254, 277] on div "€ 100" at bounding box center [298, 279] width 108 height 25
type input "60"
click at [513, 189] on div "Do you want to automatically generate discount codes with Tada or use your own …" at bounding box center [445, 157] width 403 height 330
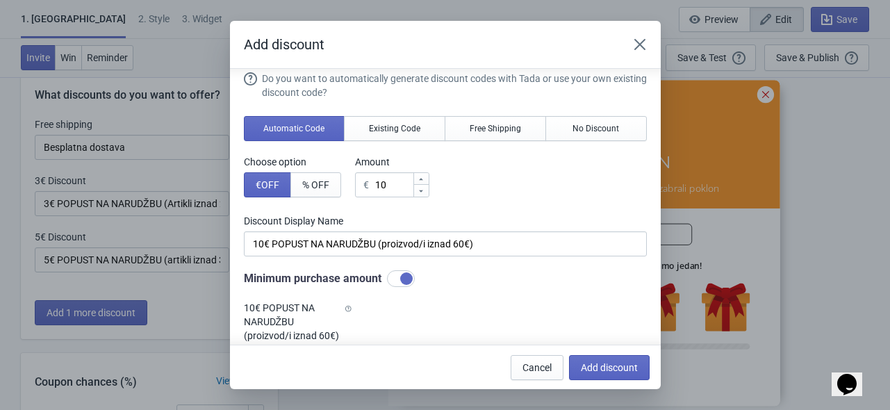
scroll to position [0, 0]
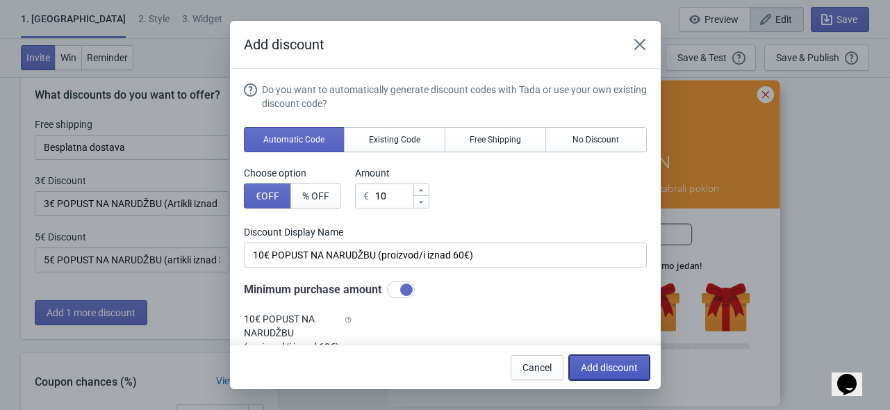
click at [616, 366] on span "Add discount" at bounding box center [609, 367] width 57 height 11
type input "25"
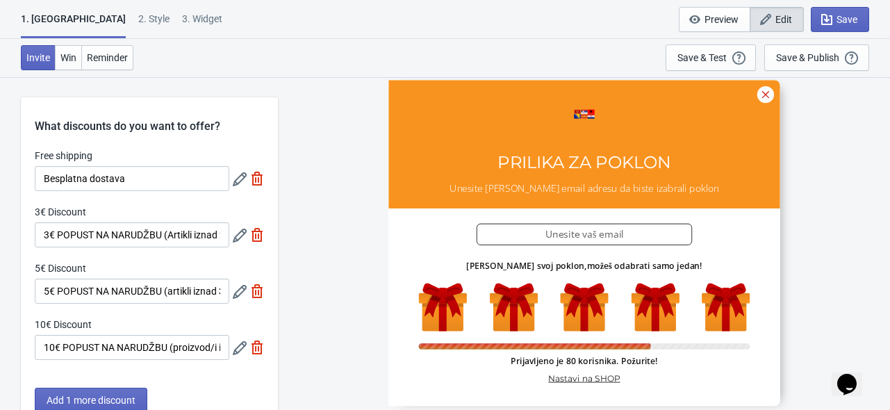
scroll to position [31, 0]
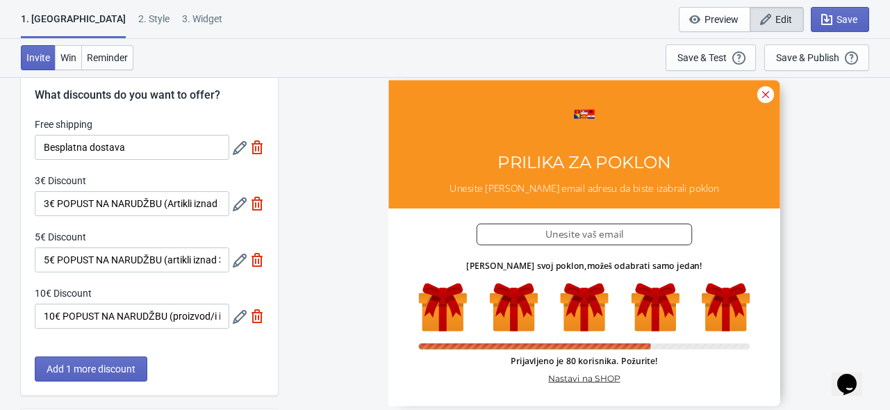
click at [241, 204] on icon at bounding box center [240, 204] width 14 height 14
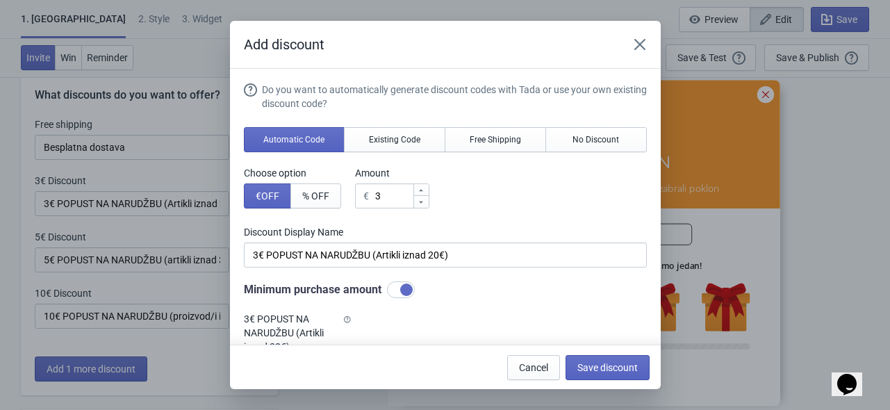
scroll to position [0, 0]
click at [641, 47] on icon "Close" at bounding box center [640, 45] width 14 height 14
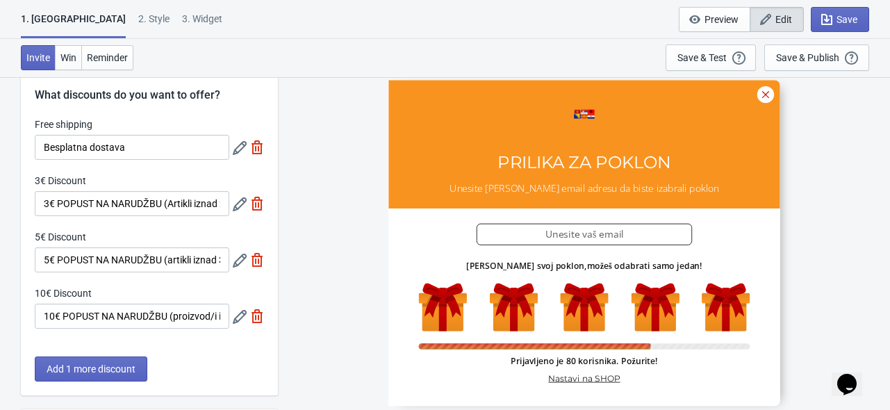
click at [235, 268] on div at bounding box center [248, 259] width 31 height 25
click at [235, 266] on icon at bounding box center [240, 261] width 14 height 14
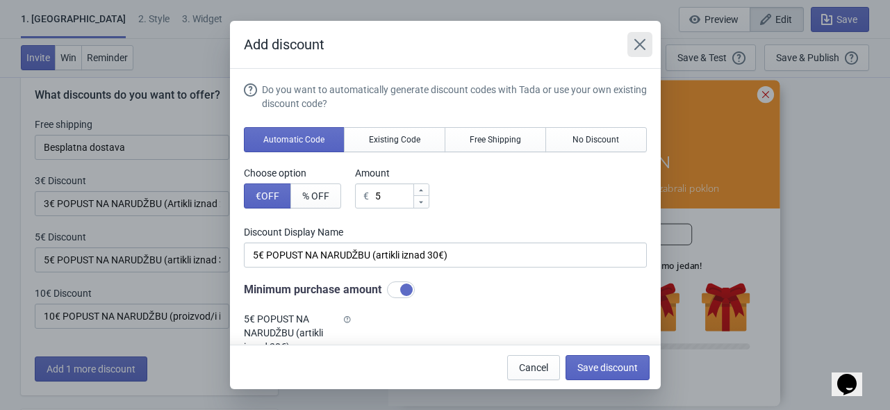
click at [643, 48] on icon "Close" at bounding box center [639, 44] width 11 height 11
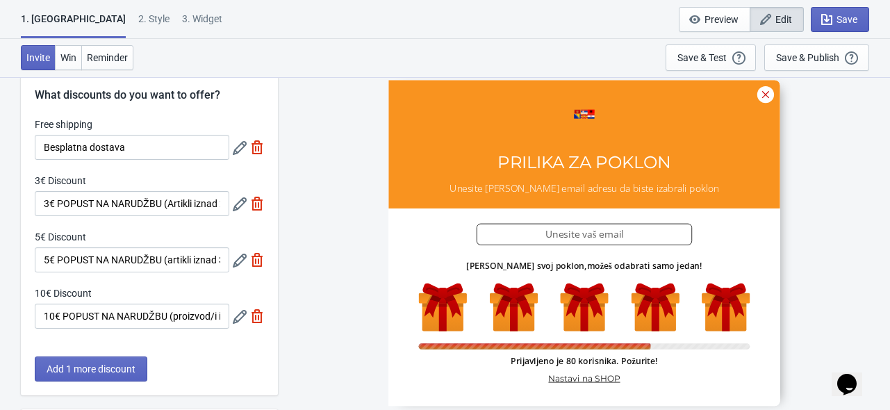
click at [239, 151] on icon at bounding box center [240, 148] width 14 height 14
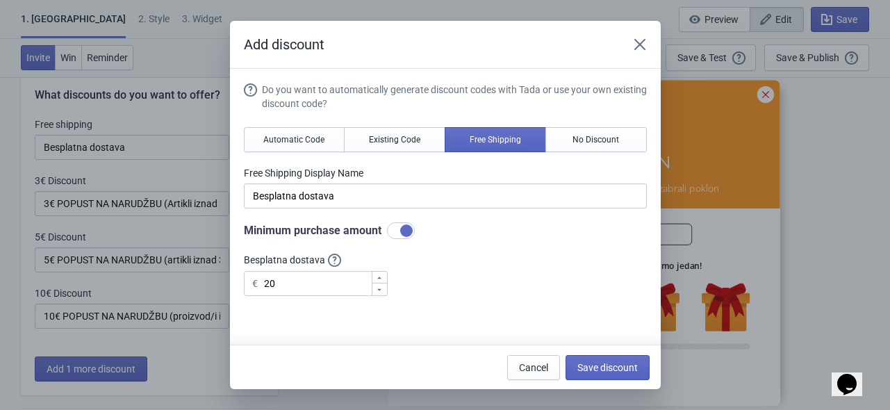
scroll to position [0, 0]
drag, startPoint x: 272, startPoint y: 291, endPoint x: 262, endPoint y: 291, distance: 10.4
click at [263, 291] on input "20" at bounding box center [317, 283] width 108 height 25
type input "17"
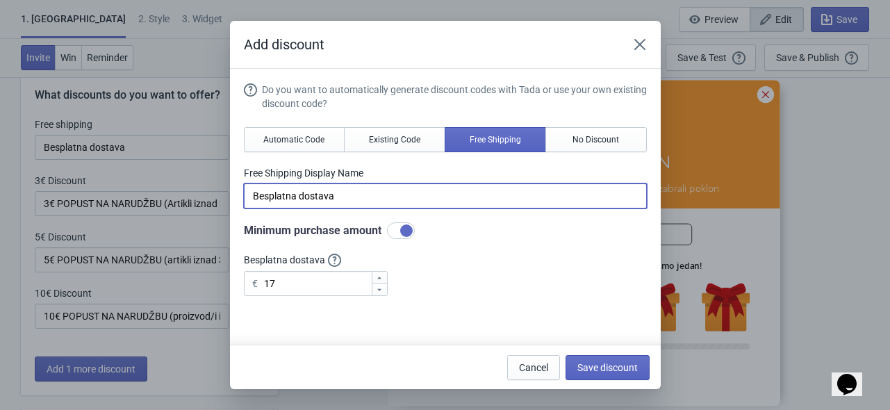
click at [406, 190] on input "Besplatna dostava" at bounding box center [445, 195] width 403 height 25
paste input "(proizvod/i iznad 17€)"
type input "Besplatna dostava (proizvod/i iznad 17€)"
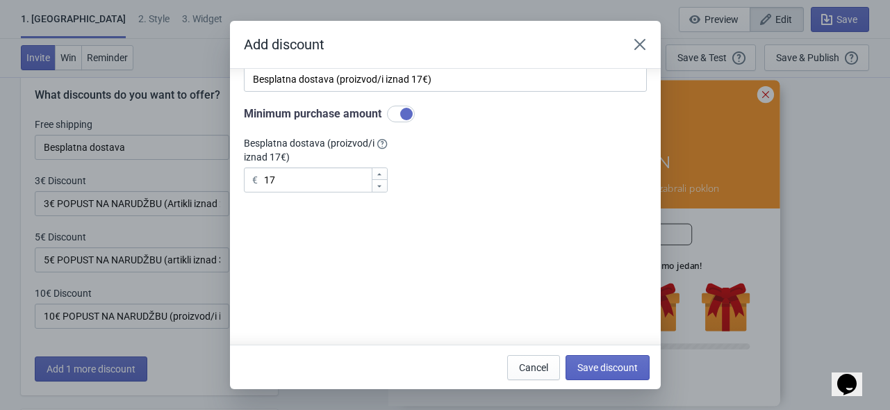
scroll to position [120, 0]
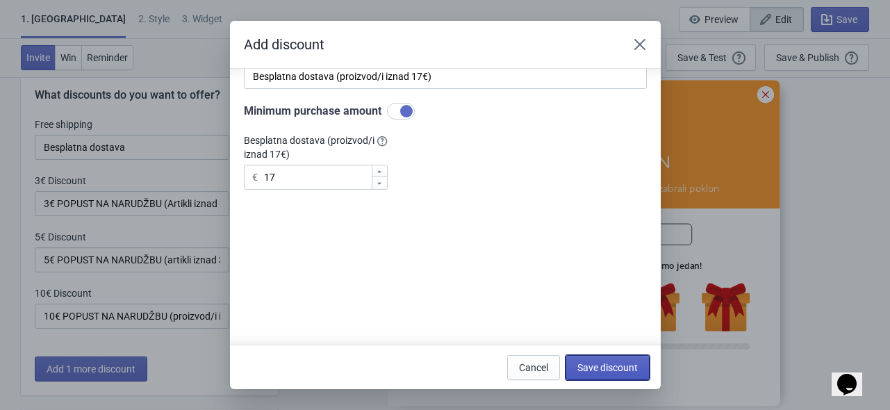
click at [614, 374] on button "Save discount" at bounding box center [608, 367] width 84 height 25
type input "Besplatna dostava (proizvod/i iznad 17€)"
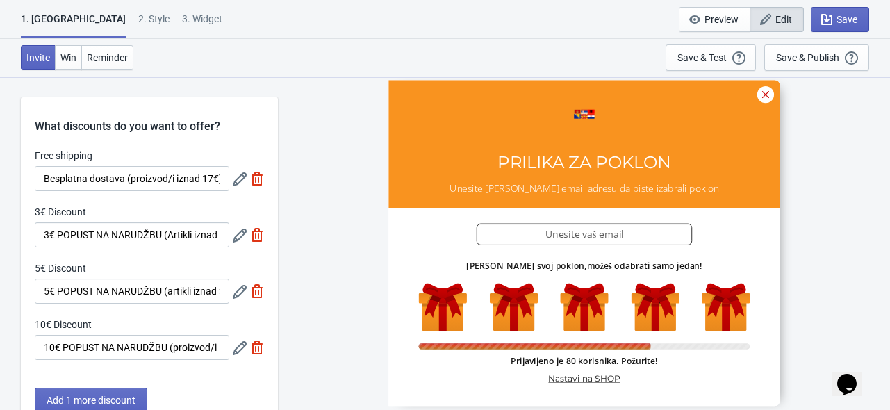
scroll to position [31, 0]
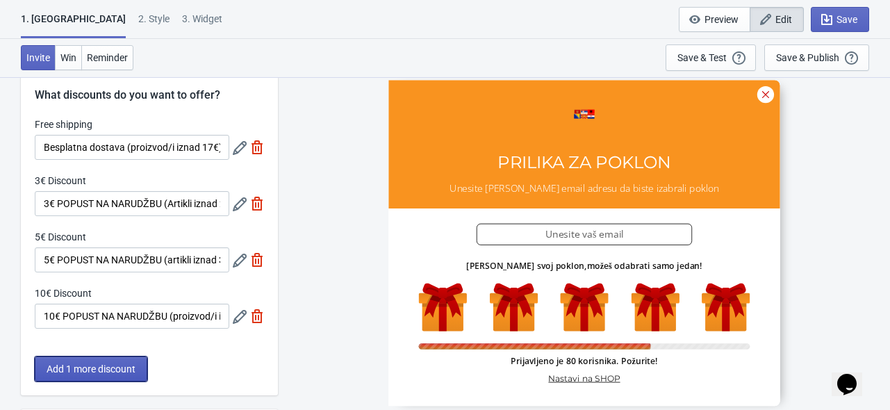
click at [93, 370] on span "Add 1 more discount" at bounding box center [91, 368] width 89 height 11
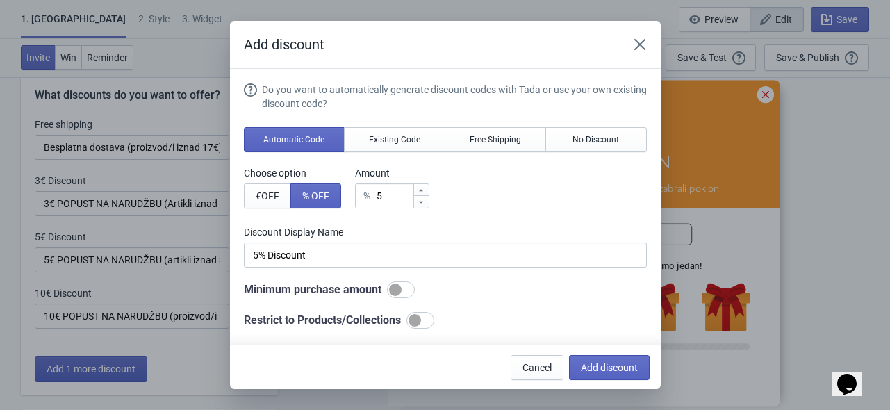
scroll to position [0, 0]
click at [573, 142] on span "No Discount" at bounding box center [596, 139] width 47 height 11
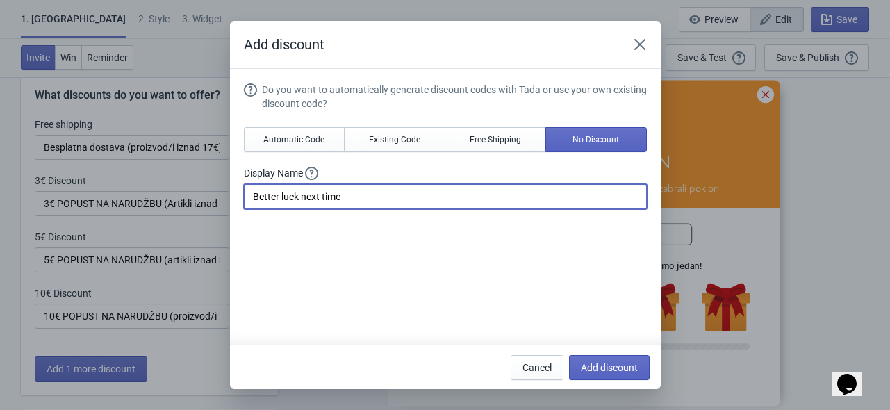
click at [400, 188] on input "Better luck next time" at bounding box center [445, 196] width 403 height 25
paste input "☹️ Više sreće drugi put"
type input "☹️ Više sreće drugi put"
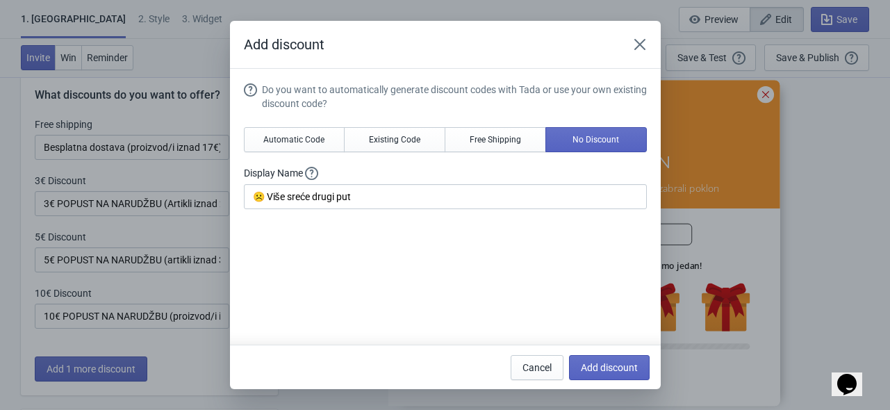
click at [419, 239] on div "Do you want to automatically generate discount codes with Tada or use your own …" at bounding box center [445, 285] width 403 height 405
click at [609, 368] on span "Add discount" at bounding box center [609, 367] width 57 height 11
type input "20"
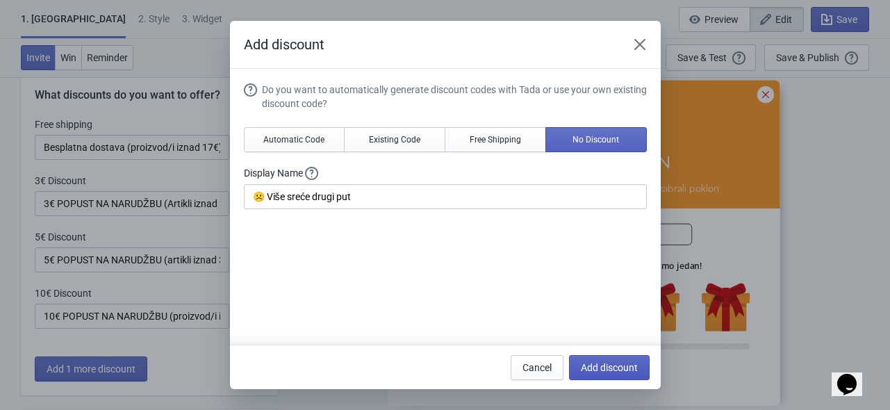
type input "20"
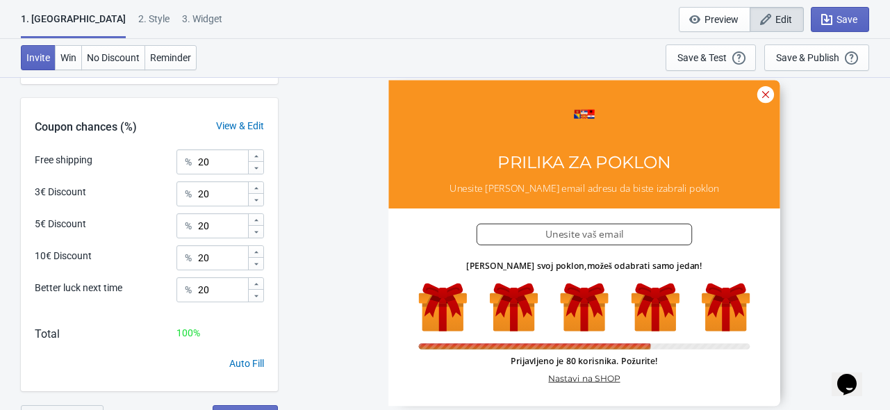
scroll to position [397, 0]
drag, startPoint x: 220, startPoint y: 169, endPoint x: 185, endPoint y: 169, distance: 34.7
click at [185, 169] on div "% 20" at bounding box center [220, 163] width 88 height 25
type input "35"
click at [198, 232] on input "20" at bounding box center [222, 227] width 50 height 25
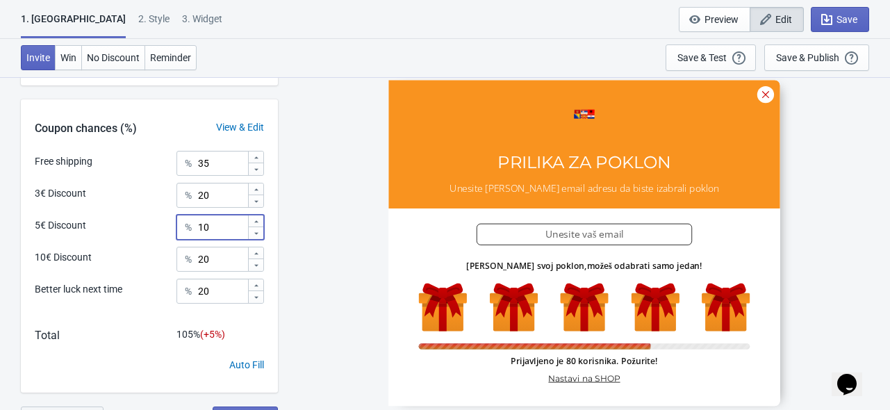
type input "10"
click at [201, 255] on input "10" at bounding box center [222, 259] width 50 height 25
click at [229, 253] on input "10" at bounding box center [222, 259] width 50 height 25
type input "10"
click at [211, 288] on input "20" at bounding box center [222, 291] width 50 height 25
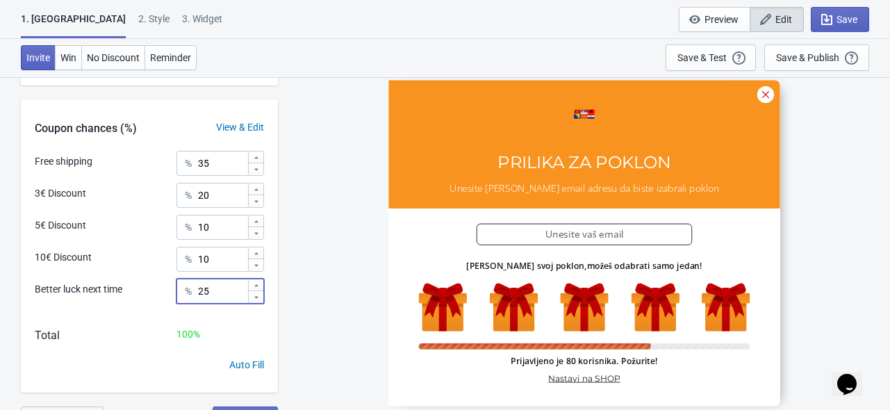
type input "25"
click at [145, 299] on div "Better luck next time % 25" at bounding box center [149, 296] width 229 height 35
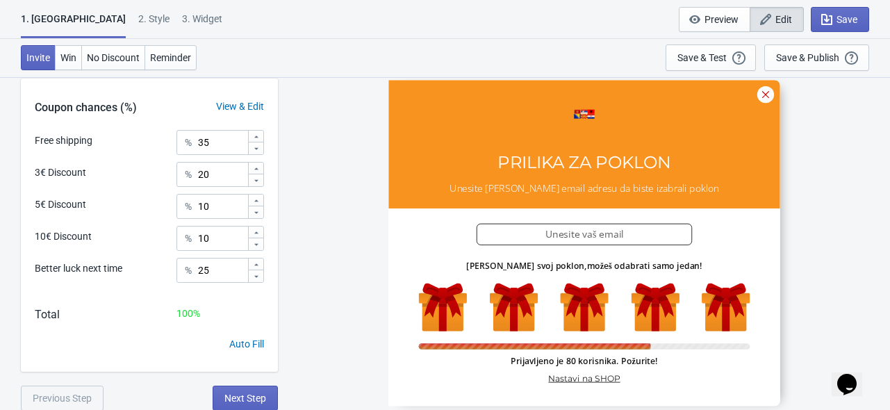
click at [295, 208] on div "SASDERWERT3H PRILIKA ZA POKLON Unesite Vašu email adresu da biste izabrali pokl…" at bounding box center [584, 242] width 598 height 333
click at [231, 389] on button "Next Step" at bounding box center [245, 398] width 65 height 25
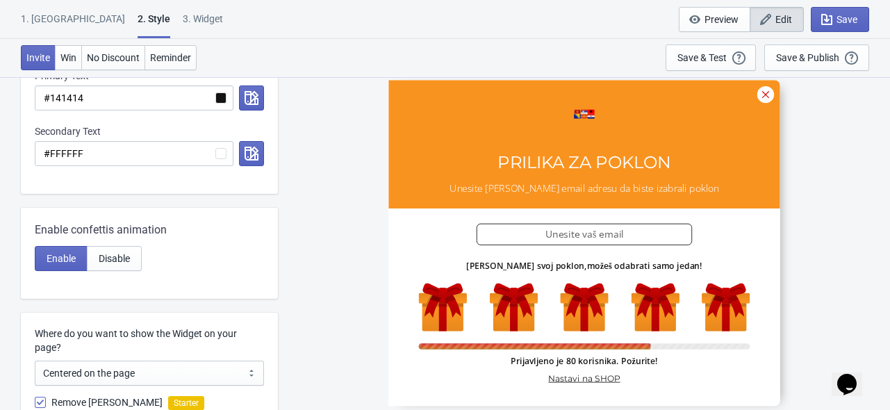
scroll to position [0, 0]
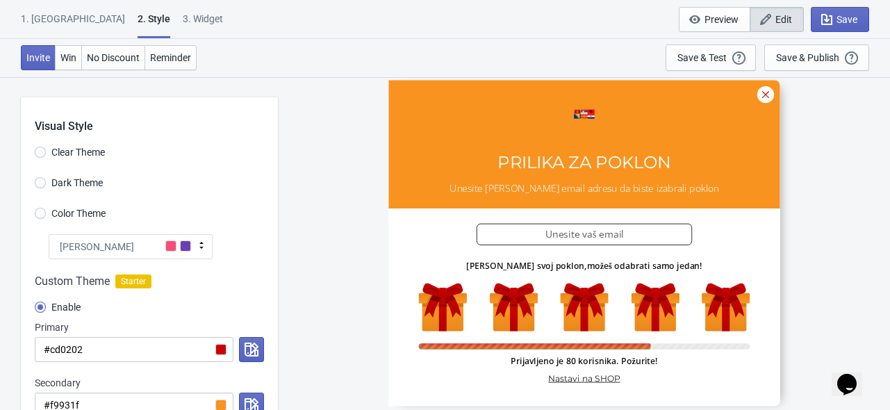
click at [328, 191] on div "SASDERWERT3H PRILIKA ZA POKLON Unesite Vašu email adresu da biste izabrali pokl…" at bounding box center [584, 242] width 598 height 333
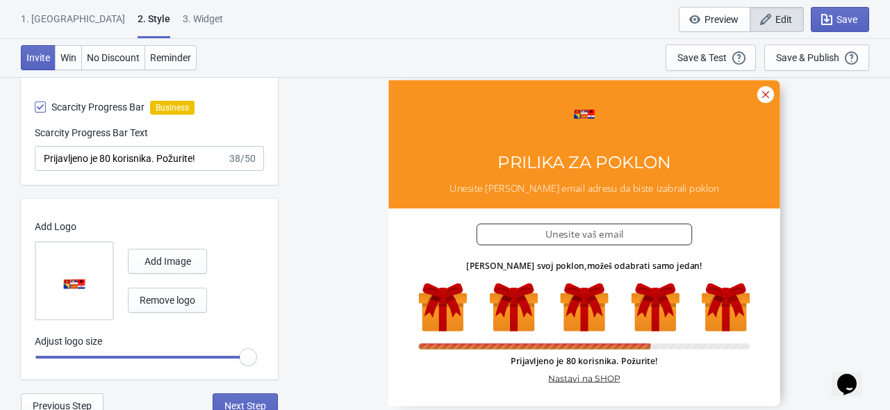
scroll to position [759, 0]
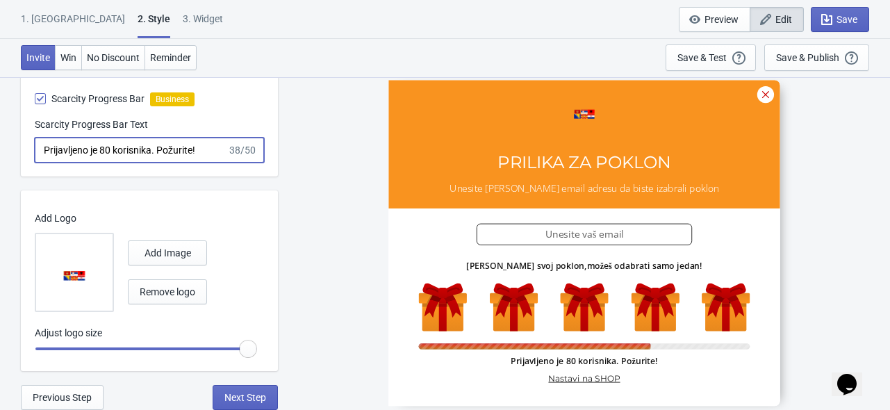
click at [100, 152] on input "Prijavljeno je 80 korisnika. Požurite!" at bounding box center [131, 150] width 192 height 25
radio input "true"
type input "Prijavljeno je v80 korisnika. Požurite!"
radio input "true"
type input "Prijavljeno je vi80 korisnika. Požurite!"
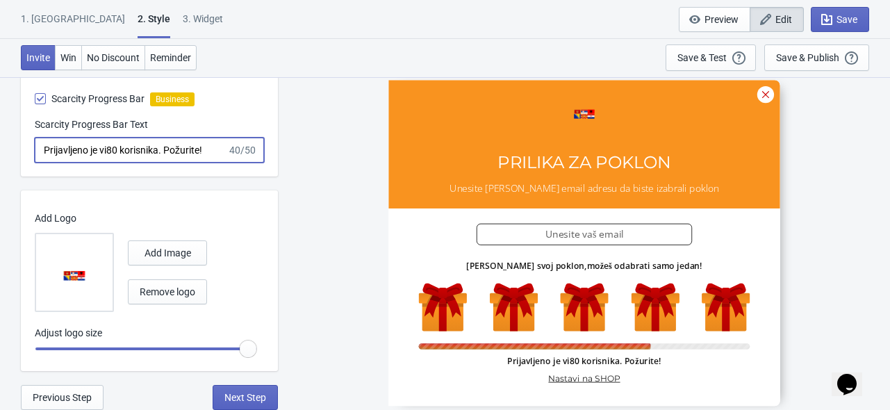
radio input "true"
type input "Prijavljeno je vi[80 korisnika. Požurite!"
radio input "true"
type input "Prijavljeno je vi80 korisnika. Požurite!"
radio input "true"
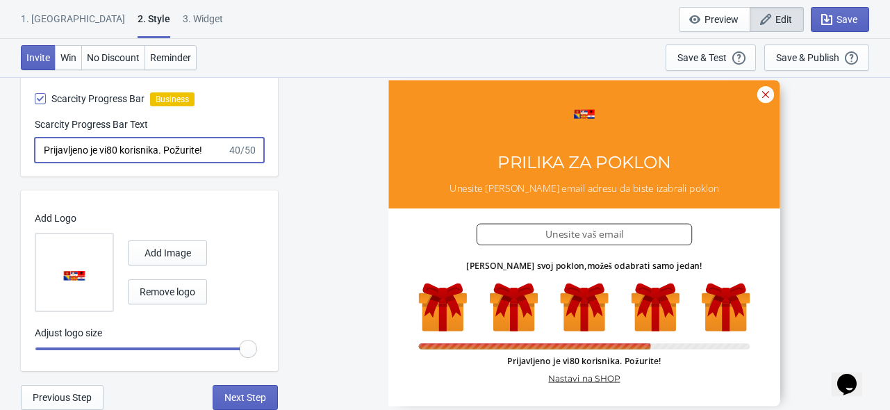
type input "Prijavljeno je viš80 korisnika. Požurite!"
radio input "true"
type input "Prijavljeno je više80 korisnika. Požurite!"
radio input "true"
type input "Prijavljeno je više 80 korisnika. Požurite!"
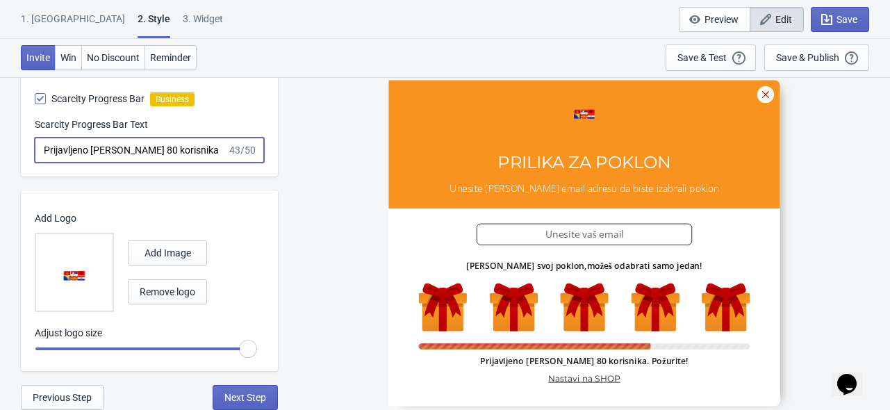
radio input "true"
type input "Prijavljeno je više o80 korisnika. Požurite!"
radio input "true"
type input "Prijavljeno je više od80 korisnika. Požurite!"
radio input "true"
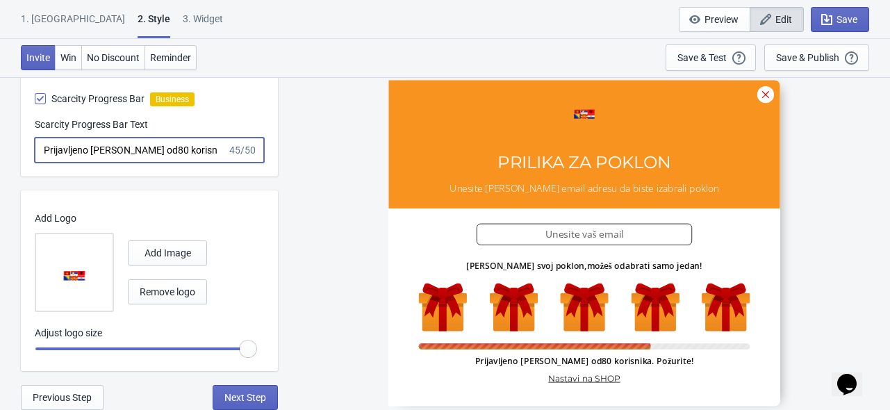
type input "Prijavljeno je više od 80 korisnika. Požurite!"
radio input "true"
type input "Prijavljeno je više od 8 korisnika. Požurite!"
radio input "true"
type input "Prijavljeno je više od korisnika. Požurite!"
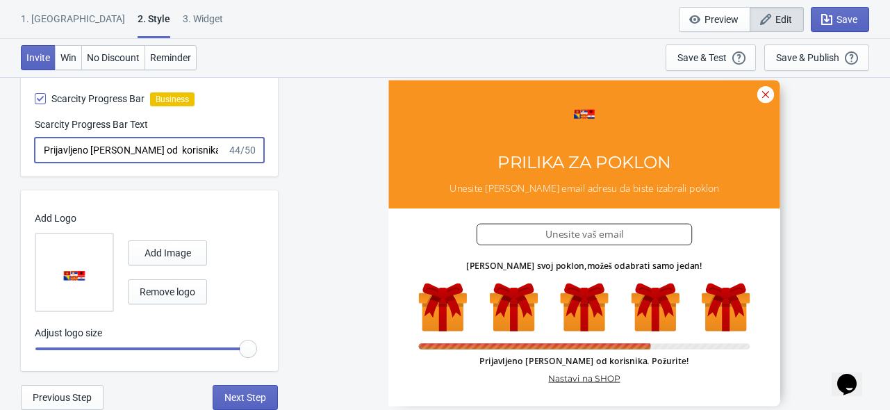
radio input "true"
type input "Prijavljeno je više od 1 korisnika. Požurite!"
radio input "true"
type input "Prijavljeno je više od korisnika. Požurite!"
radio input "true"
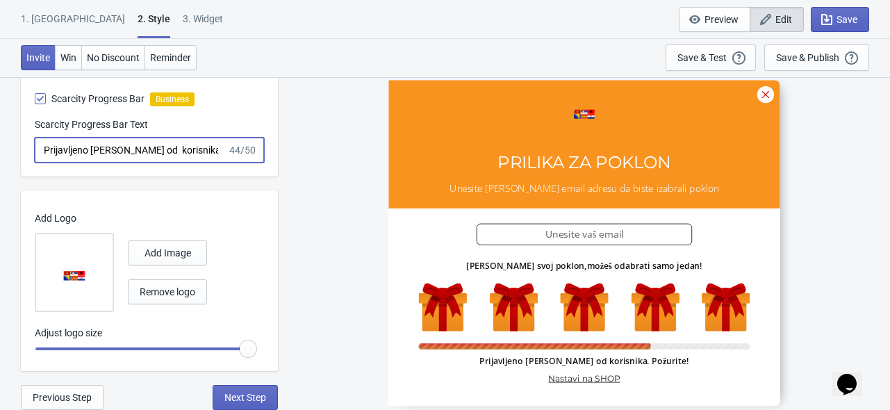
type input "Prijavljeno je više od 5 korisnika. Požurite!"
radio input "true"
type input "Prijavljeno je više od korisnika. Požurite!"
radio input "true"
type input "Prijavljeno je više od 3 korisnika. Požurite!"
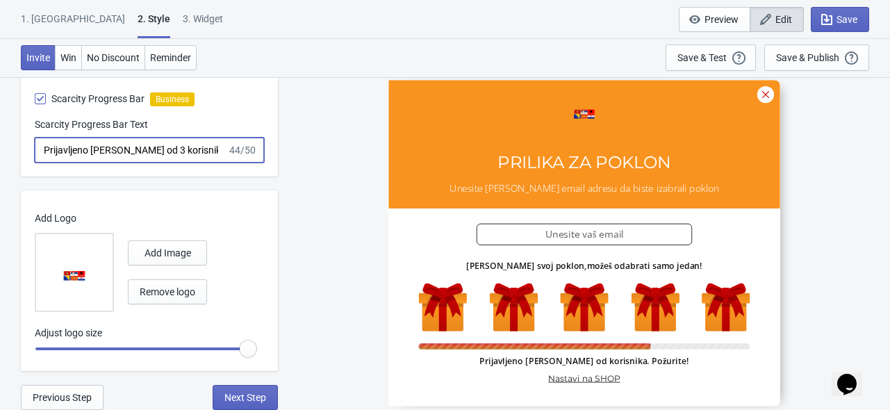
radio input "true"
type input "Prijavljeno je više od 30 korisnika. Požurite!"
radio input "true"
type input "Prijavljeno je više od 300 korisnika. Požurite!"
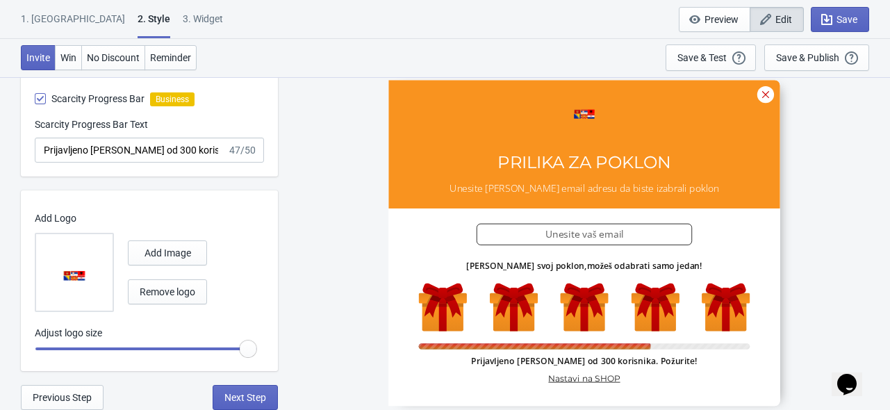
click at [306, 236] on div "SASDERWERT3H PRILIKA ZA POKLON Unesite Vašu email adresu da biste izabrali pokl…" at bounding box center [584, 242] width 598 height 333
click at [304, 232] on div "SASDERWERT3H PRILIKA ZA POKLON Unesite Vašu email adresu da biste izabrali pokl…" at bounding box center [584, 242] width 598 height 333
click at [327, 140] on div "SASDERWERT3H PRILIKA ZA POKLON Unesite Vašu email adresu da biste izabrali pokl…" at bounding box center [584, 242] width 598 height 333
click at [308, 201] on div "SASDERWERT3H PRILIKA ZA POKLON Unesite Vašu email adresu da biste izabrali pokl…" at bounding box center [584, 242] width 598 height 333
click at [304, 234] on div "SASDERWERT3H PRILIKA ZA POKLON Unesite Vašu email adresu da biste izabrali pokl…" at bounding box center [584, 242] width 598 height 333
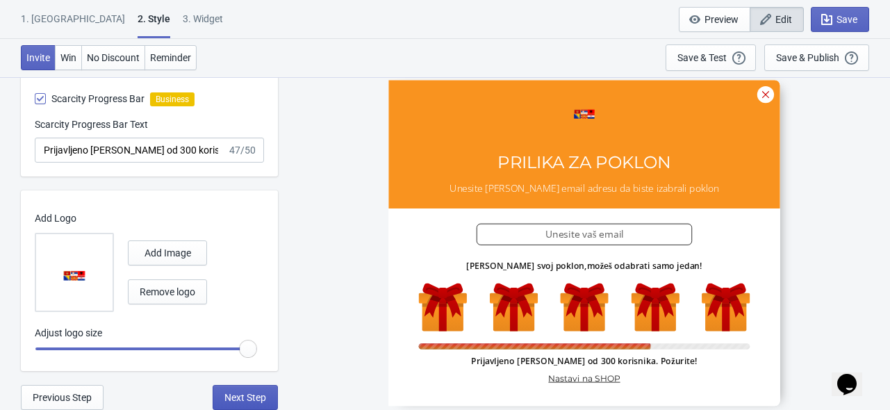
click at [257, 393] on span "Next Step" at bounding box center [245, 397] width 42 height 11
select select "once"
select select "1"
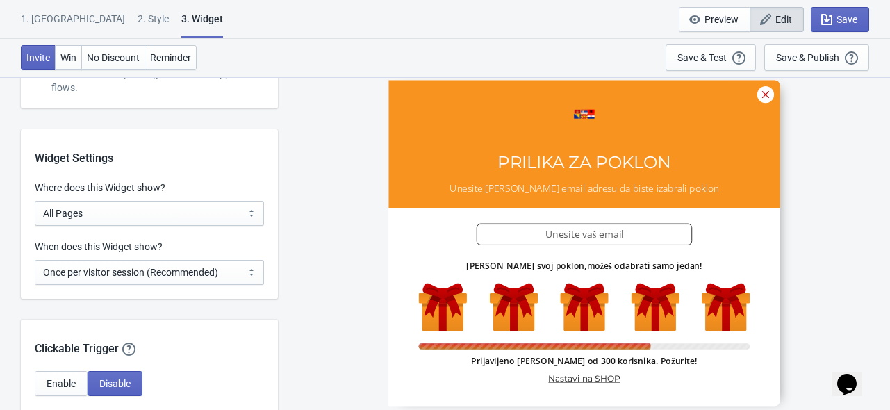
scroll to position [1023, 0]
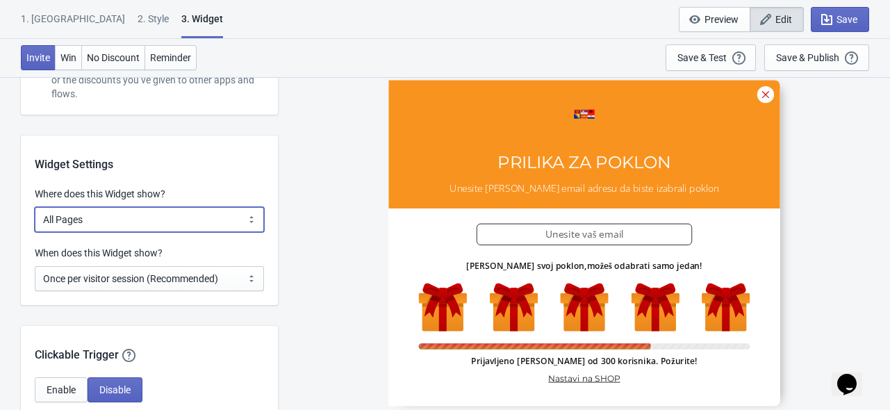
click at [172, 215] on select "All Pages All Product Pages All Blog Pages All Static Pages Specific Product(s)…" at bounding box center [149, 219] width 229 height 25
select select "products"
click at [35, 207] on select "All Pages All Product Pages All Blog Pages All Static Pages Specific Product(s)…" at bounding box center [149, 219] width 229 height 25
click at [276, 219] on div "Where does this Widget show? All Pages All Product Pages All Blog Pages All Sta…" at bounding box center [149, 209] width 257 height 45
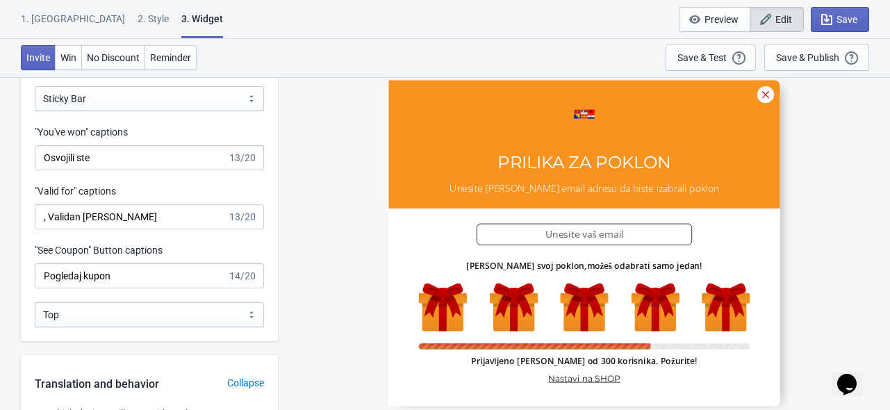
scroll to position [1440, 0]
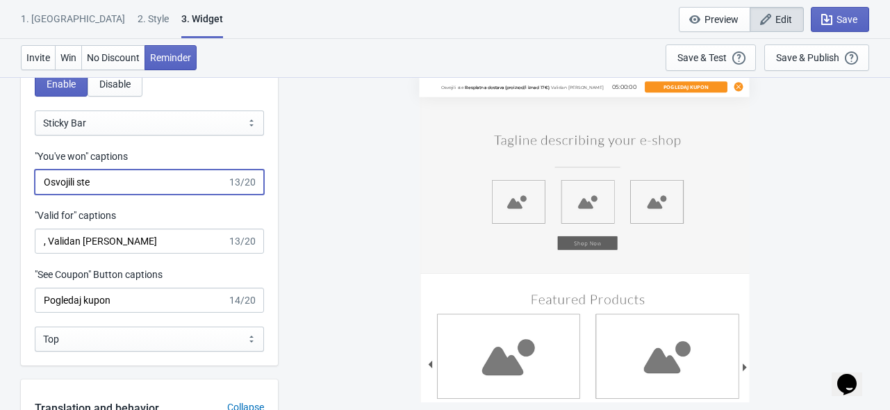
click at [88, 188] on input "Osvojili ste" at bounding box center [131, 182] width 192 height 25
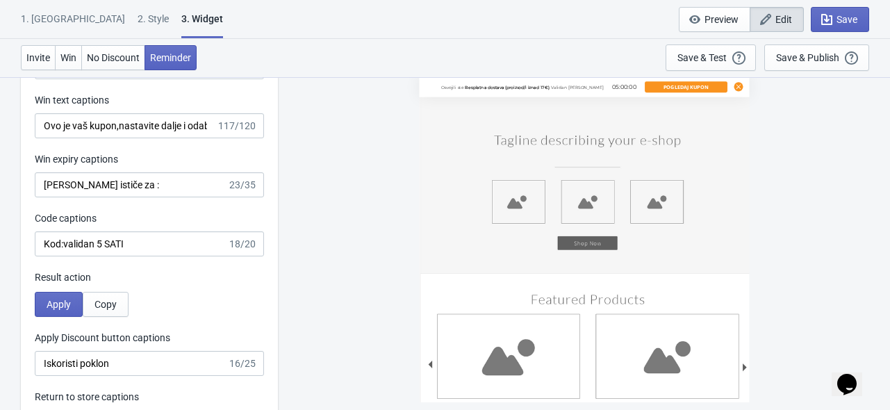
scroll to position [2768, 0]
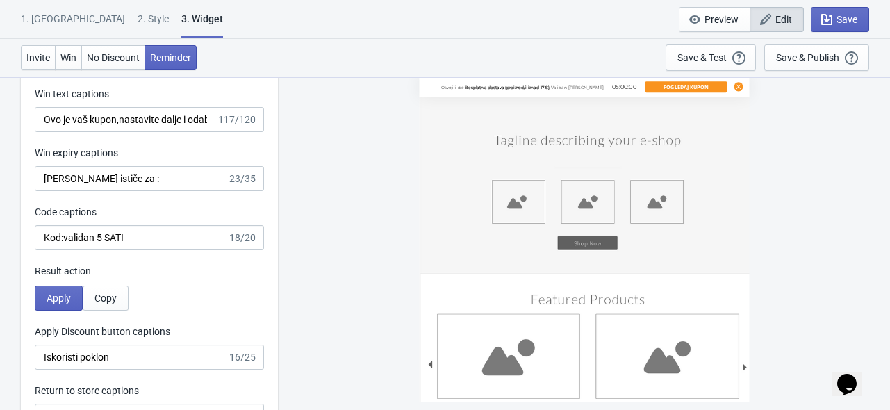
click at [177, 106] on div "Win text captions Ovo je vaš kupon,nastavite dalje i odaberite artikle,ne zabor…" at bounding box center [149, 109] width 229 height 45
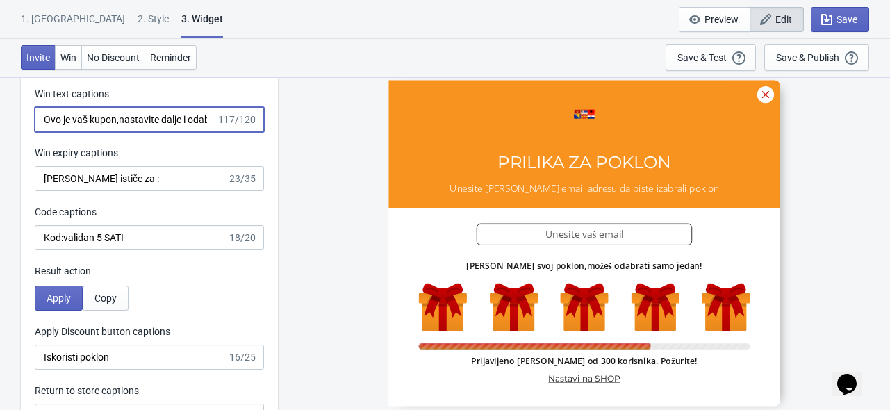
click at [172, 117] on input "Ovo je vaš kupon,nastavite dalje i odaberite artikle,ne zaboravite da je vrijem…" at bounding box center [125, 119] width 181 height 25
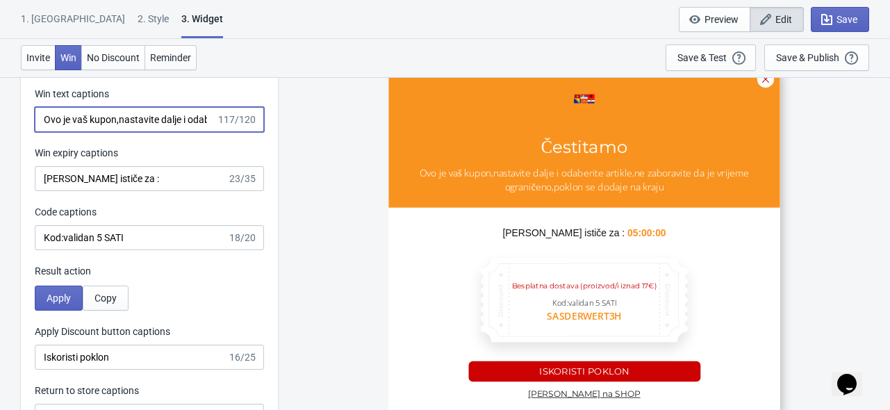
click at [185, 123] on input "Ovo je vaš kupon,nastavite dalje i odaberite artikle,ne zaboravite da je vrijem…" at bounding box center [125, 119] width 181 height 25
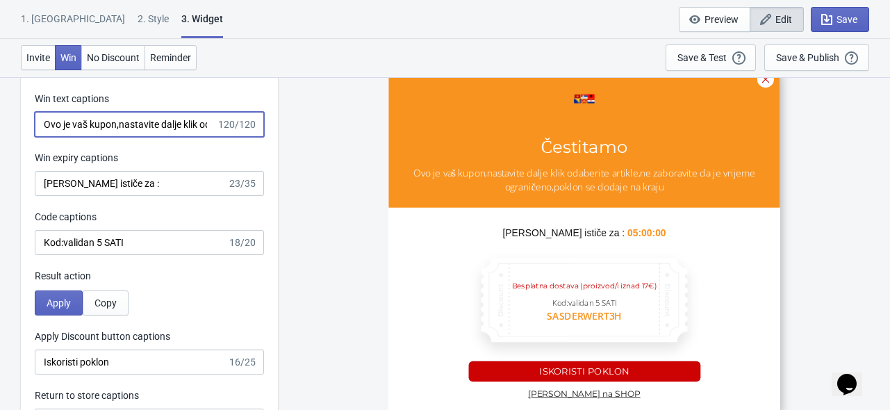
scroll to position [2757, 0]
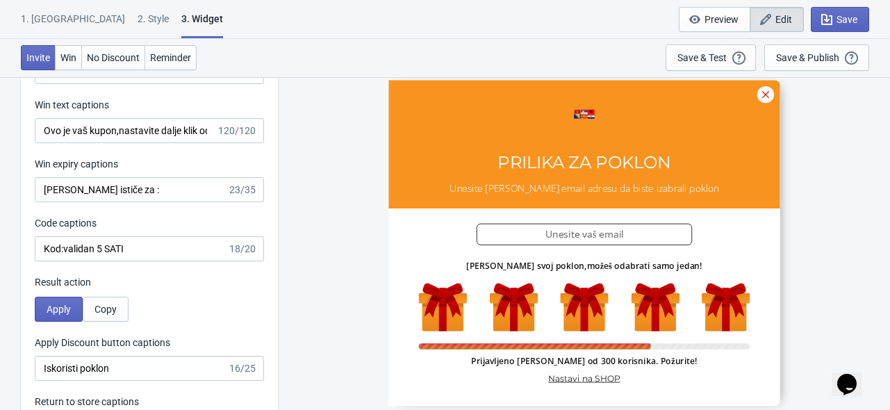
click at [328, 216] on div "SASDERWERT3H PRILIKA ZA POKLON Unesite Vašu email adresu da biste izabrali pokl…" at bounding box center [584, 242] width 598 height 333
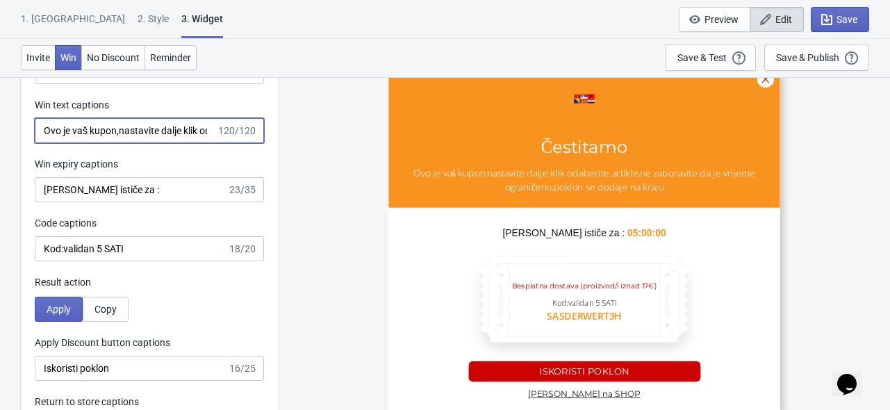
click at [143, 129] on input "Ovo je vaš kupon,nastavite dalje klik odaberite artikle,ne zaboravite da je vri…" at bounding box center [125, 130] width 181 height 25
click at [128, 129] on input "Ovo je vaš kupon,nastavite dalje klik odaberite artikle,ne zaboravite da je vri…" at bounding box center [125, 130] width 181 height 25
paste input "Kliknite „Iskoristi poklon“, odaberite artikle i završite kupovinu prije isteka…"
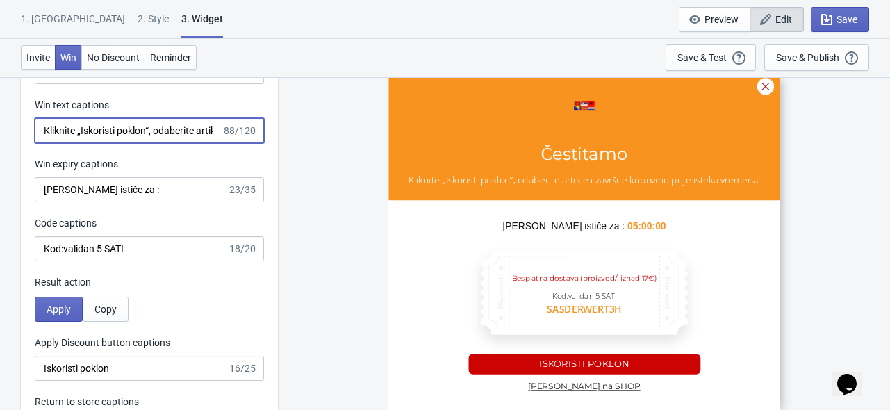
scroll to position [0, 186]
type input "Kliknite „Iskoristi poklon“, odaberite artikle i završite kupovinu prije isteka…"
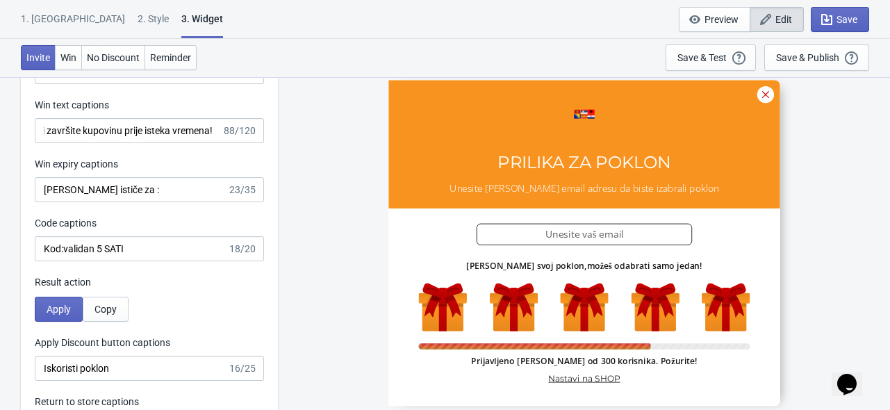
scroll to position [0, 0]
click at [312, 165] on div "SASDERWERT3H PRILIKA ZA POKLON Unesite Vašu email adresu da biste izabrali pokl…" at bounding box center [584, 242] width 598 height 333
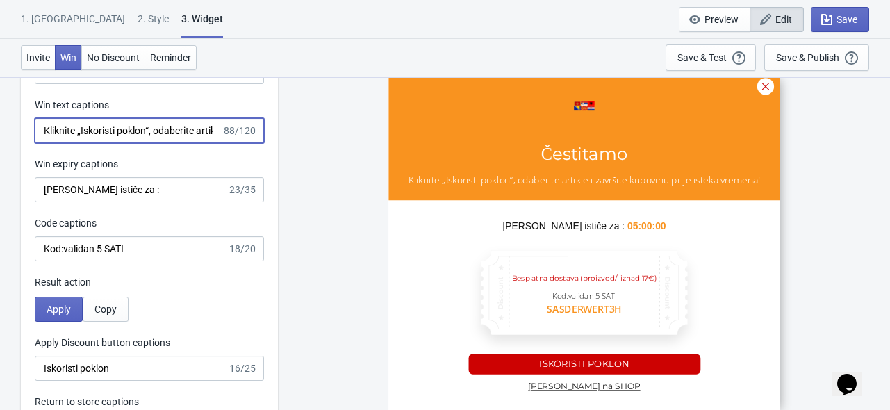
click at [148, 122] on input "Kliknite „Iskoristi poklon“, odaberite artikle i završite kupovinu prije isteka…" at bounding box center [128, 130] width 187 height 25
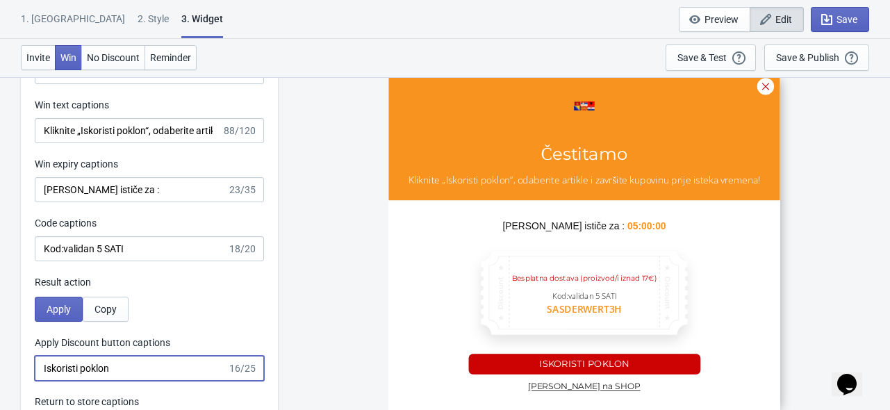
click at [158, 372] on input "Iskoristi poklon" at bounding box center [131, 368] width 192 height 25
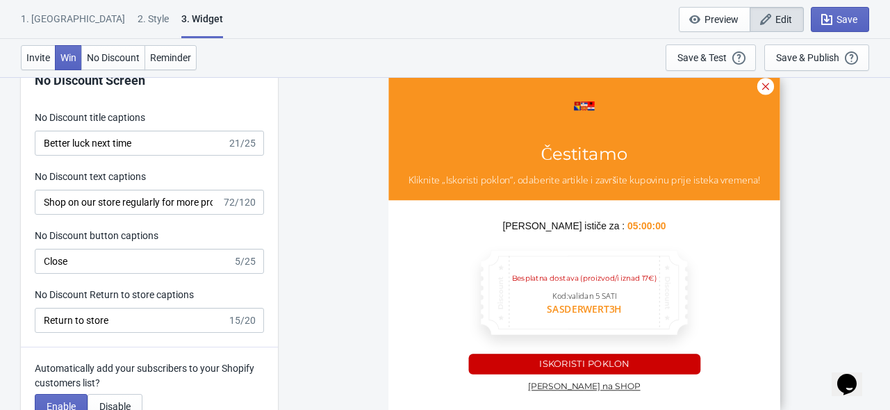
scroll to position [3155, 0]
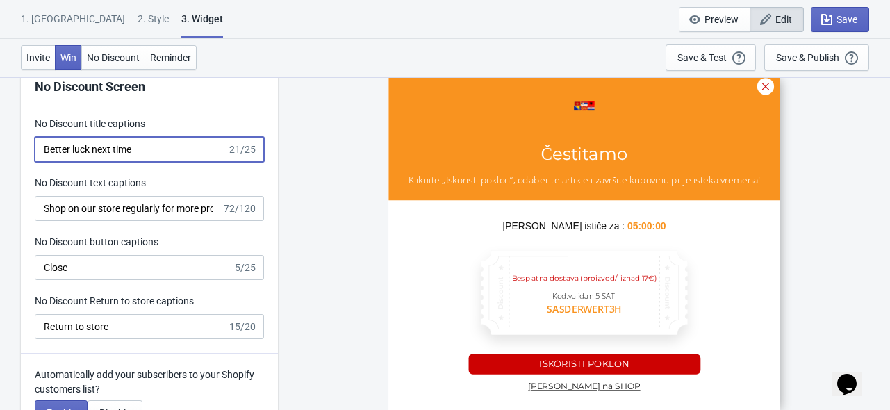
type input "no_code"
click at [144, 146] on input "Better luck next time" at bounding box center [131, 149] width 192 height 25
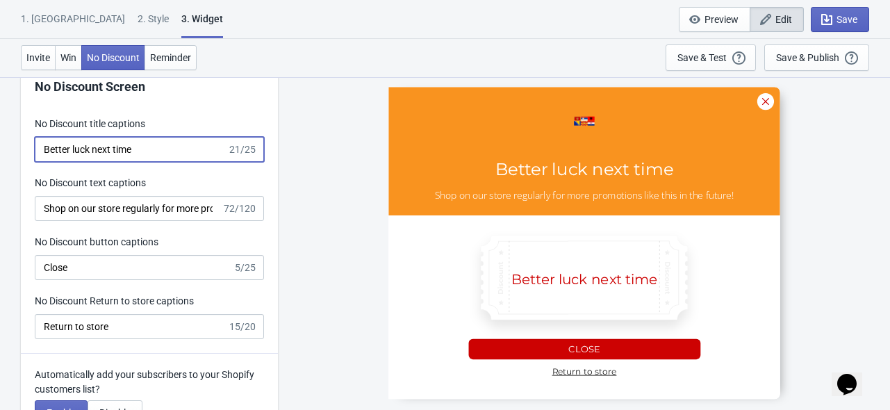
drag, startPoint x: 160, startPoint y: 149, endPoint x: 30, endPoint y: 149, distance: 129.9
click at [30, 149] on div "No Discount Screen No Discount title captions Better luck next time 21/25 No Di…" at bounding box center [149, 204] width 257 height 297
type input "V"
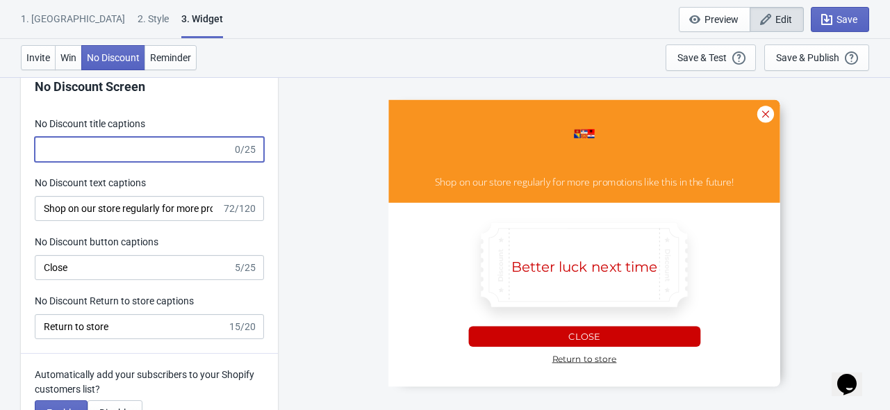
type input "no_code"
paste input "☹️ Više sreće drugi put"
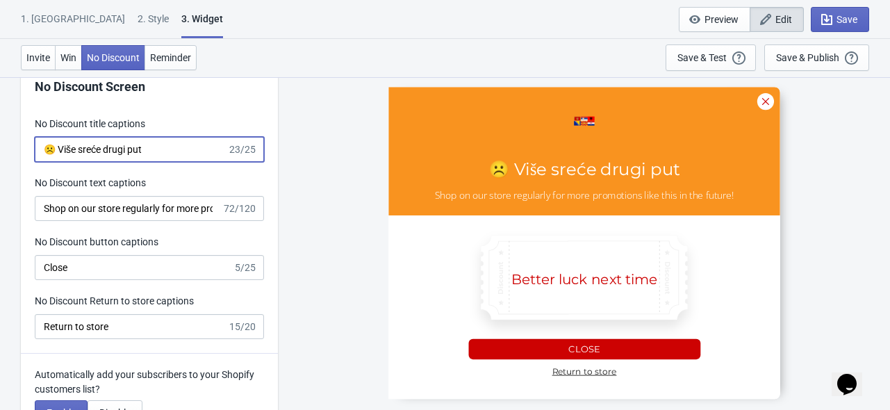
type input "☹️ Više sreće drugi put"
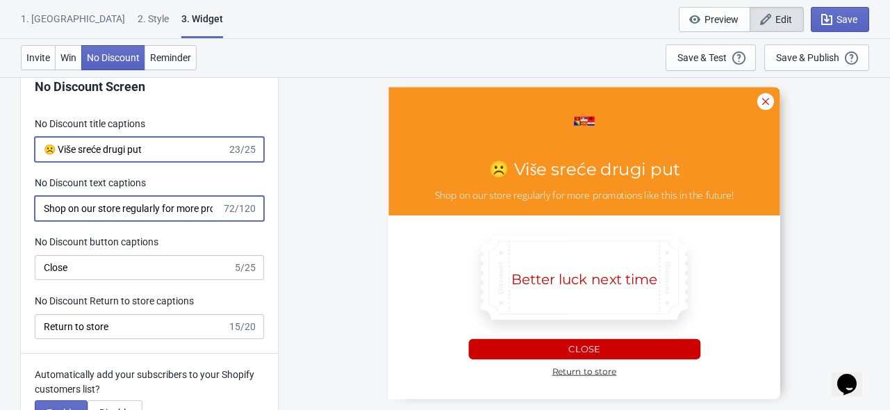
type input "no_code"
click at [120, 202] on input "Shop on our store regularly for more promotions like this in the future!" at bounding box center [128, 208] width 187 height 25
paste input "Pokušajte ponovo uskoro – nove prilike vas čekaju"
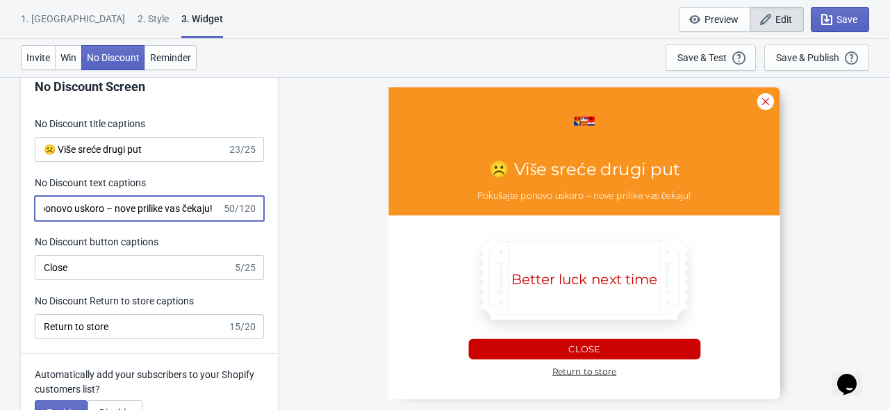
type input "Pokušajte ponovo uskoro – nove prilike vas čekaju!"
type input "no_code"
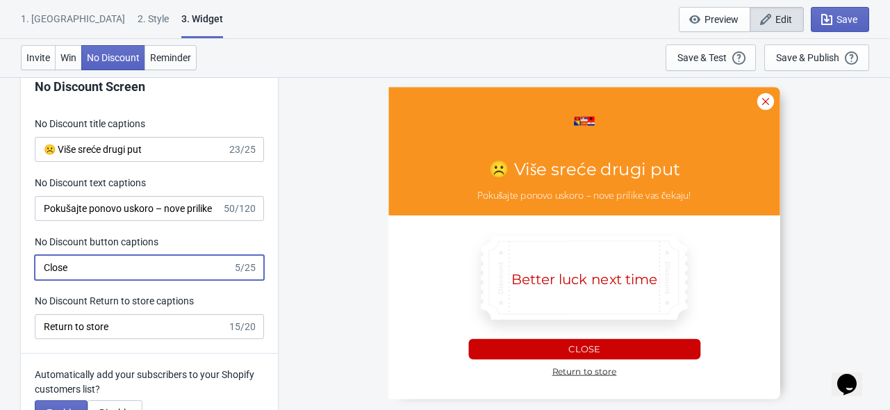
click at [95, 274] on input "Close" at bounding box center [134, 267] width 198 height 25
drag, startPoint x: 90, startPoint y: 269, endPoint x: 42, endPoint y: 272, distance: 48.0
click at [42, 272] on input "Close" at bounding box center [134, 267] width 198 height 25
type input "Y"
type input "ZATVORI"
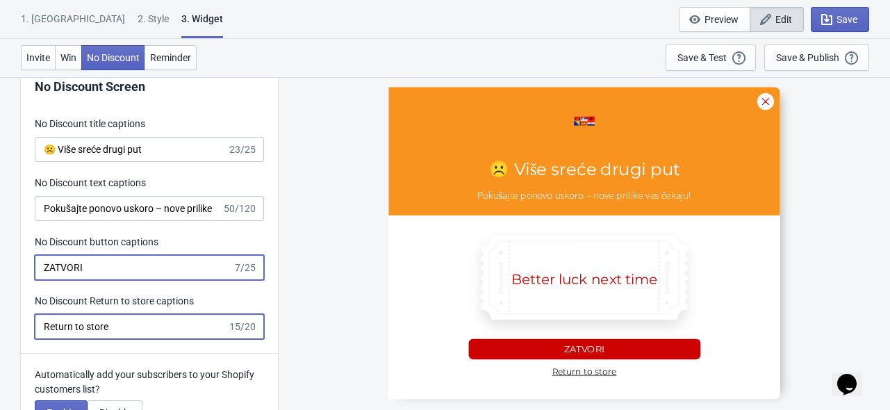
type input "no_code"
drag, startPoint x: 115, startPoint y: 327, endPoint x: 44, endPoint y: 327, distance: 70.2
click at [44, 327] on input "Return to store" at bounding box center [131, 326] width 192 height 25
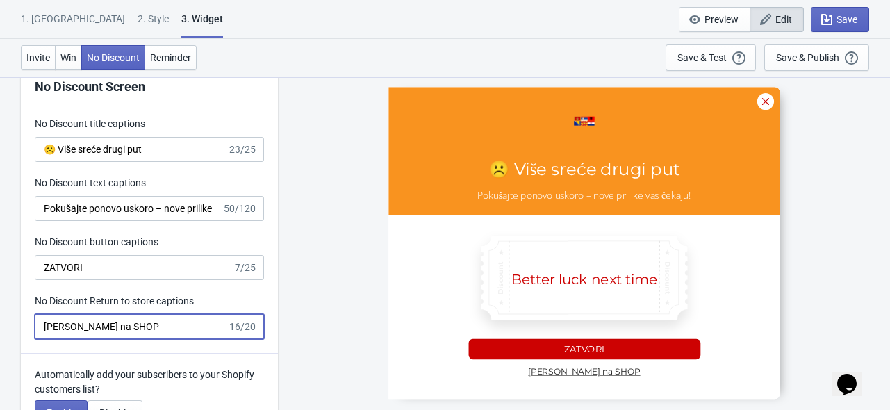
type input "Vrati se na SHOP"
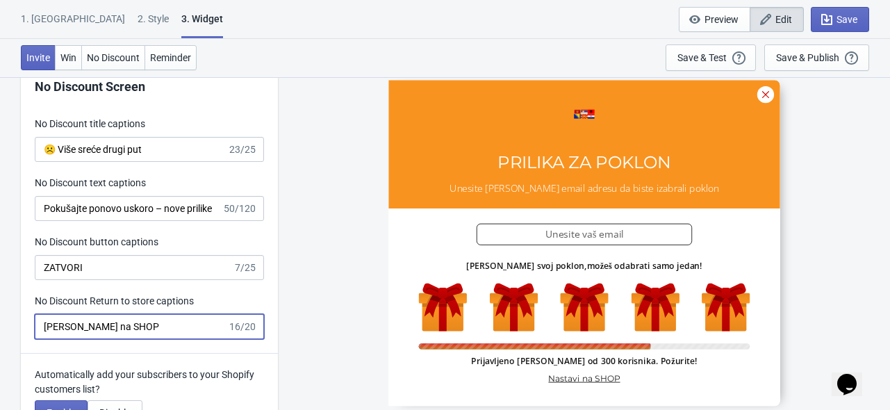
click at [181, 324] on input "Vrati se na SHOP" at bounding box center [131, 326] width 192 height 25
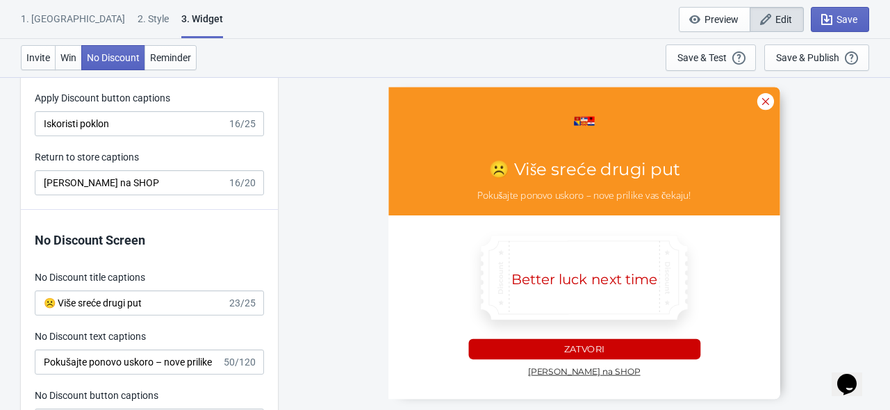
scroll to position [2958, 0]
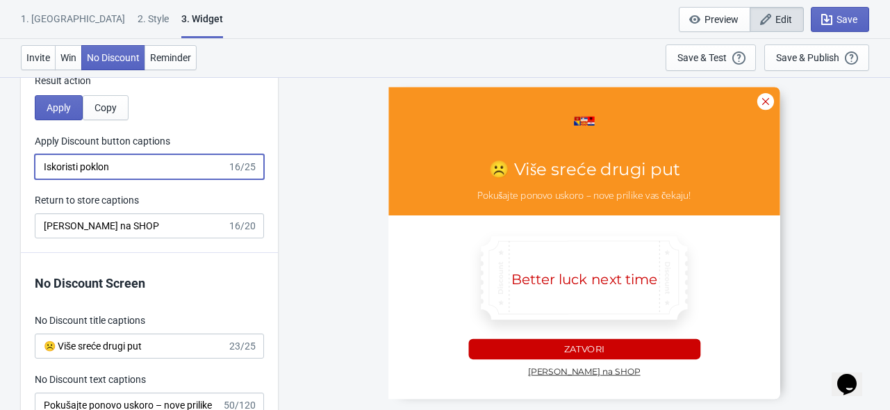
click at [131, 169] on input "Iskoristi poklon" at bounding box center [131, 166] width 192 height 25
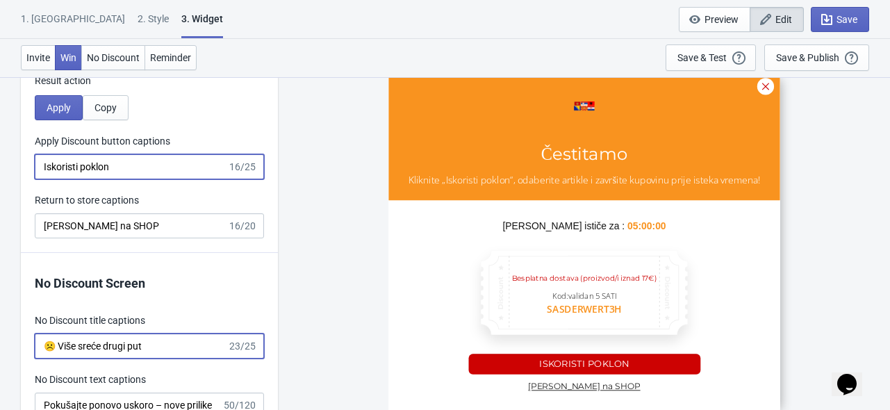
click at [165, 344] on input "☹️ Više sreće drugi put" at bounding box center [131, 345] width 192 height 25
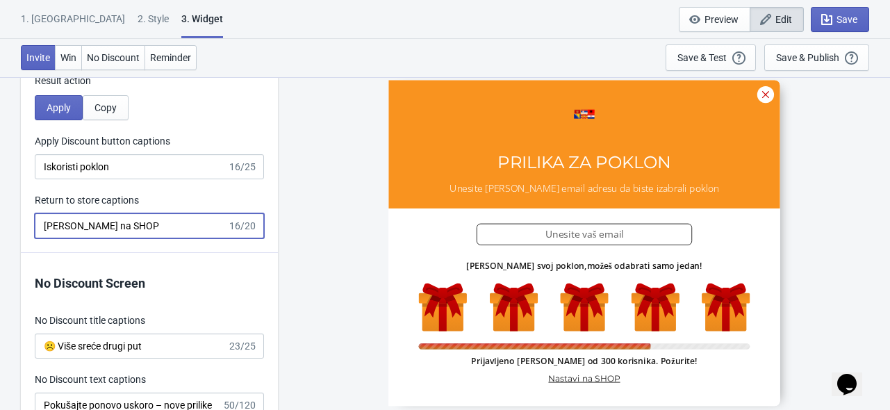
click at [147, 221] on input "Vrati se na SHOP" at bounding box center [131, 225] width 192 height 25
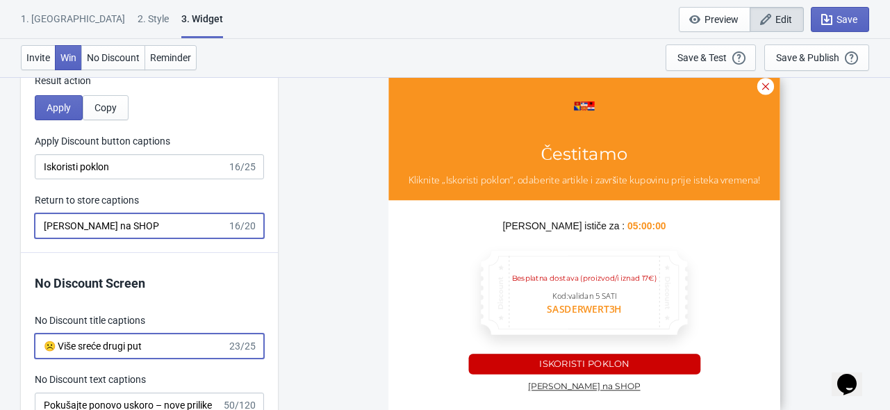
click at [179, 346] on input "☹️ Više sreće drugi put" at bounding box center [131, 345] width 192 height 25
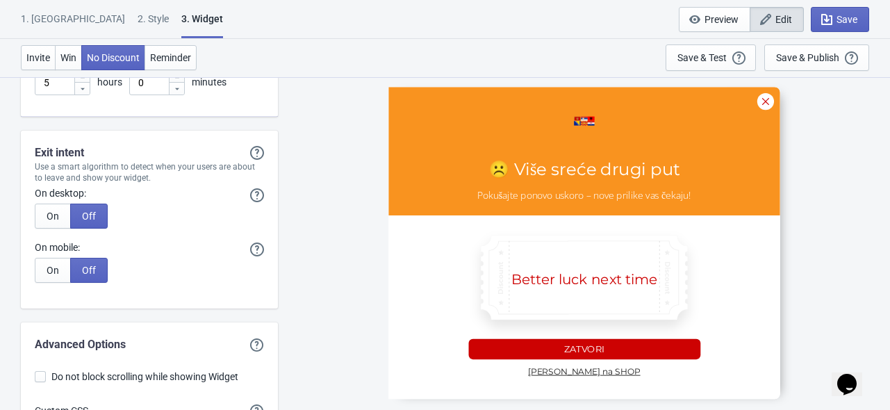
scroll to position [3766, 0]
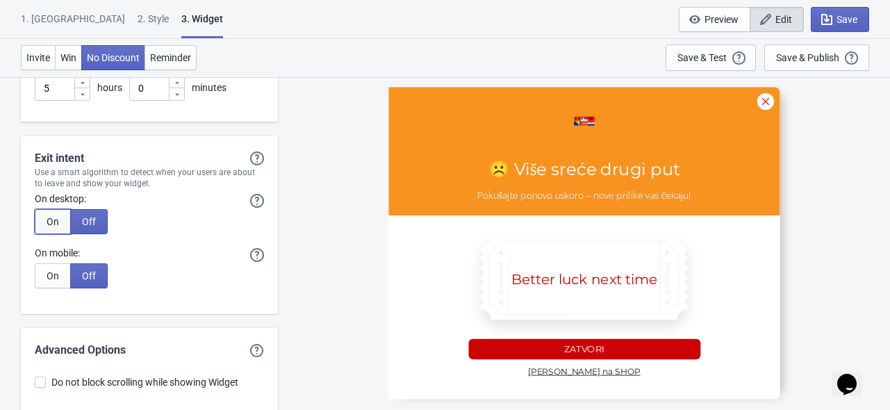
type input "SASDERWERT3H"
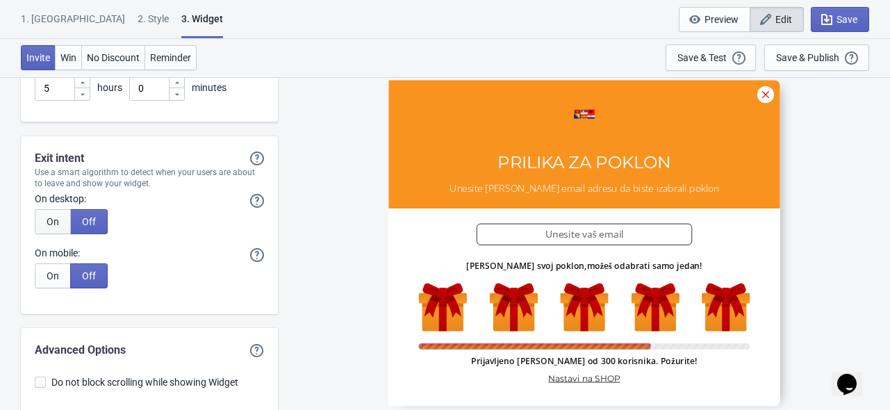
click at [56, 218] on span "On" at bounding box center [53, 221] width 13 height 11
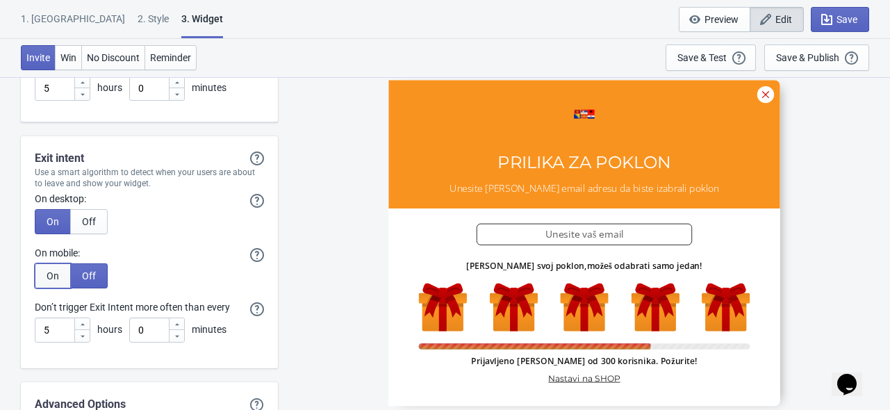
click at [55, 272] on span "On" at bounding box center [53, 275] width 13 height 11
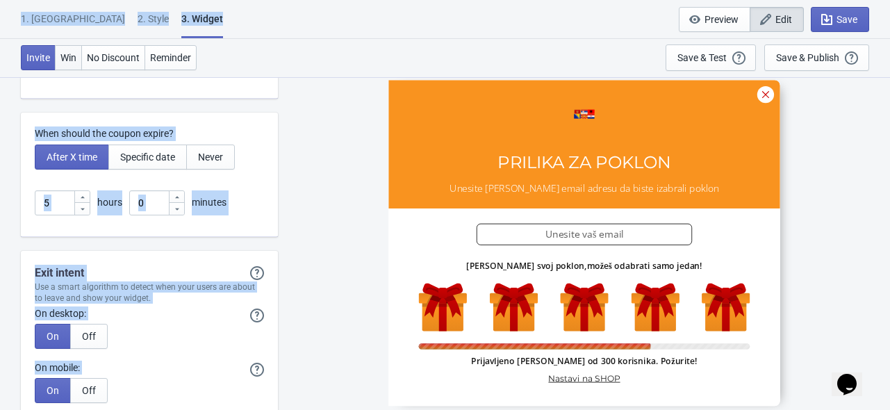
scroll to position [3634, 0]
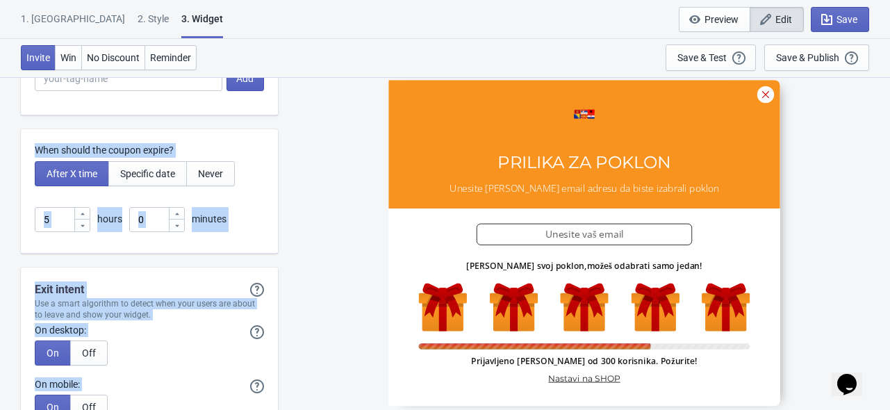
drag, startPoint x: 255, startPoint y: 338, endPoint x: 26, endPoint y: 137, distance: 304.7
copy div "When should the coupon expire? After X time Specific date Never hours minutes E…"
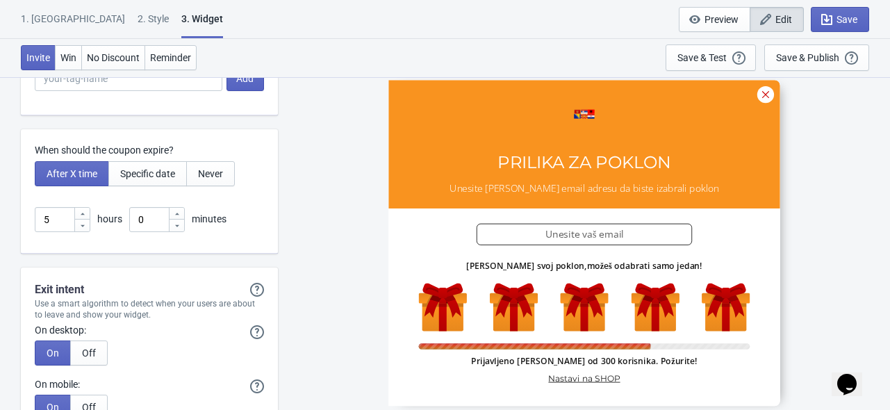
click at [299, 227] on div "SASDERWERT3H PRILIKA ZA POKLON Unesite Vašu email adresu da biste izabrali pokl…" at bounding box center [584, 242] width 598 height 333
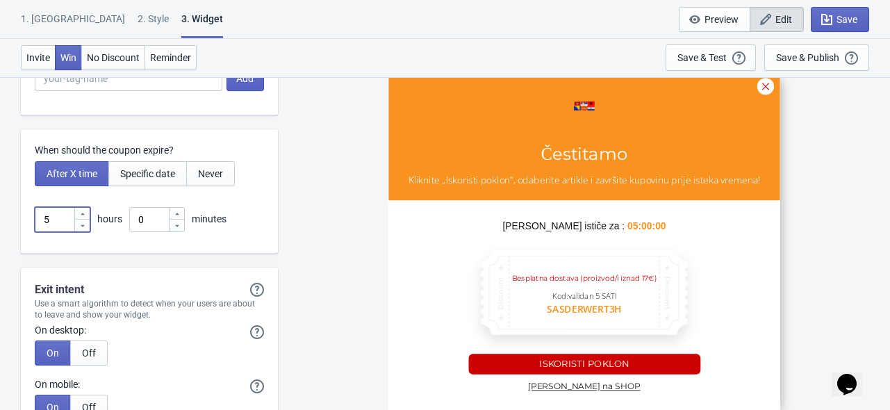
click at [44, 222] on input "5" at bounding box center [54, 219] width 39 height 25
click at [276, 229] on div "When should the coupon expire? After X time Specific date Never 15 hours 0 minu…" at bounding box center [149, 191] width 257 height 124
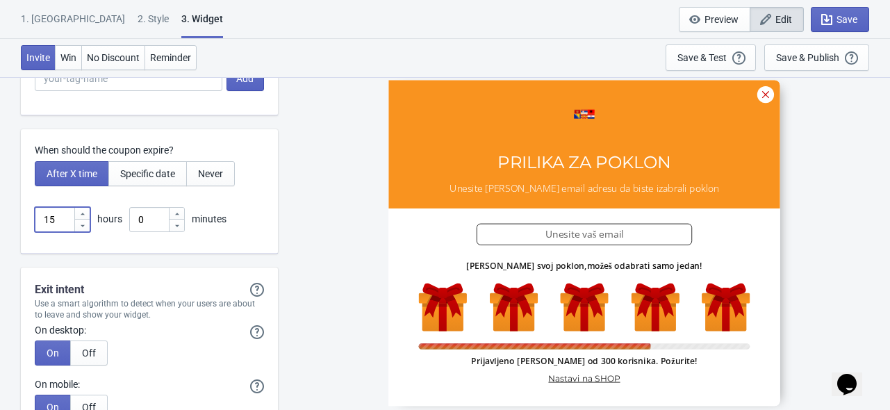
click at [58, 216] on input "15" at bounding box center [54, 219] width 39 height 25
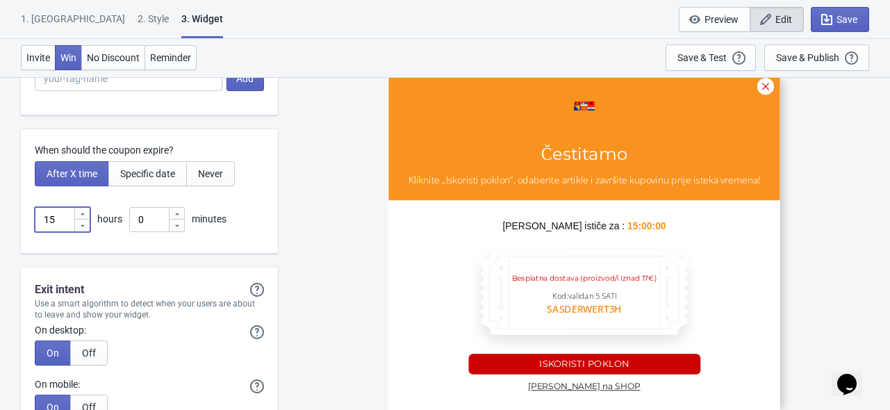
drag, startPoint x: 56, startPoint y: 219, endPoint x: 38, endPoint y: 216, distance: 18.3
click at [38, 216] on input "15" at bounding box center [54, 219] width 39 height 25
type input "5"
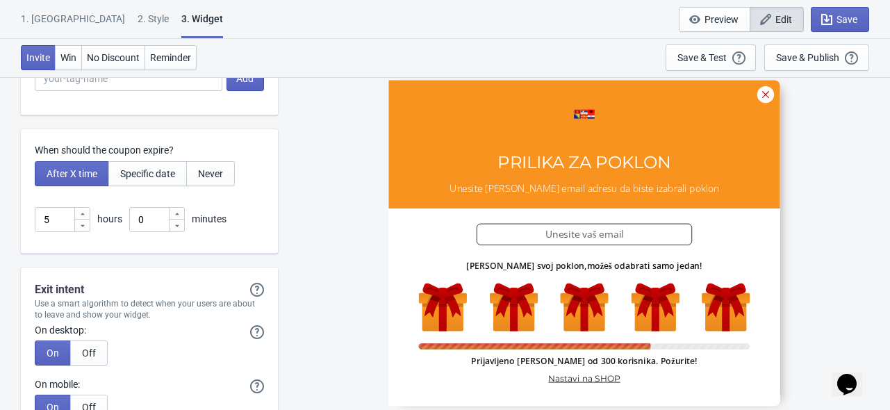
click at [270, 229] on div "When should the coupon expire? After X time Specific date Never 5 hours 0 minut…" at bounding box center [149, 191] width 257 height 124
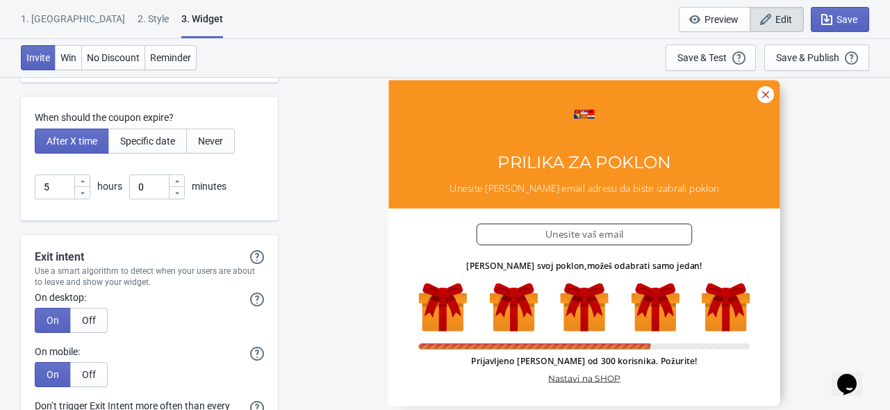
scroll to position [3661, 0]
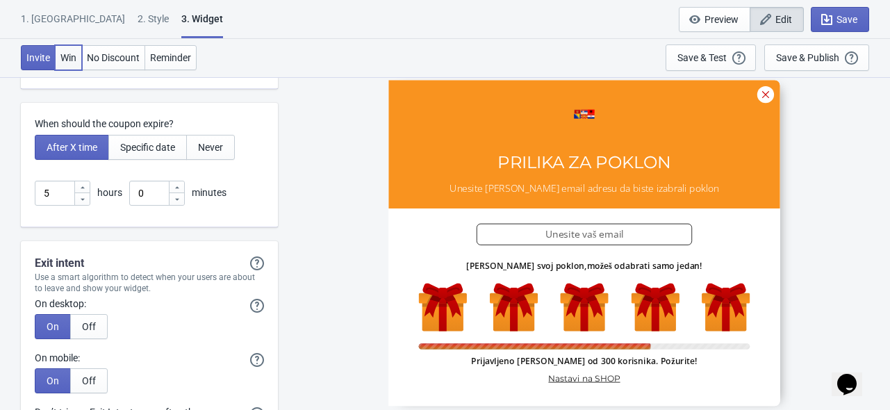
click at [72, 57] on span "Win" at bounding box center [68, 57] width 16 height 11
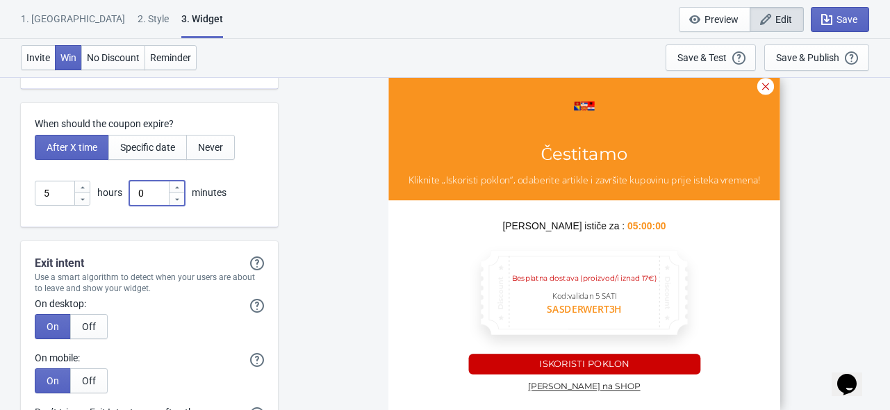
click at [139, 194] on input "0" at bounding box center [148, 193] width 39 height 25
type input "5"
click at [53, 191] on input "5" at bounding box center [54, 193] width 39 height 25
drag, startPoint x: 53, startPoint y: 191, endPoint x: 37, endPoint y: 191, distance: 16.7
click at [37, 191] on input "5" at bounding box center [54, 193] width 39 height 25
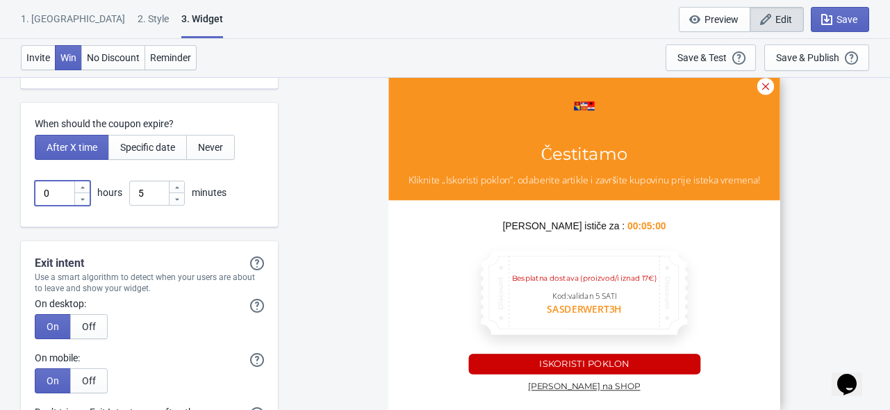
type input "0"
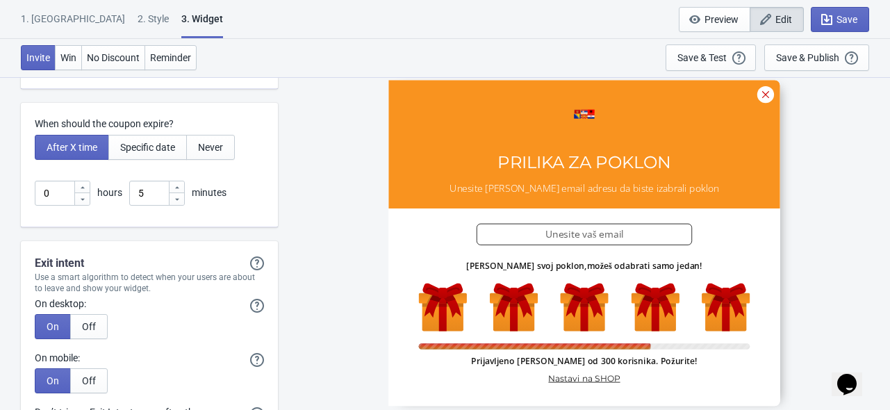
click at [220, 211] on div "When should the coupon expire? After X time Specific date Never 0 hours 5 minut…" at bounding box center [149, 165] width 257 height 124
click at [153, 186] on input "5" at bounding box center [148, 193] width 39 height 25
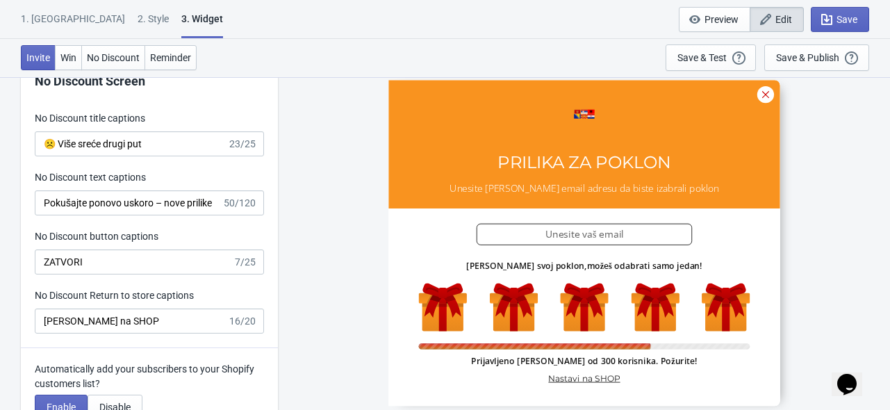
scroll to position [2799, 0]
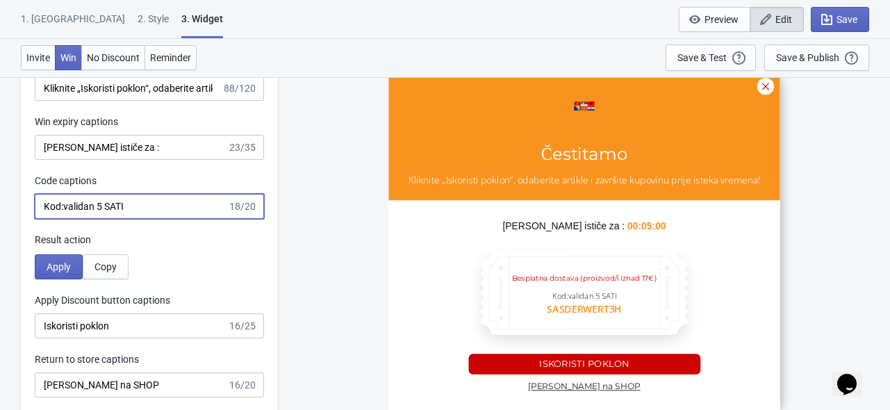
click at [153, 207] on input "Kod:validan 5 SATI" at bounding box center [131, 206] width 192 height 25
type input "Kod:validan 5 MINUTA"
click at [101, 54] on span "No Discount" at bounding box center [113, 57] width 53 height 11
type input "no_code"
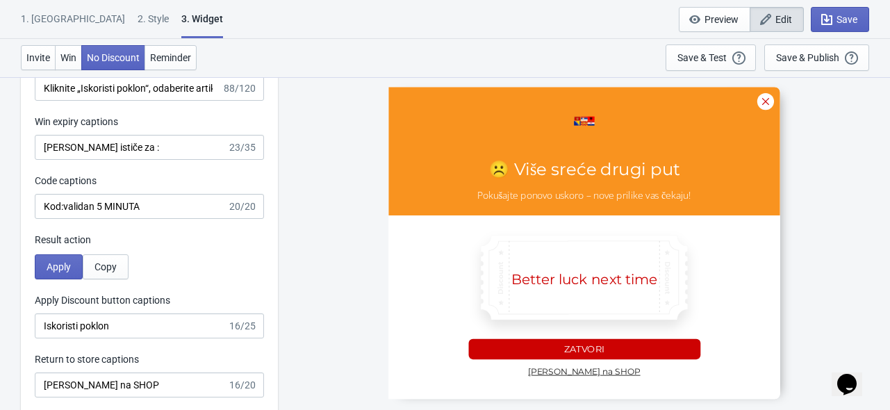
click at [182, 234] on div "Result action" at bounding box center [149, 240] width 229 height 15
click at [164, 58] on span "Reminder" at bounding box center [170, 57] width 41 height 11
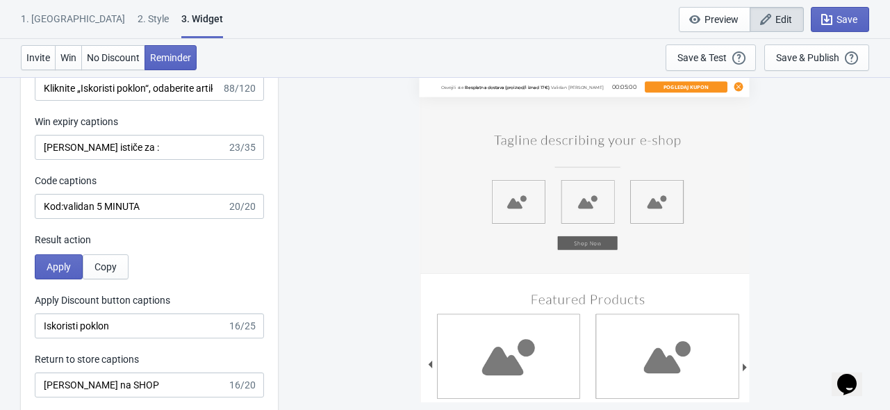
click at [299, 196] on div "Osvojili ste Besplatna dostava (proizvod/i iznad 17€) , Validan još 00:05:00 Po…" at bounding box center [584, 242] width 598 height 333
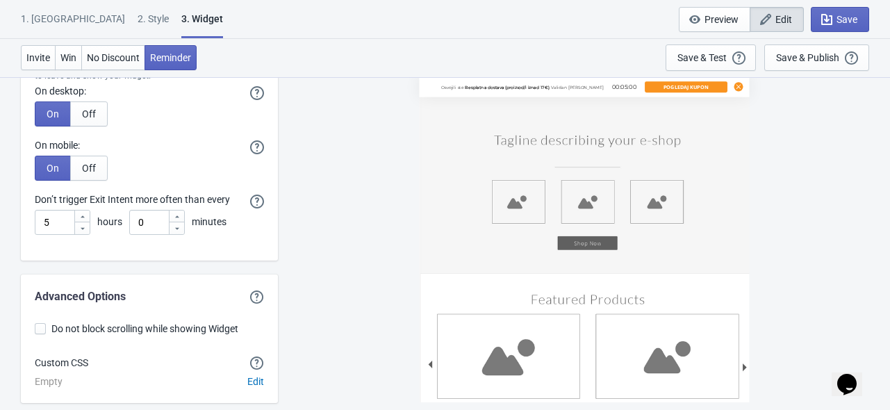
scroll to position [3855, 0]
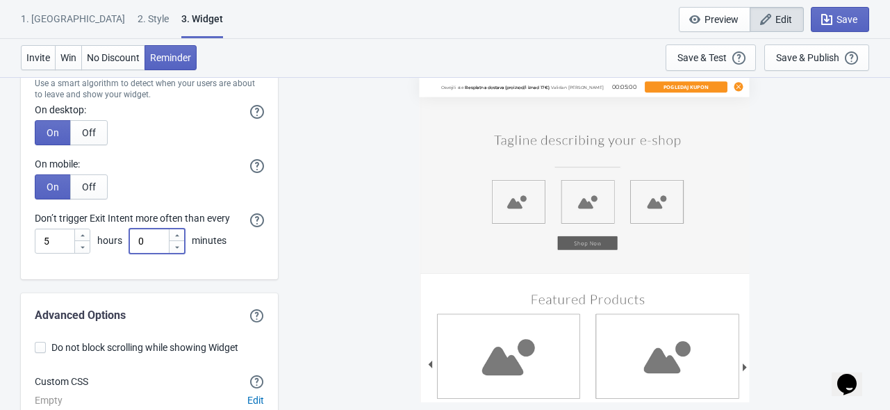
drag, startPoint x: 149, startPoint y: 241, endPoint x: 129, endPoint y: 244, distance: 20.3
click at [129, 244] on input "0" at bounding box center [148, 241] width 39 height 25
type input "15"
drag, startPoint x: 56, startPoint y: 241, endPoint x: 38, endPoint y: 241, distance: 17.4
click at [38, 241] on input "5" at bounding box center [54, 241] width 39 height 25
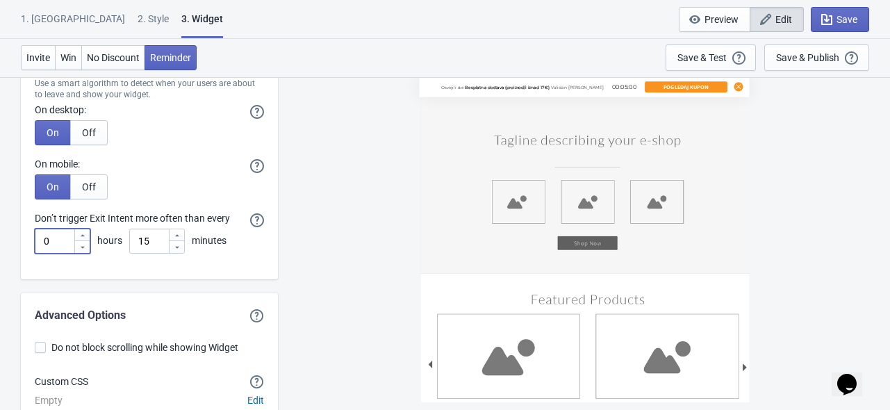
type input "0"
click at [314, 244] on div "Osvojili ste Besplatna dostava (proizvod/i iznad 17€) , Validan još 00:05:00 Po…" at bounding box center [584, 242] width 598 height 333
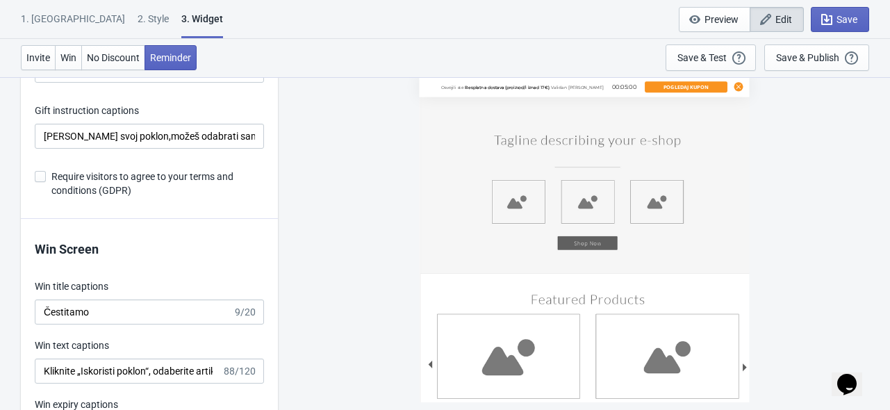
scroll to position [2479, 0]
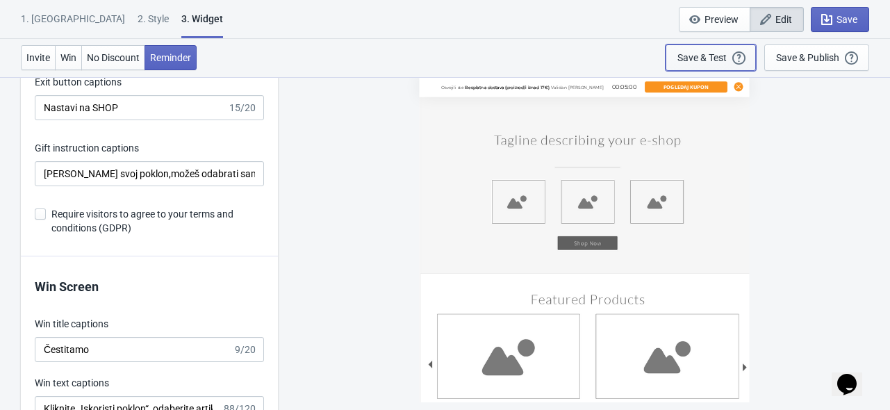
click at [700, 52] on div "Save & Test" at bounding box center [701, 57] width 49 height 11
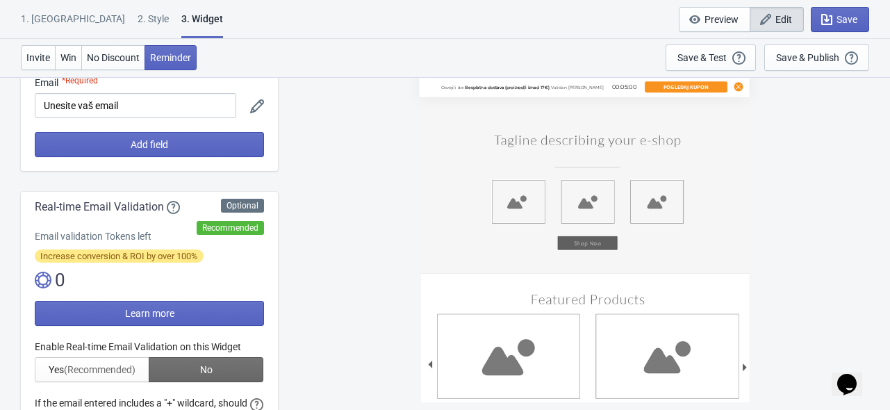
scroll to position [0, 0]
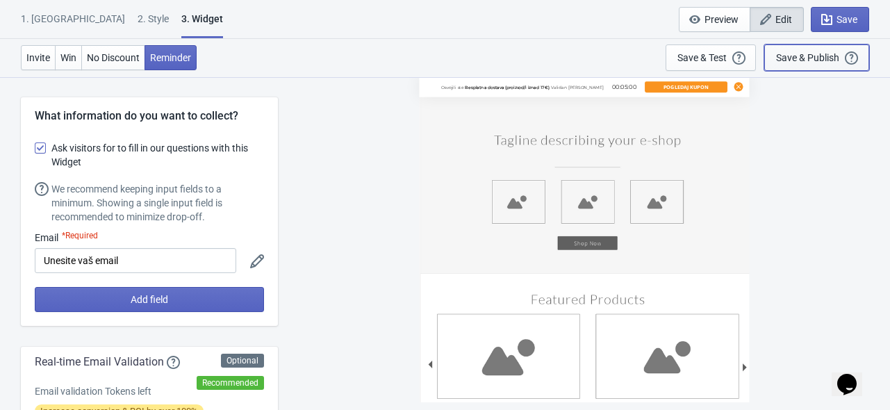
click at [800, 52] on div "Save & Publish" at bounding box center [807, 57] width 63 height 11
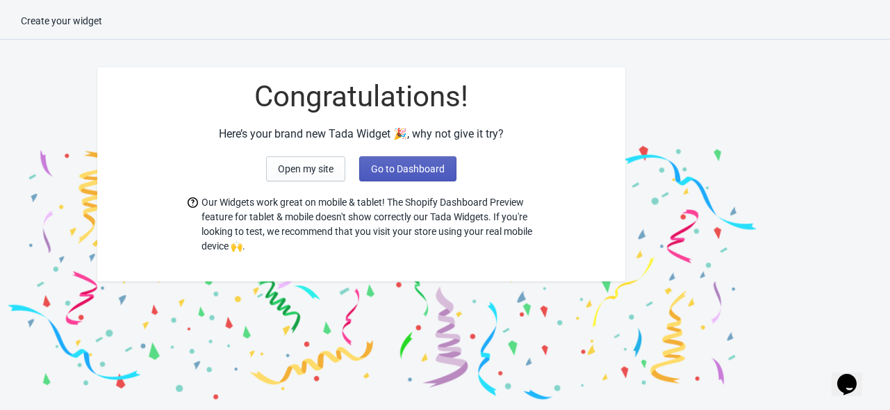
click at [423, 170] on span "Go to Dashboard" at bounding box center [408, 168] width 74 height 11
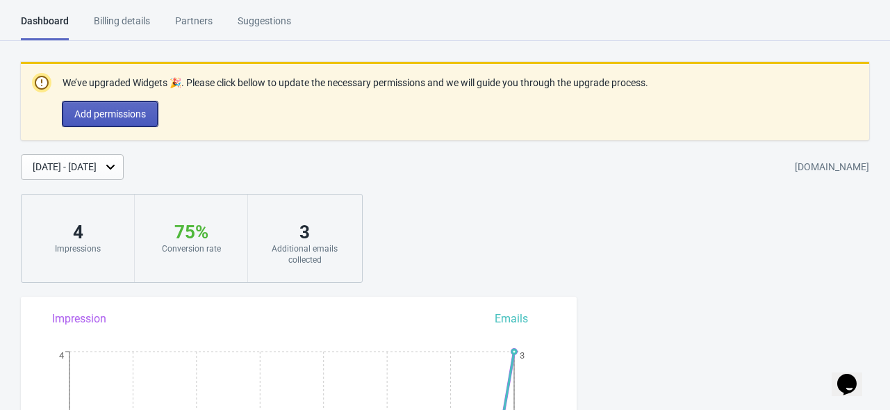
click at [138, 110] on span "Add permissions" at bounding box center [110, 113] width 72 height 11
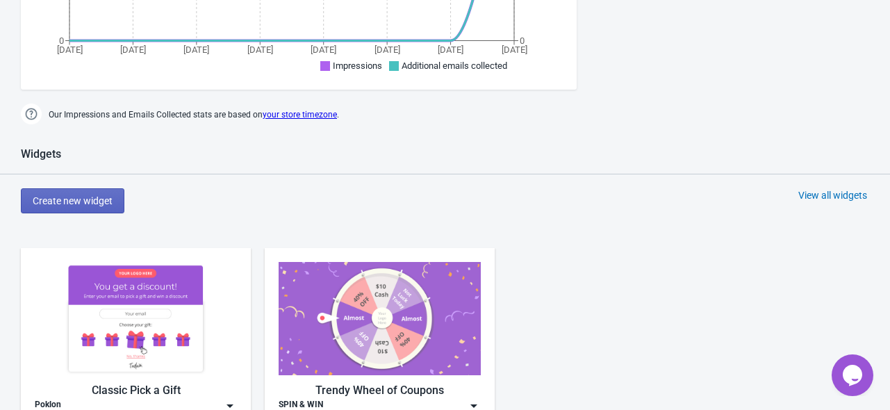
scroll to position [591, 0]
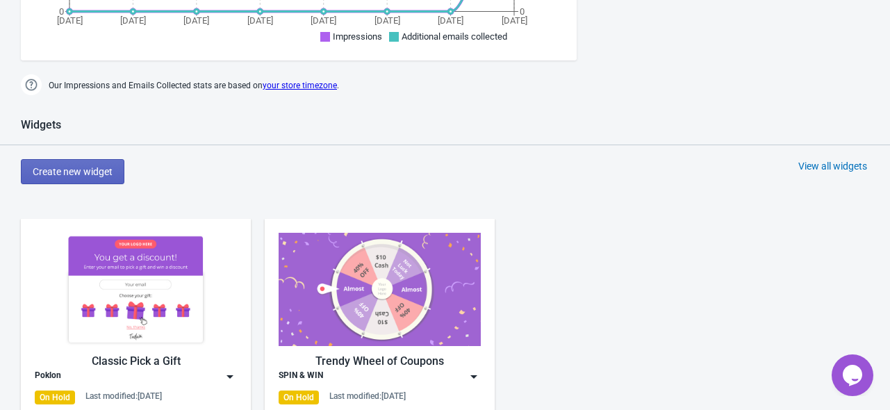
click at [471, 372] on img at bounding box center [474, 377] width 14 height 14
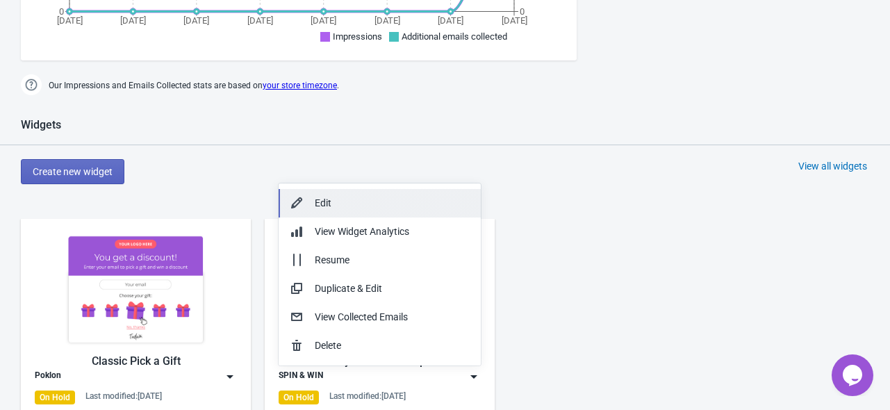
click at [353, 199] on div "Edit" at bounding box center [392, 203] width 155 height 15
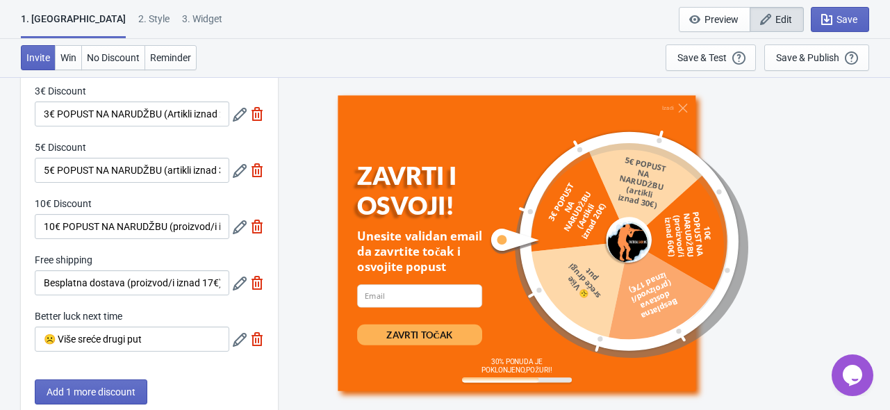
scroll to position [69, 0]
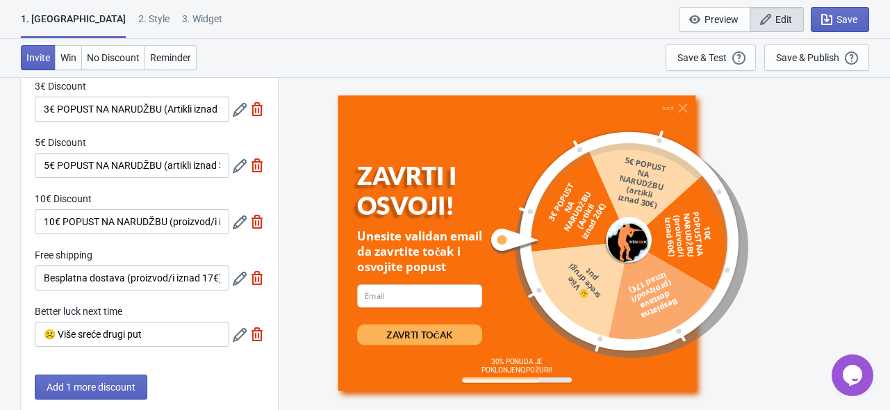
click at [238, 103] on icon at bounding box center [240, 110] width 14 height 14
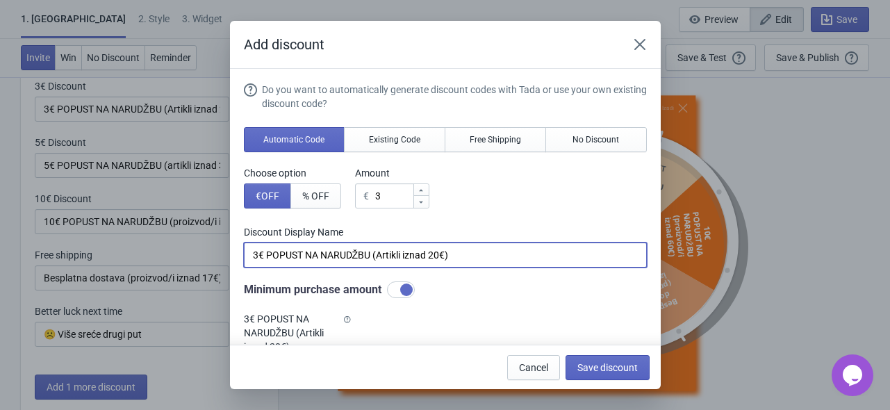
click at [411, 252] on input "3€ POPUST NA NARUDŽBU (Artikli iznad 20€)" at bounding box center [445, 254] width 403 height 25
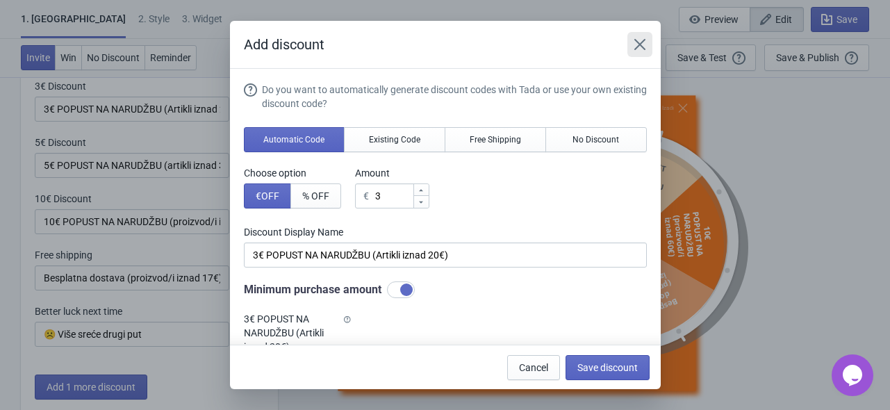
click at [639, 44] on icon "Close" at bounding box center [639, 44] width 11 height 11
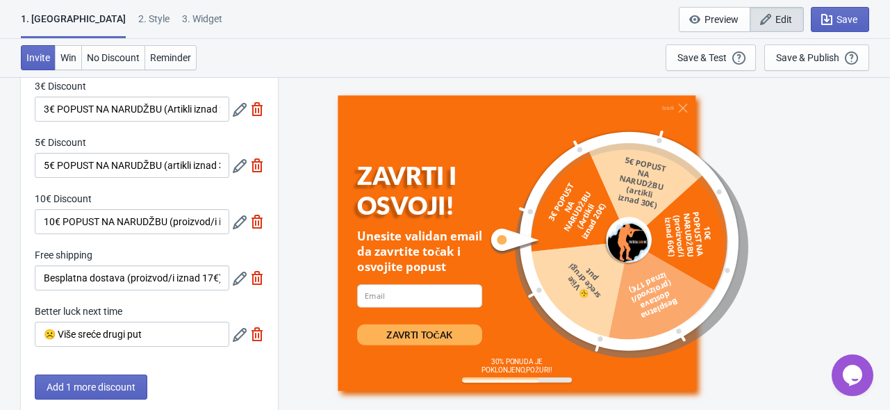
click at [241, 172] on icon at bounding box center [240, 166] width 14 height 14
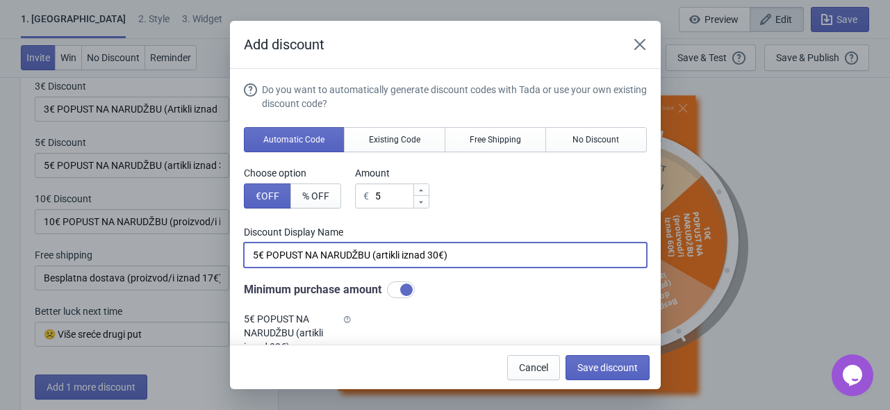
click at [381, 252] on input "5€ POPUST NA NARUDŽBU (artikli iznad 30€)" at bounding box center [445, 254] width 403 height 25
click at [636, 44] on icon "Close" at bounding box center [640, 45] width 14 height 14
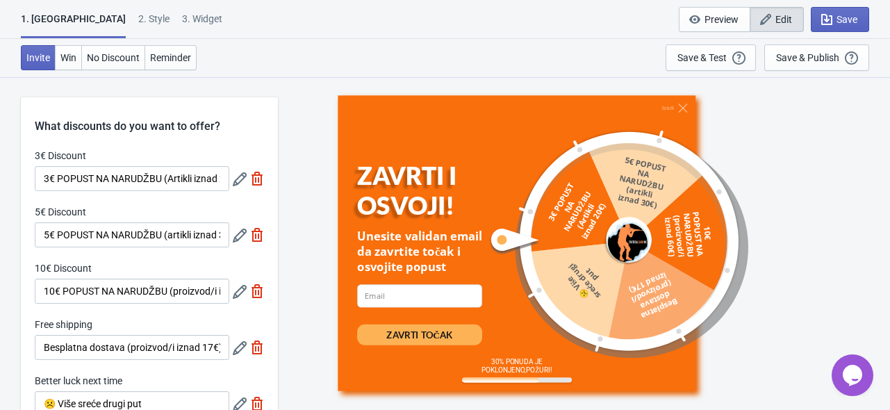
scroll to position [69, 0]
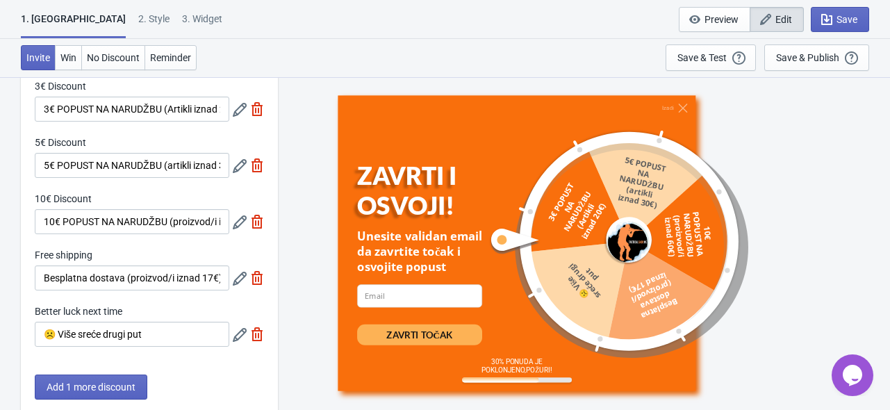
click at [240, 227] on icon at bounding box center [240, 222] width 14 height 14
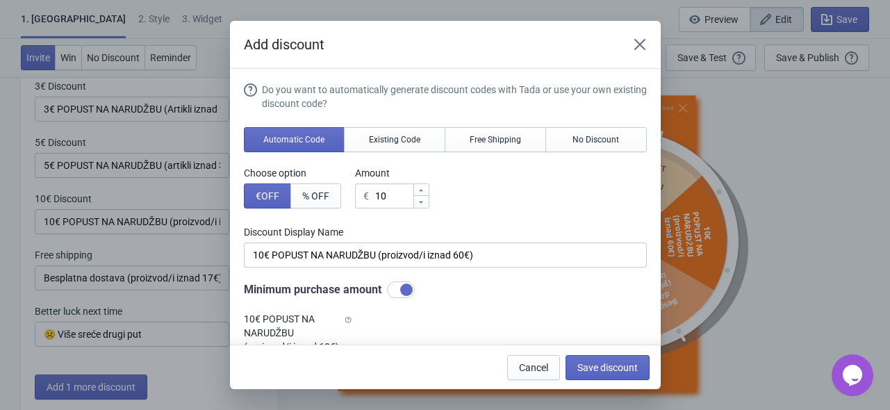
click at [440, 241] on div "Discount Display Name 10€ POPUST NA NARUDŽBU (proizvod/i iznad 60€)" at bounding box center [445, 246] width 403 height 42
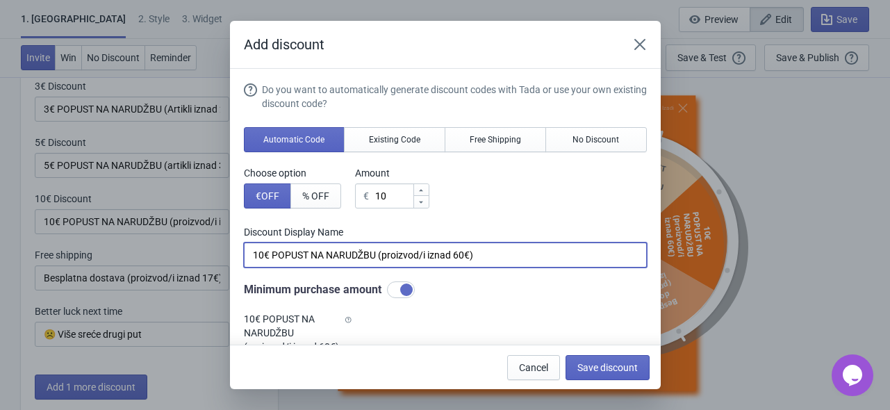
click at [436, 252] on input "10€ POPUST NA NARUDŽBU (proizvod/i iznad 60€)" at bounding box center [445, 254] width 403 height 25
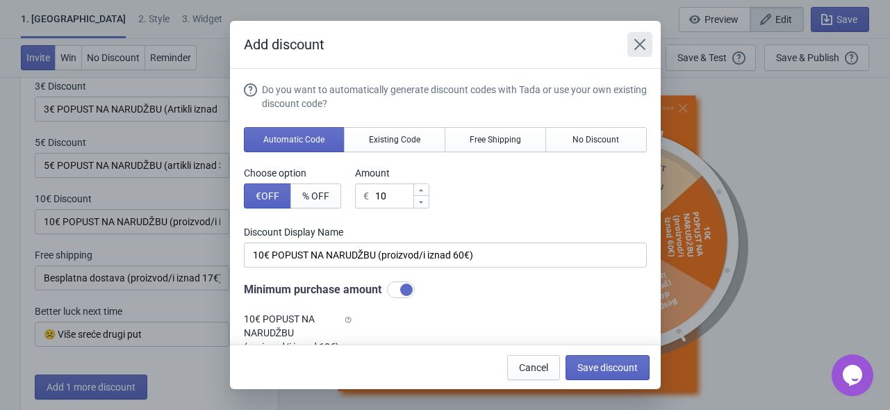
click at [641, 40] on icon "Close" at bounding box center [640, 45] width 14 height 14
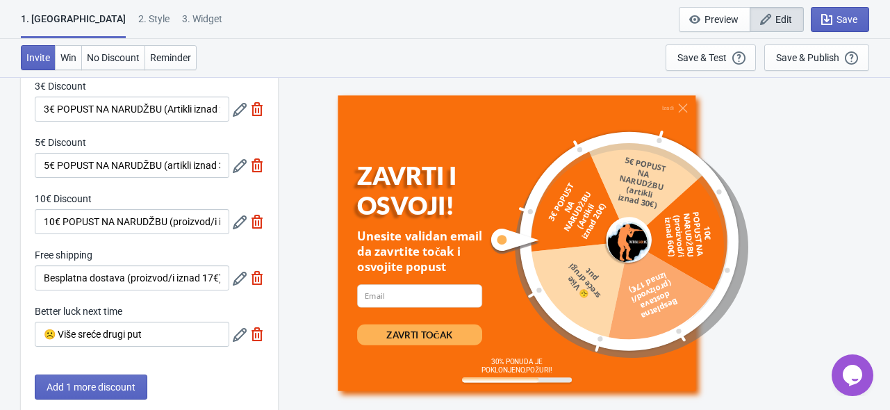
click at [234, 280] on icon at bounding box center [240, 279] width 14 height 14
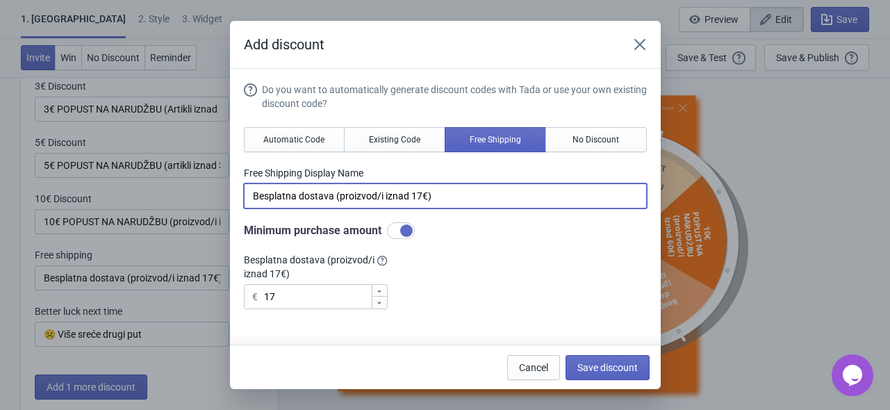
click at [461, 197] on input "Besplatna dostava (proizvod/i iznad 17€)" at bounding box center [445, 195] width 403 height 25
click at [641, 43] on icon "Close" at bounding box center [639, 44] width 11 height 11
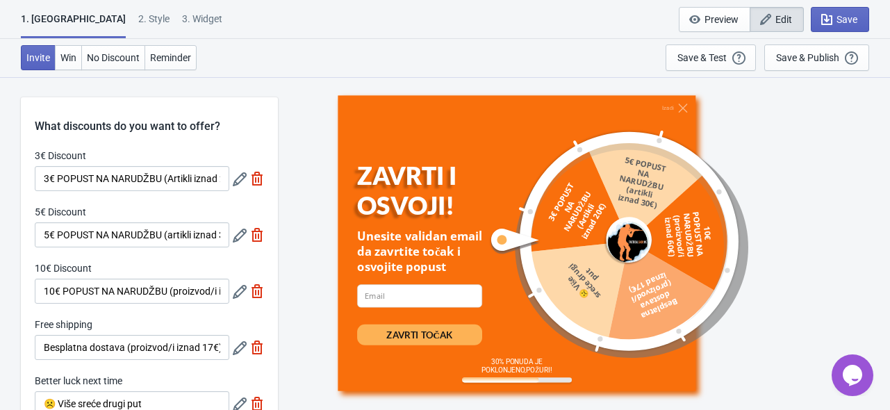
scroll to position [69, 0]
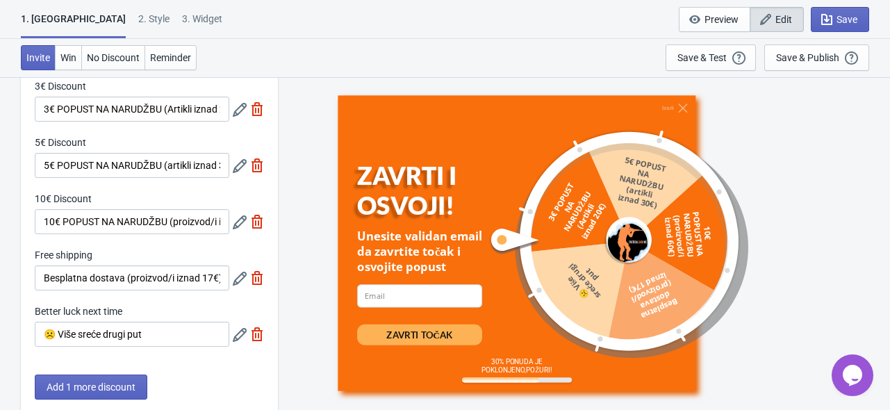
click at [241, 341] on div at bounding box center [248, 334] width 31 height 25
click at [238, 336] on icon at bounding box center [240, 335] width 14 height 14
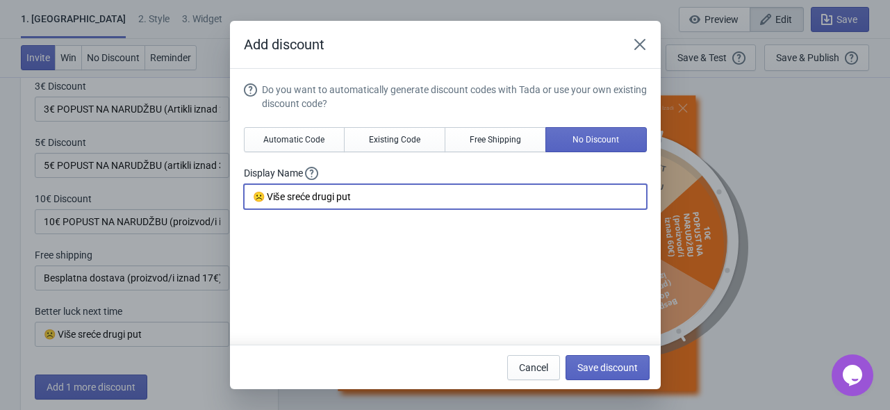
click at [427, 186] on input "☹️ Više sreće drugi put" at bounding box center [445, 196] width 403 height 25
click at [633, 44] on icon "Close" at bounding box center [640, 45] width 14 height 14
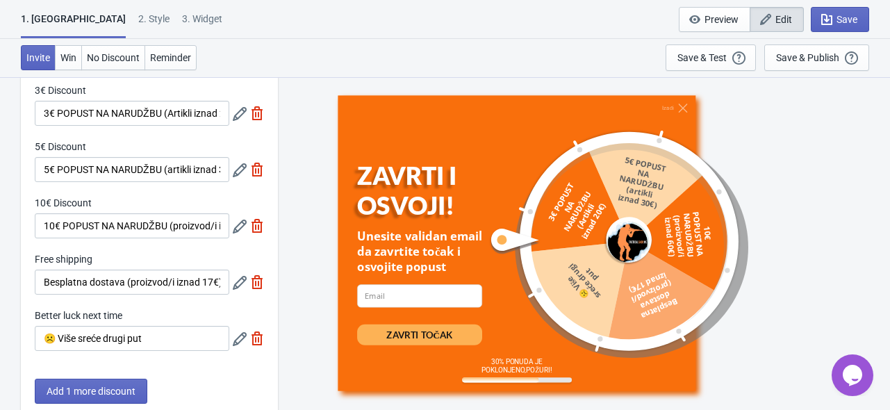
scroll to position [67, 0]
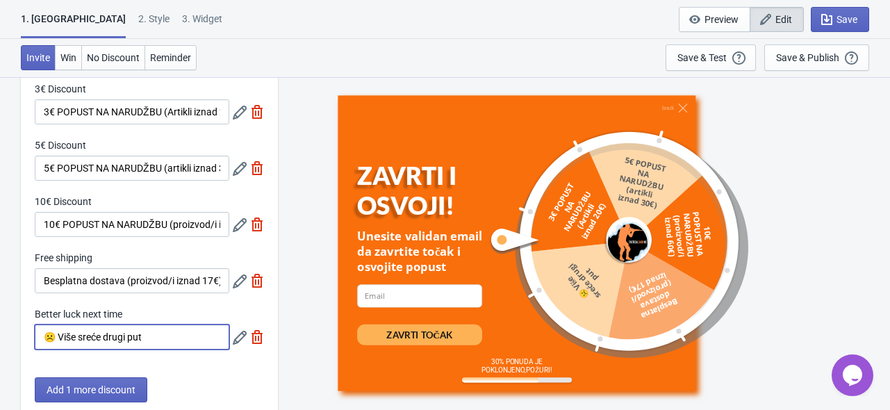
click at [186, 339] on input "☹️ Više sreće drugi put" at bounding box center [132, 336] width 195 height 25
click at [236, 340] on icon at bounding box center [240, 338] width 14 height 14
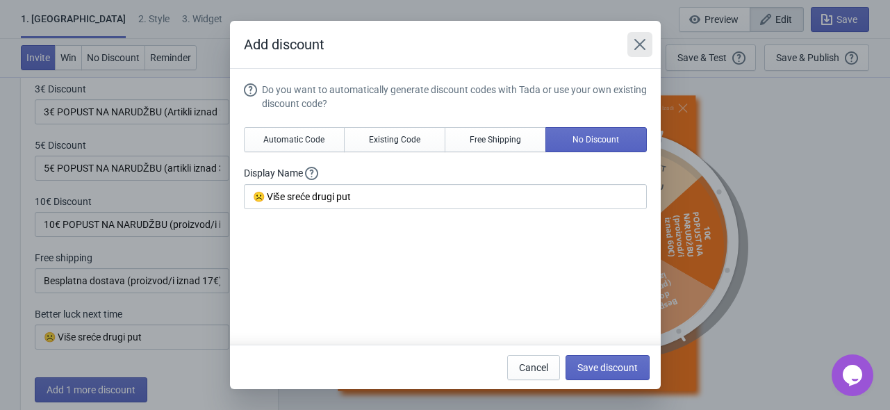
click at [634, 43] on icon "Close" at bounding box center [640, 45] width 14 height 14
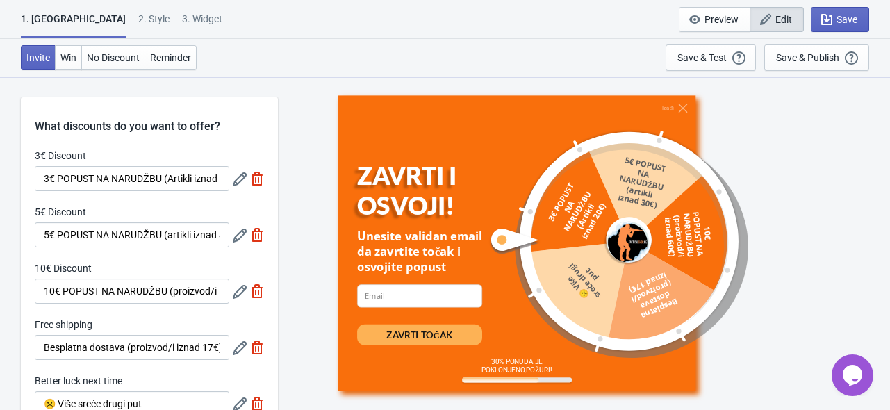
scroll to position [67, 0]
